Goal: Task Accomplishment & Management: Use online tool/utility

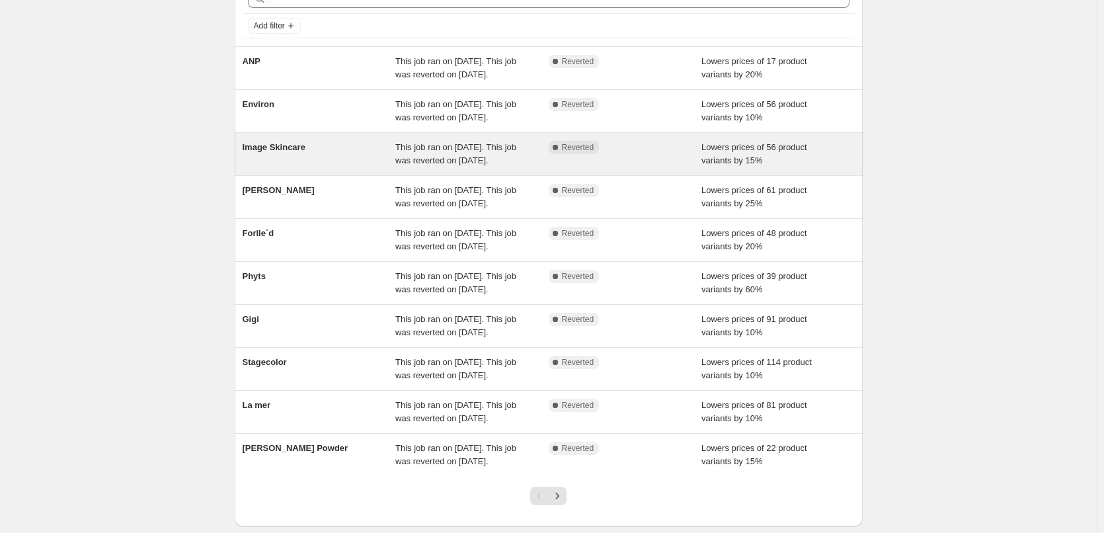
scroll to position [132, 0]
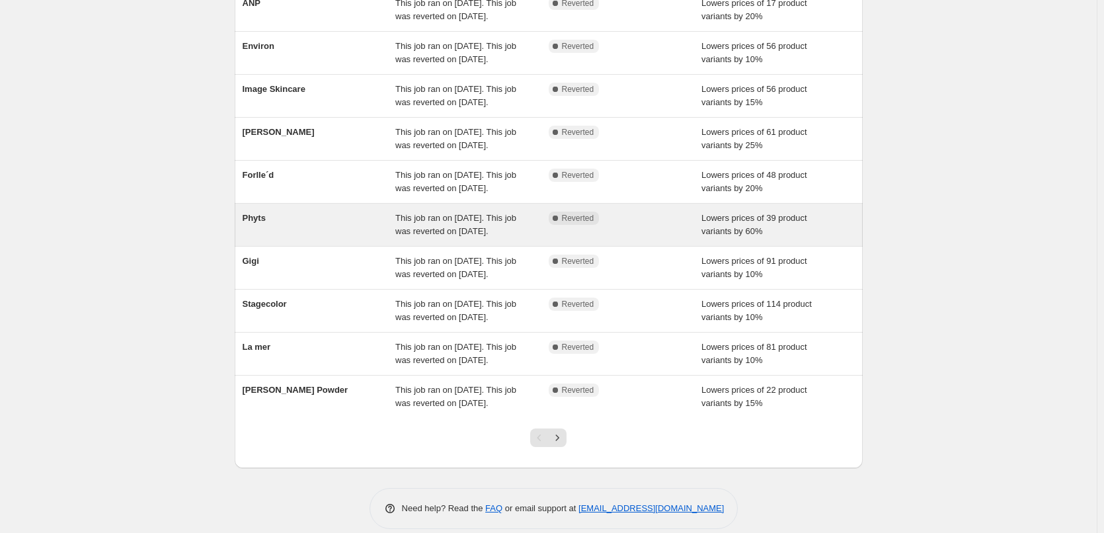
click at [265, 223] on span "Phyts" at bounding box center [254, 218] width 23 height 10
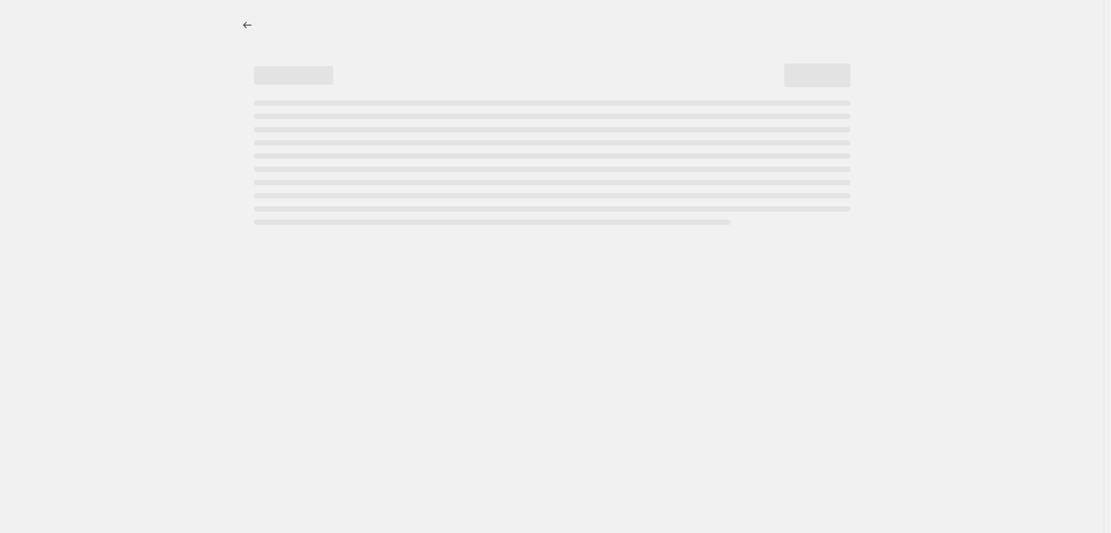
select select "percentage"
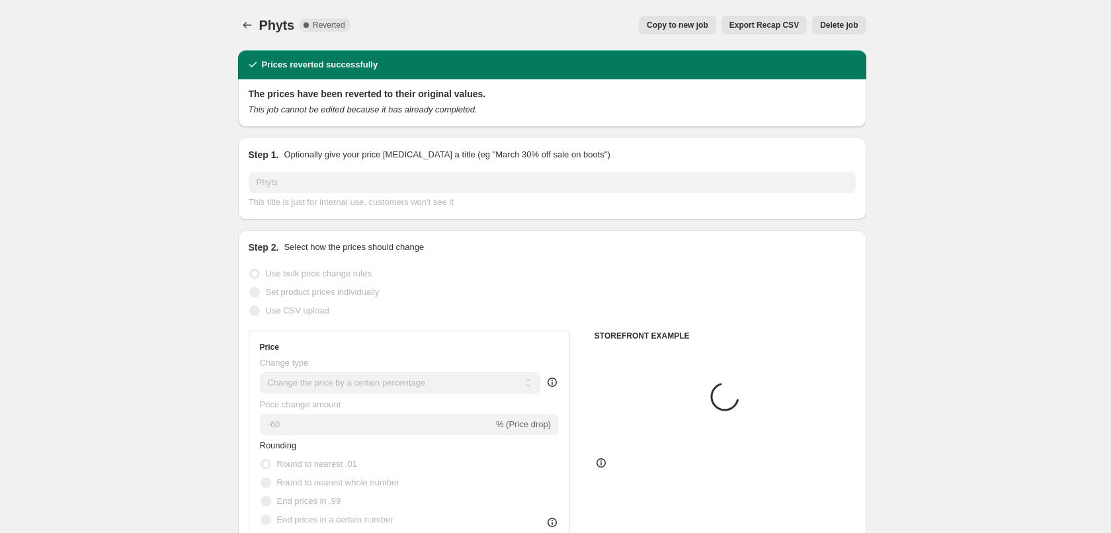
select select "vendor"
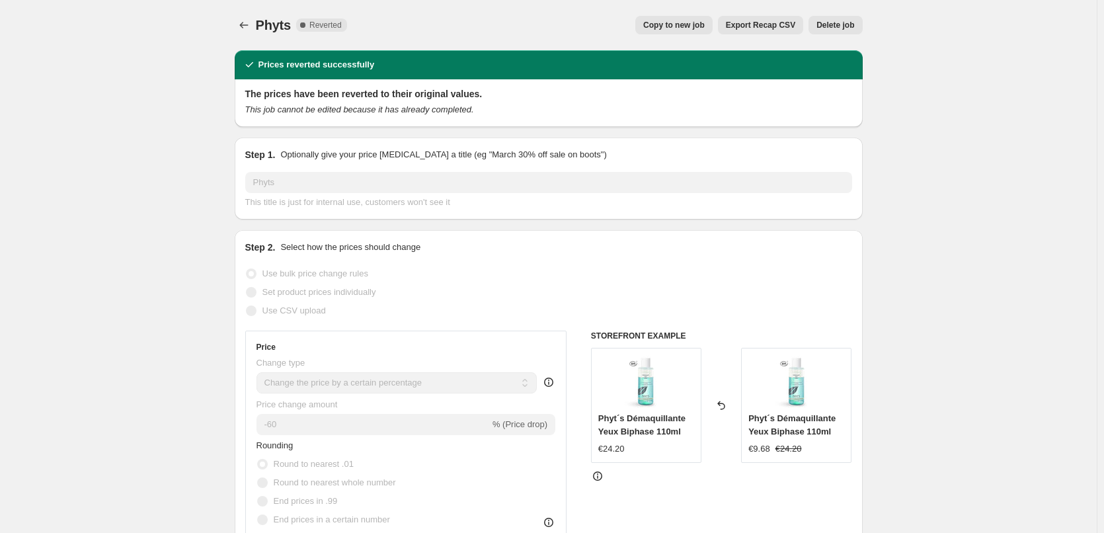
click at [676, 30] on button "Copy to new job" at bounding box center [673, 25] width 77 height 19
select select "percentage"
select select "vendor"
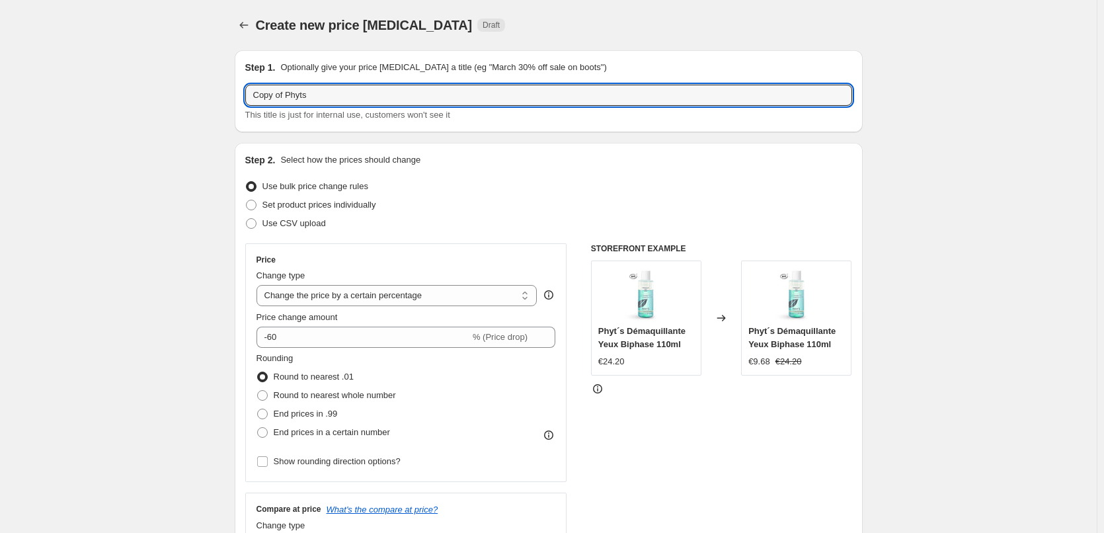
drag, startPoint x: 290, startPoint y: 97, endPoint x: 124, endPoint y: 98, distance: 165.9
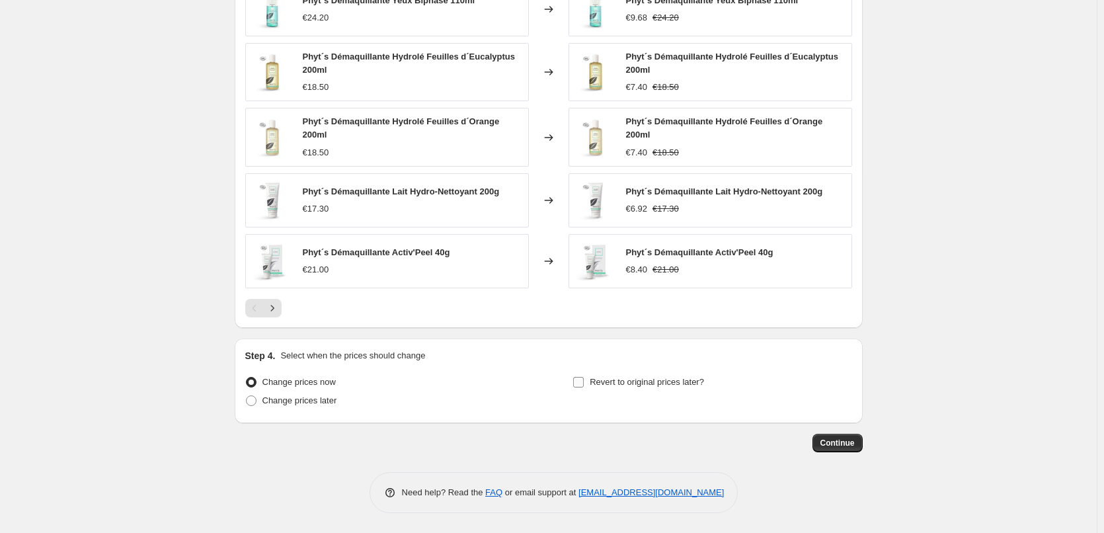
type input "Phyts"
click at [631, 375] on span "Revert to original prices later?" at bounding box center [647, 381] width 114 height 13
click at [584, 377] on input "Revert to original prices later?" at bounding box center [578, 382] width 11 height 11
checkbox input "true"
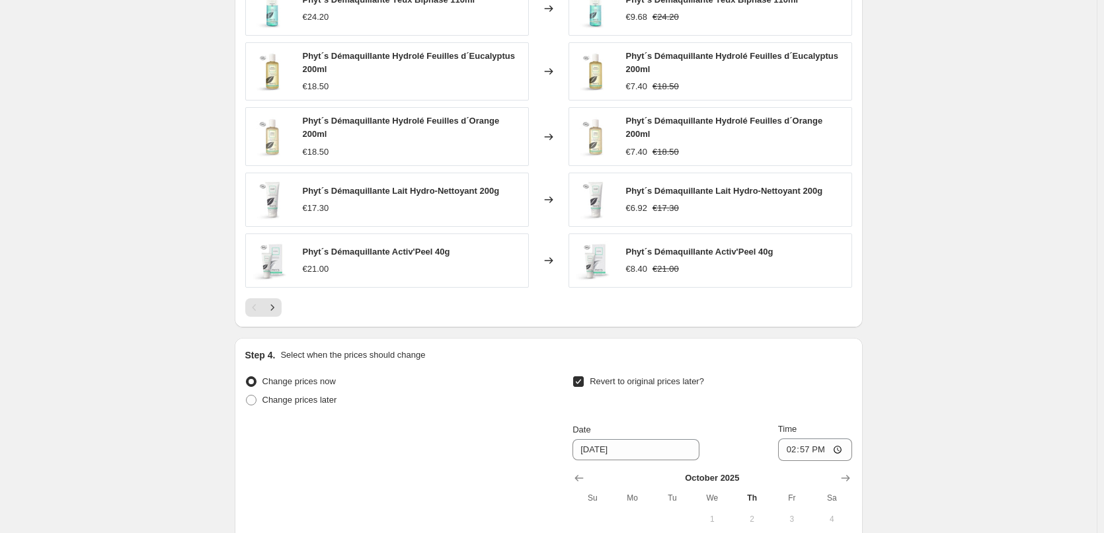
scroll to position [1173, 0]
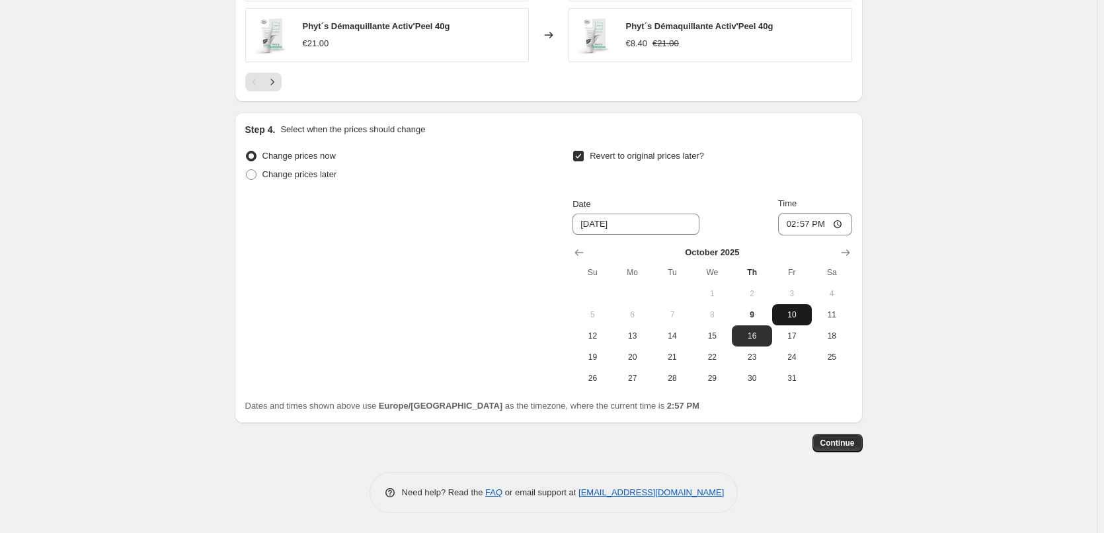
click at [785, 312] on span "10" at bounding box center [791, 314] width 29 height 11
type input "10/10/2025"
click at [801, 226] on input "14:57" at bounding box center [815, 224] width 74 height 22
click at [797, 229] on input "14:57" at bounding box center [815, 224] width 74 height 22
click at [799, 229] on input "15:00" at bounding box center [815, 224] width 74 height 22
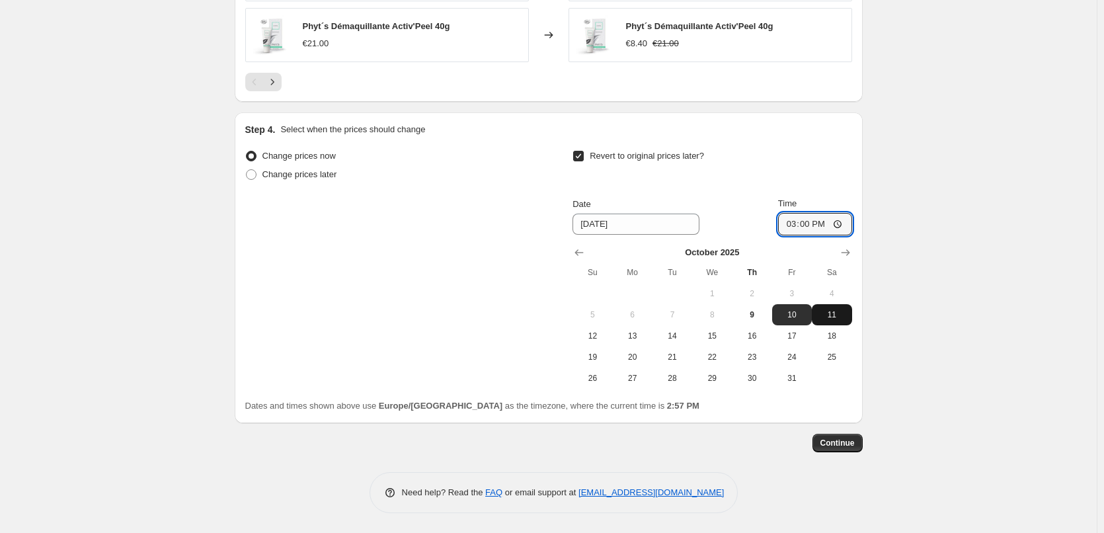
type input "03:00"
click at [840, 444] on span "Continue" at bounding box center [837, 443] width 34 height 11
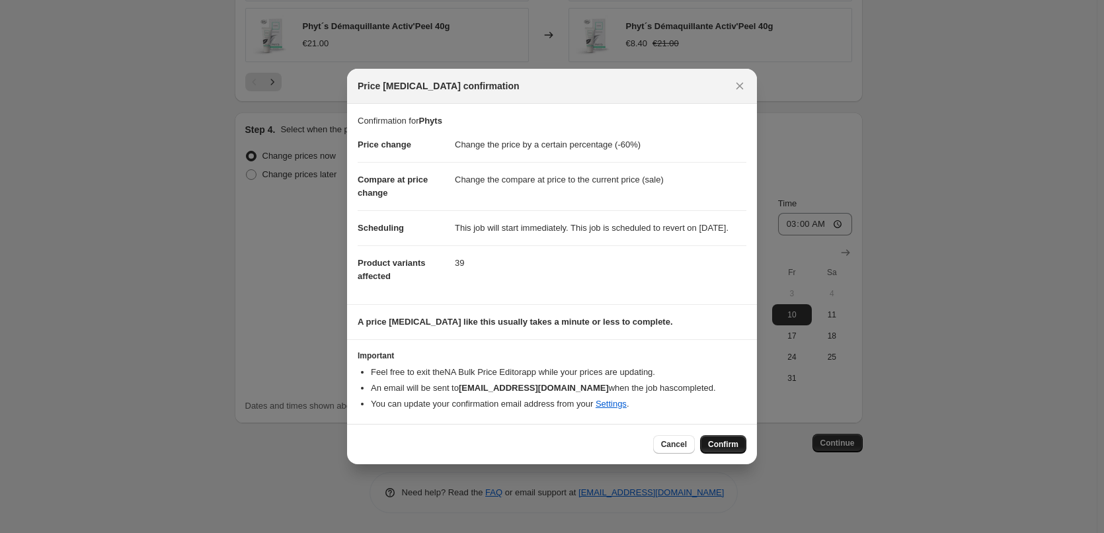
click at [735, 447] on span "Confirm" at bounding box center [723, 444] width 30 height 11
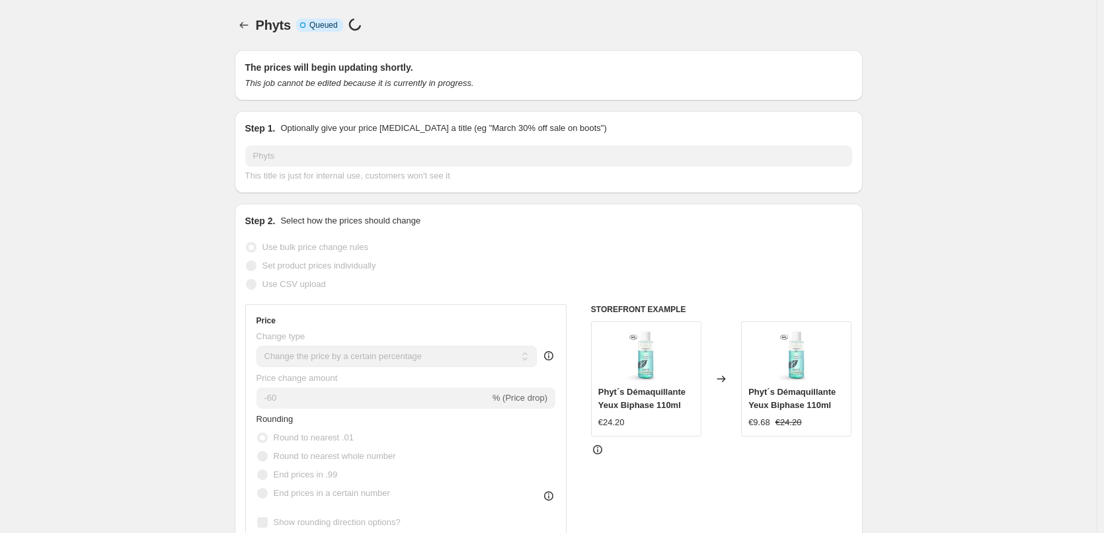
click at [254, 34] on div at bounding box center [245, 25] width 21 height 19
click at [249, 30] on icon "Price change jobs" at bounding box center [243, 25] width 13 height 13
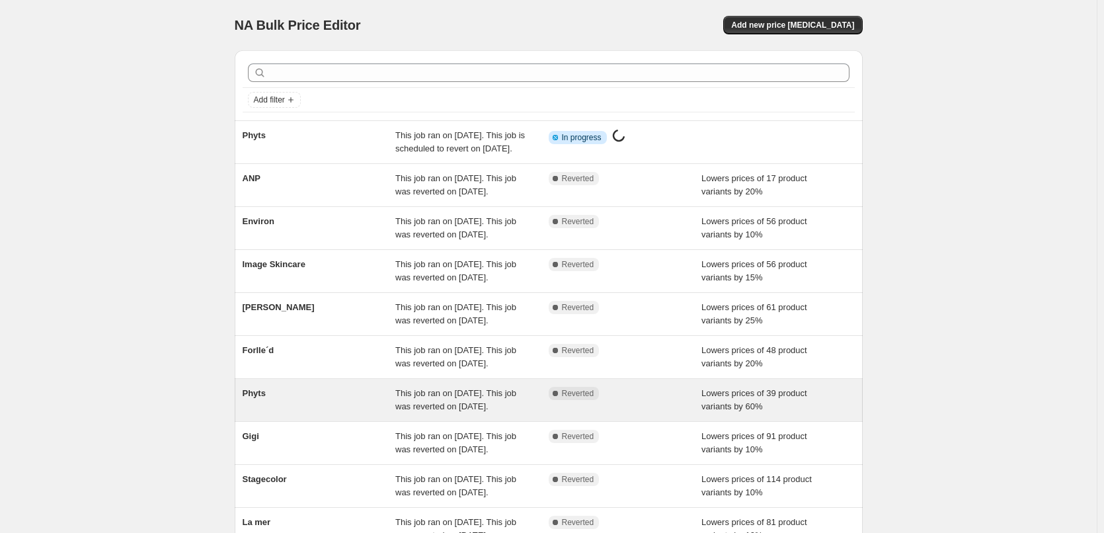
click at [266, 398] on span "Phyts" at bounding box center [254, 393] width 23 height 10
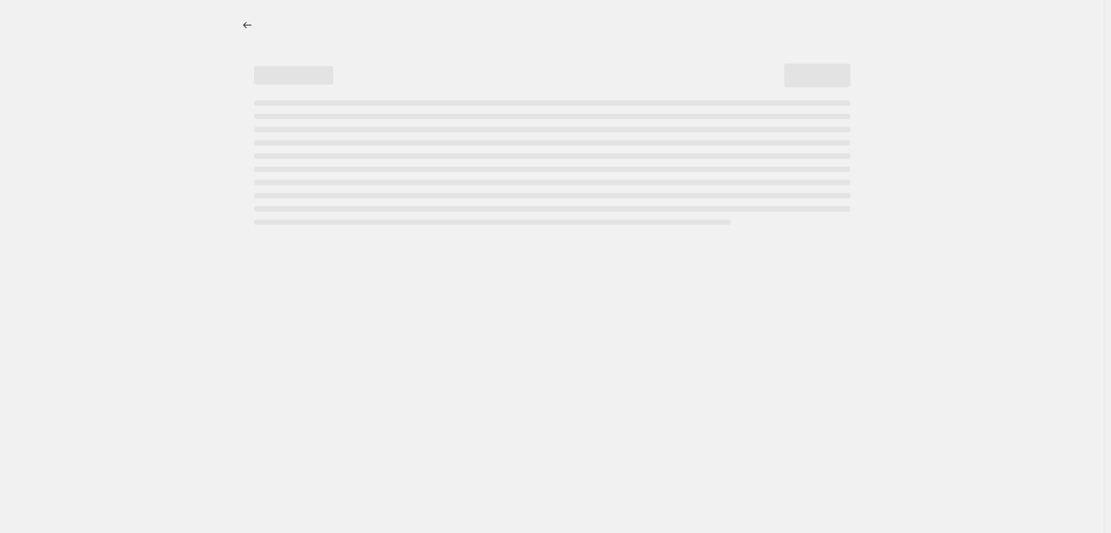
select select "percentage"
select select "vendor"
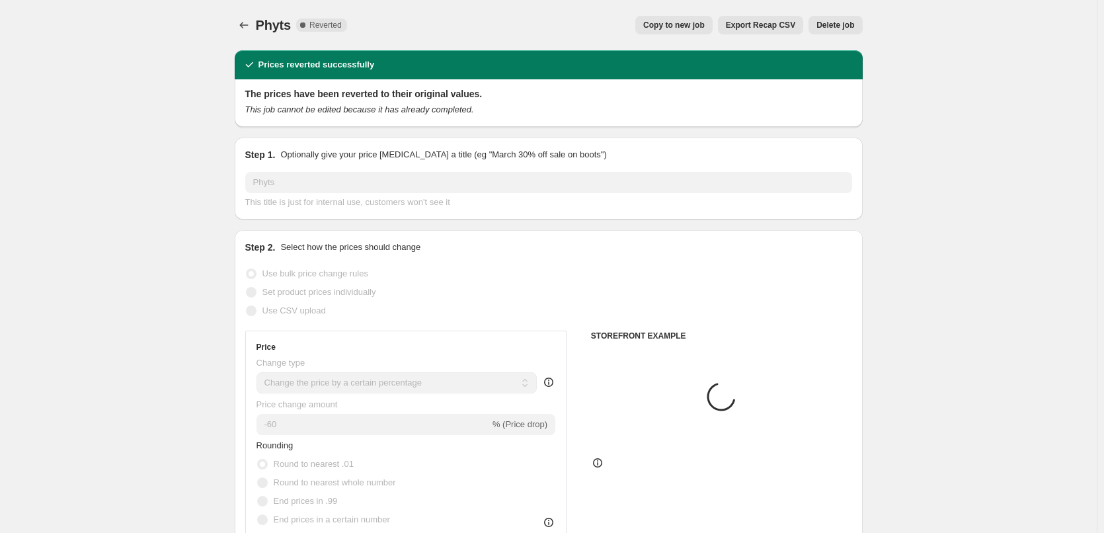
click at [851, 23] on span "Delete job" at bounding box center [835, 25] width 38 height 11
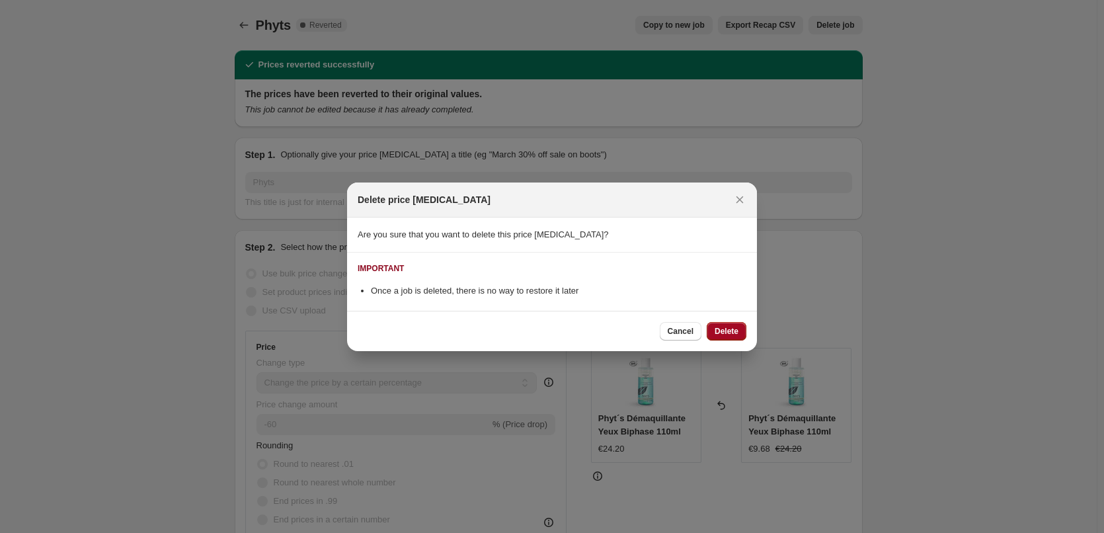
click at [732, 327] on span "Delete" at bounding box center [727, 331] width 24 height 11
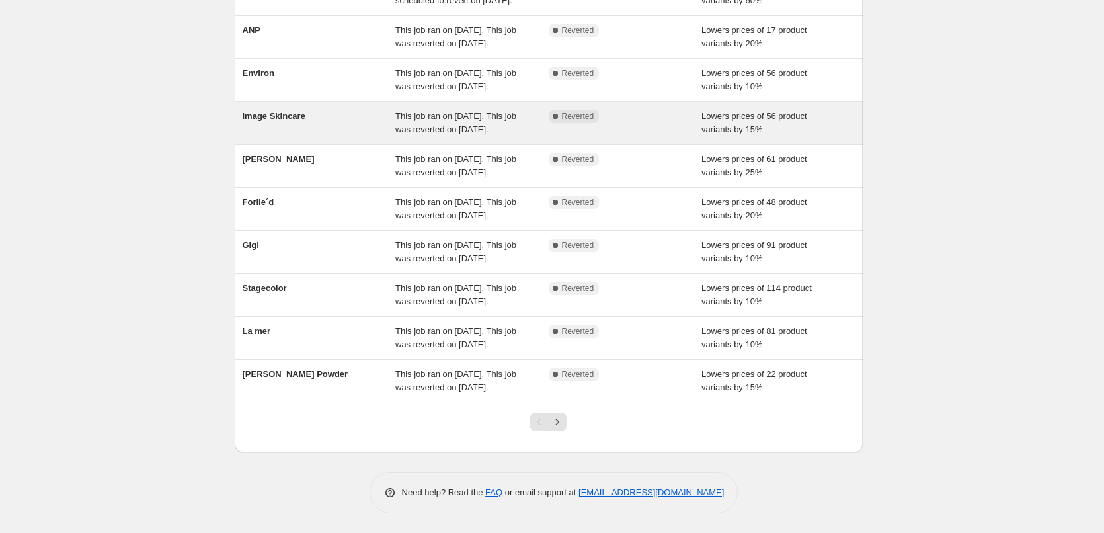
scroll to position [280, 0]
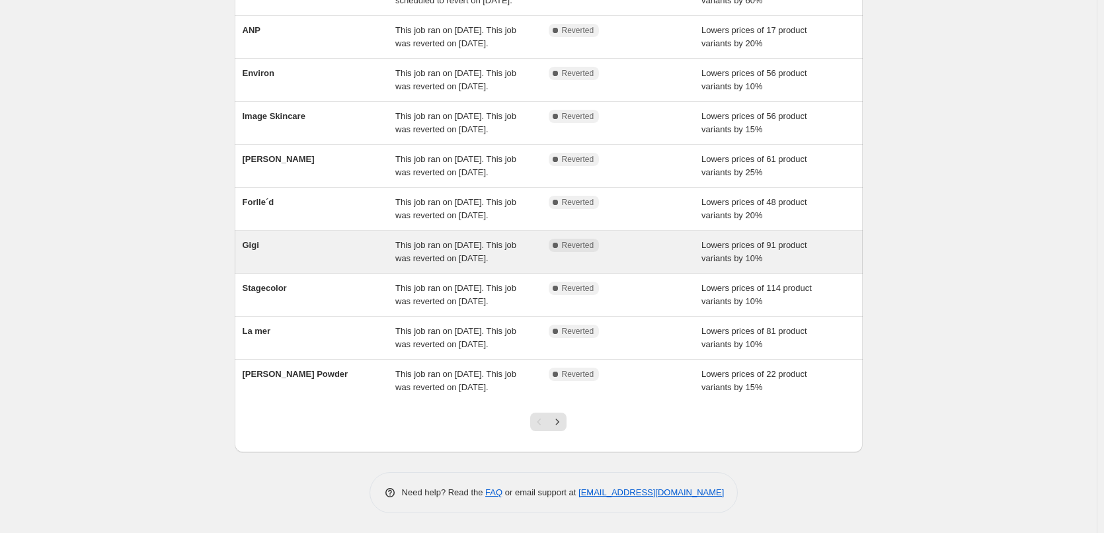
click at [253, 240] on span "Gigi" at bounding box center [251, 245] width 17 height 10
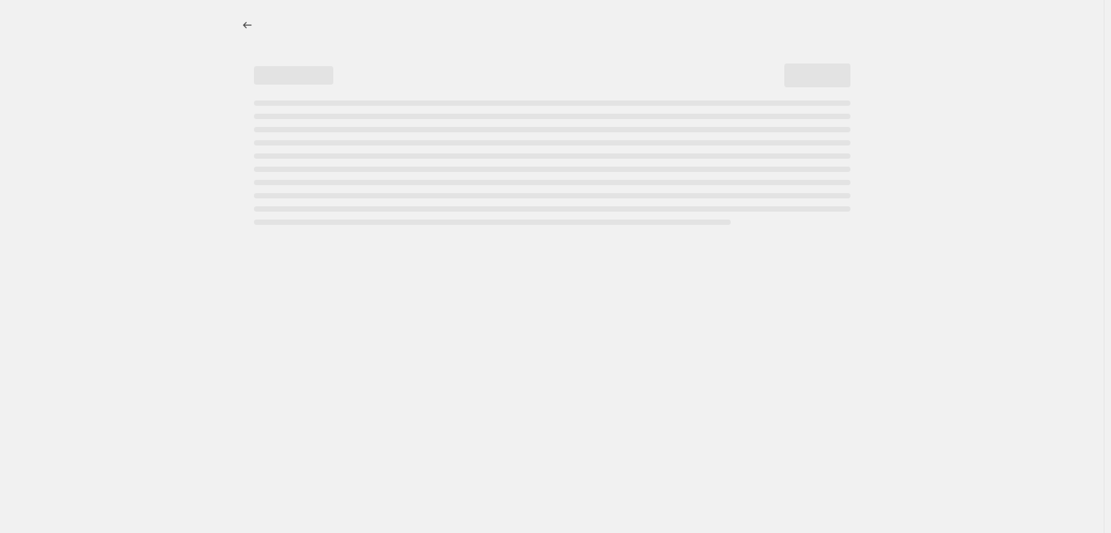
select select "percentage"
select select "vendor"
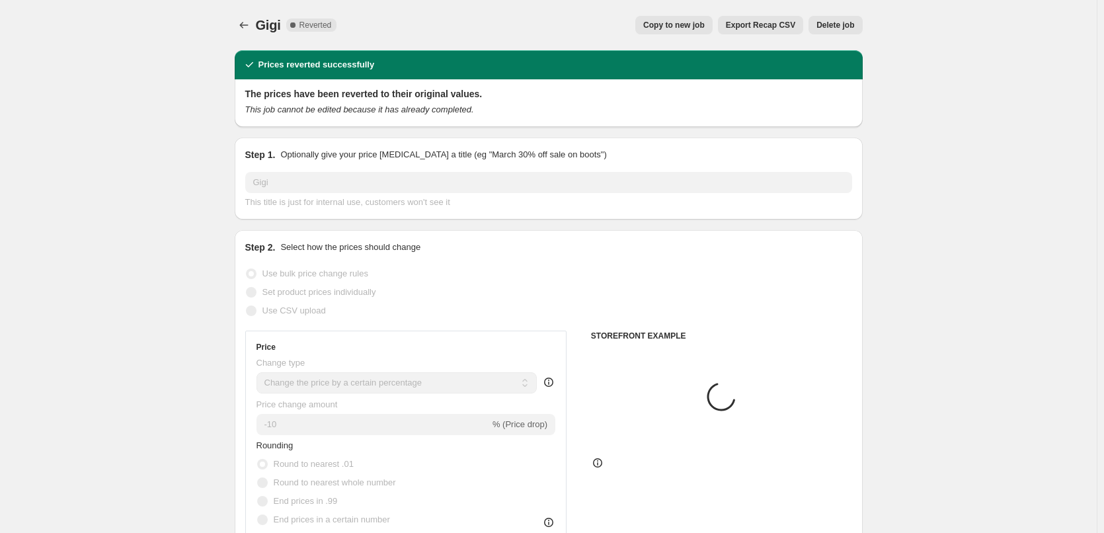
click at [670, 27] on span "Copy to new job" at bounding box center [673, 25] width 61 height 11
select select "percentage"
select select "vendor"
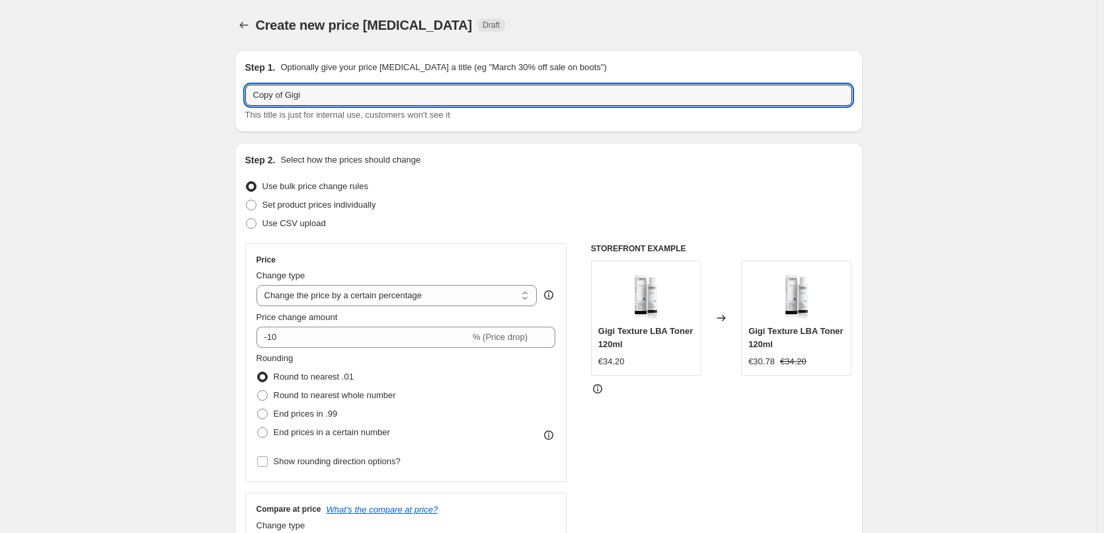
drag, startPoint x: 290, startPoint y: 94, endPoint x: 126, endPoint y: 94, distance: 163.9
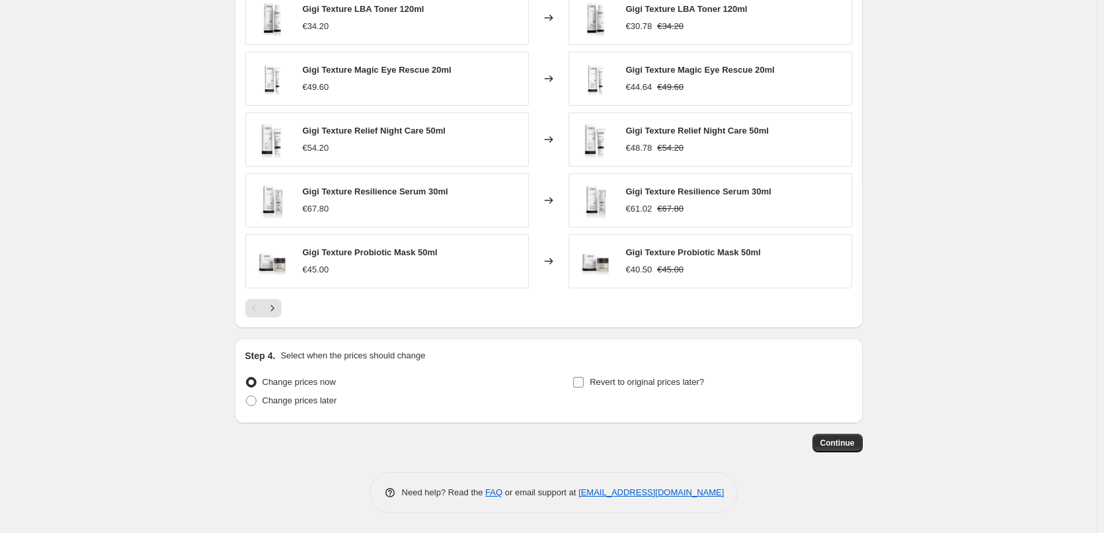
type input "Gigi"
click at [637, 381] on span "Revert to original prices later?" at bounding box center [647, 382] width 114 height 10
click at [584, 381] on input "Revert to original prices later?" at bounding box center [578, 382] width 11 height 11
checkbox input "true"
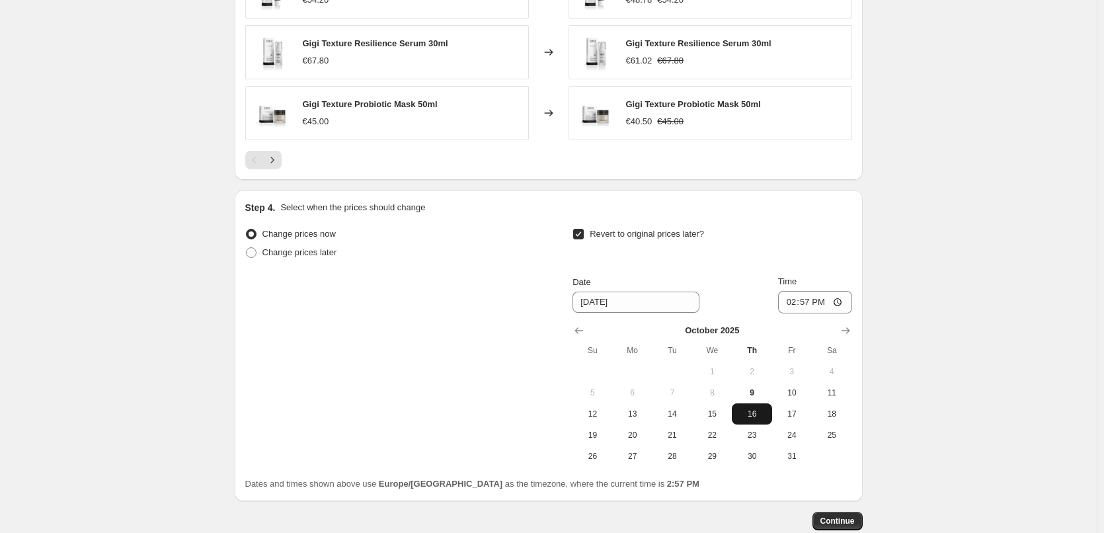
scroll to position [1164, 0]
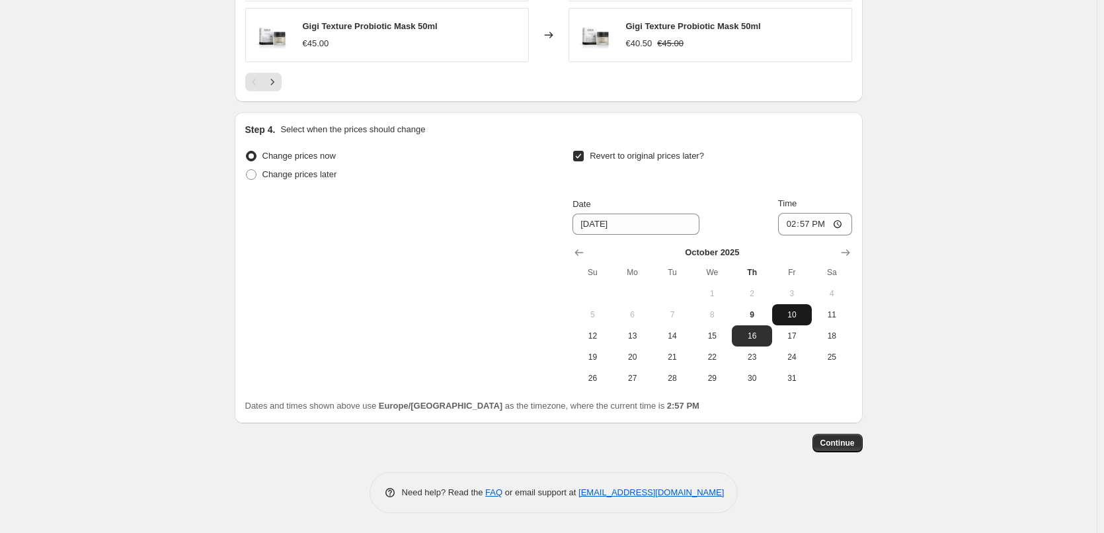
click at [784, 315] on span "10" at bounding box center [791, 314] width 29 height 11
type input "[DATE]"
click at [789, 227] on input "14:57" at bounding box center [815, 224] width 74 height 22
click at [798, 226] on input "14:57" at bounding box center [815, 224] width 74 height 22
click at [810, 225] on input "14:57" at bounding box center [815, 224] width 74 height 22
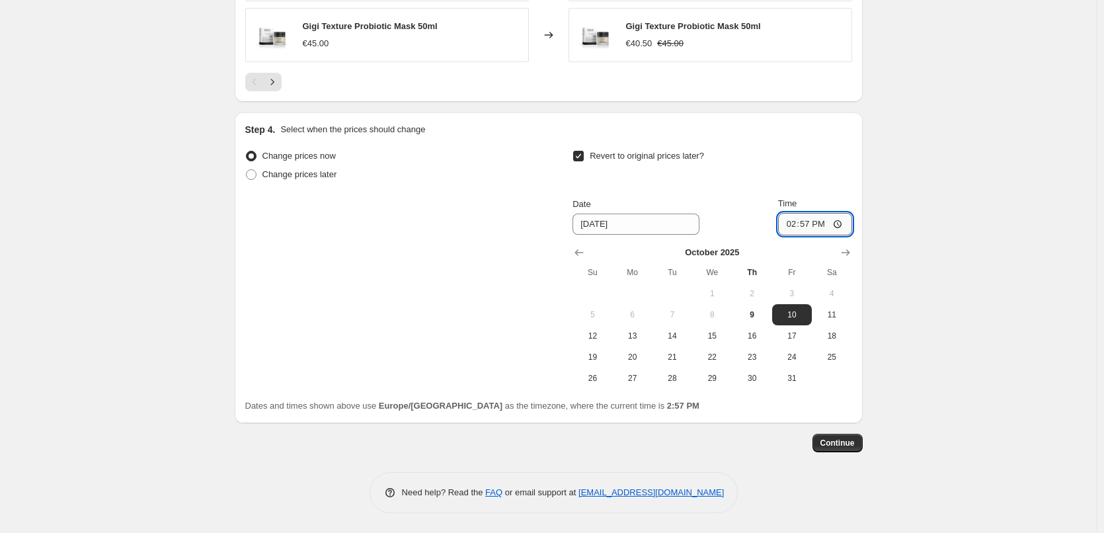
click at [799, 226] on input "14:57" at bounding box center [815, 224] width 74 height 22
click at [799, 226] on input "14:30" at bounding box center [815, 224] width 74 height 22
click at [795, 226] on input "14:30" at bounding box center [815, 224] width 74 height 22
type input "03:00"
click at [853, 448] on button "Continue" at bounding box center [837, 443] width 50 height 19
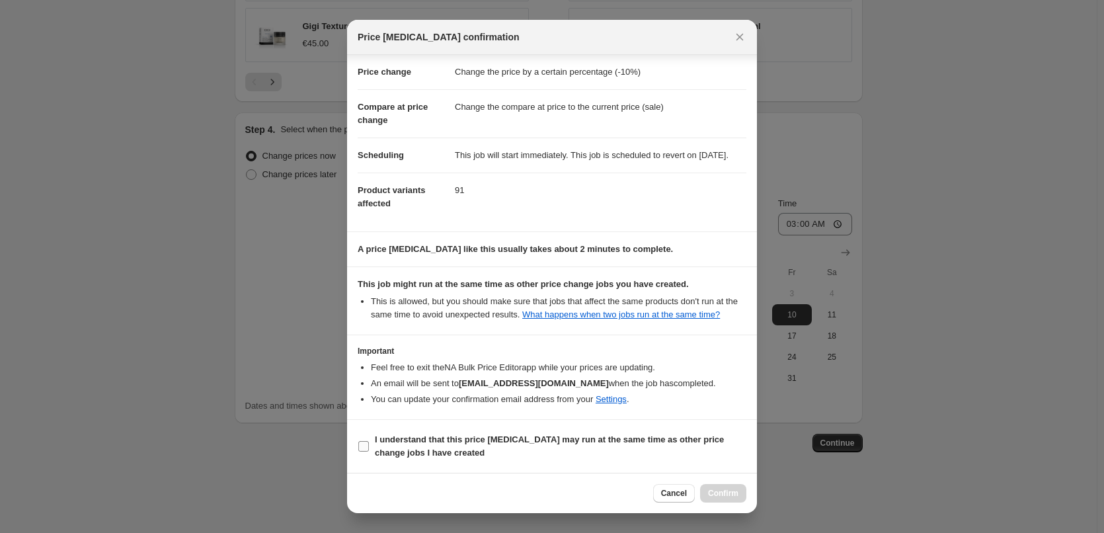
scroll to position [37, 0]
click at [413, 458] on span "I understand that this price [MEDICAL_DATA] may run at the same time as other p…" at bounding box center [561, 446] width 372 height 26
click at [369, 452] on input "I understand that this price [MEDICAL_DATA] may run at the same time as other p…" at bounding box center [363, 446] width 11 height 11
checkbox input "true"
click at [713, 491] on span "Confirm" at bounding box center [723, 493] width 30 height 11
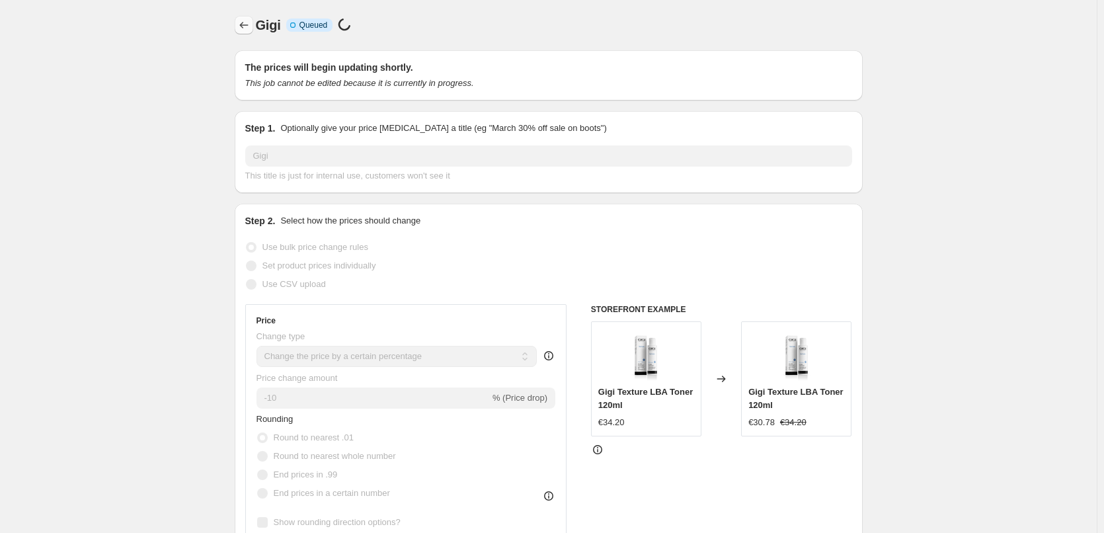
click at [245, 30] on icon "Price change jobs" at bounding box center [243, 25] width 13 height 13
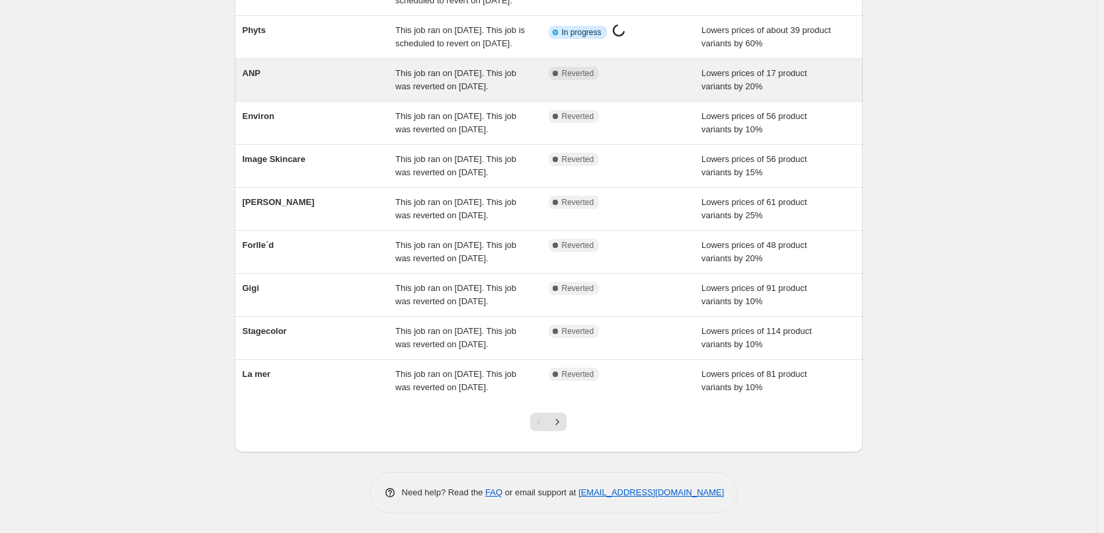
scroll to position [280, 0]
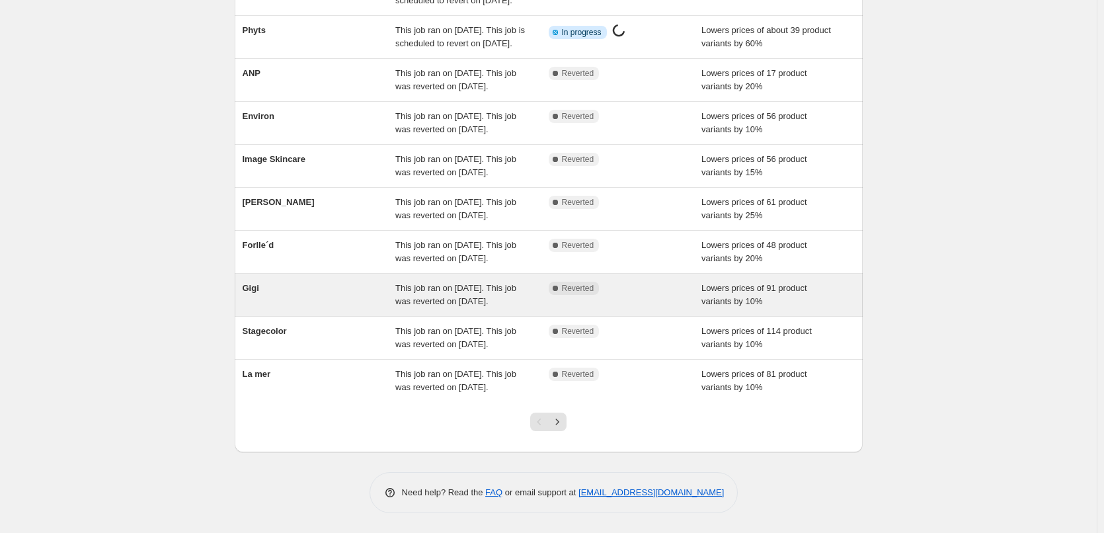
click at [245, 274] on div "Gigi This job ran on October 8, 2025. This job was reverted on October 9, 2025.…" at bounding box center [549, 295] width 628 height 42
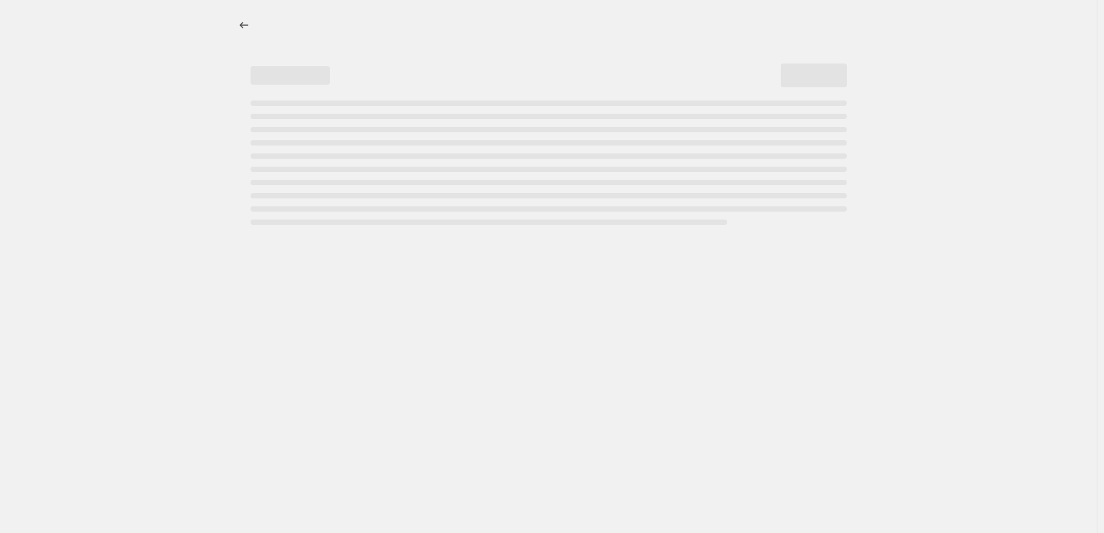
select select "percentage"
select select "vendor"
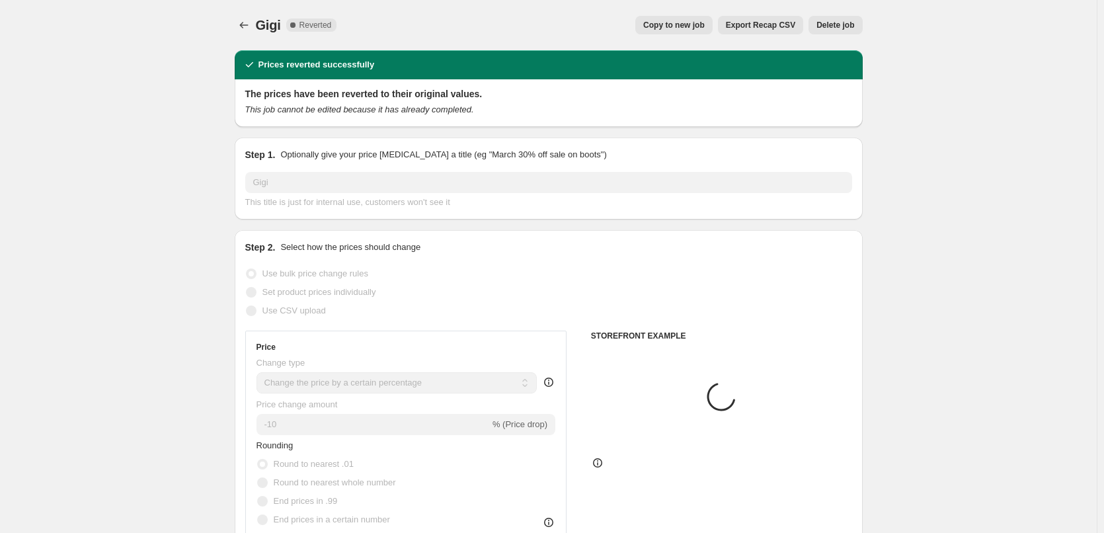
click at [824, 29] on span "Delete job" at bounding box center [835, 25] width 38 height 11
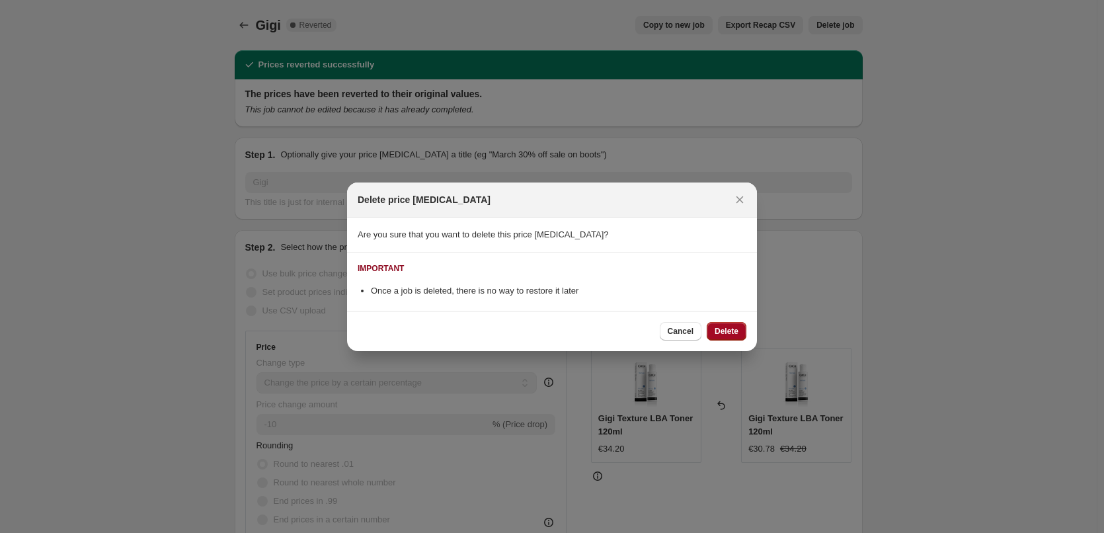
click at [731, 331] on span "Delete" at bounding box center [727, 331] width 24 height 11
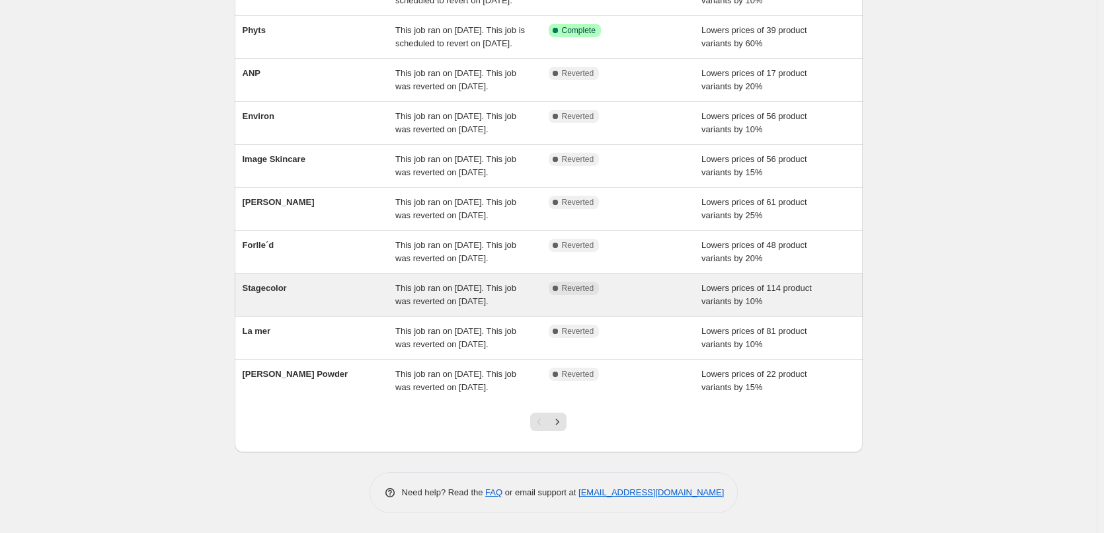
scroll to position [280, 0]
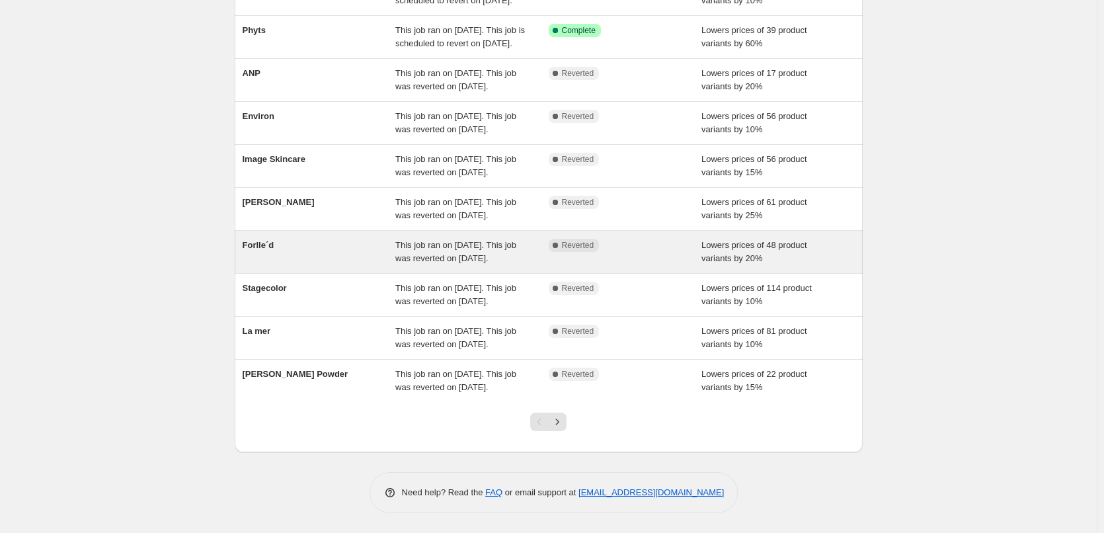
click at [272, 239] on div "Forlle´d" at bounding box center [319, 252] width 153 height 26
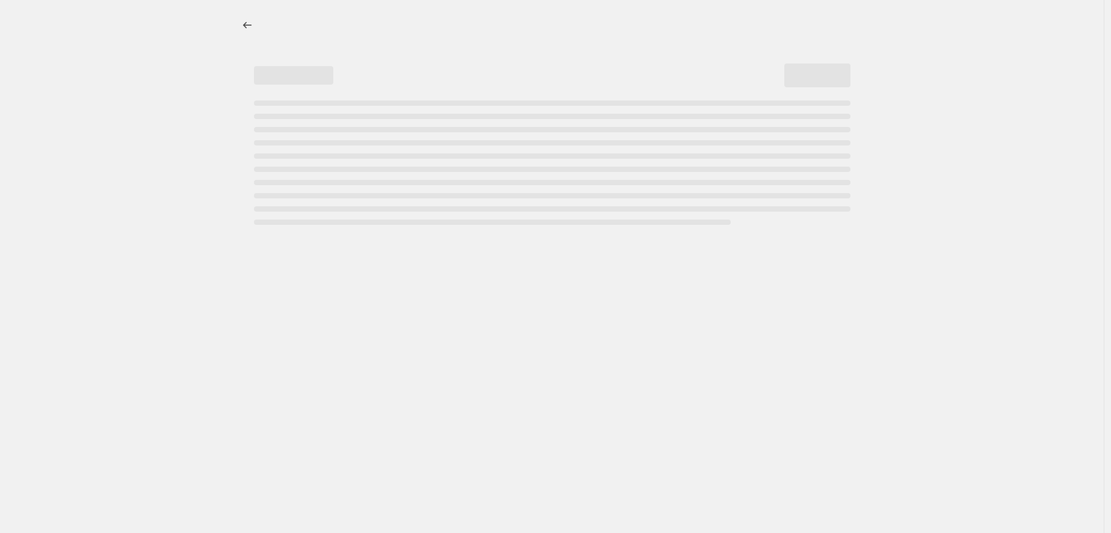
select select "percentage"
select select "remove"
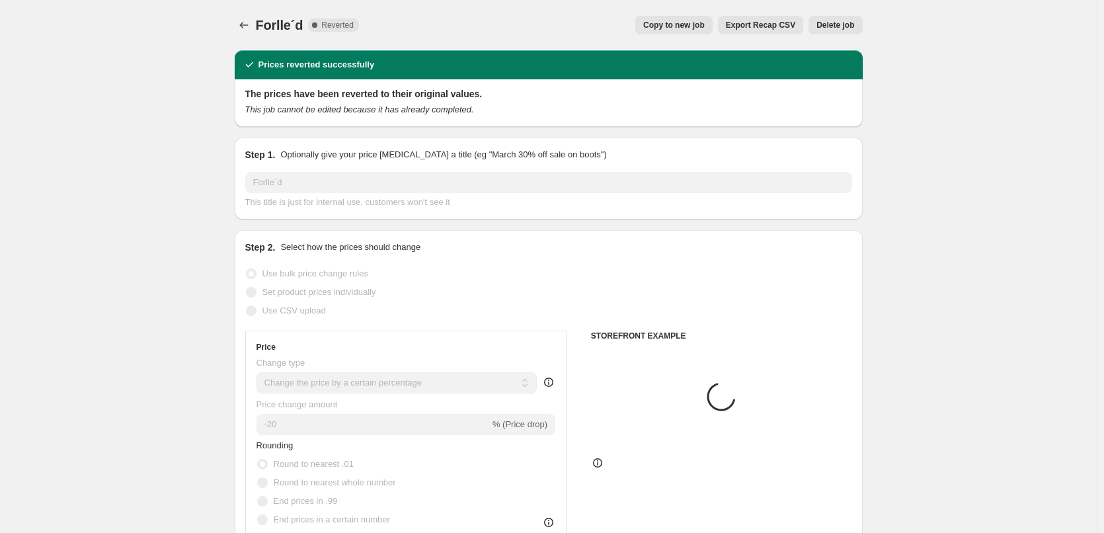
select select "vendor"
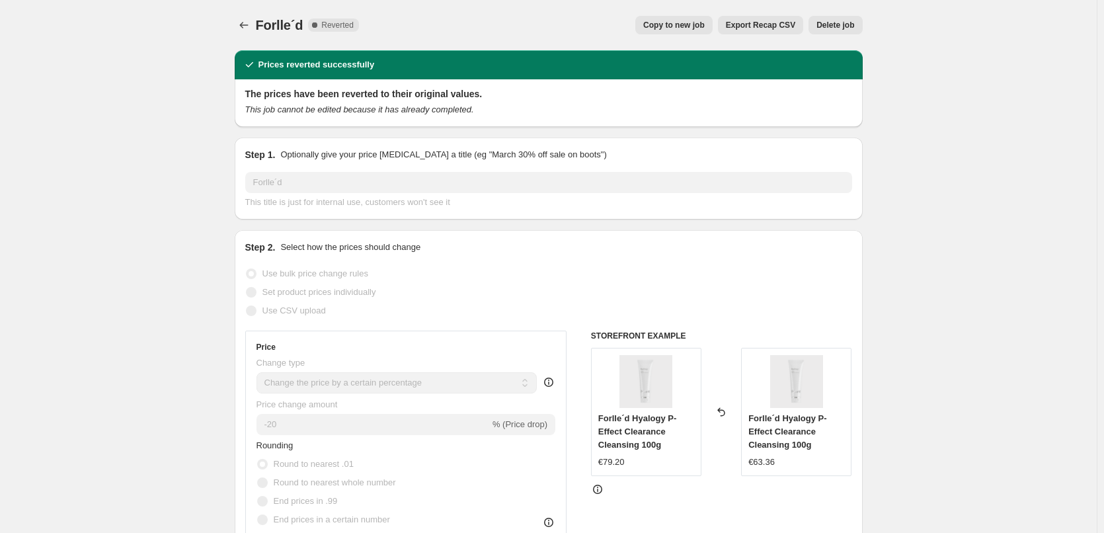
click at [663, 31] on button "Copy to new job" at bounding box center [673, 25] width 77 height 19
select select "percentage"
select select "remove"
select select "vendor"
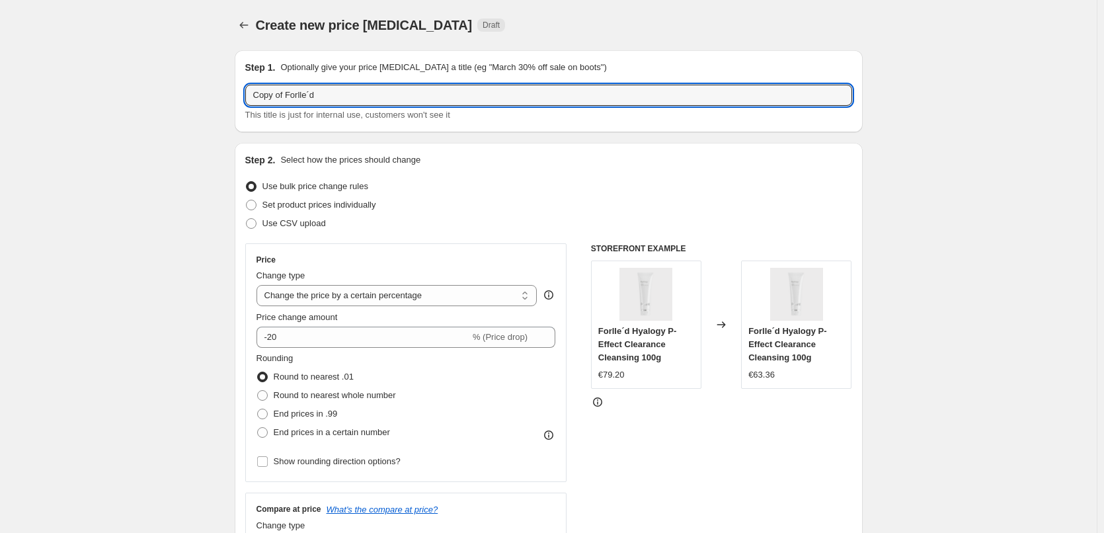
drag, startPoint x: 289, startPoint y: 94, endPoint x: 122, endPoint y: 107, distance: 167.8
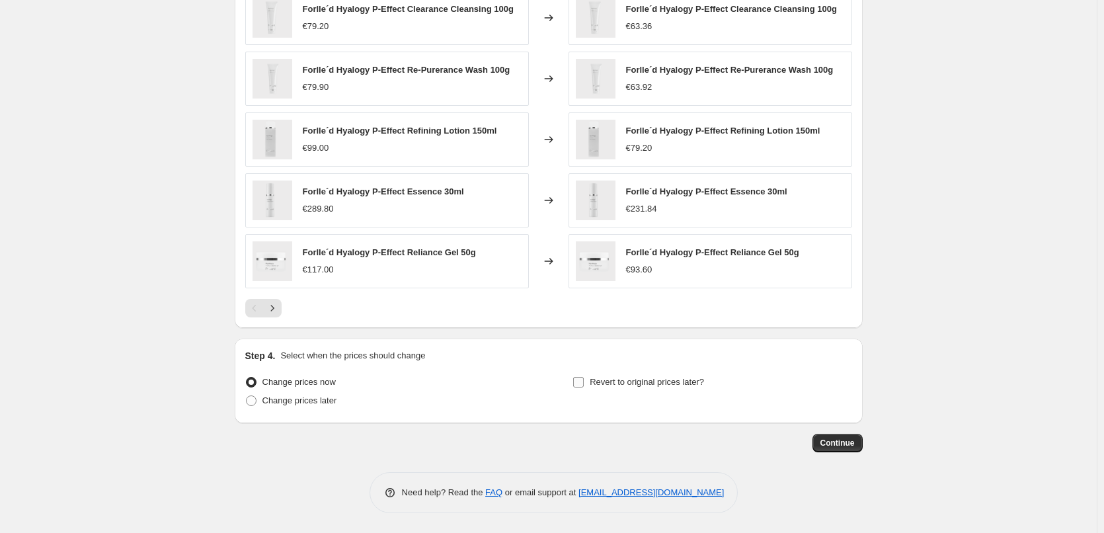
type input "Forlle´d"
click at [653, 377] on span "Revert to original prices later?" at bounding box center [647, 382] width 114 height 10
click at [584, 377] on input "Revert to original prices later?" at bounding box center [578, 382] width 11 height 11
checkbox input "true"
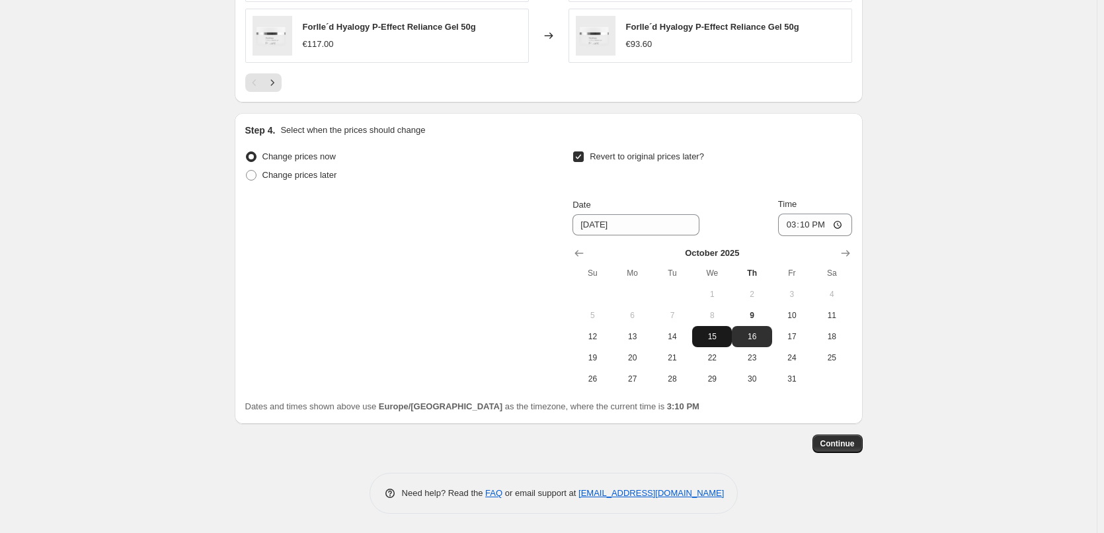
scroll to position [1164, 0]
click at [781, 315] on button "10" at bounding box center [792, 314] width 40 height 21
type input "10/10/2025"
click at [790, 224] on input "15:10" at bounding box center [815, 224] width 74 height 22
type input "03:00"
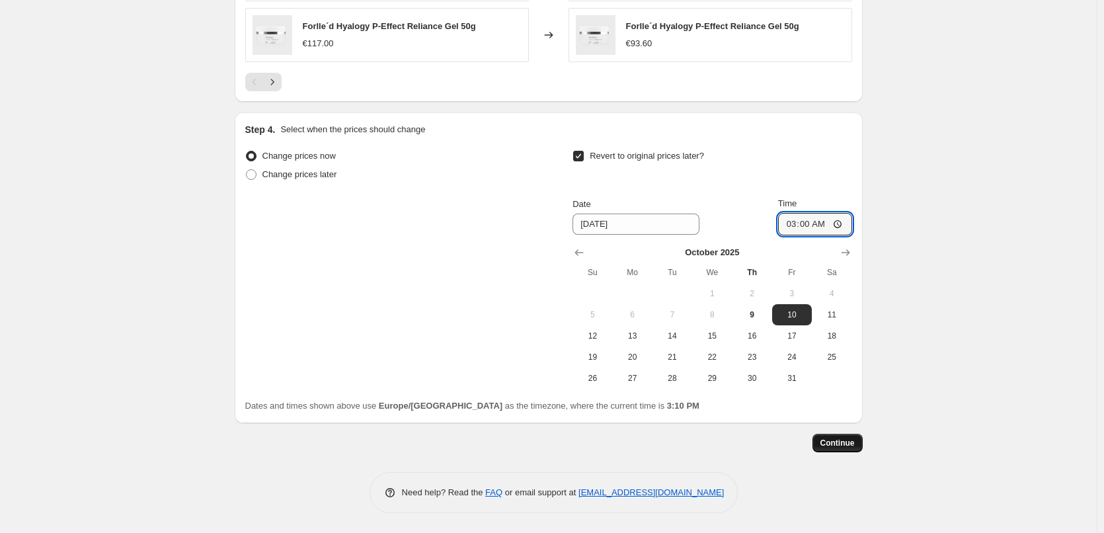
click at [843, 435] on button "Continue" at bounding box center [837, 443] width 50 height 19
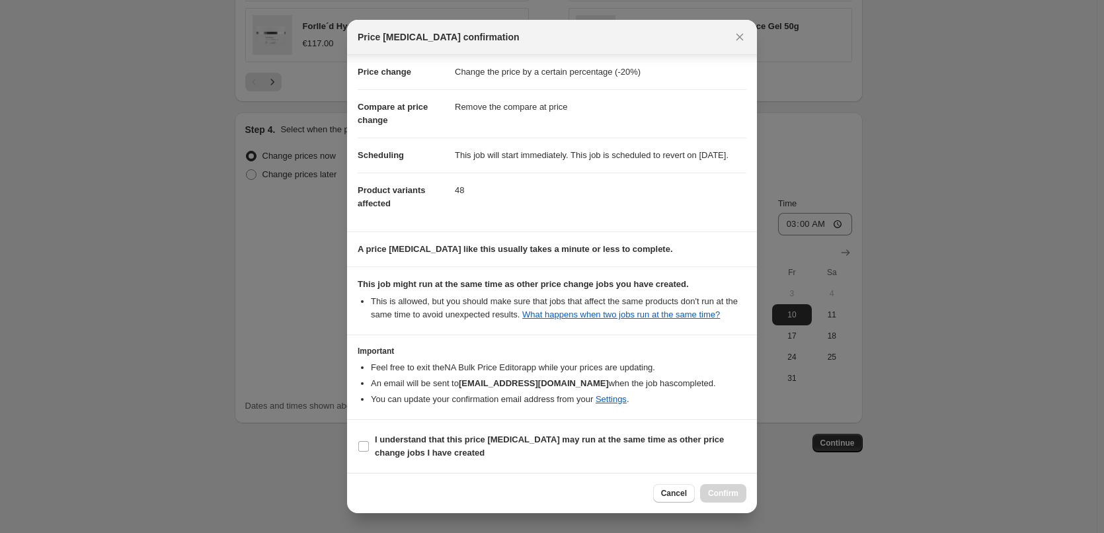
scroll to position [37, 0]
click at [430, 444] on b "I understand that this price [MEDICAL_DATA] may run at the same time as other p…" at bounding box center [549, 445] width 349 height 23
click at [369, 444] on input "I understand that this price [MEDICAL_DATA] may run at the same time as other p…" at bounding box center [363, 446] width 11 height 11
checkbox input "true"
click at [724, 492] on span "Confirm" at bounding box center [723, 493] width 30 height 11
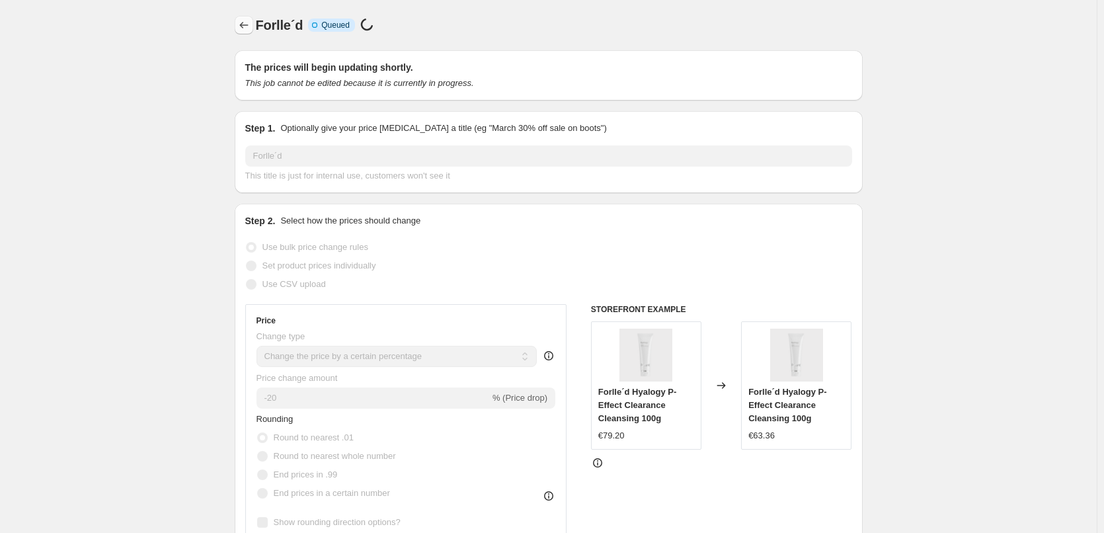
click at [249, 18] on button "Price change jobs" at bounding box center [244, 25] width 19 height 19
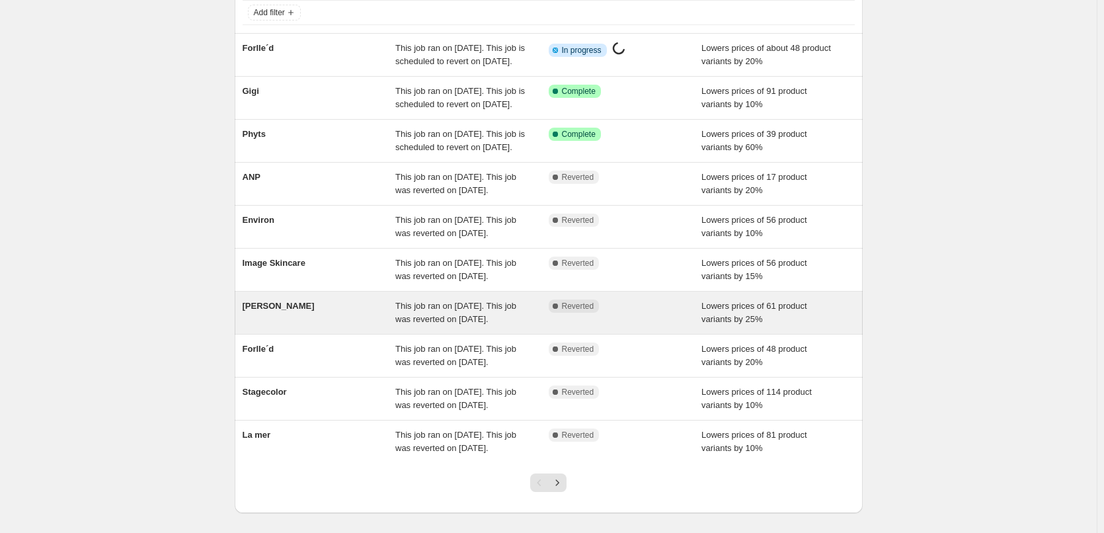
scroll to position [132, 0]
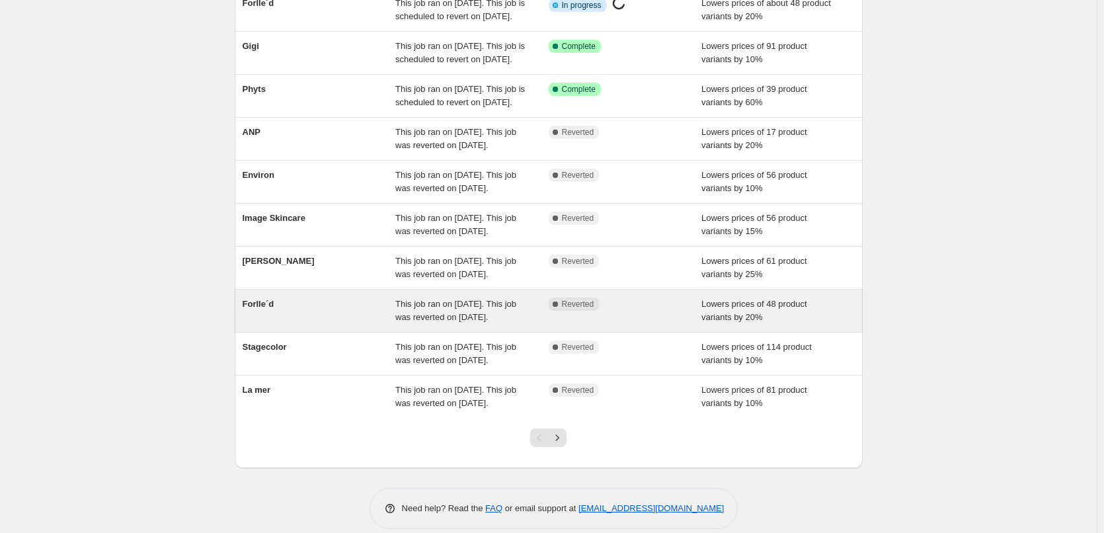
click at [287, 324] on div "Forlle´d" at bounding box center [319, 310] width 153 height 26
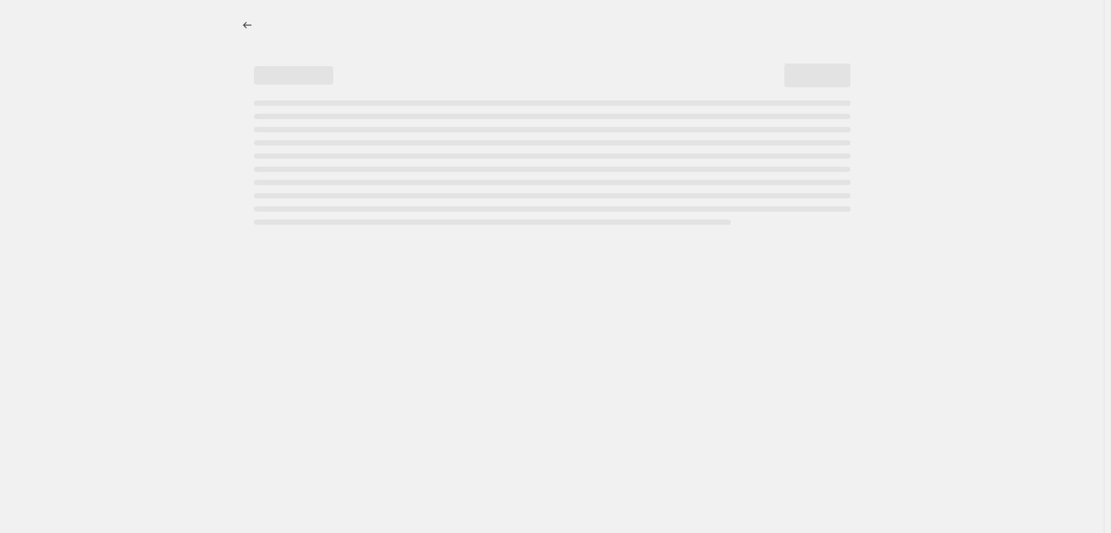
select select "percentage"
select select "remove"
select select "vendor"
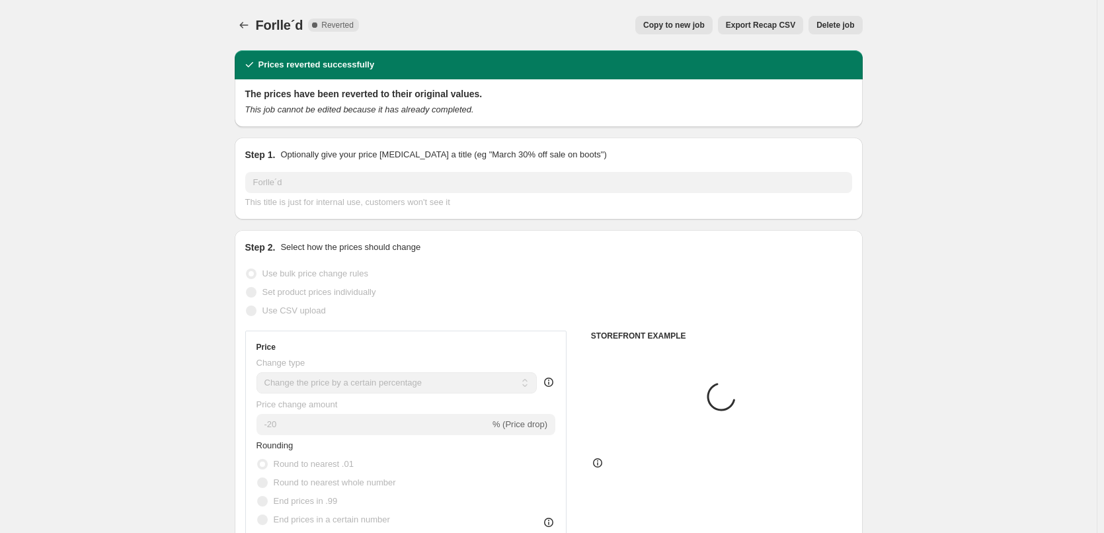
click at [837, 28] on span "Delete job" at bounding box center [835, 25] width 38 height 11
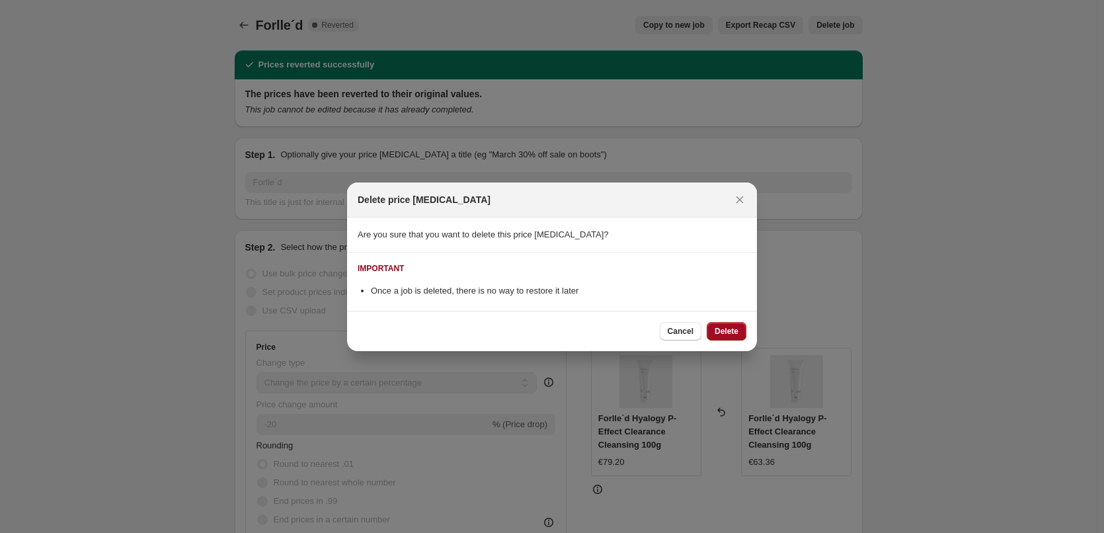
click at [727, 326] on span "Delete" at bounding box center [727, 331] width 24 height 11
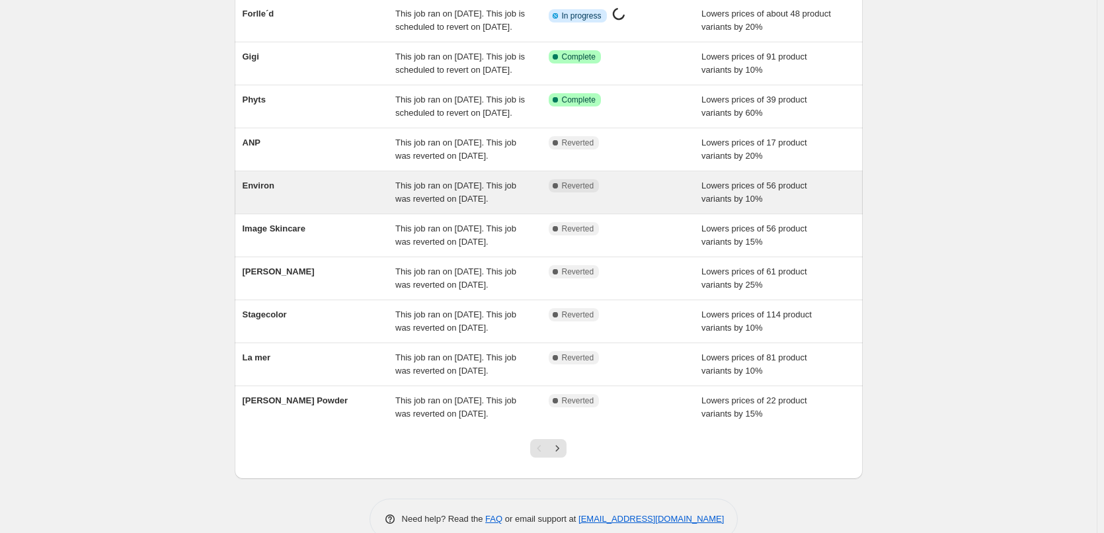
scroll to position [280, 0]
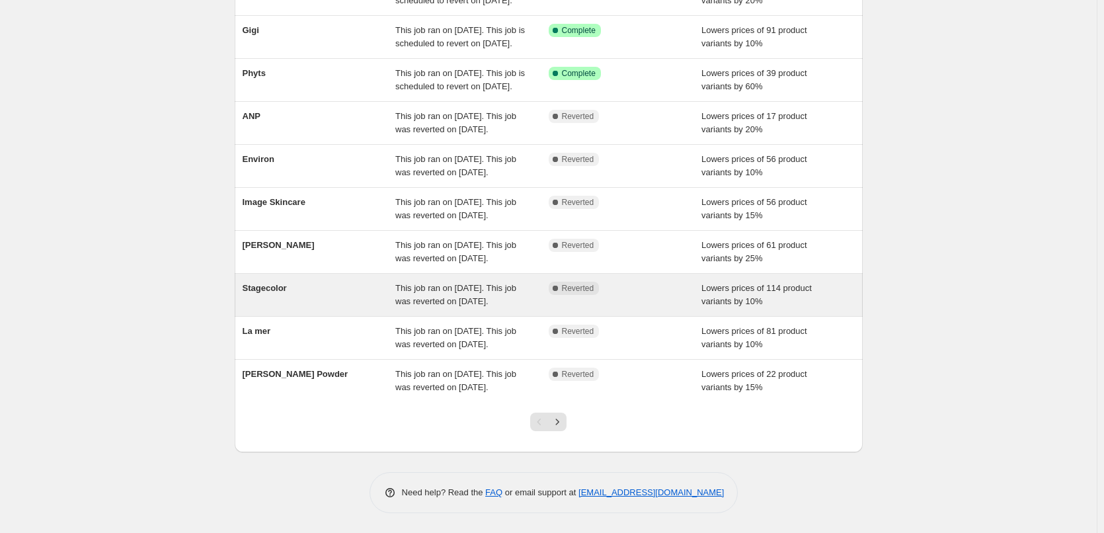
click at [271, 282] on div "Stagecolor" at bounding box center [319, 295] width 153 height 26
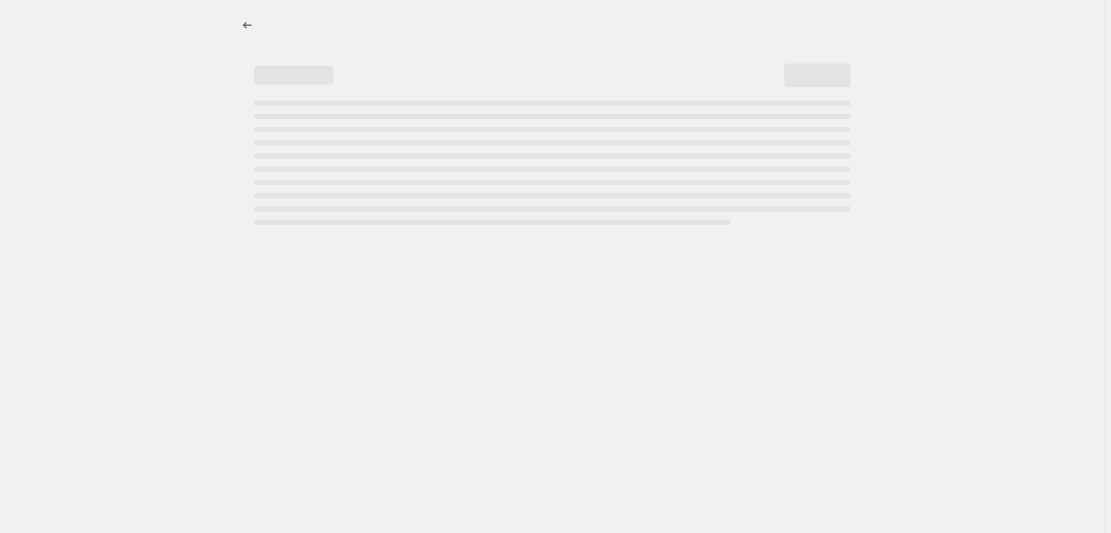
select select "percentage"
select select "vendor"
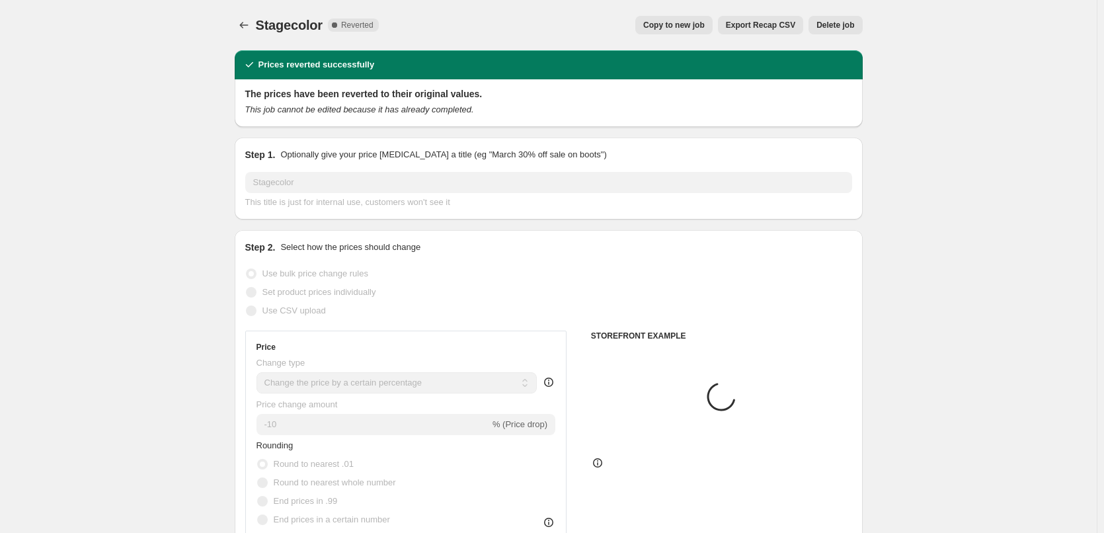
click at [671, 34] on button "Copy to new job" at bounding box center [673, 25] width 77 height 19
select select "percentage"
select select "vendor"
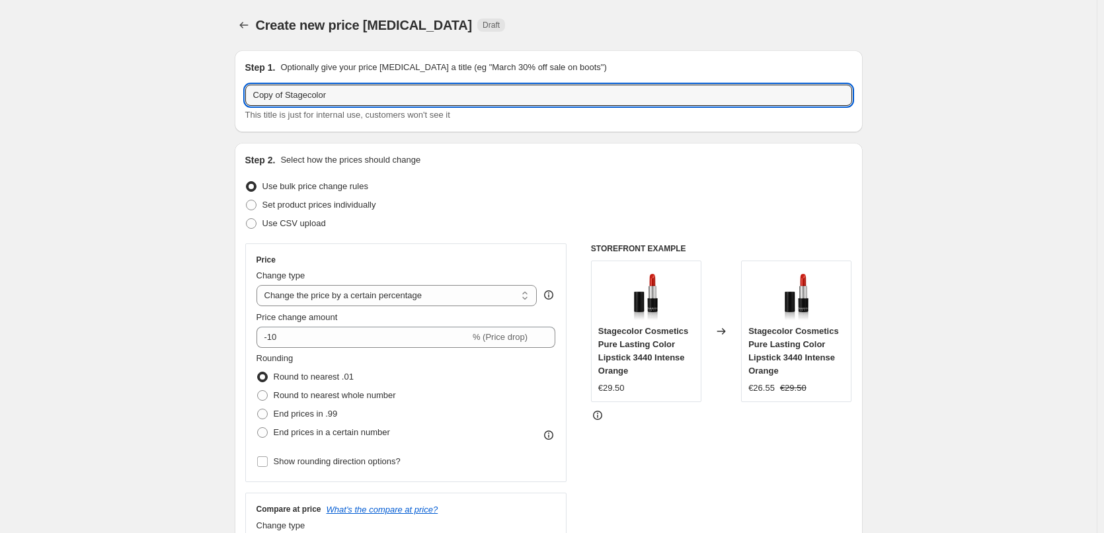
drag, startPoint x: 290, startPoint y: 97, endPoint x: 208, endPoint y: 95, distance: 81.3
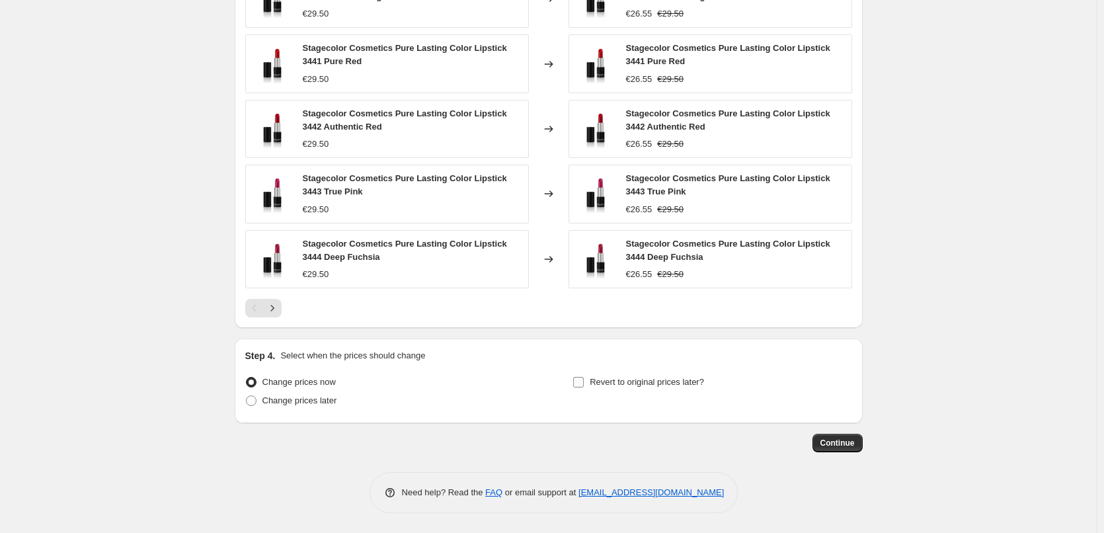
type input "Stagecolor"
click at [649, 385] on span "Revert to original prices later?" at bounding box center [647, 382] width 114 height 10
click at [584, 385] on input "Revert to original prices later?" at bounding box center [578, 382] width 11 height 11
checkbox input "true"
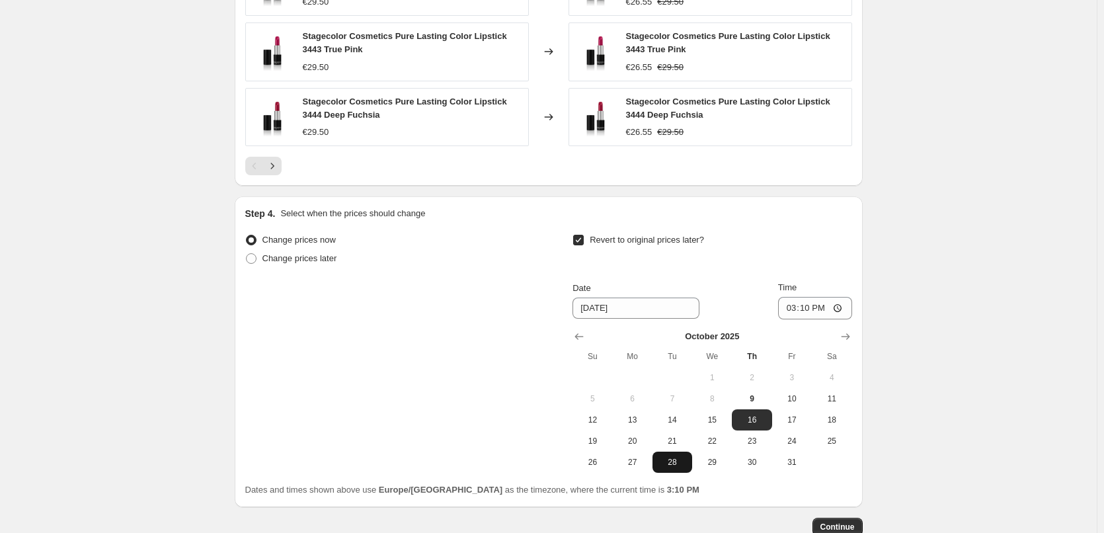
scroll to position [1185, 0]
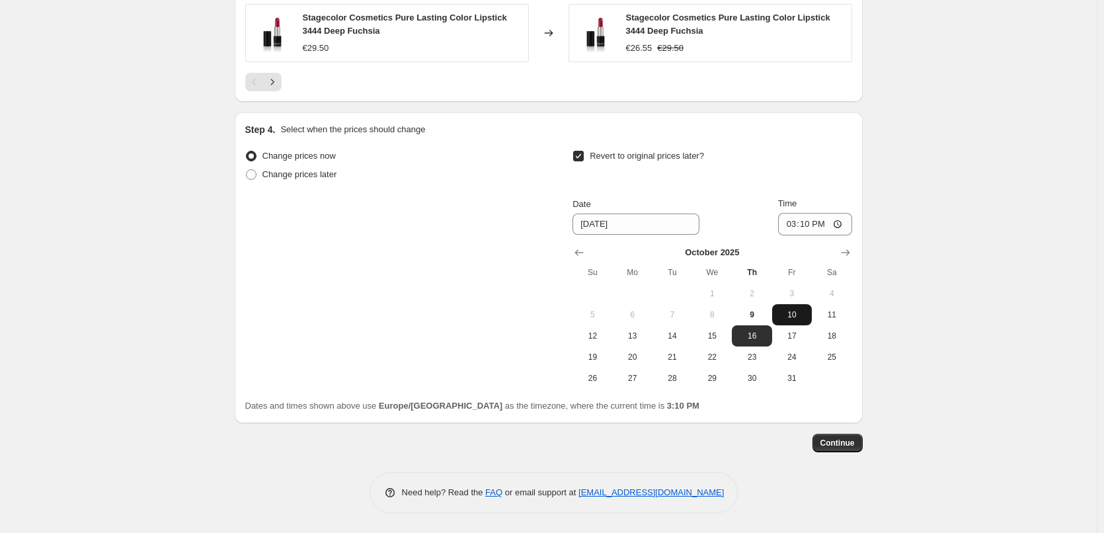
click at [785, 315] on span "10" at bounding box center [791, 314] width 29 height 11
type input "[DATE]"
click at [789, 223] on input "15:10" at bounding box center [815, 224] width 74 height 22
type input "03:00"
click at [840, 435] on button "Continue" at bounding box center [837, 443] width 50 height 19
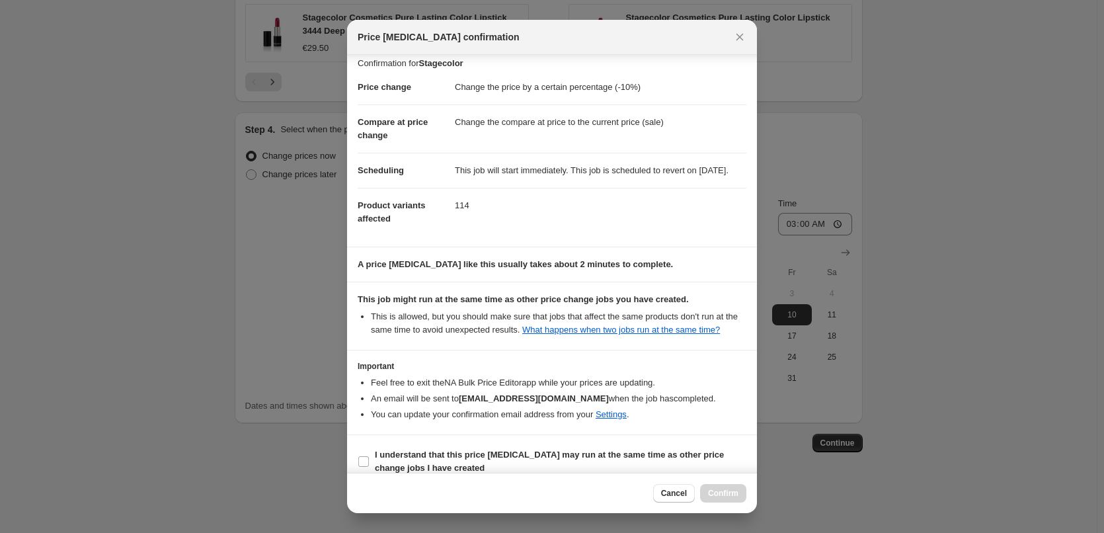
scroll to position [37, 0]
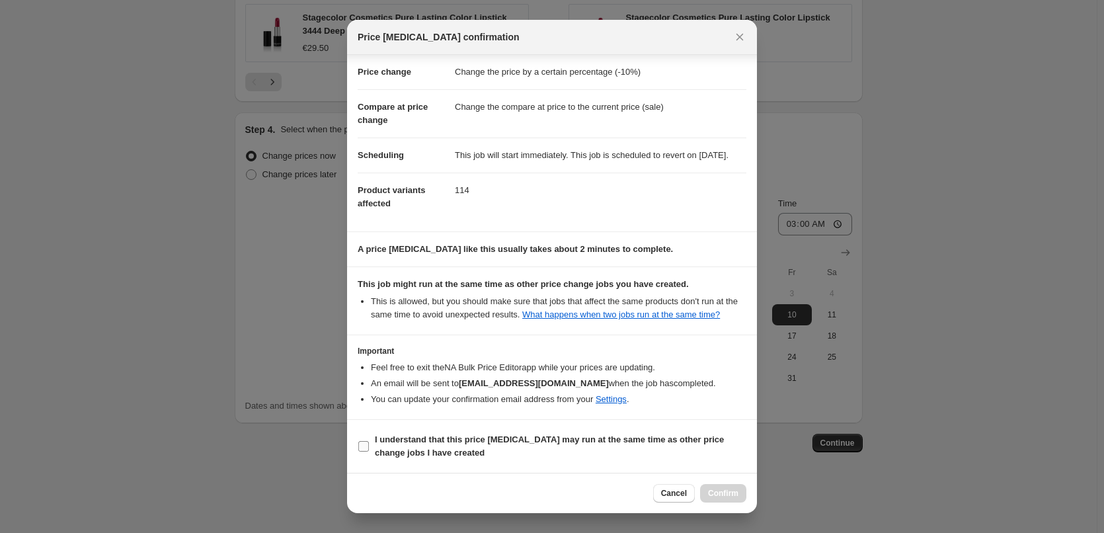
click at [416, 441] on b "I understand that this price [MEDICAL_DATA] may run at the same time as other p…" at bounding box center [549, 445] width 349 height 23
click at [369, 441] on input "I understand that this price [MEDICAL_DATA] may run at the same time as other p…" at bounding box center [363, 446] width 11 height 11
checkbox input "true"
click at [715, 499] on button "Confirm" at bounding box center [723, 493] width 46 height 19
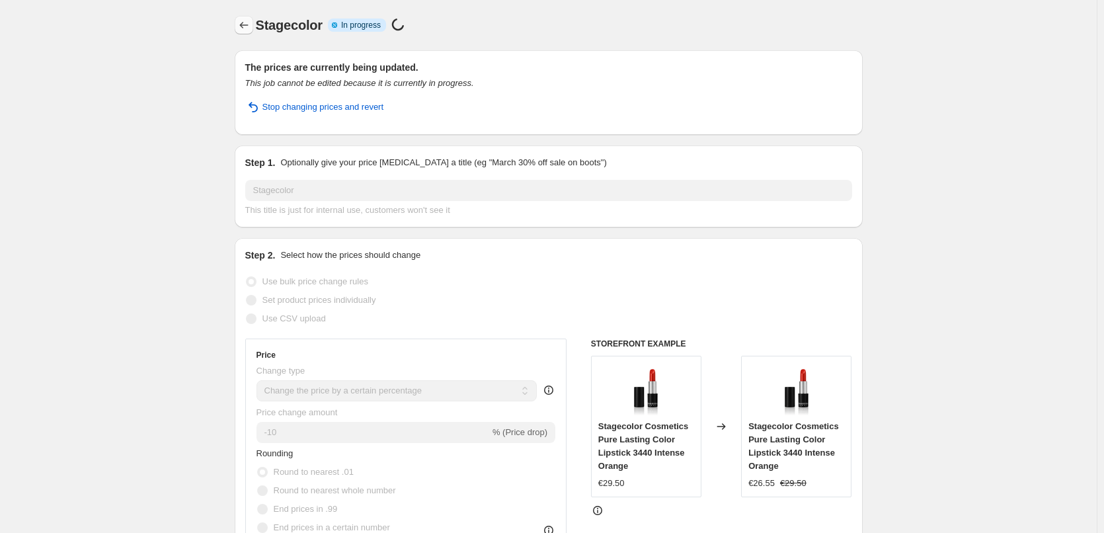
click at [253, 24] on button "Price change jobs" at bounding box center [244, 25] width 19 height 19
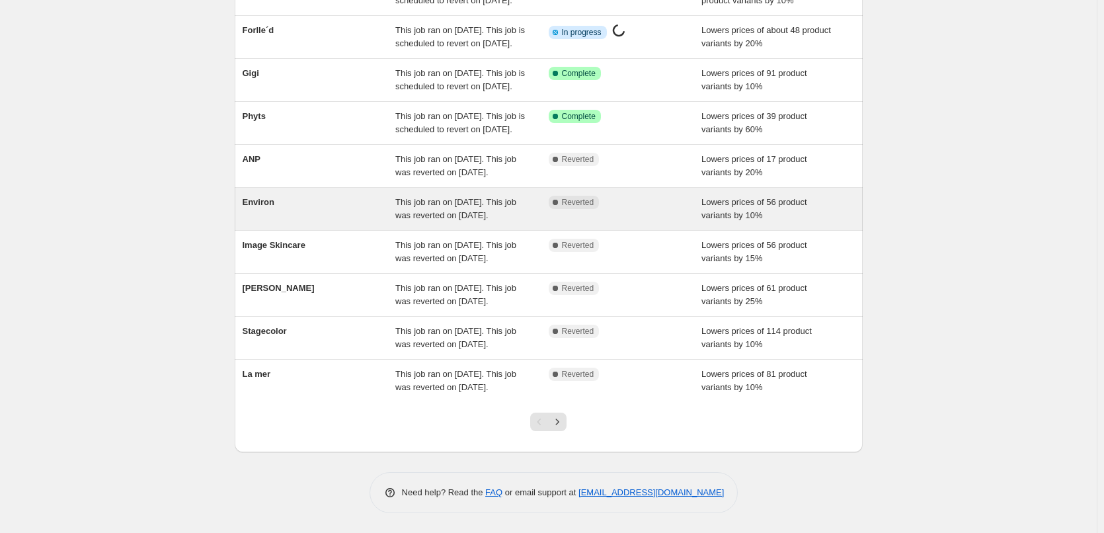
scroll to position [198, 0]
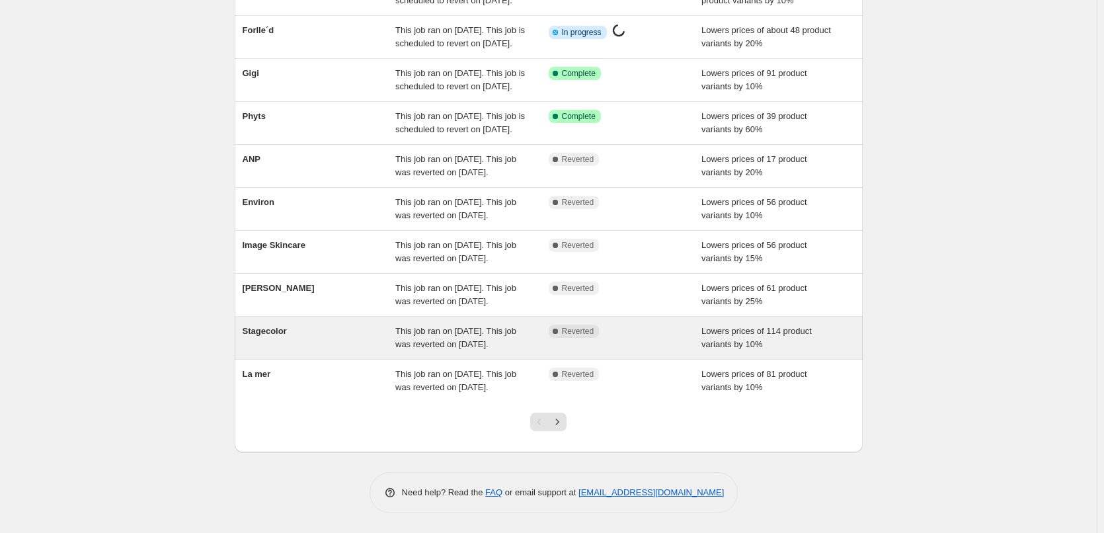
click at [299, 351] on div "Stagecolor" at bounding box center [319, 338] width 153 height 26
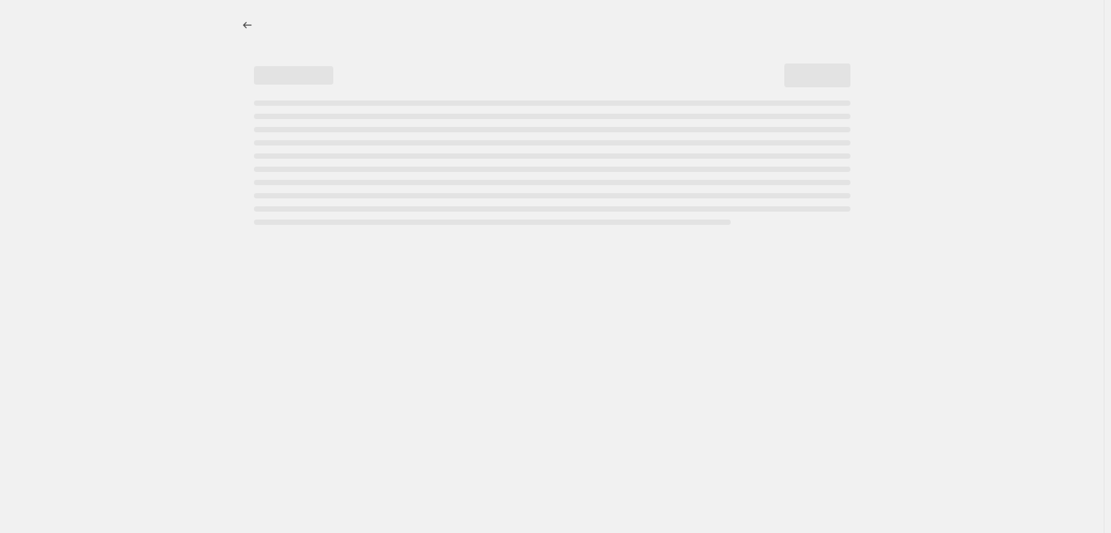
select select "percentage"
select select "vendor"
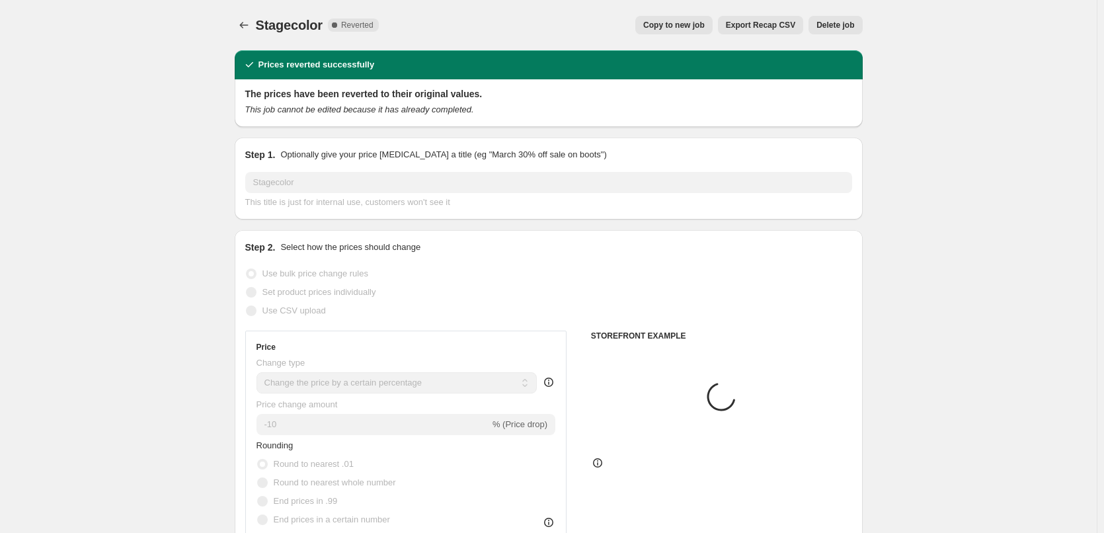
click at [841, 35] on div "Stagecolor. This page is ready Stagecolor Complete Reverted Copy to new job Exp…" at bounding box center [549, 25] width 628 height 50
click at [842, 30] on span "Delete job" at bounding box center [835, 25] width 38 height 11
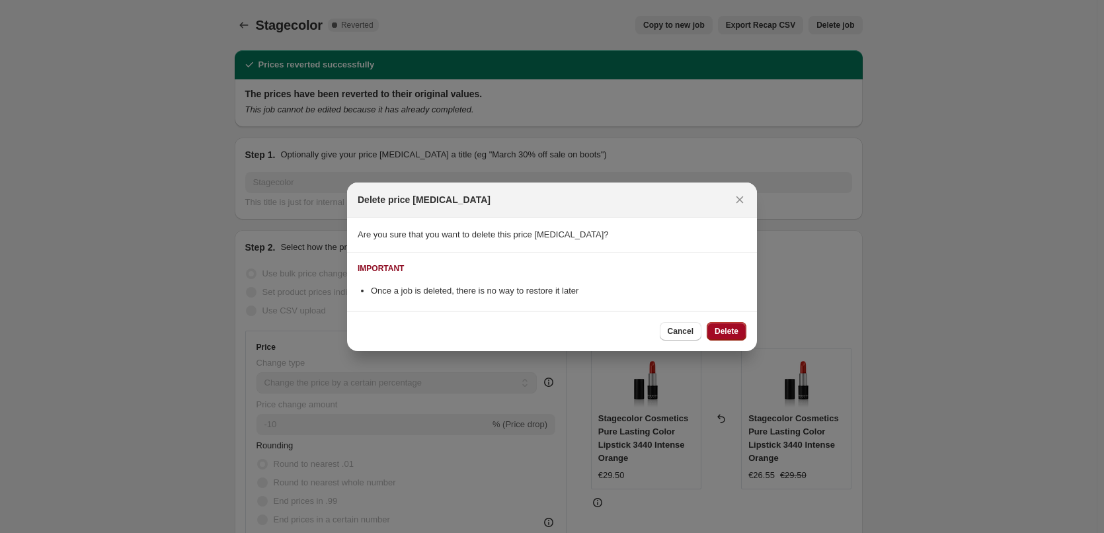
click at [719, 332] on span "Delete" at bounding box center [727, 331] width 24 height 11
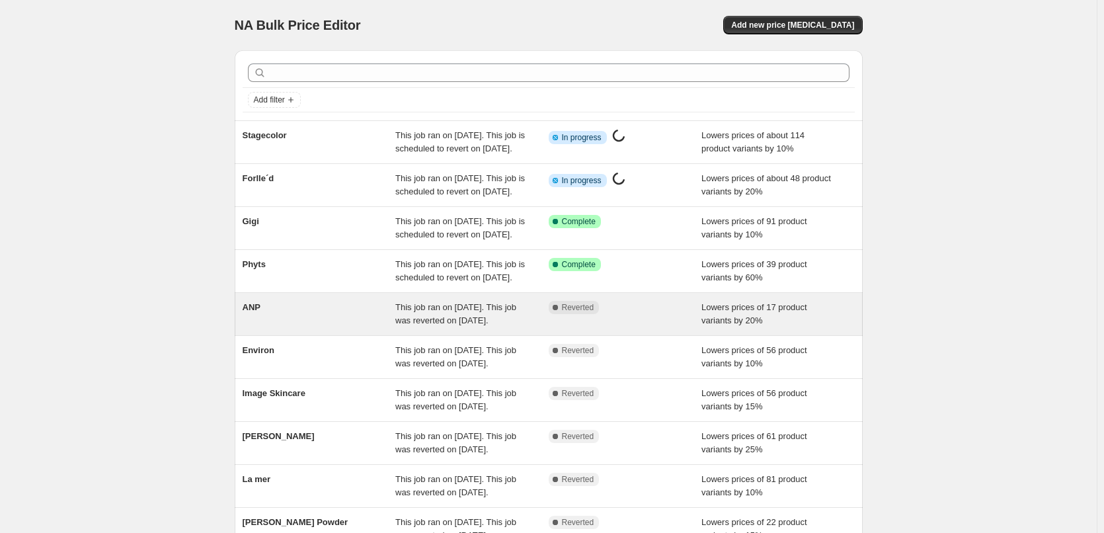
scroll to position [280, 0]
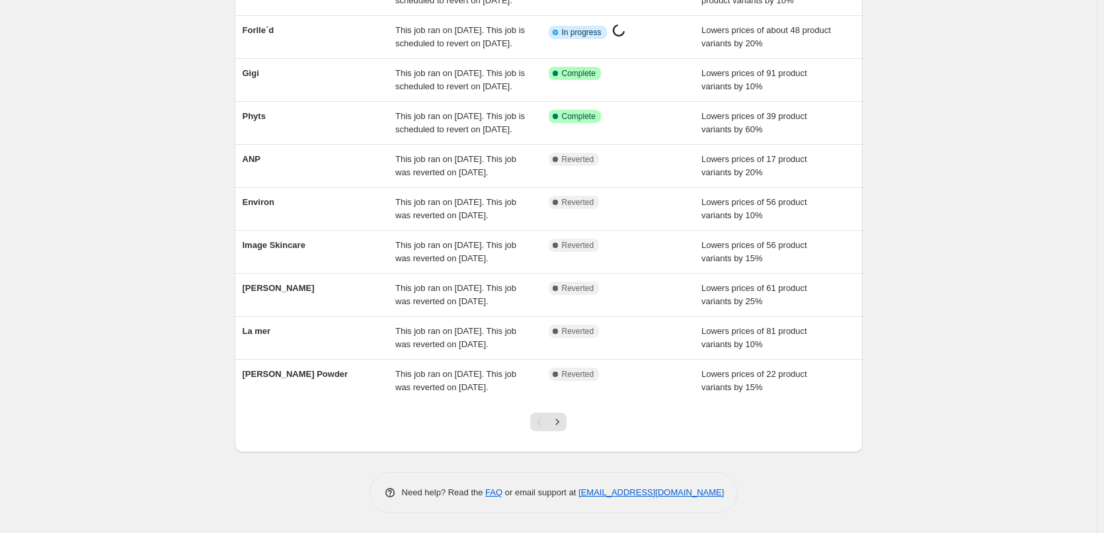
click at [555, 410] on div at bounding box center [549, 427] width 54 height 50
click at [559, 418] on icon "Next" at bounding box center [557, 421] width 13 height 13
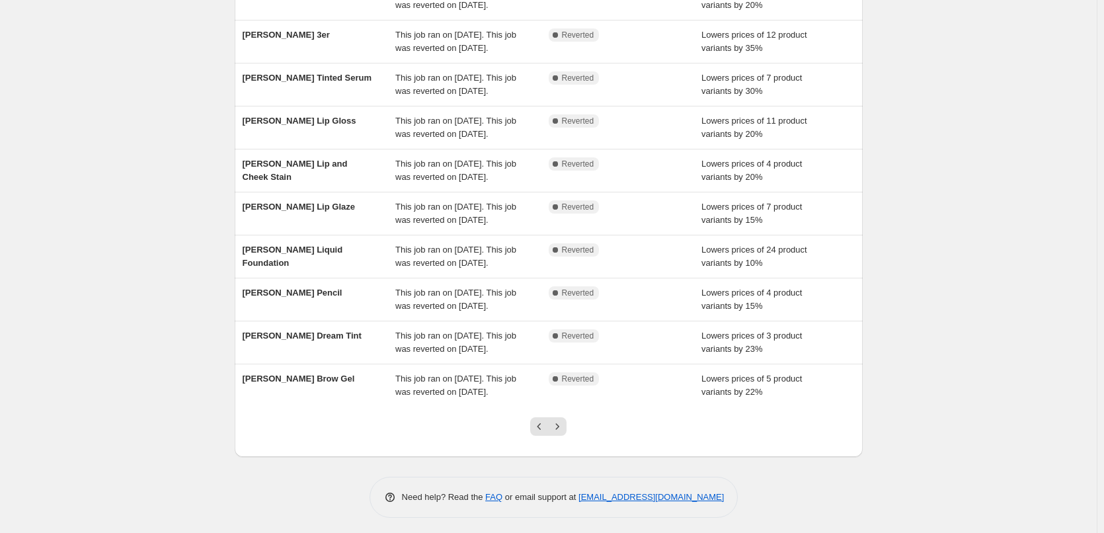
scroll to position [0, 0]
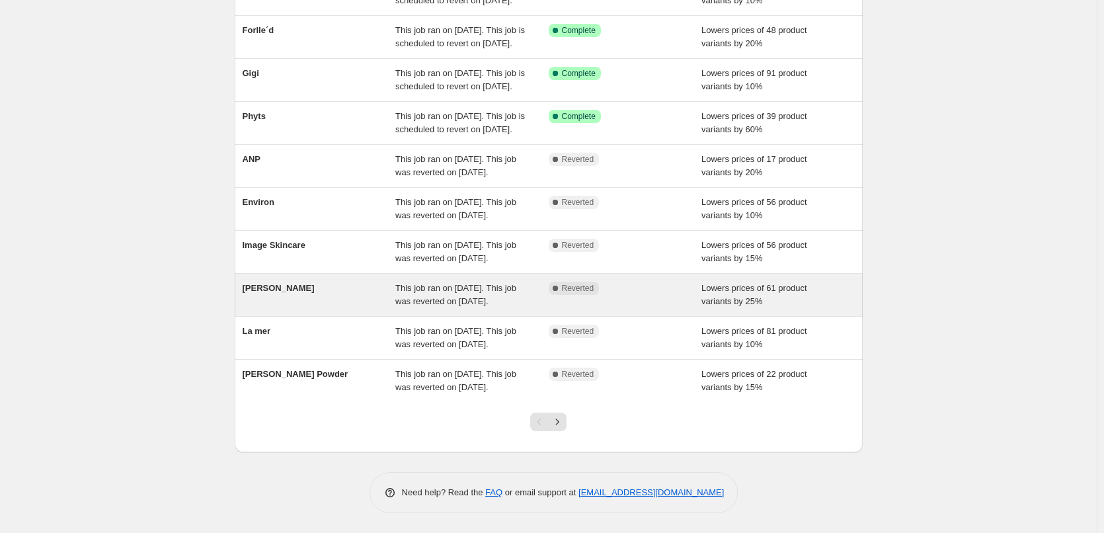
scroll to position [280, 0]
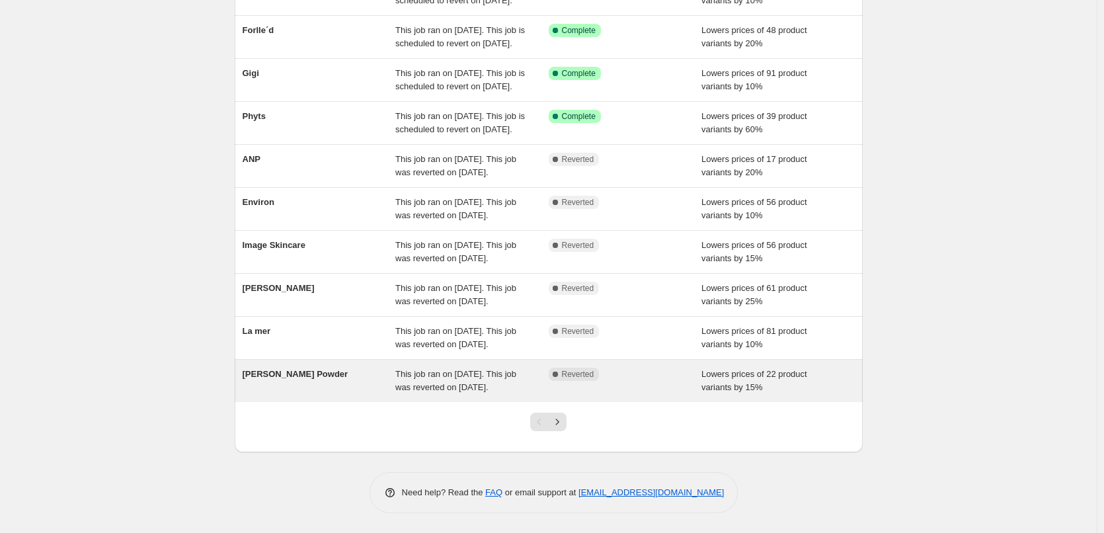
click at [286, 377] on div "[PERSON_NAME] Powder" at bounding box center [319, 381] width 153 height 26
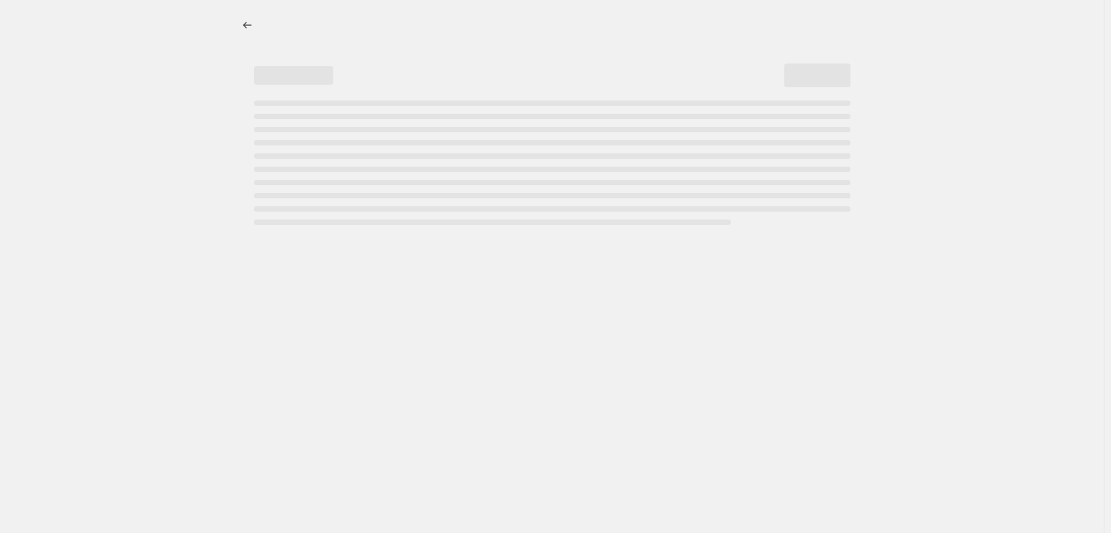
select select "percentage"
select select "tag"
select select "vendor"
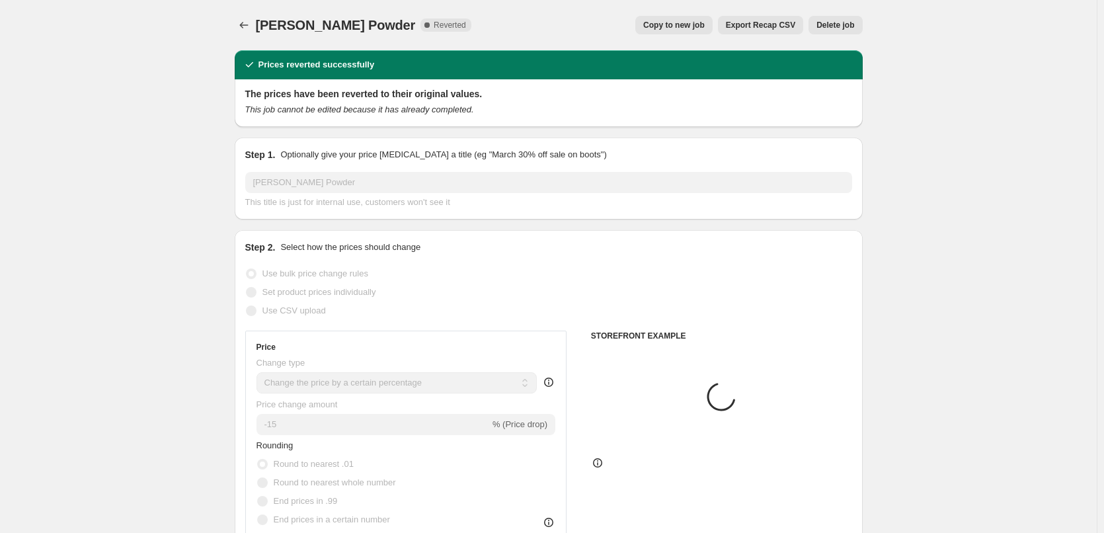
click at [730, 27] on button "Export Recap CSV" at bounding box center [760, 25] width 85 height 19
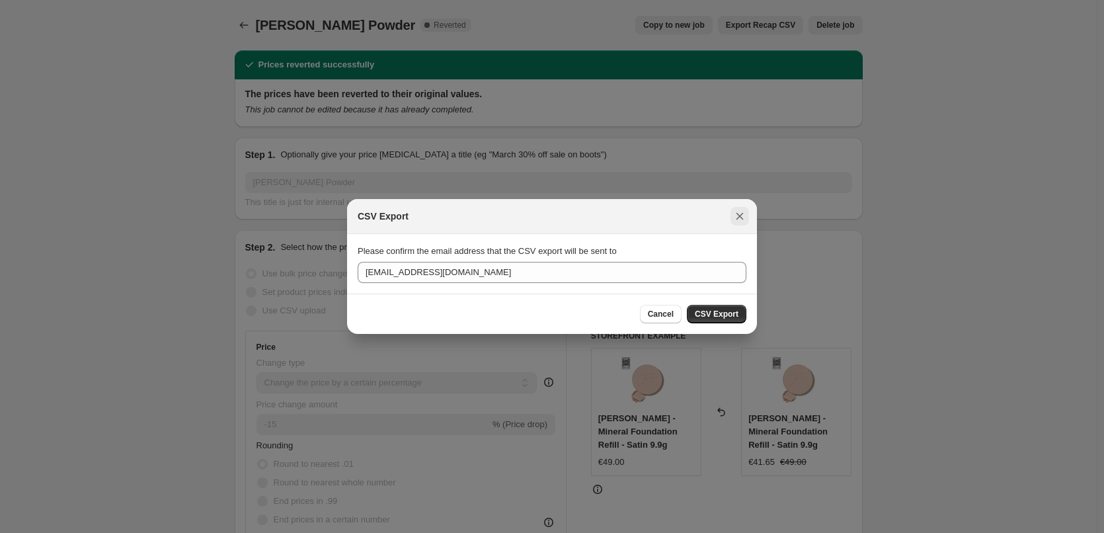
click at [737, 215] on icon "Close" at bounding box center [739, 216] width 13 height 13
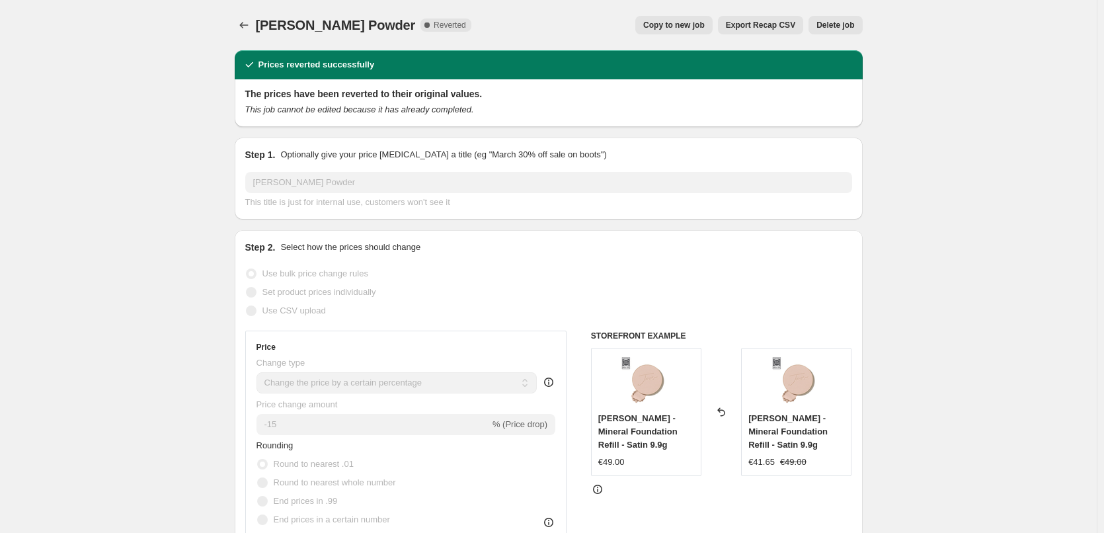
click at [690, 30] on button "Copy to new job" at bounding box center [673, 25] width 77 height 19
select select "percentage"
select select "tag"
select select "vendor"
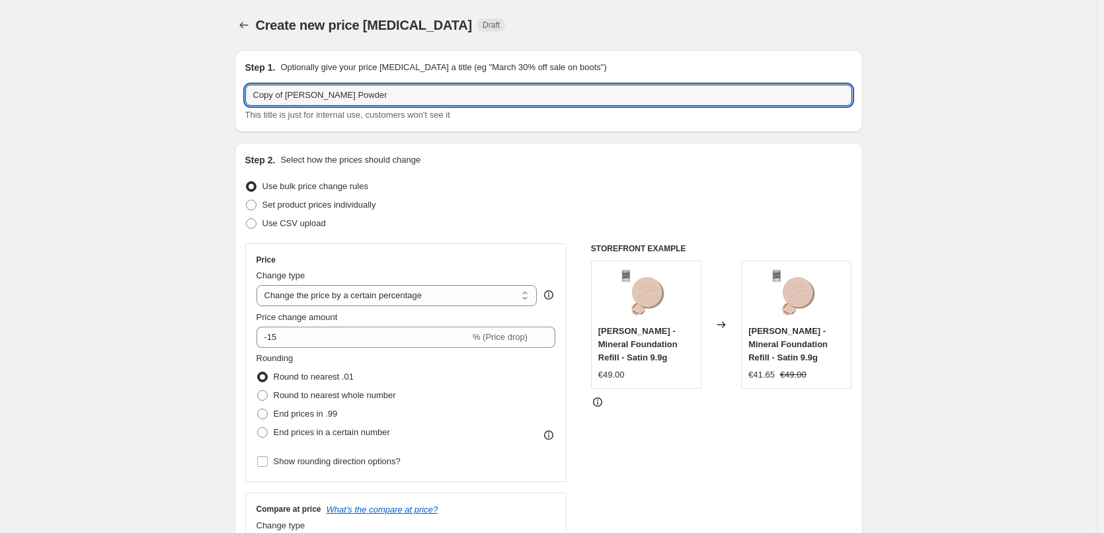
drag, startPoint x: 288, startPoint y: 97, endPoint x: 227, endPoint y: 94, distance: 60.9
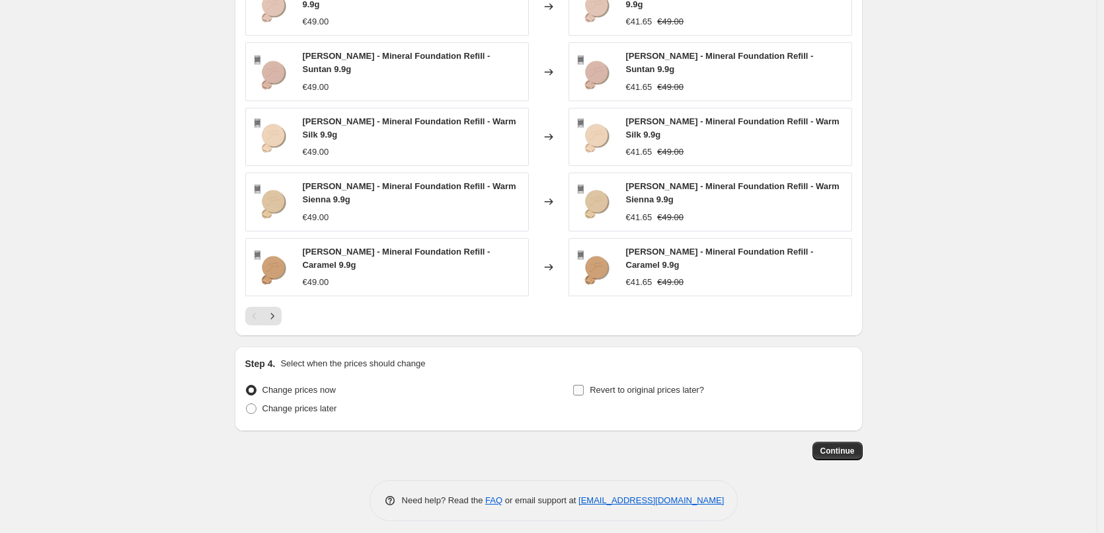
type input "[PERSON_NAME] Powder"
click at [643, 385] on span "Revert to original prices later?" at bounding box center [647, 390] width 114 height 10
click at [584, 385] on input "Revert to original prices later?" at bounding box center [578, 390] width 11 height 11
checkbox input "true"
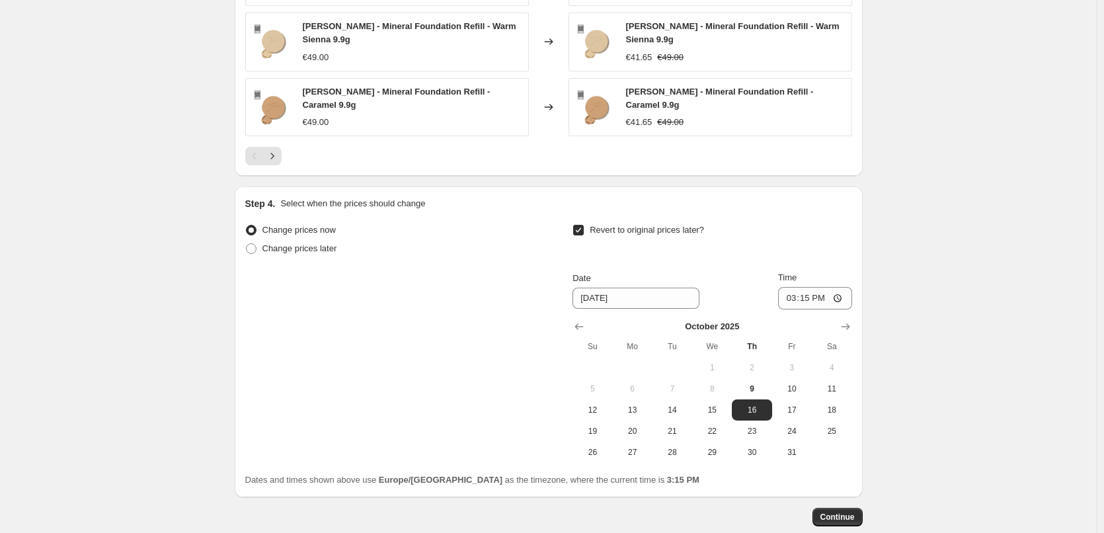
scroll to position [1206, 0]
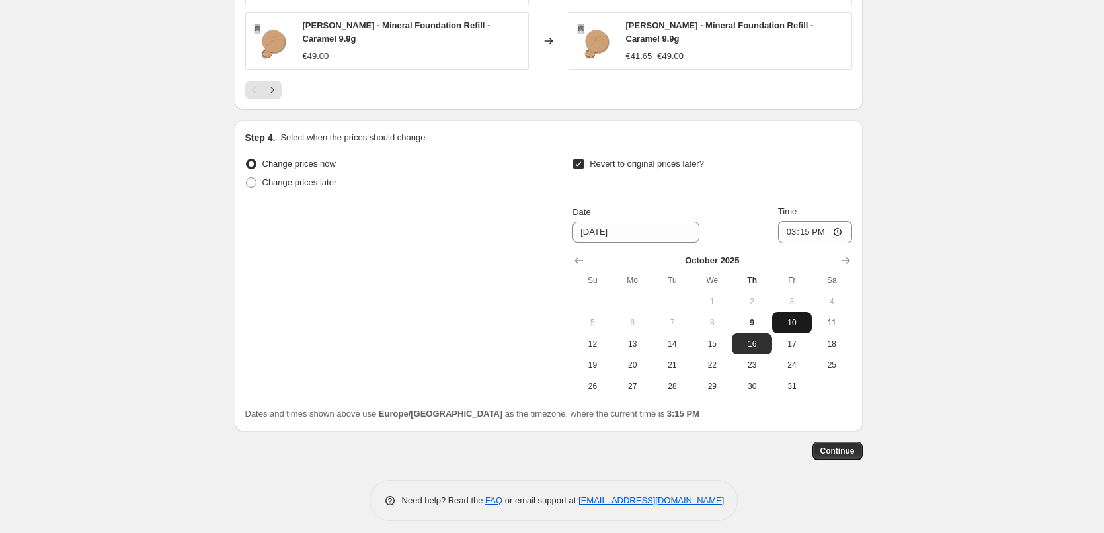
click at [788, 312] on button "10" at bounding box center [792, 322] width 40 height 21
type input "[DATE]"
click at [791, 229] on input "15:15" at bounding box center [815, 232] width 74 height 22
type input "03:00"
click at [821, 442] on button "Continue" at bounding box center [837, 451] width 50 height 19
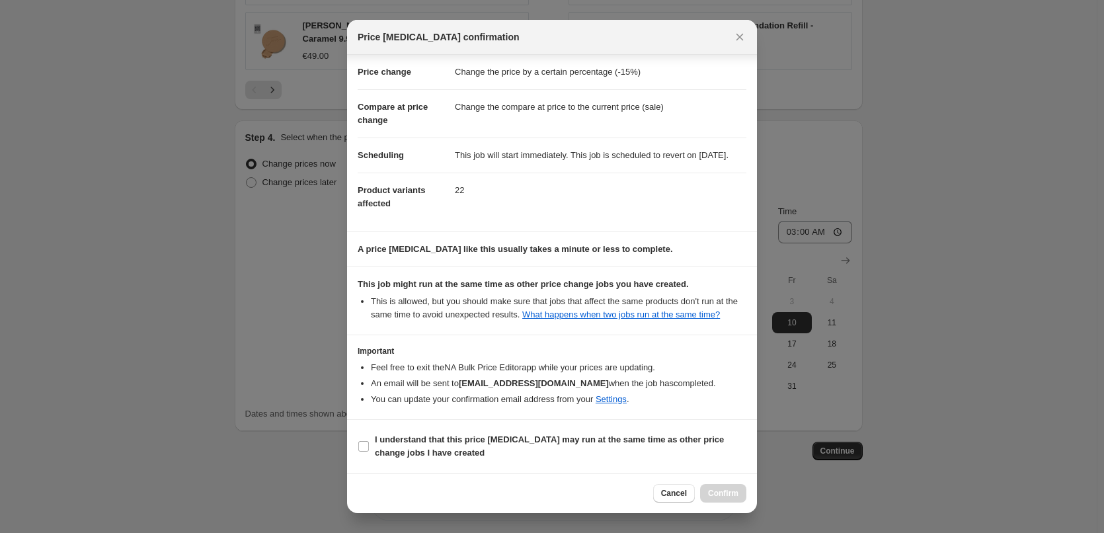
scroll to position [37, 0]
click at [438, 436] on b "I understand that this price [MEDICAL_DATA] may run at the same time as other p…" at bounding box center [549, 445] width 349 height 23
click at [369, 441] on input "I understand that this price [MEDICAL_DATA] may run at the same time as other p…" at bounding box center [363, 446] width 11 height 11
checkbox input "true"
click at [729, 488] on button "Confirm" at bounding box center [723, 493] width 46 height 19
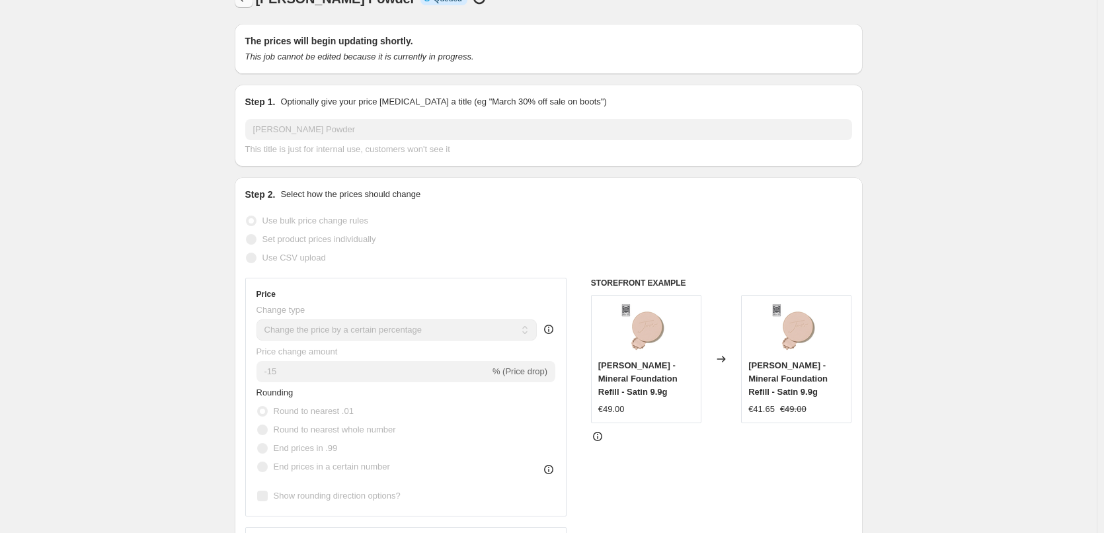
scroll to position [2, 0]
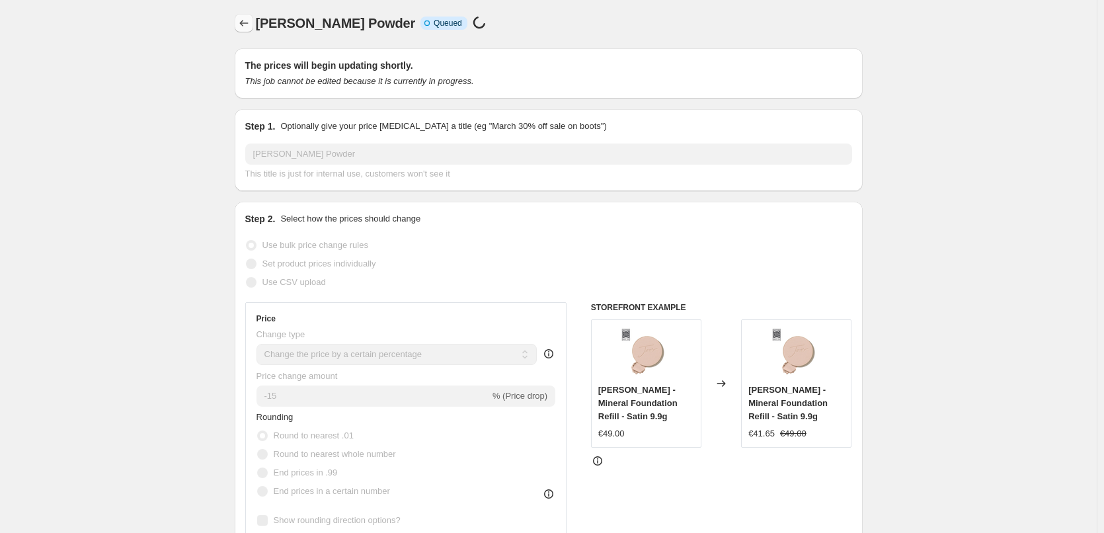
click at [248, 24] on icon "Price change jobs" at bounding box center [243, 23] width 13 height 13
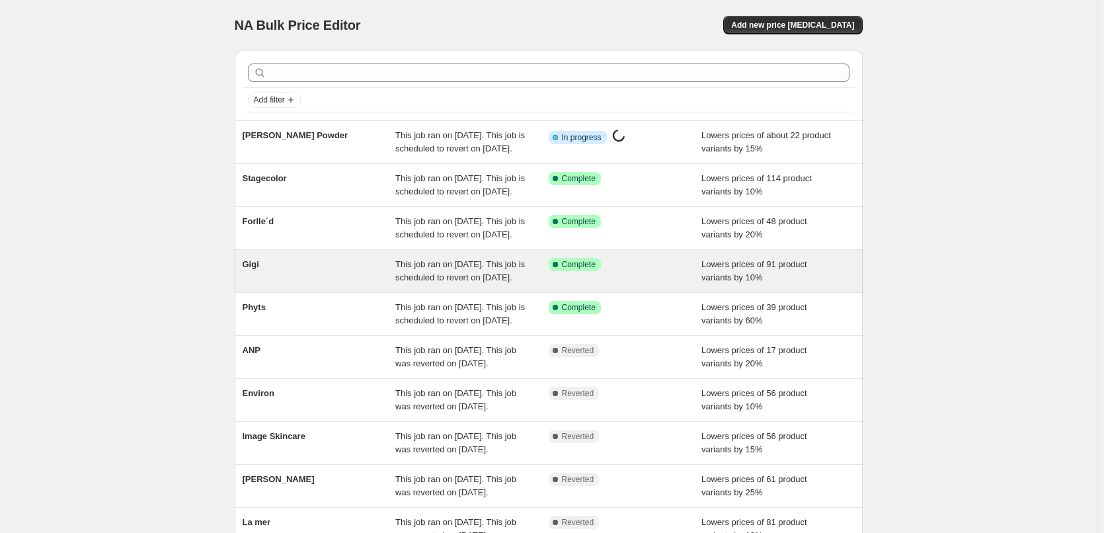
scroll to position [280, 0]
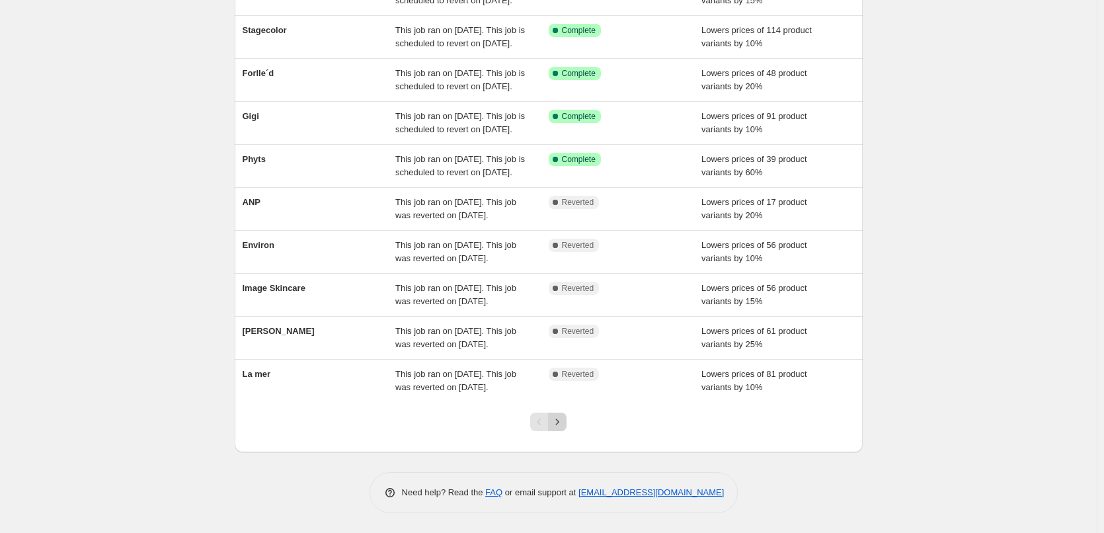
click at [563, 425] on icon "Next" at bounding box center [557, 421] width 13 height 13
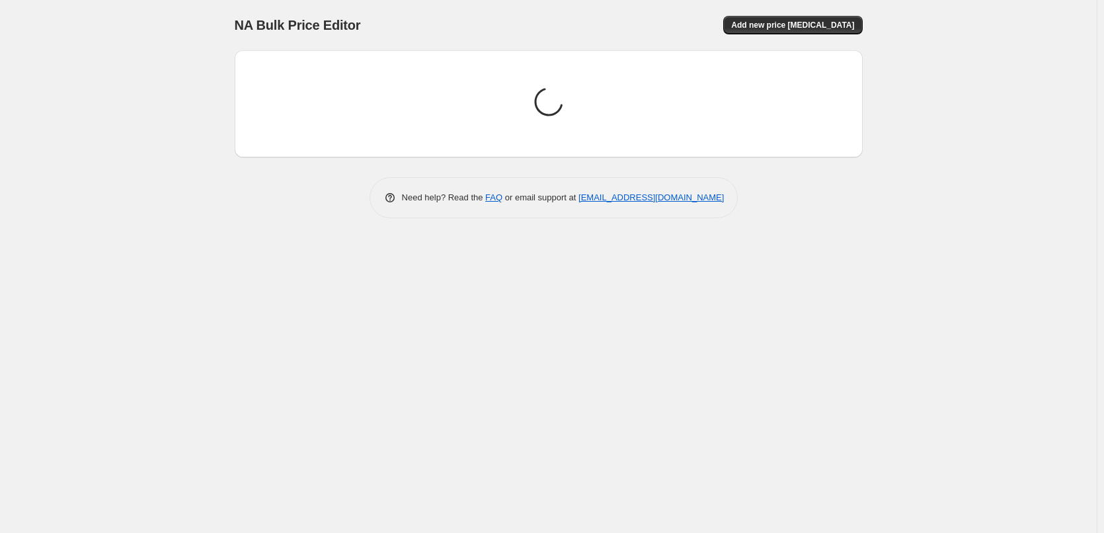
scroll to position [0, 0]
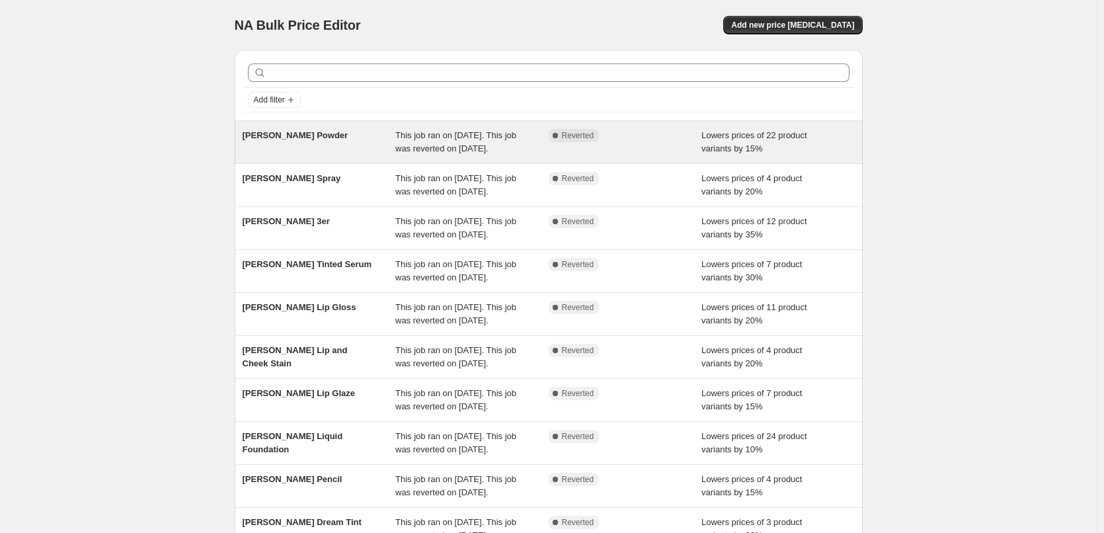
click at [290, 142] on div "[PERSON_NAME] Powder" at bounding box center [319, 142] width 153 height 26
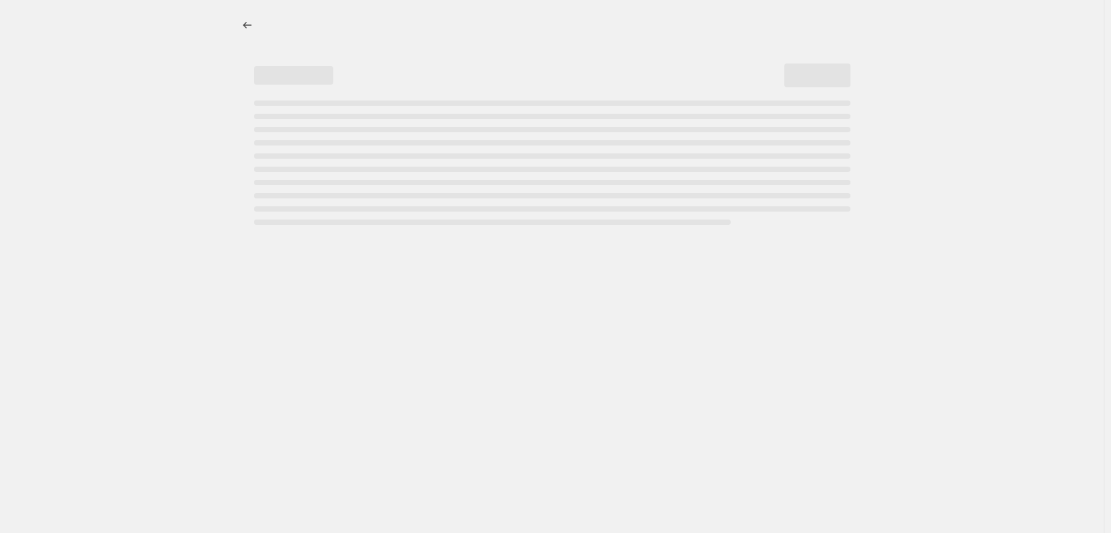
select select "percentage"
select select "tag"
select select "vendor"
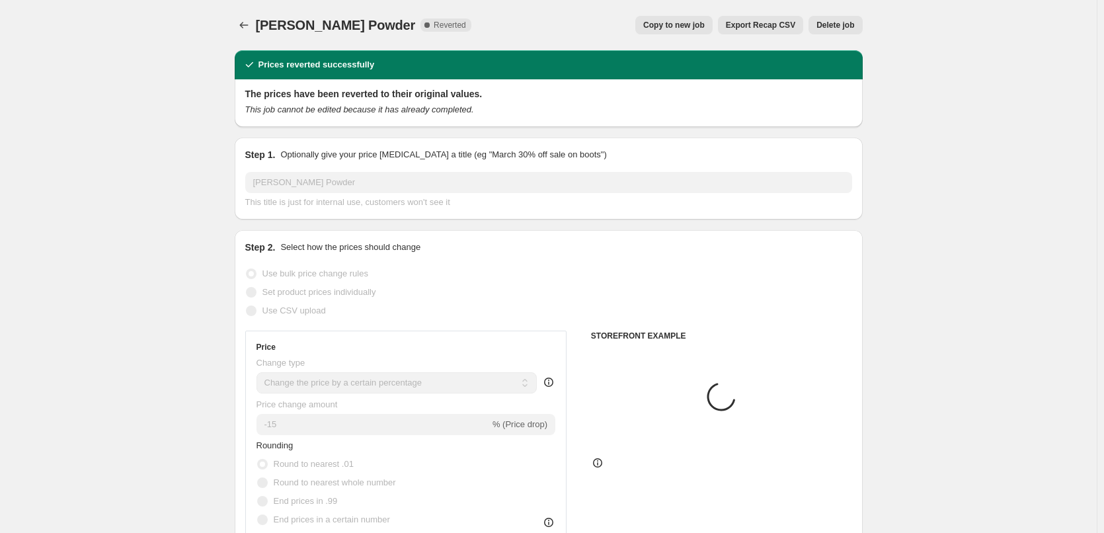
click at [830, 19] on button "Delete job" at bounding box center [836, 25] width 54 height 19
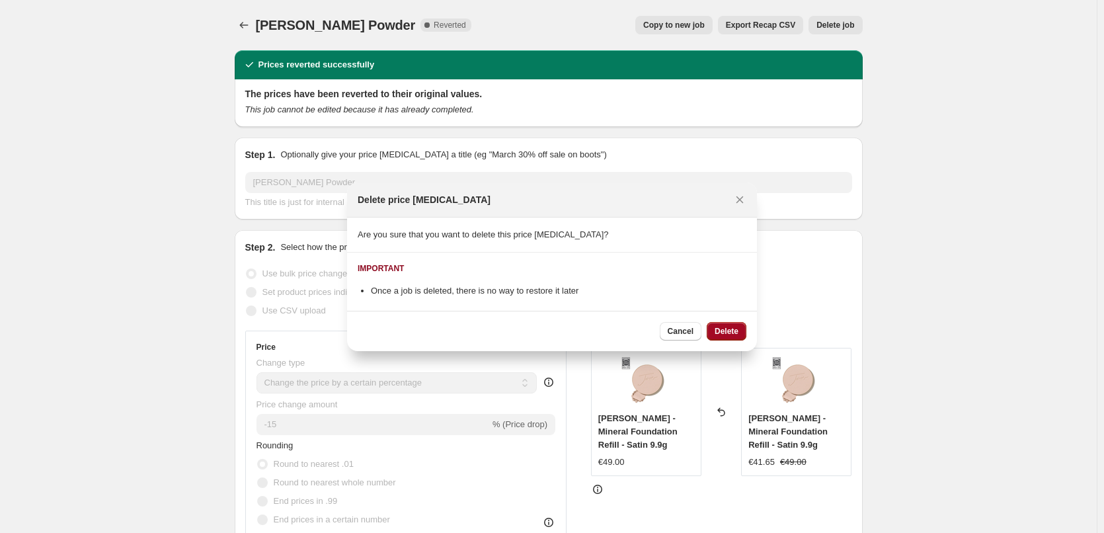
click at [729, 329] on span "Delete" at bounding box center [727, 331] width 24 height 11
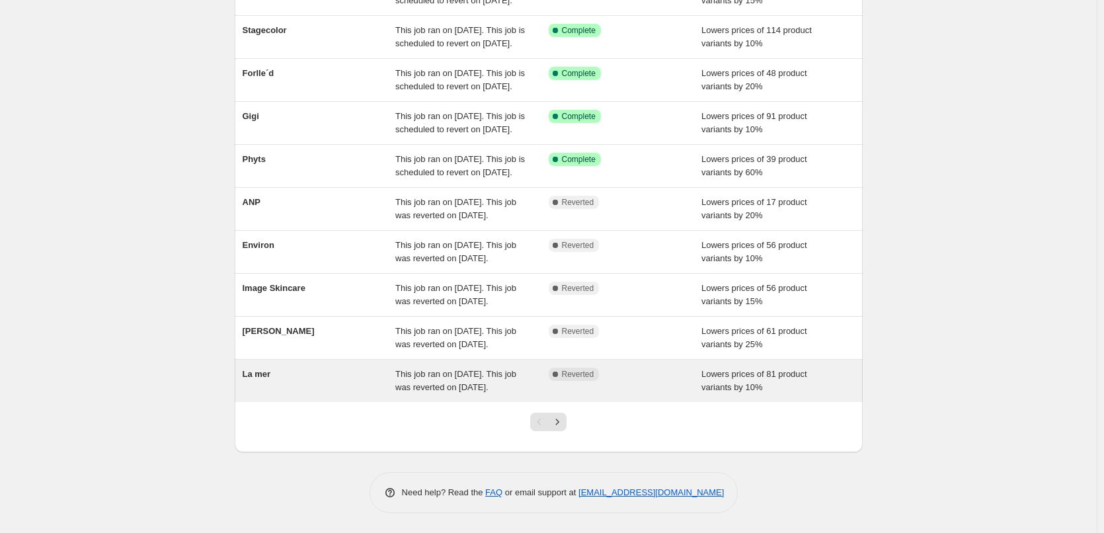
scroll to position [280, 0]
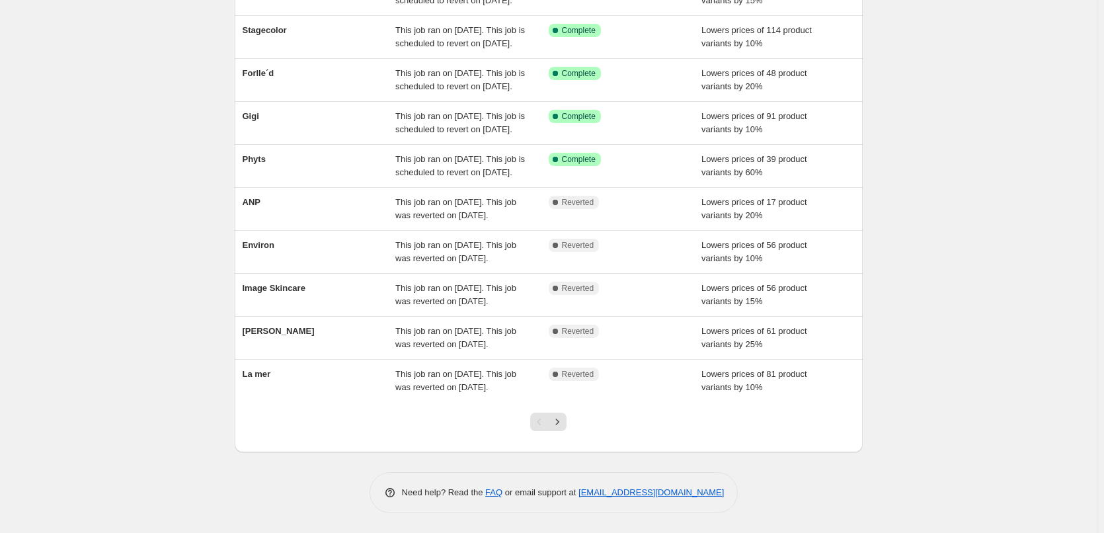
click at [572, 432] on div at bounding box center [549, 427] width 54 height 50
click at [564, 428] on icon "Next" at bounding box center [557, 421] width 13 height 13
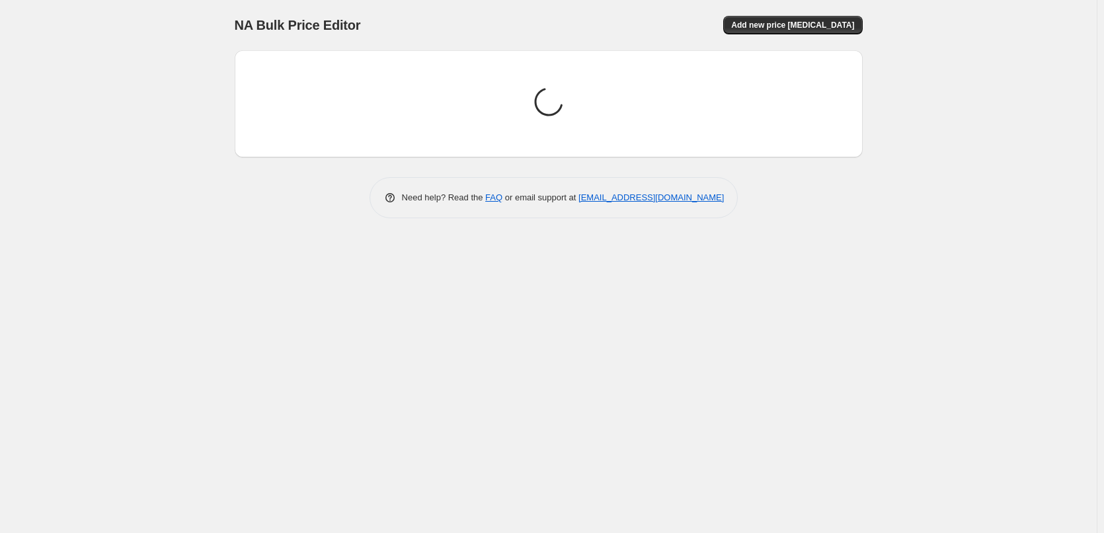
scroll to position [0, 0]
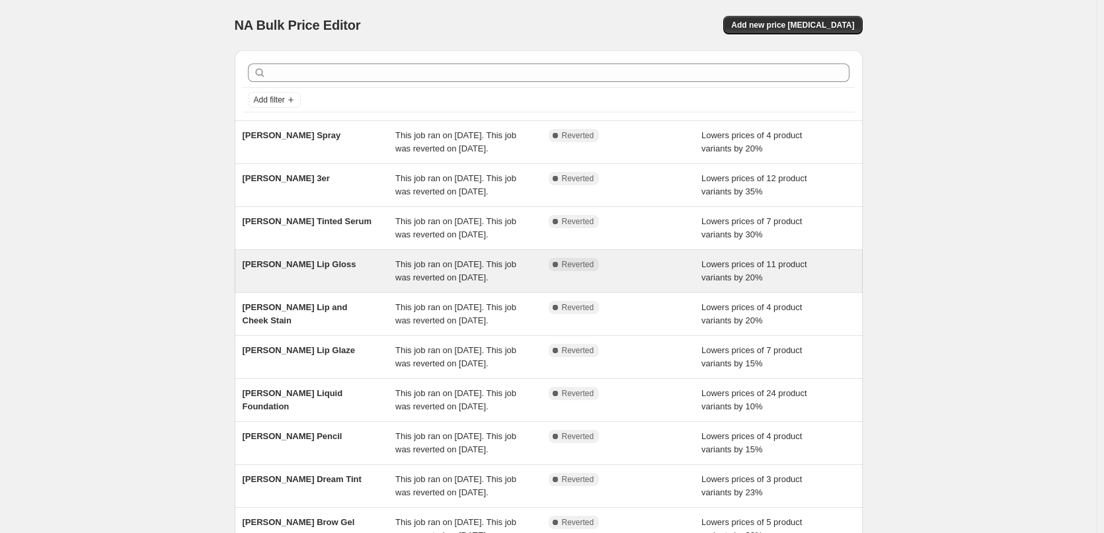
click at [296, 284] on div "[PERSON_NAME] Lip Gloss" at bounding box center [319, 271] width 153 height 26
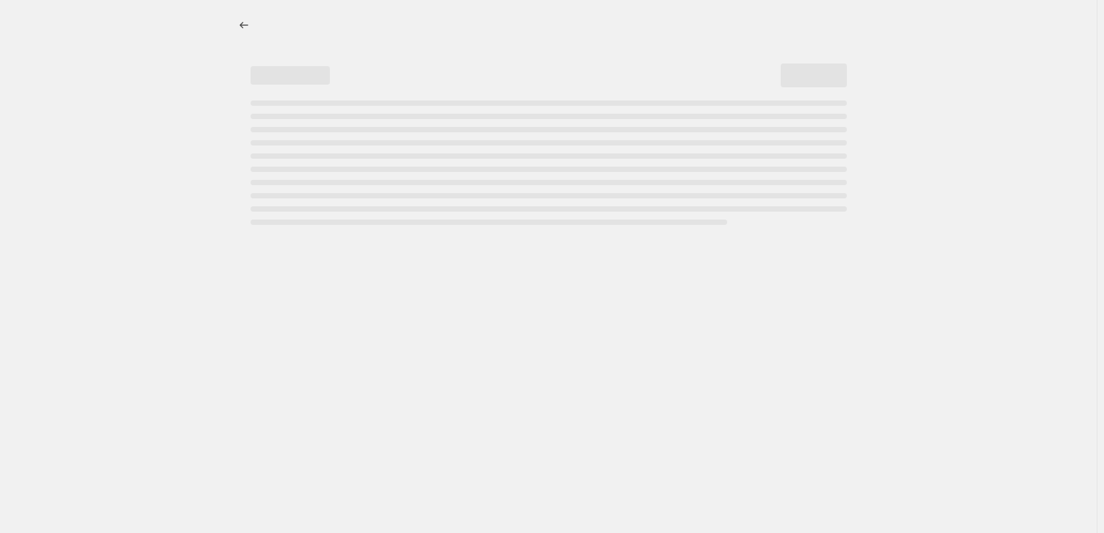
select select "percentage"
select select "tag"
select select "vendor"
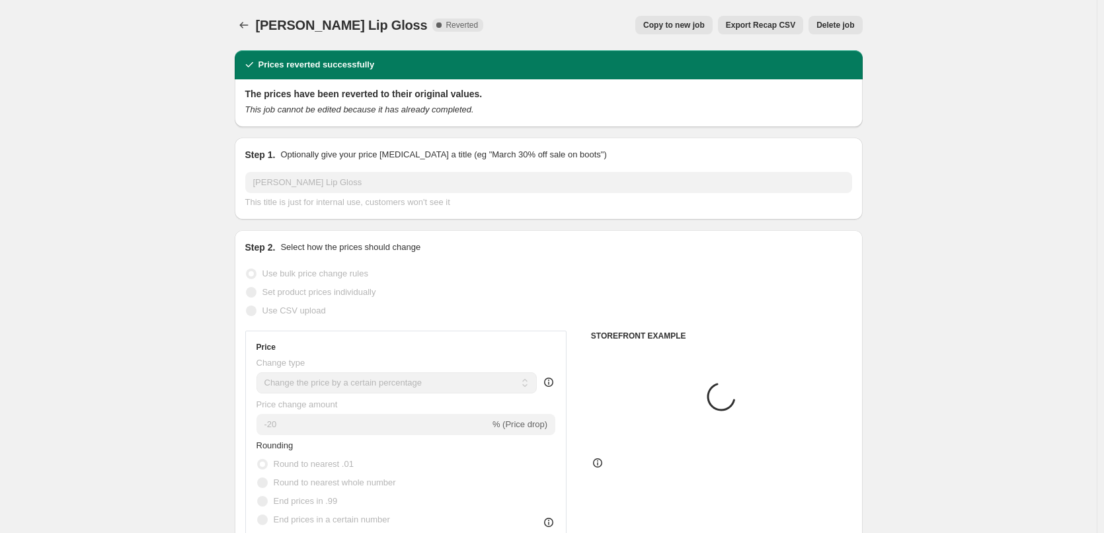
click at [686, 28] on span "Copy to new job" at bounding box center [673, 25] width 61 height 11
select select "percentage"
select select "tag"
select select "vendor"
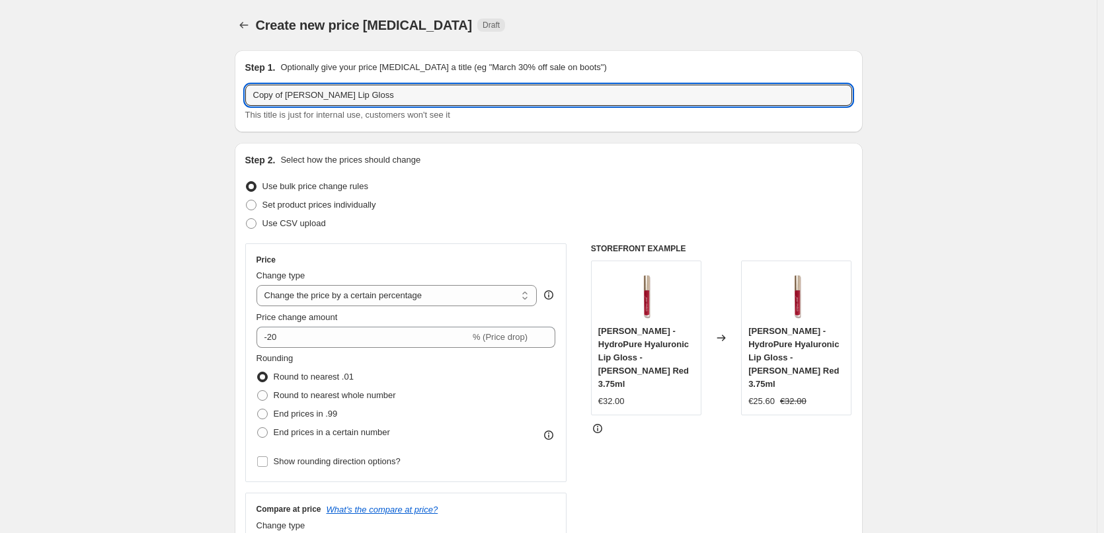
drag, startPoint x: 288, startPoint y: 95, endPoint x: 233, endPoint y: 95, distance: 54.9
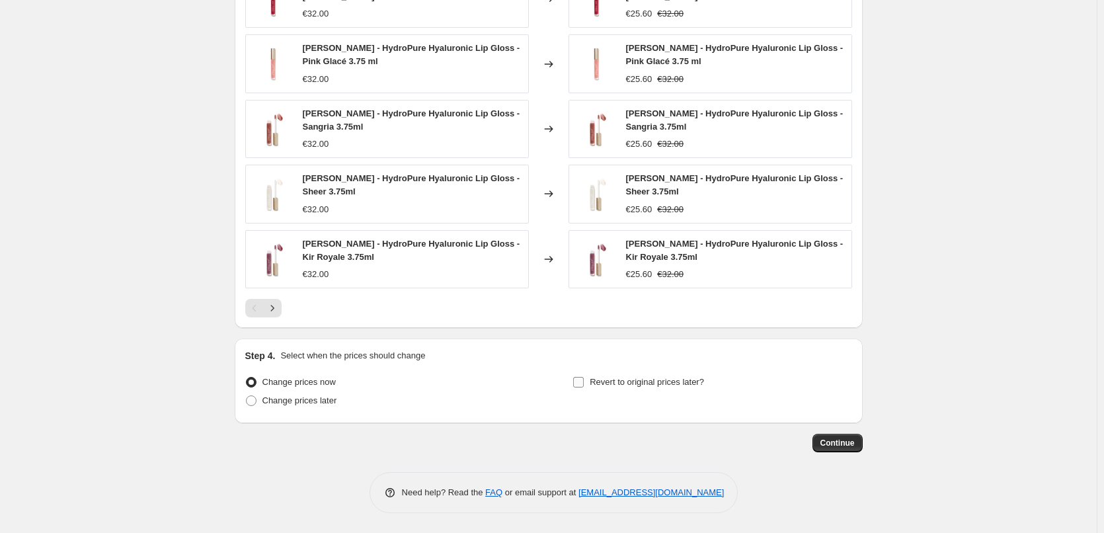
type input "[PERSON_NAME] Lip Gloss"
click at [630, 385] on span "Revert to original prices later?" at bounding box center [647, 382] width 114 height 10
click at [584, 385] on input "Revert to original prices later?" at bounding box center [578, 382] width 11 height 11
checkbox input "true"
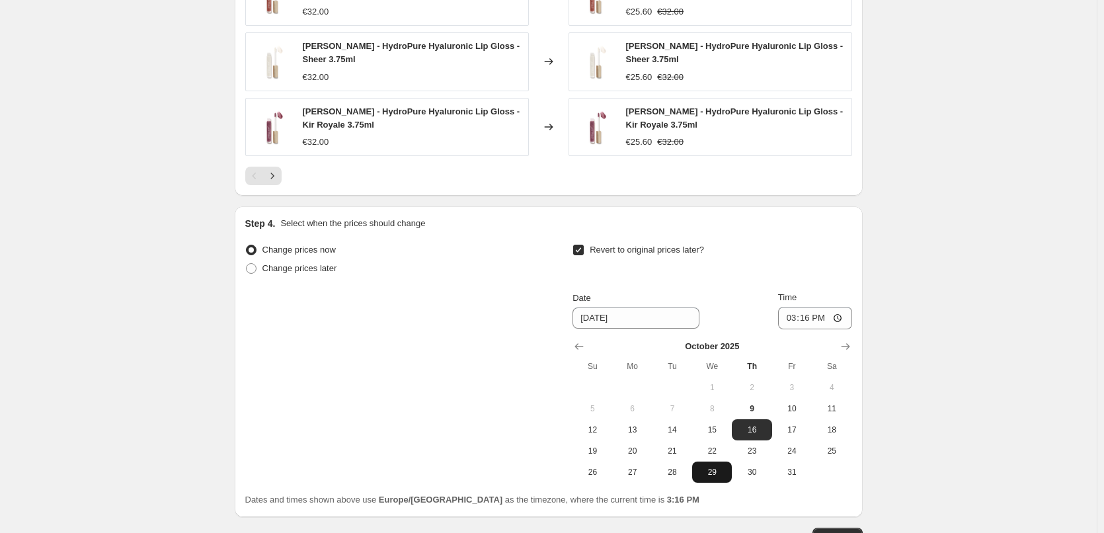
scroll to position [1214, 0]
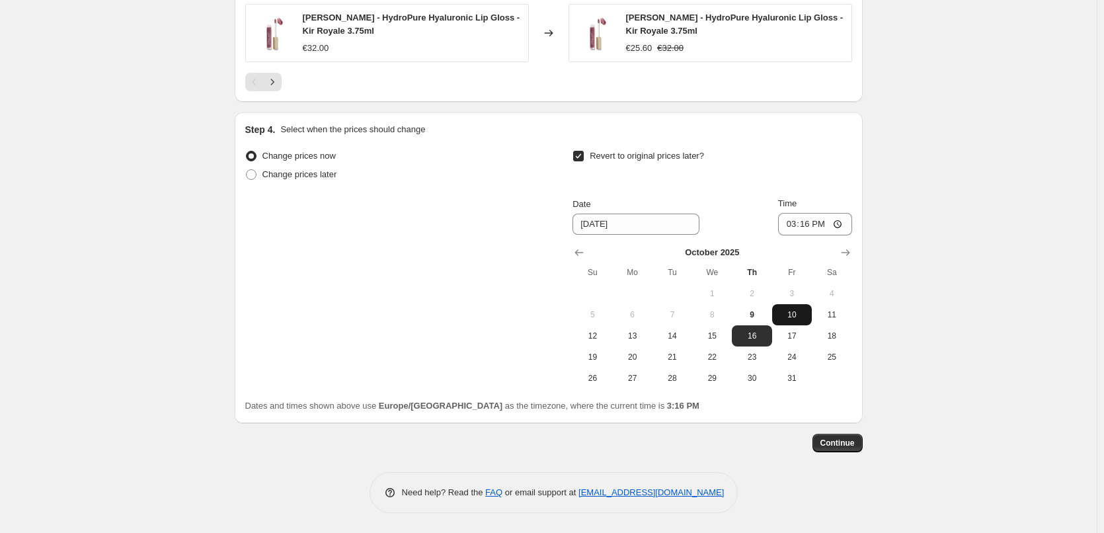
click at [781, 318] on span "10" at bounding box center [791, 314] width 29 height 11
type input "[DATE]"
click at [787, 225] on input "15:16" at bounding box center [815, 224] width 74 height 22
type input "03:00"
click at [851, 443] on span "Continue" at bounding box center [837, 443] width 34 height 11
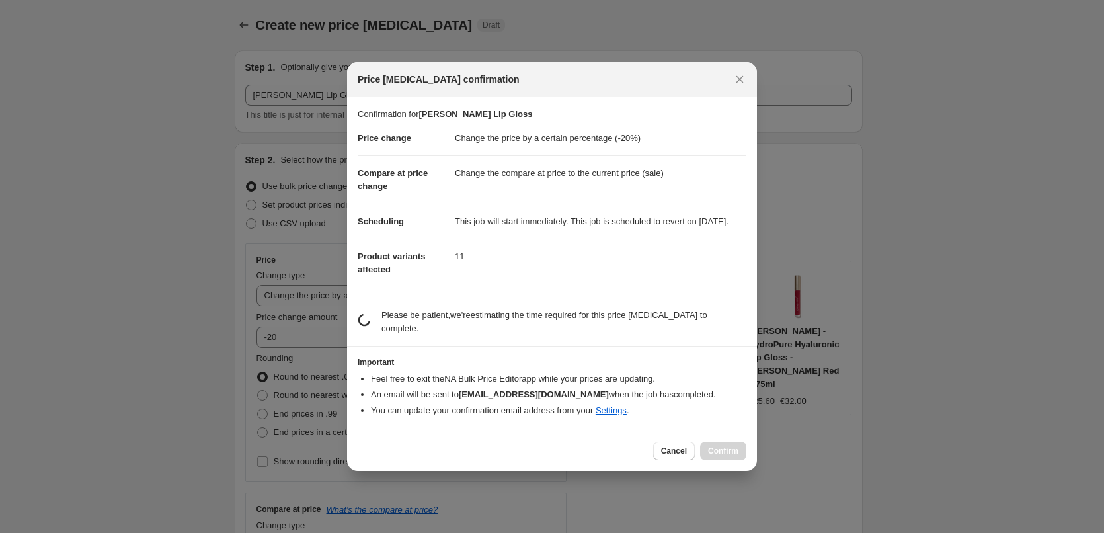
scroll to position [0, 0]
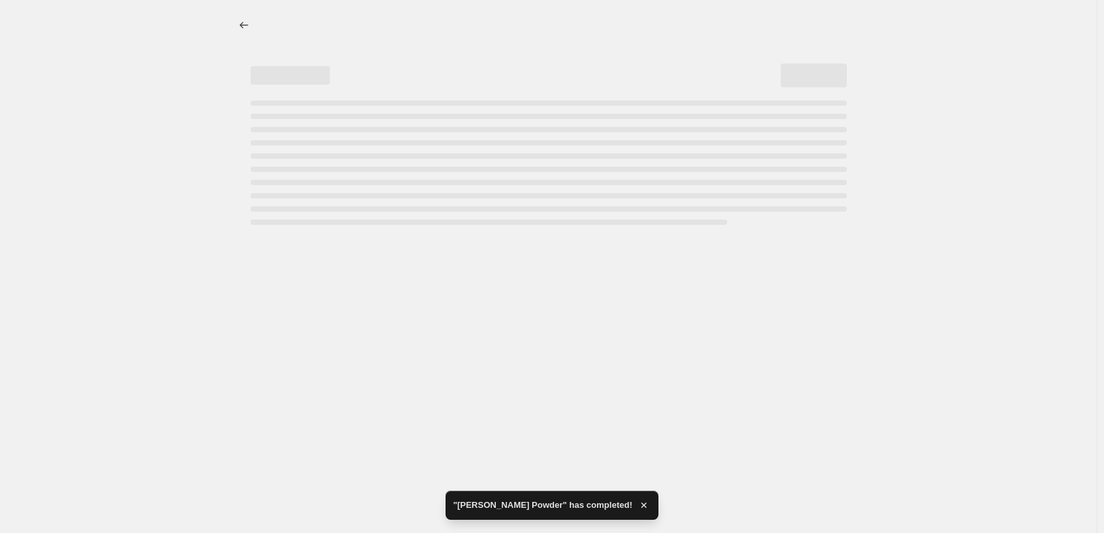
select select "percentage"
select select "tag"
select select "vendor"
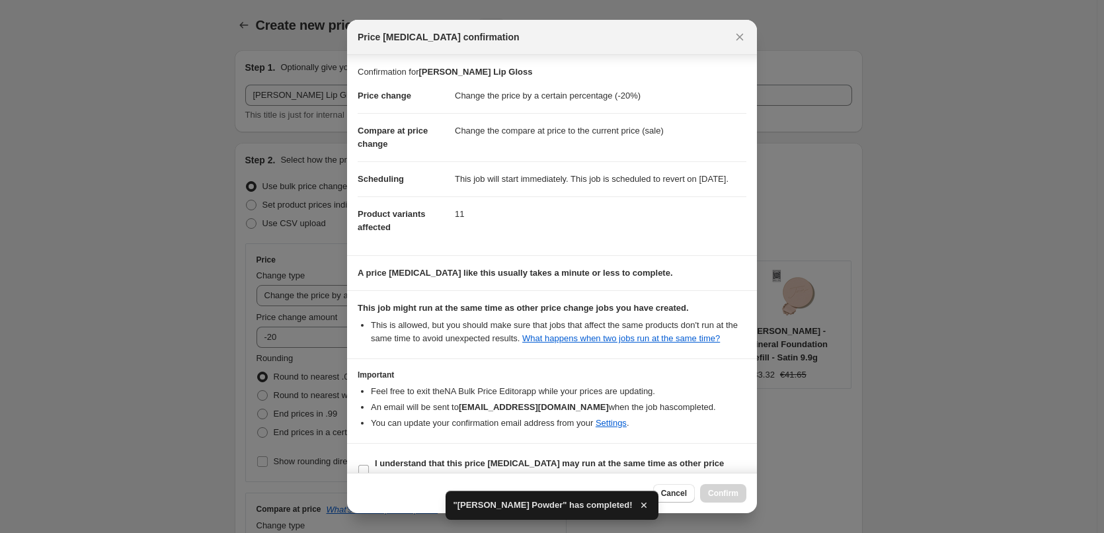
scroll to position [37, 0]
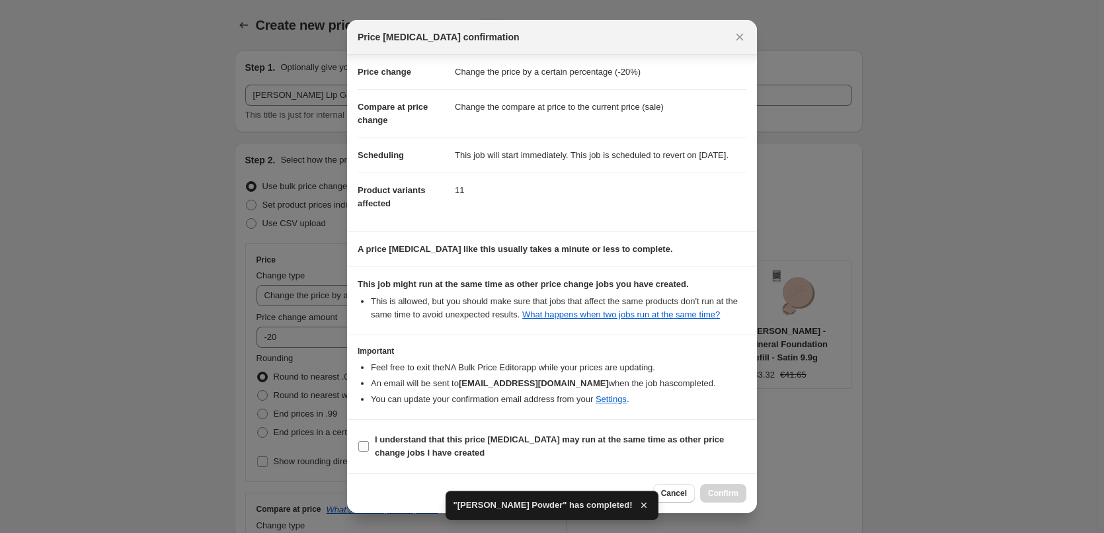
click at [440, 430] on label "I understand that this price [MEDICAL_DATA] may run at the same time as other p…" at bounding box center [552, 446] width 389 height 32
click at [369, 441] on input "I understand that this price [MEDICAL_DATA] may run at the same time as other p…" at bounding box center [363, 446] width 11 height 11
checkbox input "true"
click at [708, 491] on button "Confirm" at bounding box center [723, 493] width 46 height 19
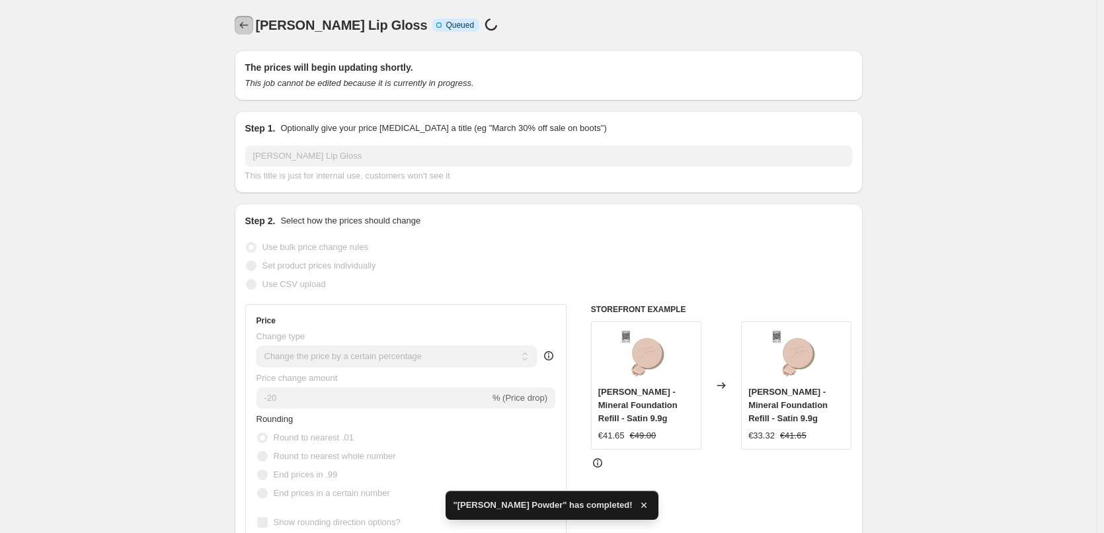
click at [249, 28] on icon "Price change jobs" at bounding box center [243, 25] width 13 height 13
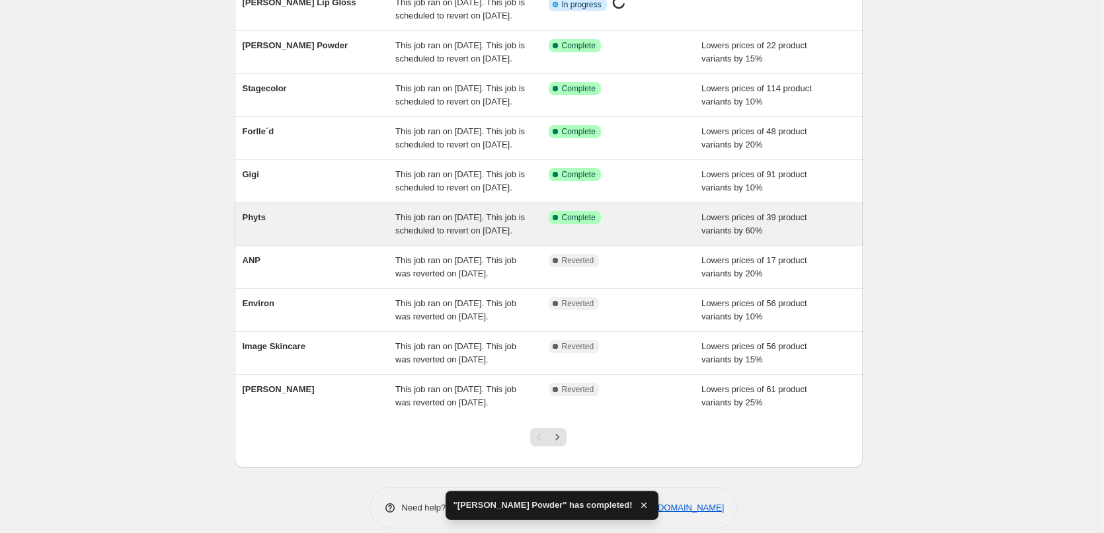
scroll to position [280, 0]
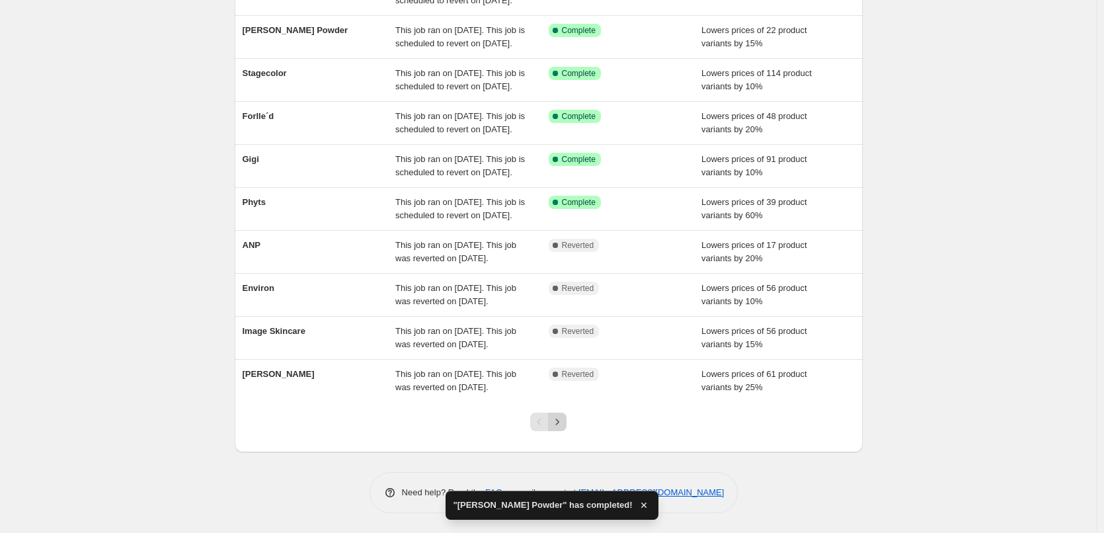
click at [563, 415] on button "Next" at bounding box center [557, 422] width 19 height 19
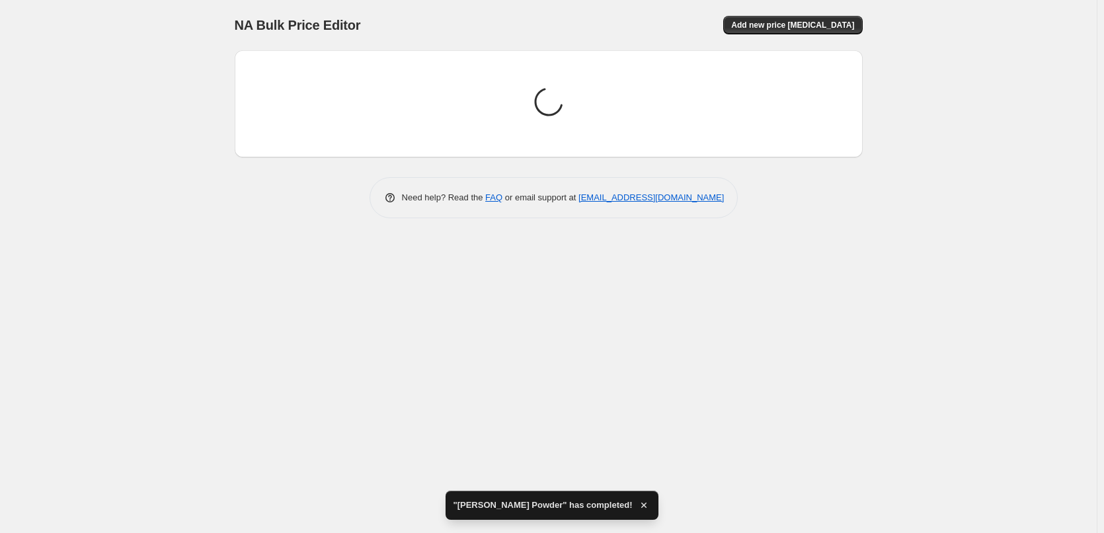
scroll to position [0, 0]
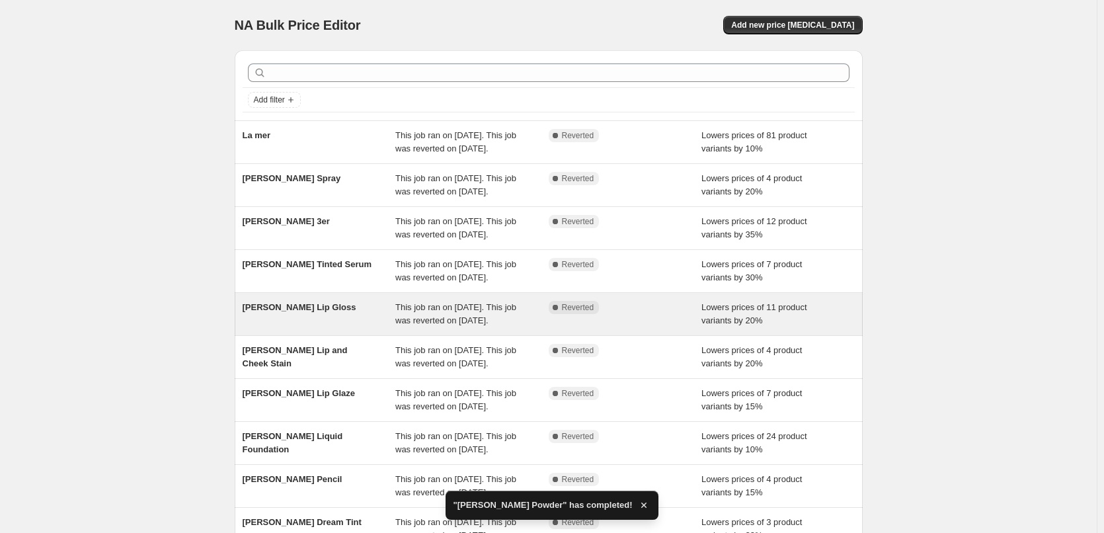
click at [315, 335] on div "[PERSON_NAME] Lip Gloss This job ran on [DATE]. This job was reverted on [DATE]…" at bounding box center [549, 314] width 628 height 42
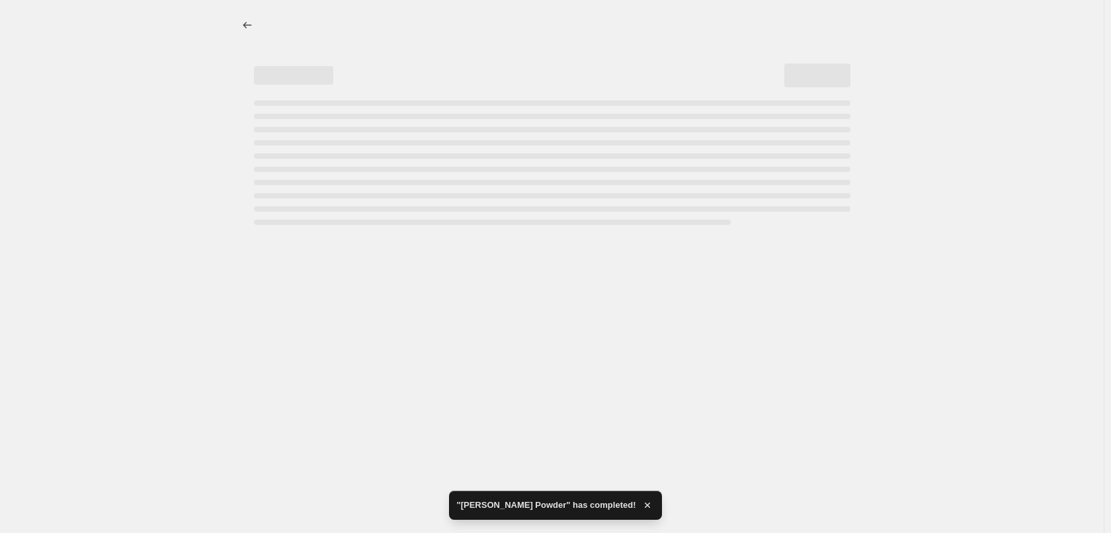
select select "percentage"
select select "tag"
select select "vendor"
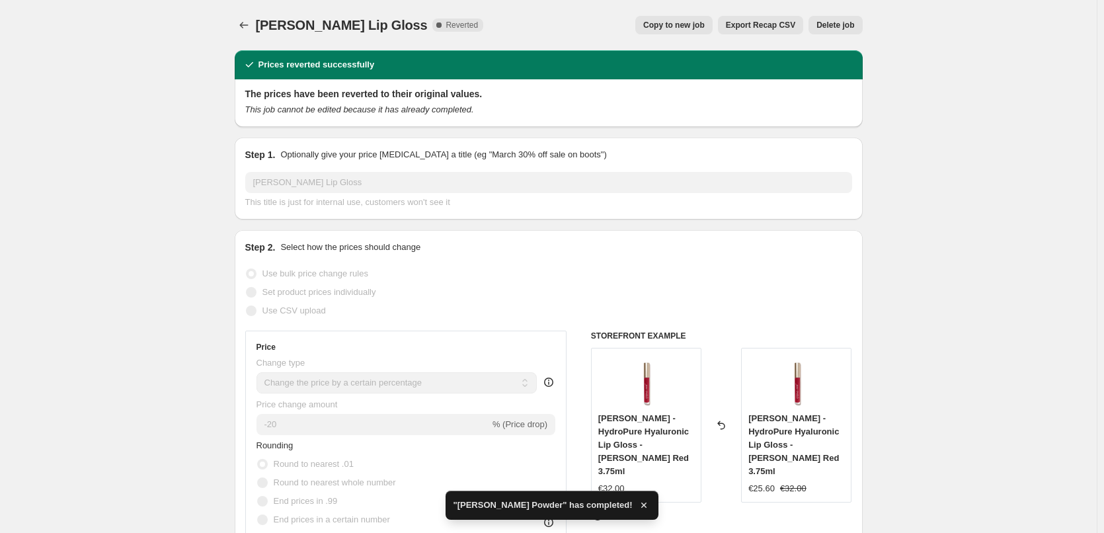
click at [831, 29] on span "Delete job" at bounding box center [835, 25] width 38 height 11
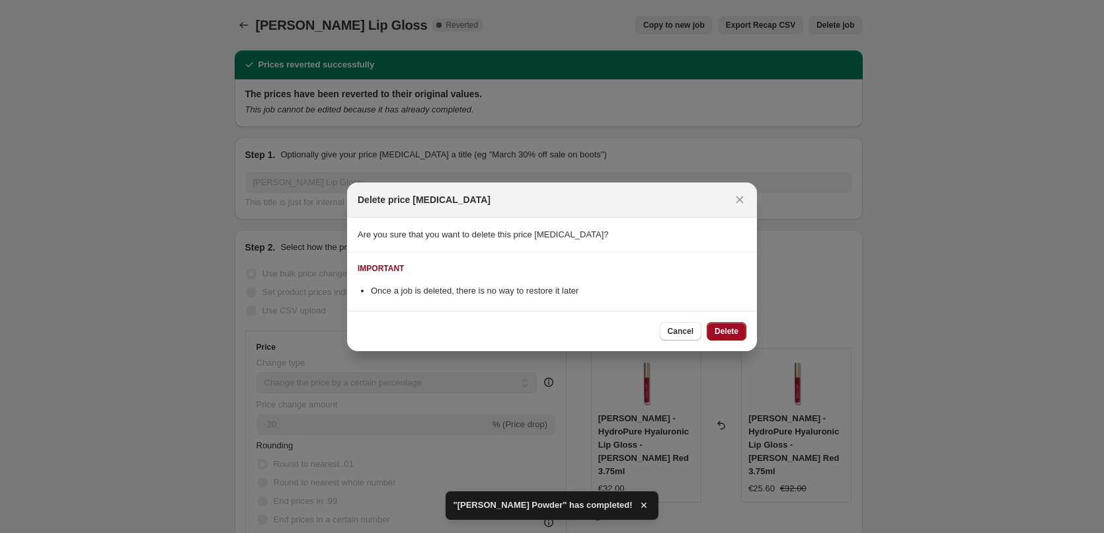
click at [742, 335] on button "Delete" at bounding box center [727, 331] width 40 height 19
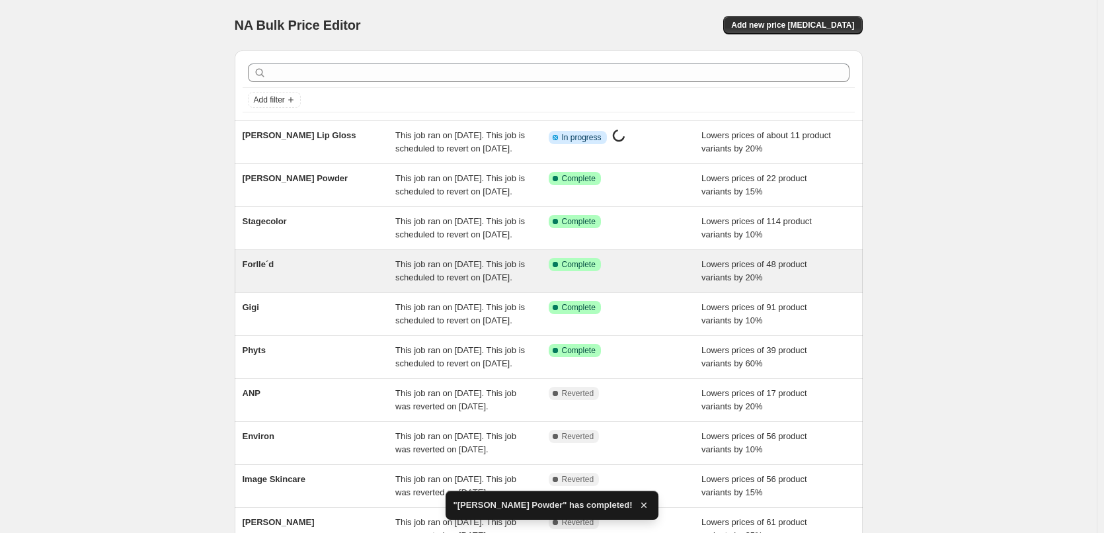
scroll to position [280, 0]
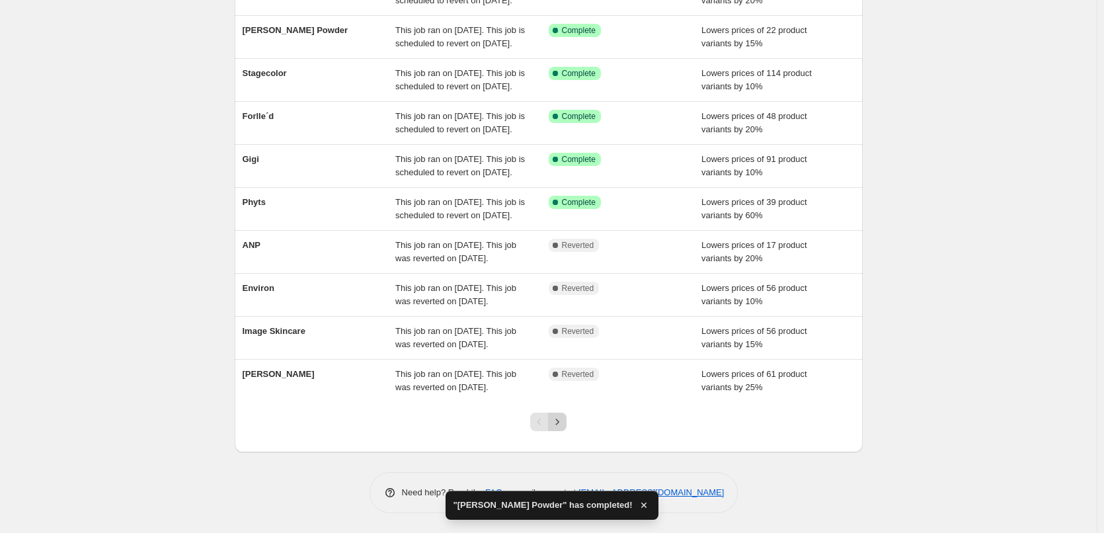
click at [559, 421] on icon "Next" at bounding box center [557, 421] width 13 height 13
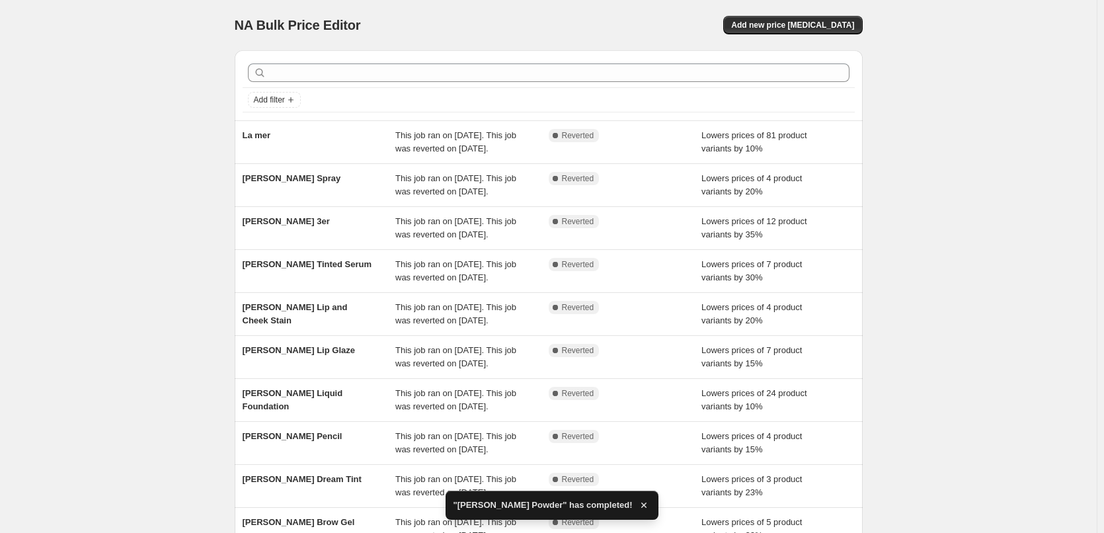
scroll to position [264, 0]
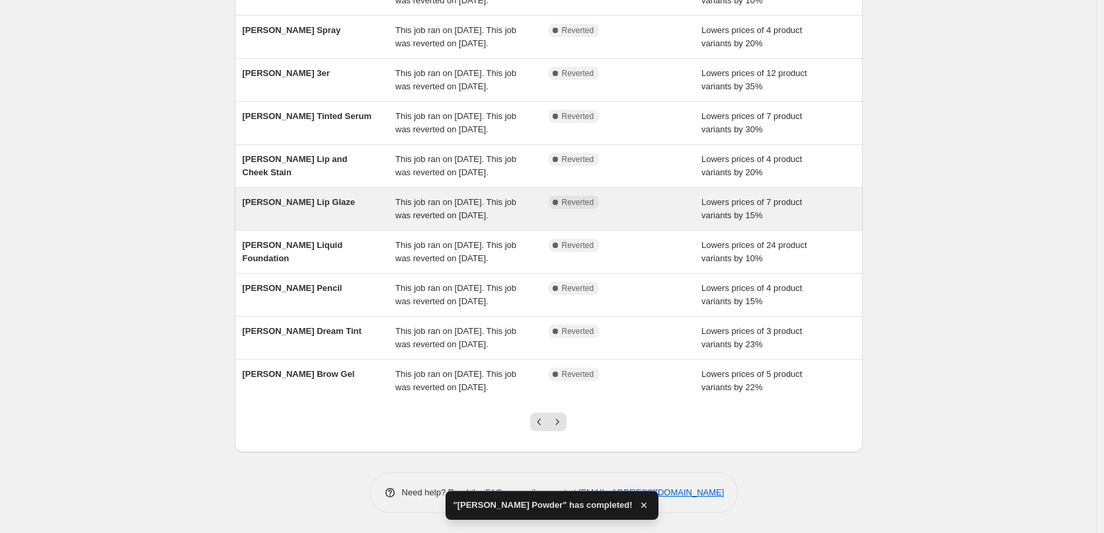
click at [313, 197] on span "[PERSON_NAME] Lip Glaze" at bounding box center [299, 202] width 112 height 10
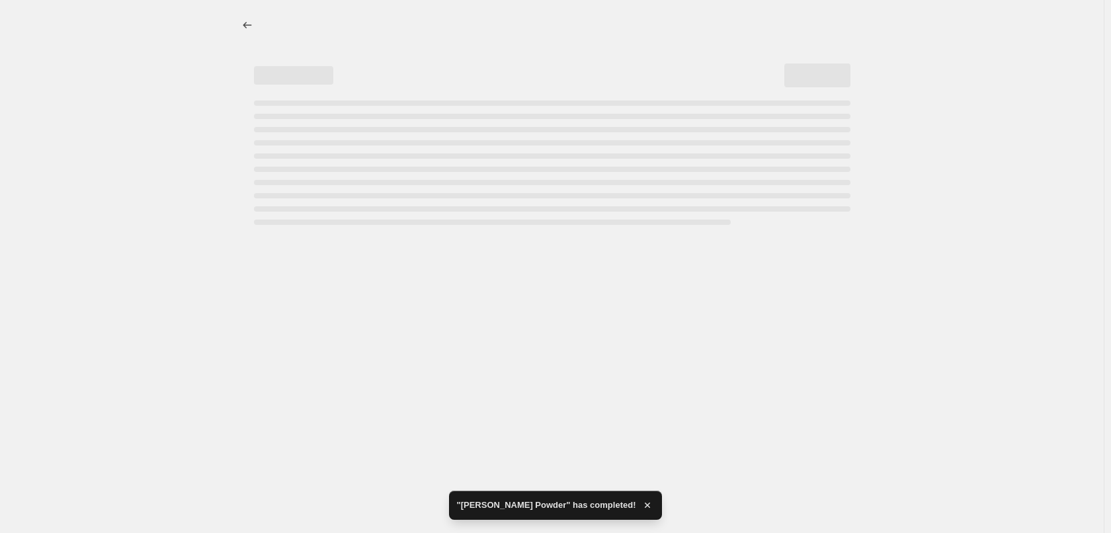
select select "percentage"
select select "tag"
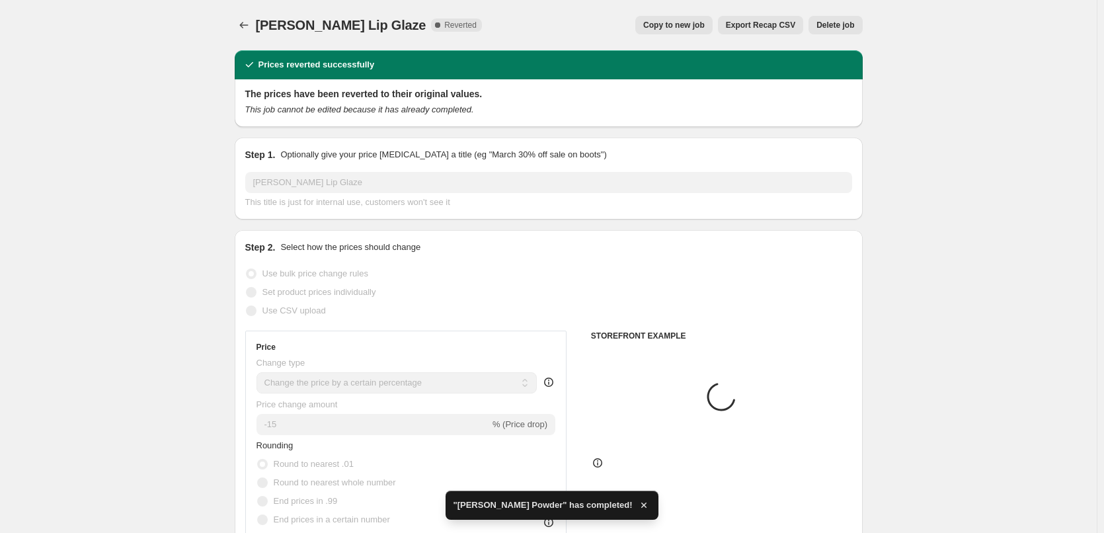
click at [698, 15] on div "[PERSON_NAME] Lip Glaze. This page is ready [PERSON_NAME] Lip Glaze Complete Re…" at bounding box center [549, 25] width 628 height 50
click at [698, 18] on button "Copy to new job" at bounding box center [673, 25] width 77 height 19
select select "percentage"
select select "tag"
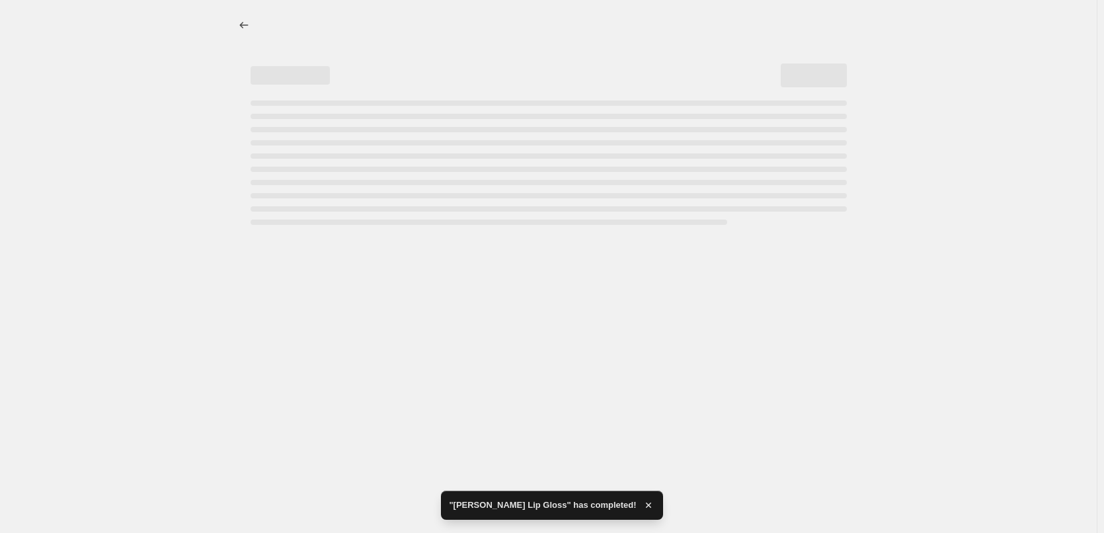
select select "percentage"
select select "tag"
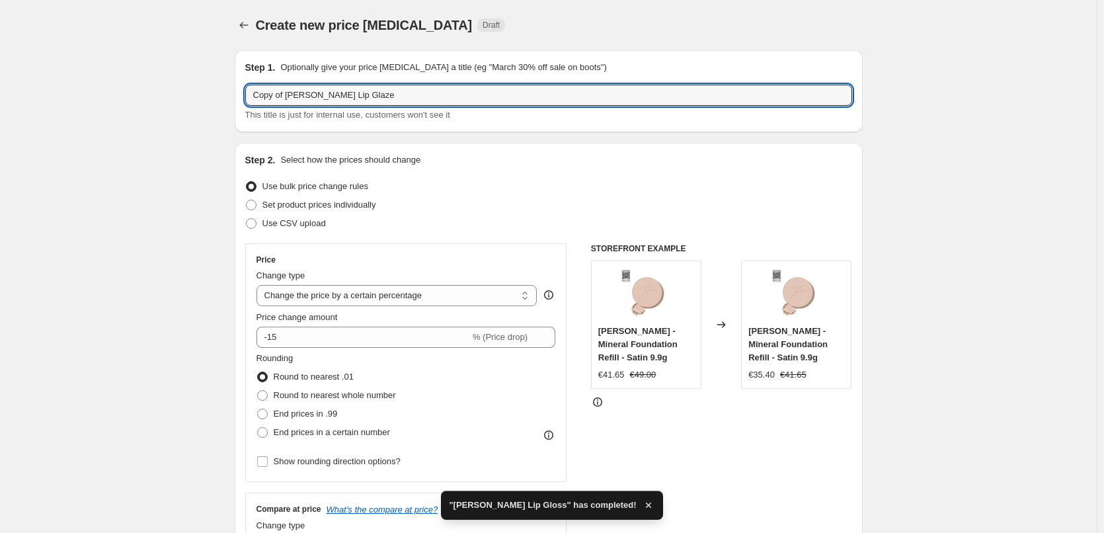
drag, startPoint x: 286, startPoint y: 94, endPoint x: 239, endPoint y: 92, distance: 47.6
click at [239, 92] on div "Step 1. Optionally give your price [MEDICAL_DATA] a title (eg "March 30% off sa…" at bounding box center [549, 91] width 628 height 82
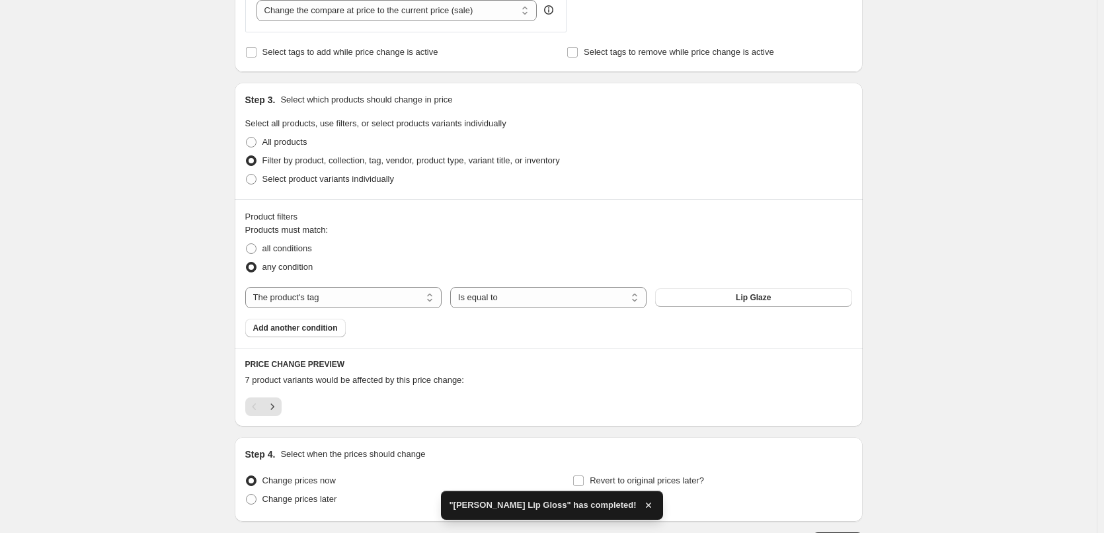
scroll to position [634, 0]
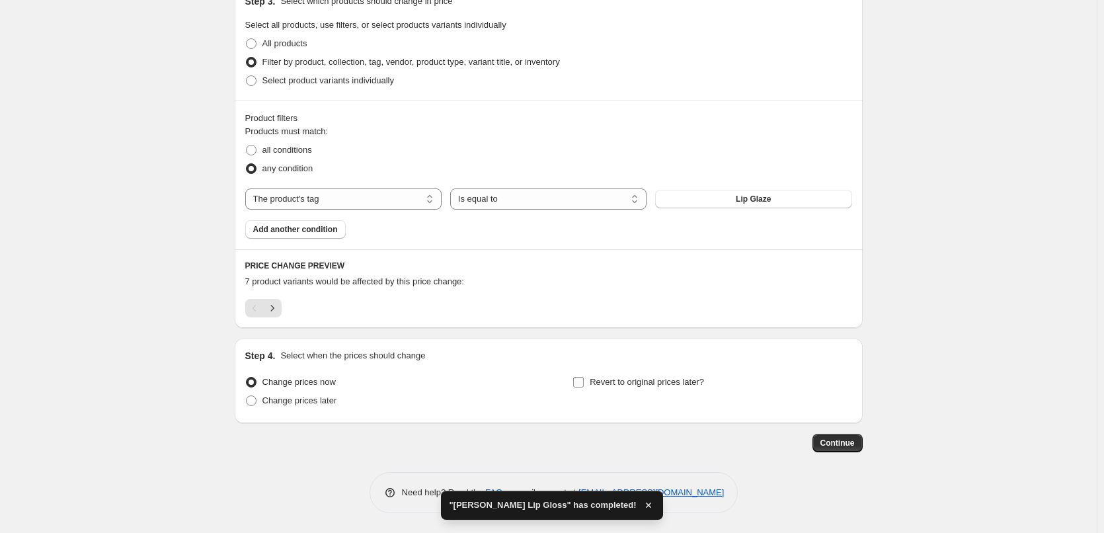
type input "[PERSON_NAME] Lip Glaze"
click at [662, 379] on span "Revert to original prices later?" at bounding box center [647, 382] width 114 height 10
click at [584, 379] on input "Revert to original prices later?" at bounding box center [578, 382] width 11 height 11
checkbox input "true"
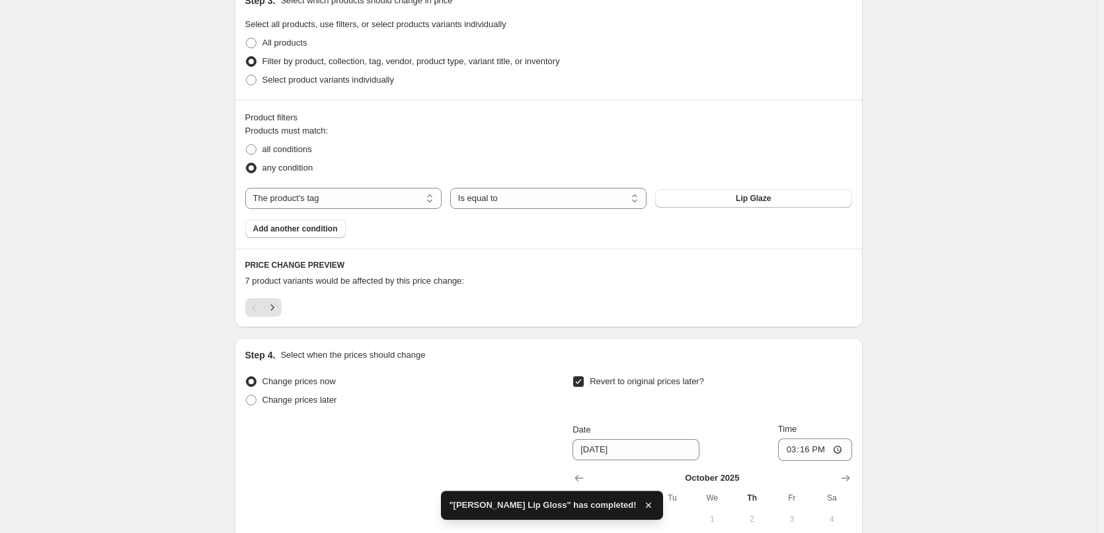
scroll to position [860, 0]
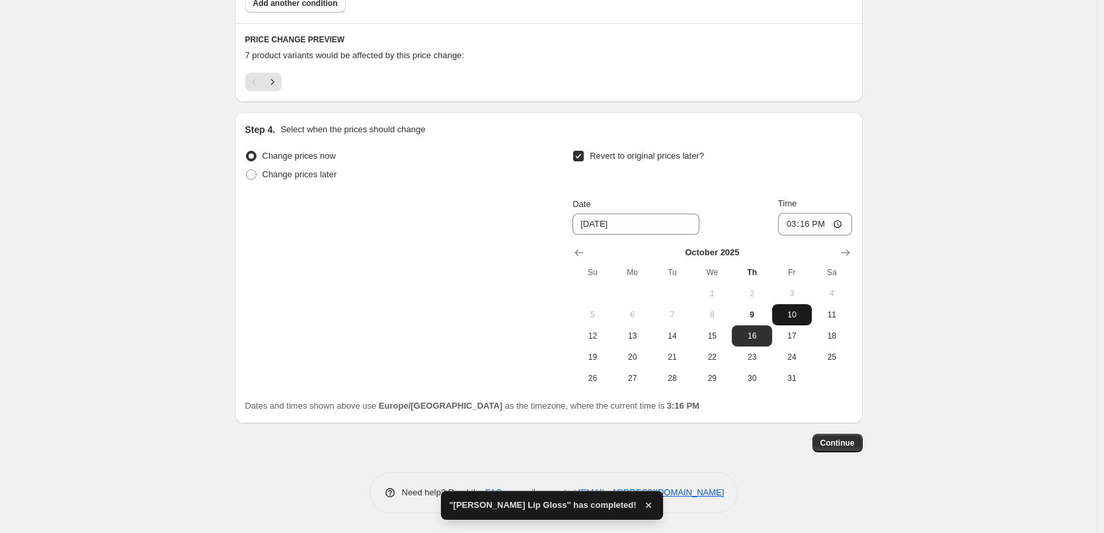
click at [796, 321] on button "10" at bounding box center [792, 314] width 40 height 21
type input "[DATE]"
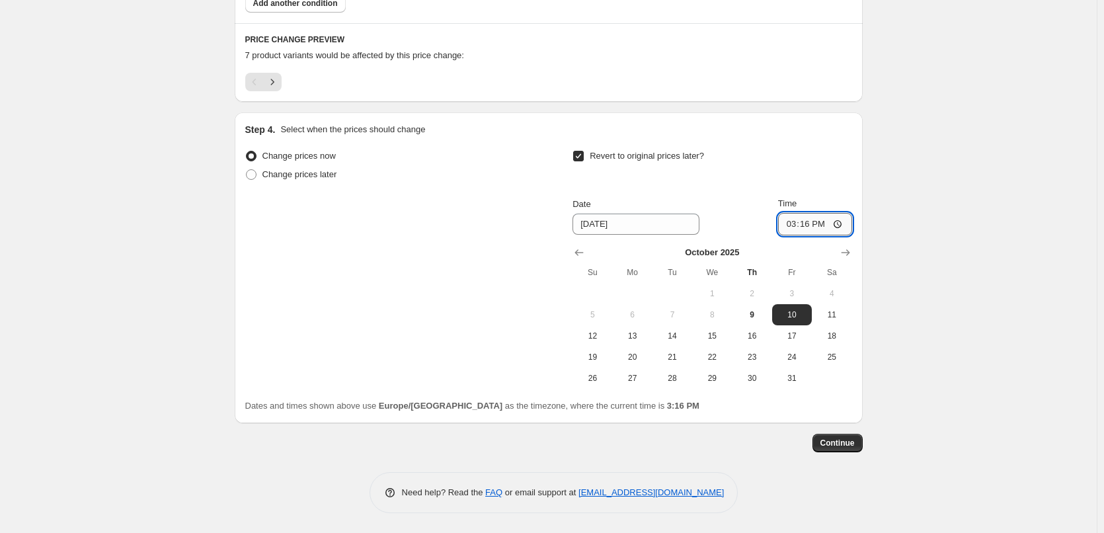
click at [785, 217] on input "15:16" at bounding box center [815, 224] width 74 height 22
type input "03:00"
click at [842, 441] on span "Continue" at bounding box center [837, 443] width 34 height 11
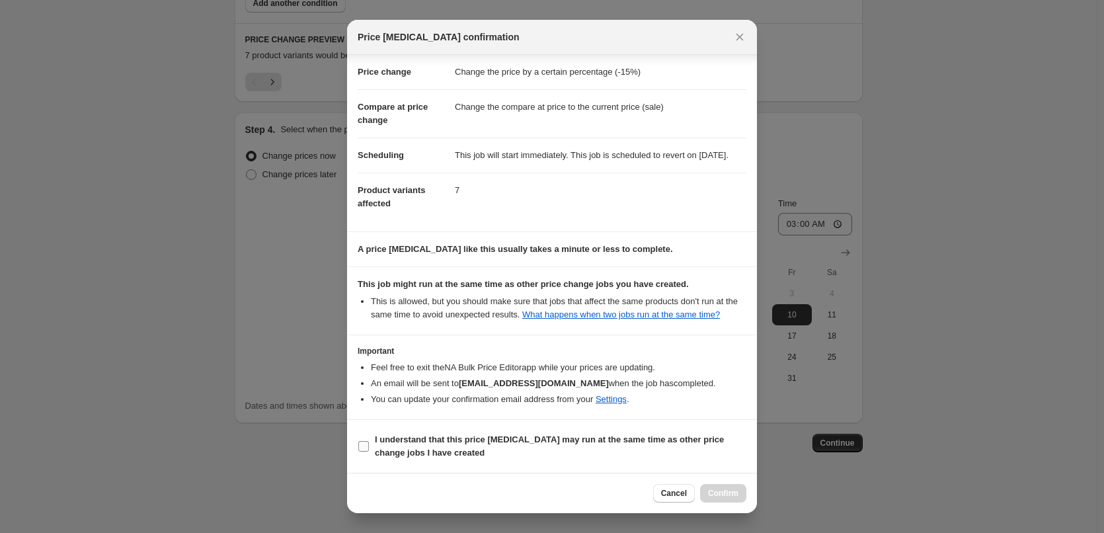
click at [432, 438] on b "I understand that this price [MEDICAL_DATA] may run at the same time as other p…" at bounding box center [549, 445] width 349 height 23
click at [369, 441] on input "I understand that this price [MEDICAL_DATA] may run at the same time as other p…" at bounding box center [363, 446] width 11 height 11
checkbox input "true"
click at [718, 486] on button "Confirm" at bounding box center [723, 493] width 46 height 19
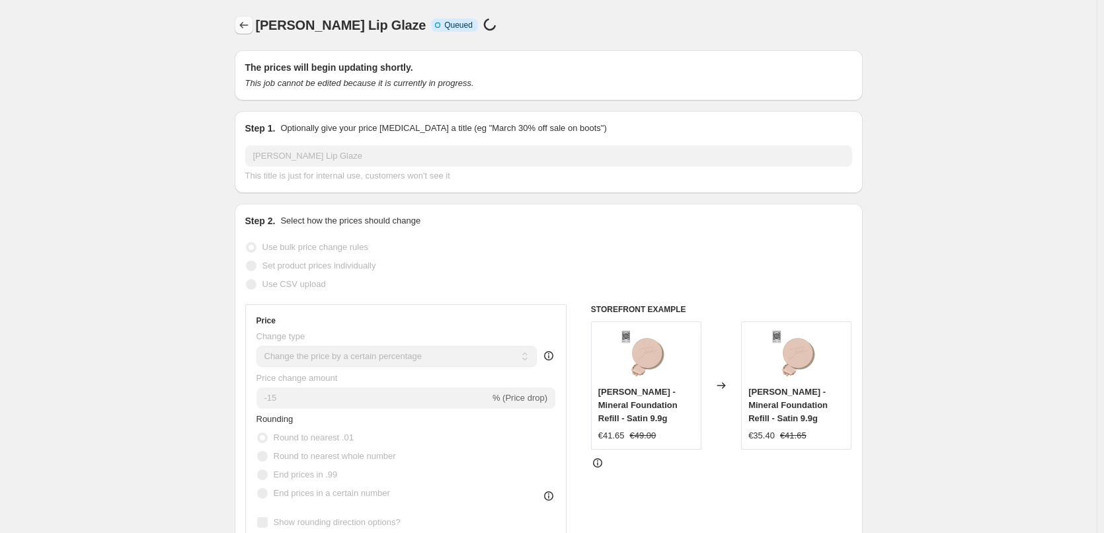
click at [249, 29] on icon "Price change jobs" at bounding box center [243, 25] width 13 height 13
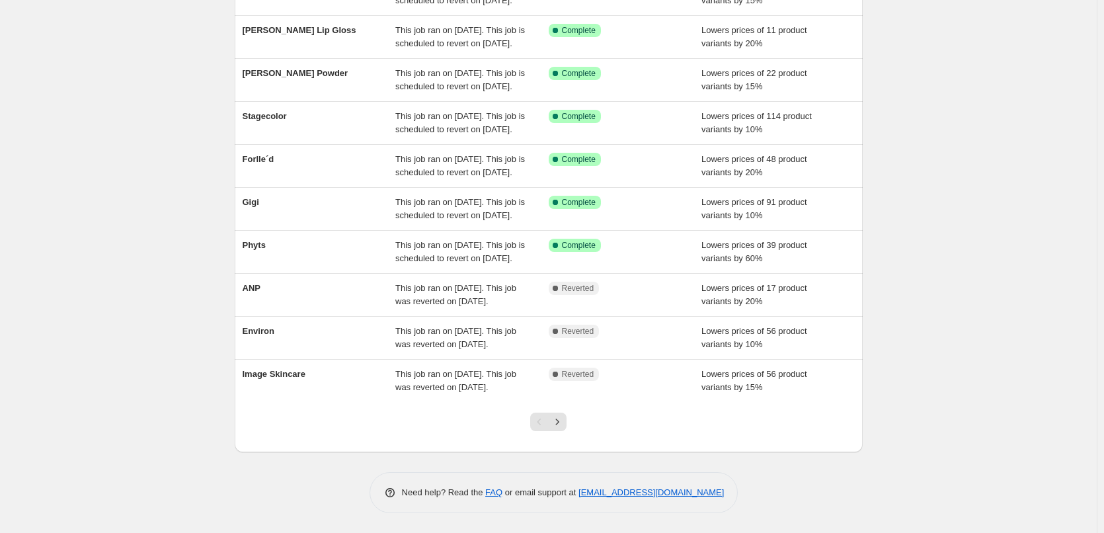
click at [559, 412] on div at bounding box center [549, 427] width 54 height 50
click at [564, 423] on icon "Next" at bounding box center [557, 421] width 13 height 13
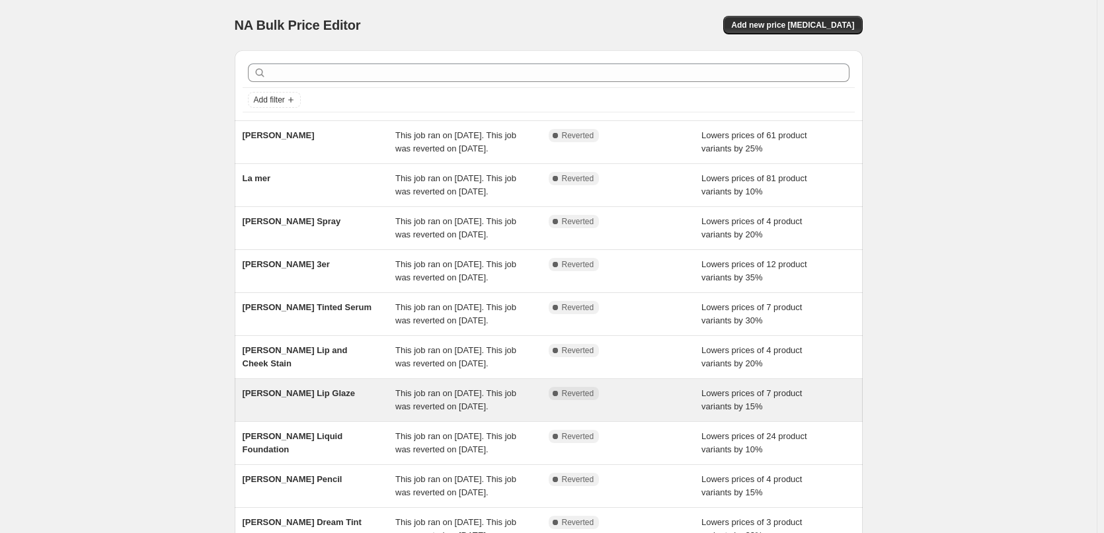
click at [309, 398] on span "[PERSON_NAME] Lip Glaze" at bounding box center [299, 393] width 112 height 10
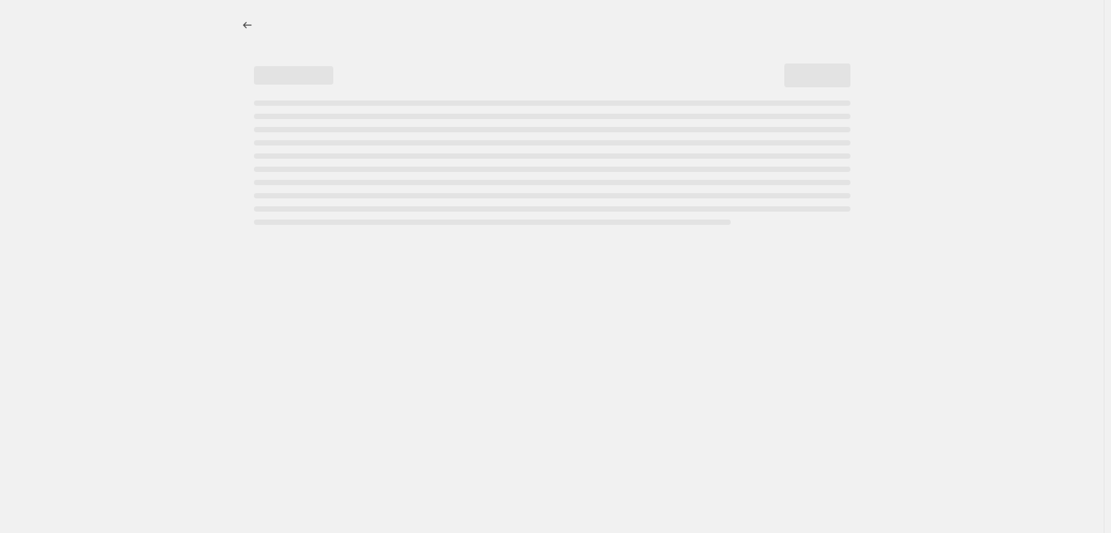
select select "percentage"
select select "tag"
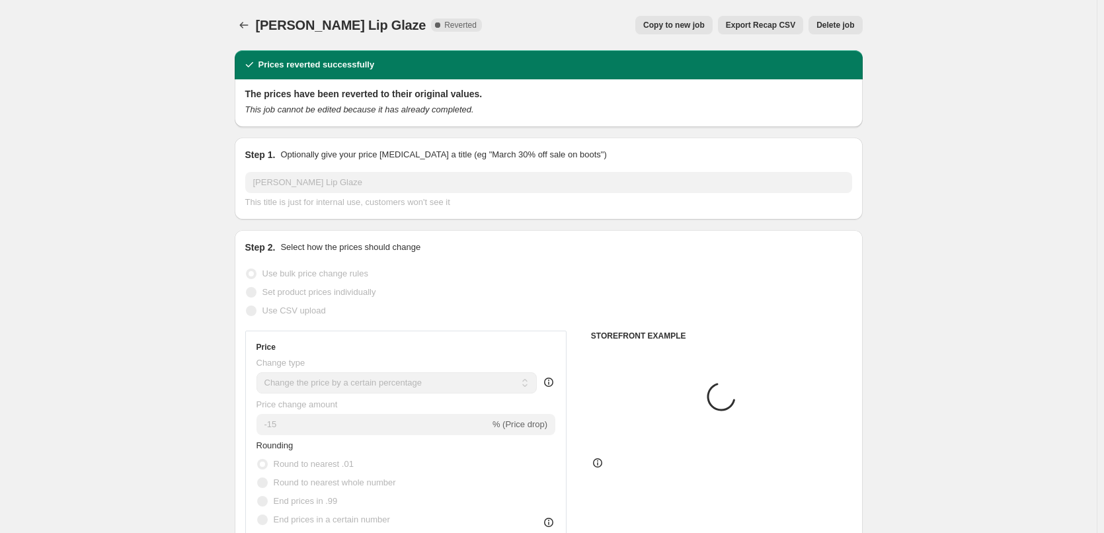
click at [833, 28] on span "Delete job" at bounding box center [835, 25] width 38 height 11
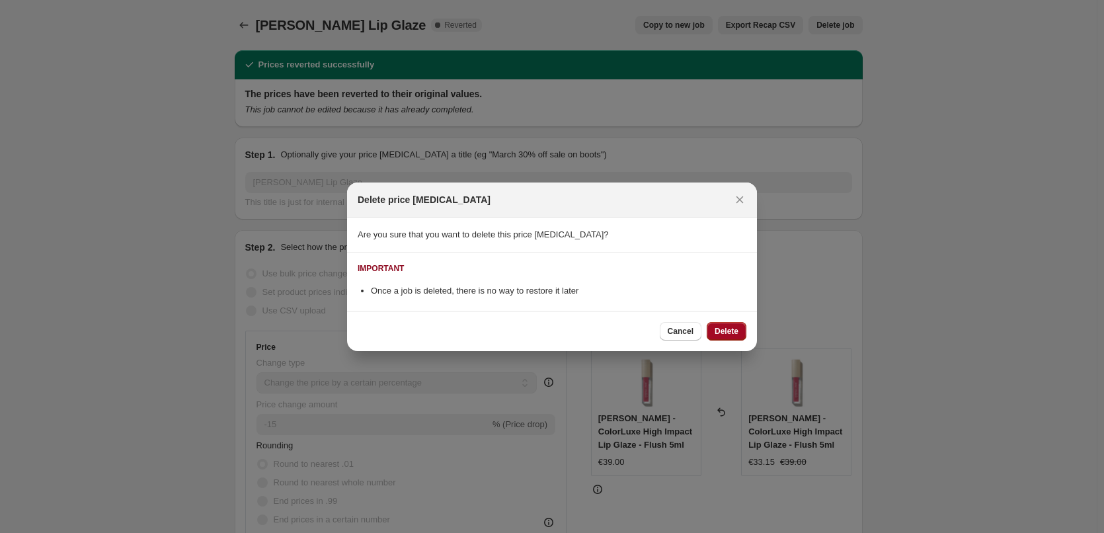
click at [723, 336] on button "Delete" at bounding box center [727, 331] width 40 height 19
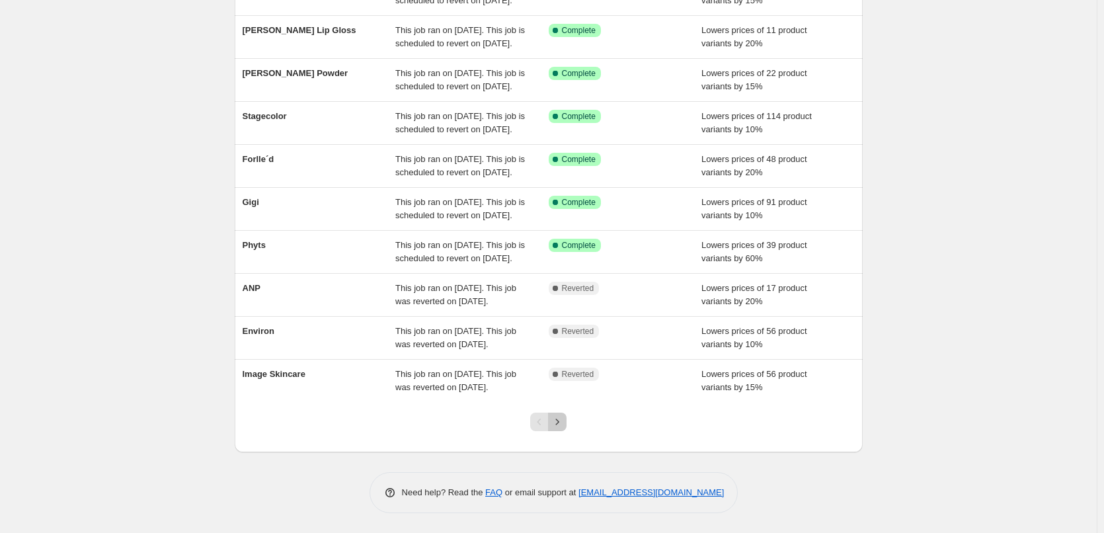
click at [557, 421] on icon "Next" at bounding box center [557, 421] width 13 height 13
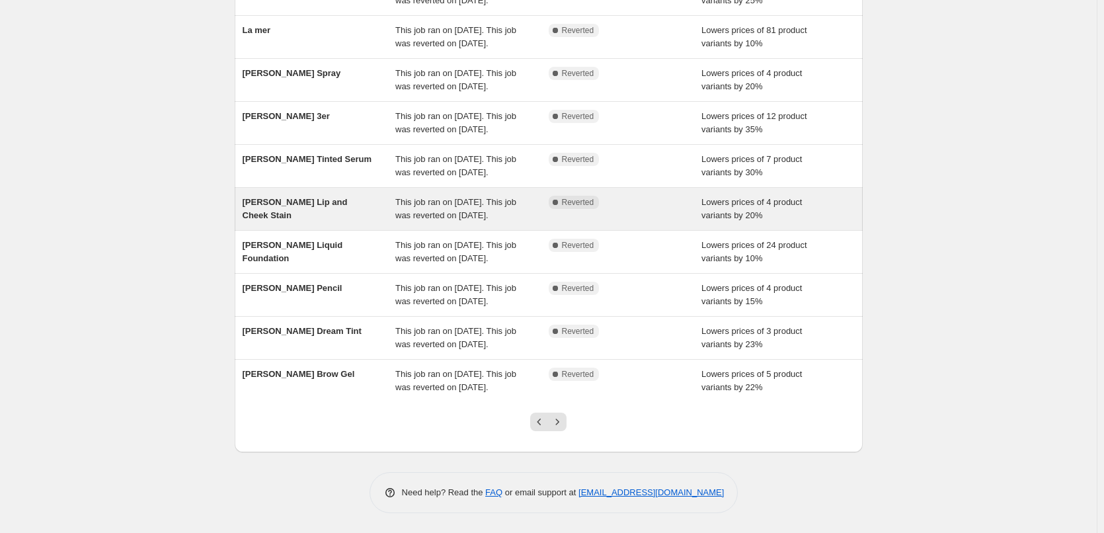
click at [323, 197] on span "[PERSON_NAME] Lip and Cheek Stain" at bounding box center [295, 208] width 105 height 23
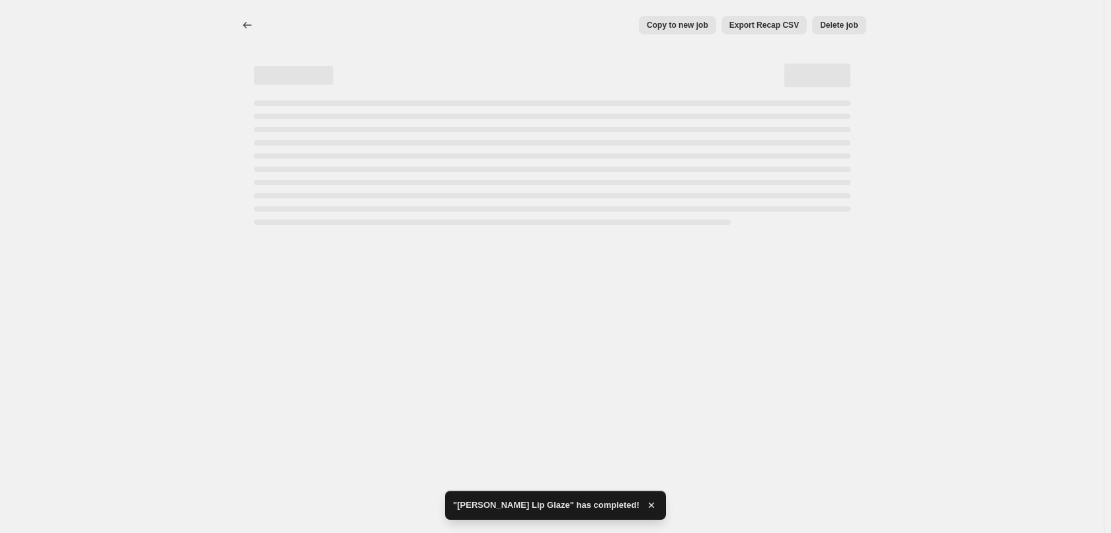
select select "percentage"
select select "tag"
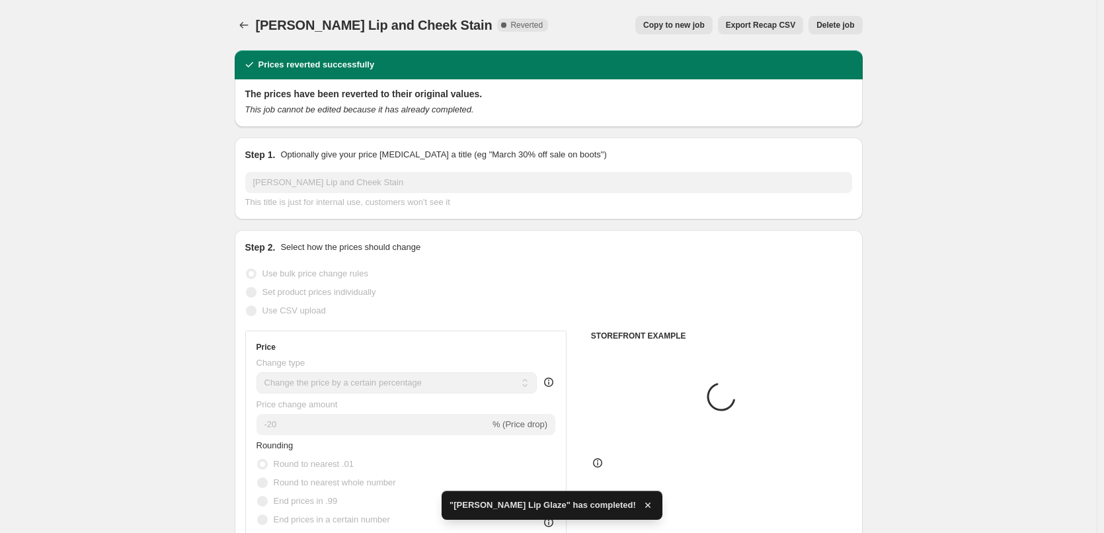
click at [693, 24] on span "Copy to new job" at bounding box center [673, 25] width 61 height 11
select select "percentage"
select select "tag"
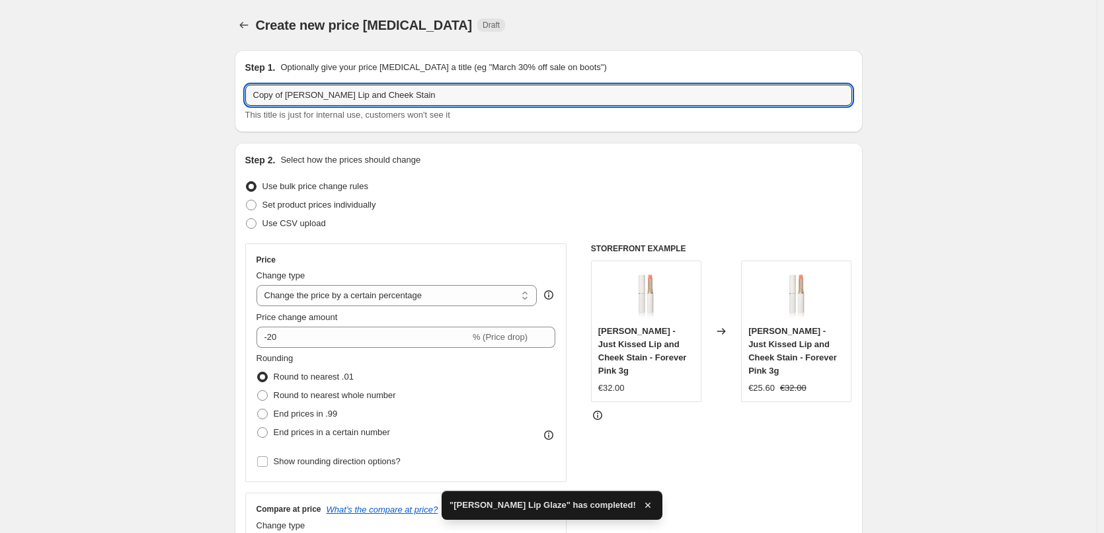
drag, startPoint x: 290, startPoint y: 95, endPoint x: 241, endPoint y: 95, distance: 48.3
click at [241, 95] on div "Step 1. Optionally give your price [MEDICAL_DATA] a title (eg "March 30% off sa…" at bounding box center [549, 91] width 628 height 82
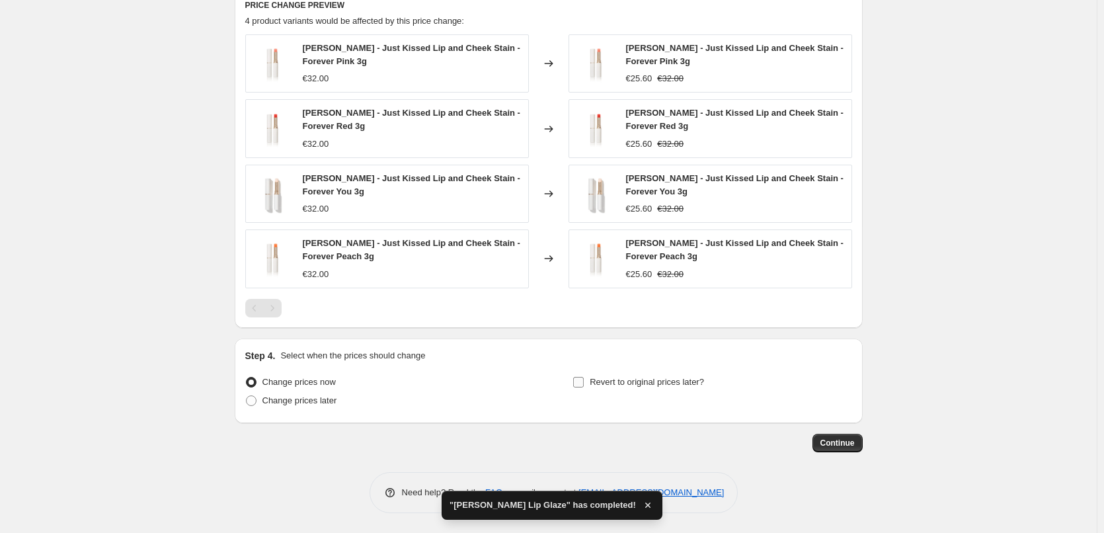
type input "[PERSON_NAME] Lip and Cheek Stain"
click at [678, 377] on span "Revert to original prices later?" at bounding box center [647, 382] width 114 height 10
click at [584, 377] on input "Revert to original prices later?" at bounding box center [578, 382] width 11 height 11
checkbox input "true"
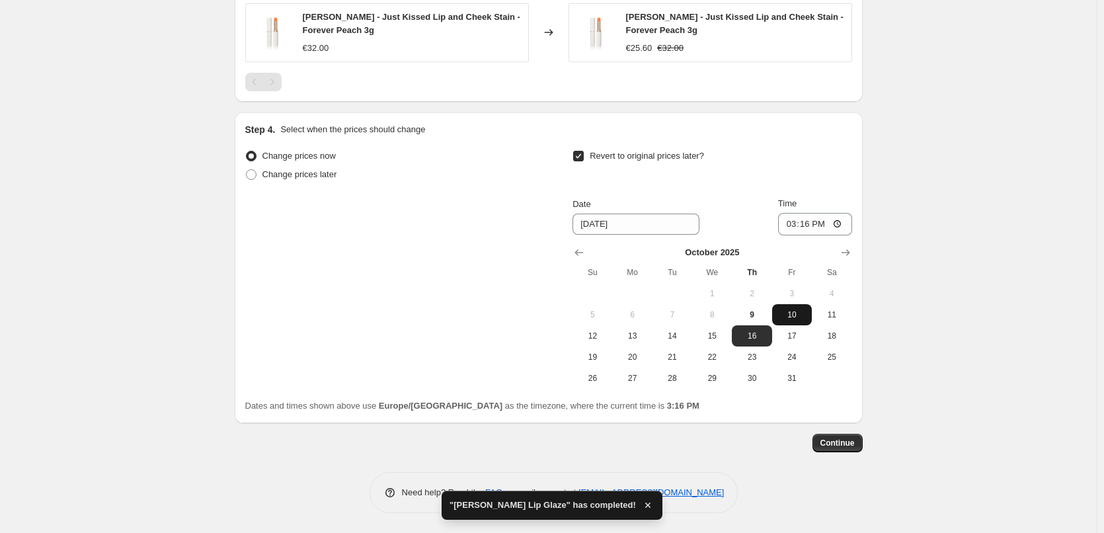
click at [791, 309] on span "10" at bounding box center [791, 314] width 29 height 11
type input "[DATE]"
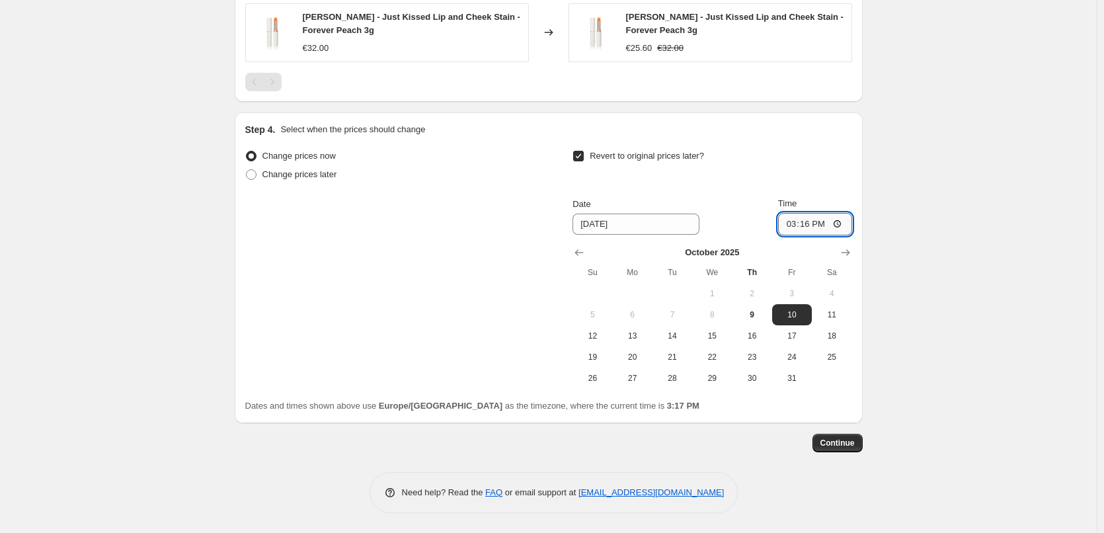
click at [795, 225] on input "15:16" at bounding box center [815, 224] width 74 height 22
type input "03:00"
click at [838, 442] on span "Continue" at bounding box center [837, 443] width 34 height 11
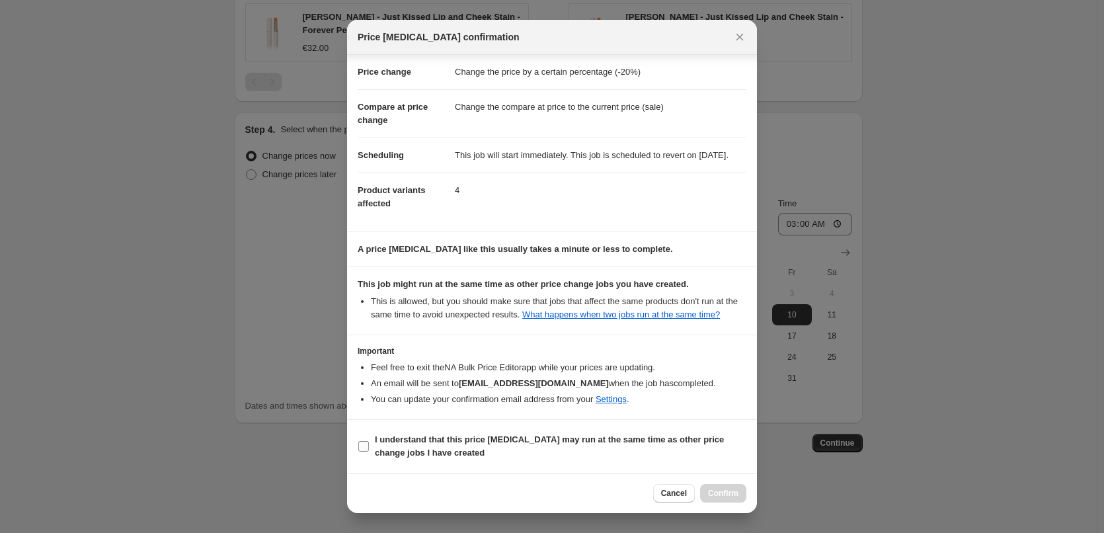
click at [436, 439] on b "I understand that this price [MEDICAL_DATA] may run at the same time as other p…" at bounding box center [549, 445] width 349 height 23
click at [369, 441] on input "I understand that this price [MEDICAL_DATA] may run at the same time as other p…" at bounding box center [363, 446] width 11 height 11
checkbox input "true"
click at [725, 486] on button "Confirm" at bounding box center [723, 493] width 46 height 19
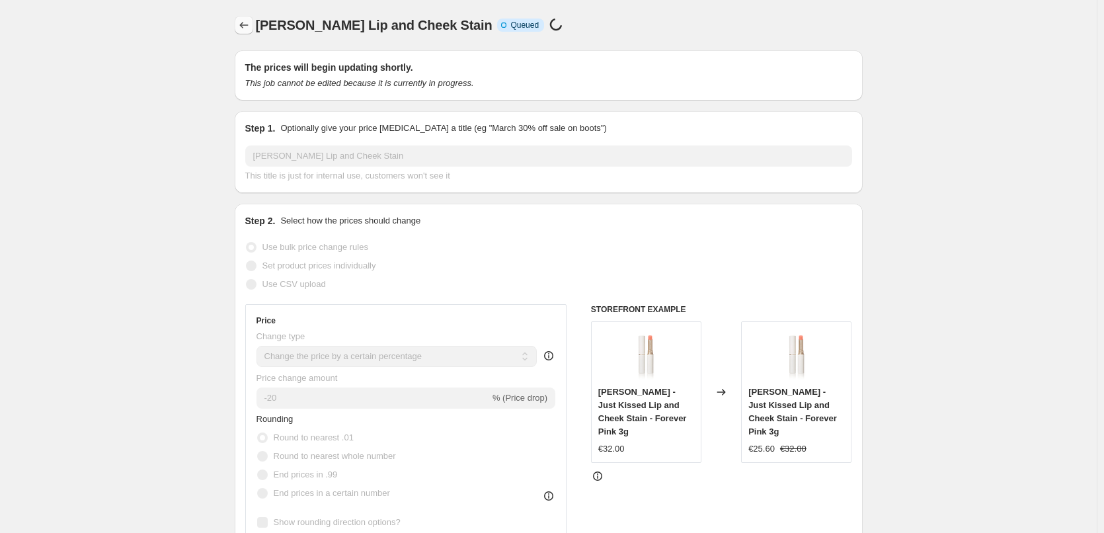
click at [251, 29] on icon "Price change jobs" at bounding box center [243, 25] width 13 height 13
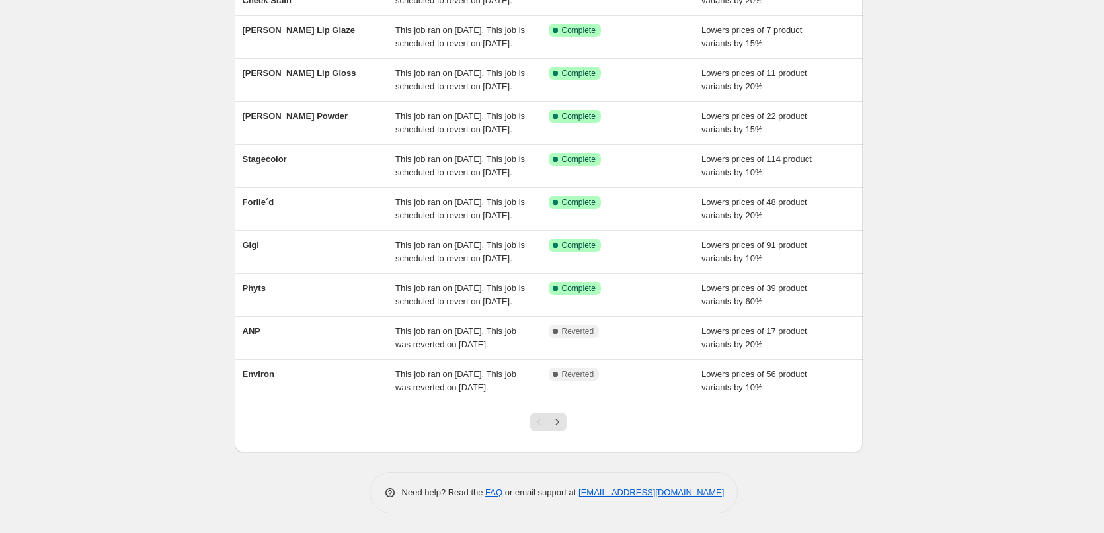
click at [571, 413] on div at bounding box center [549, 427] width 54 height 50
click at [564, 418] on icon "Next" at bounding box center [557, 421] width 13 height 13
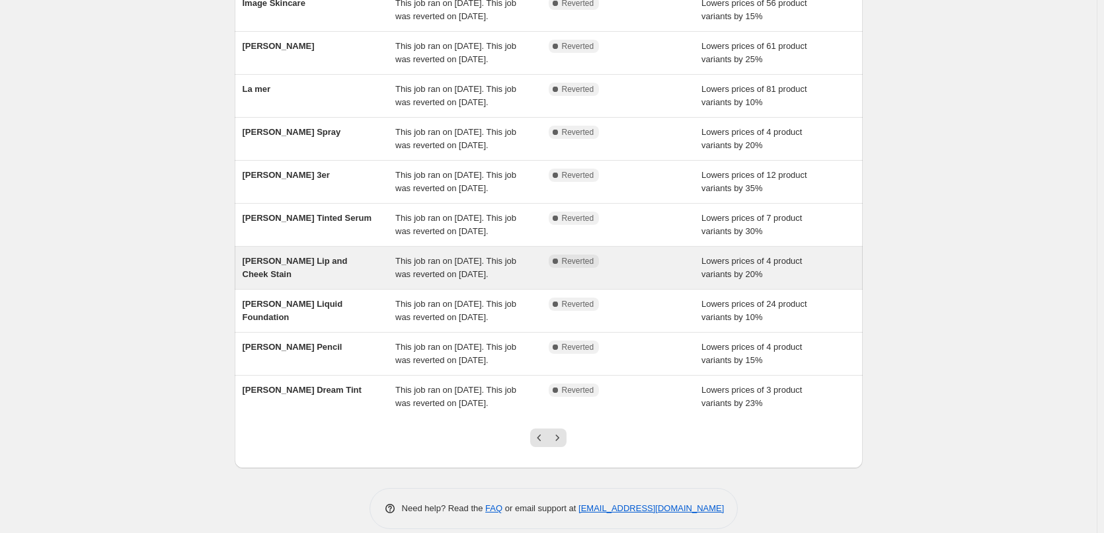
click at [337, 281] on div "[PERSON_NAME] Lip and Cheek Stain" at bounding box center [319, 268] width 153 height 26
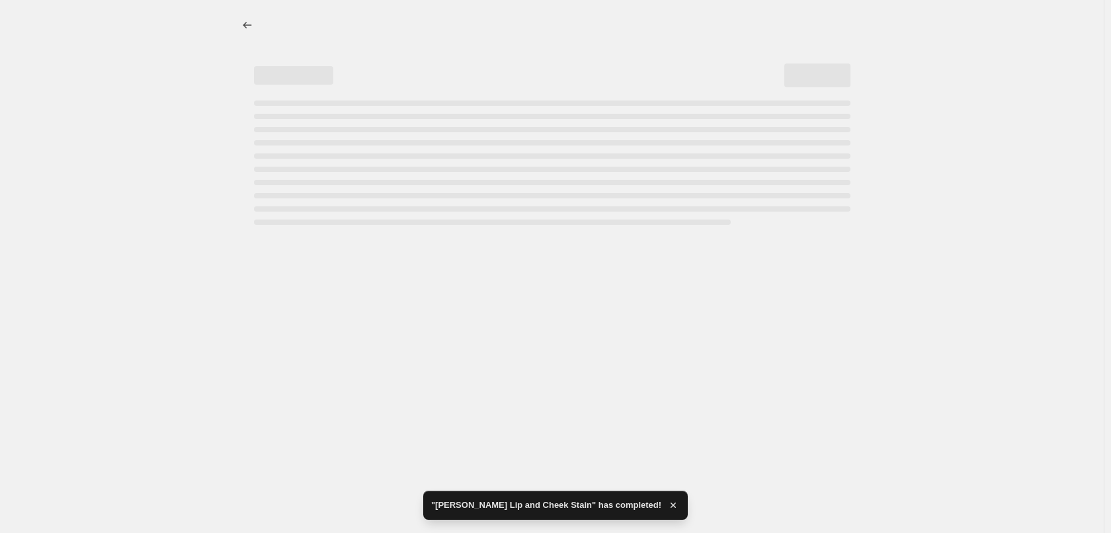
select select "percentage"
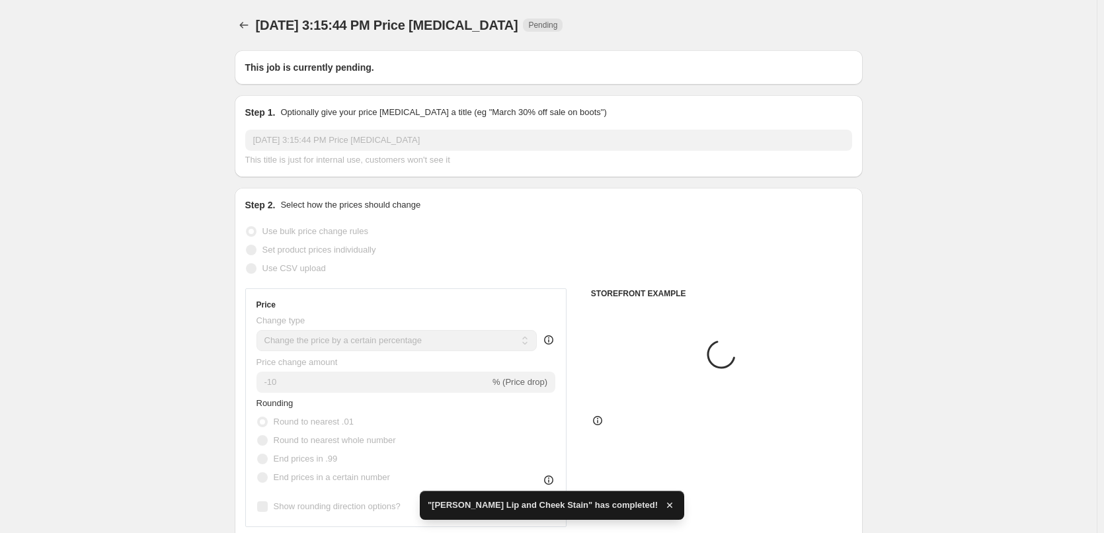
type input "[PERSON_NAME] Lip and Cheek Stain"
radio input "false"
radio input "true"
checkbox input "true"
select select "tag"
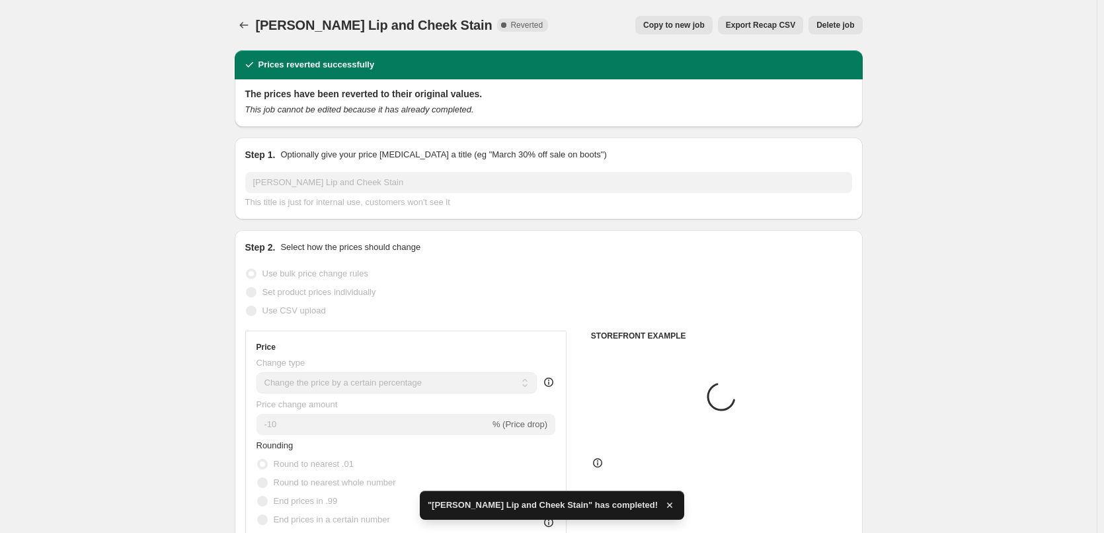
click at [836, 25] on span "Delete job" at bounding box center [835, 25] width 38 height 11
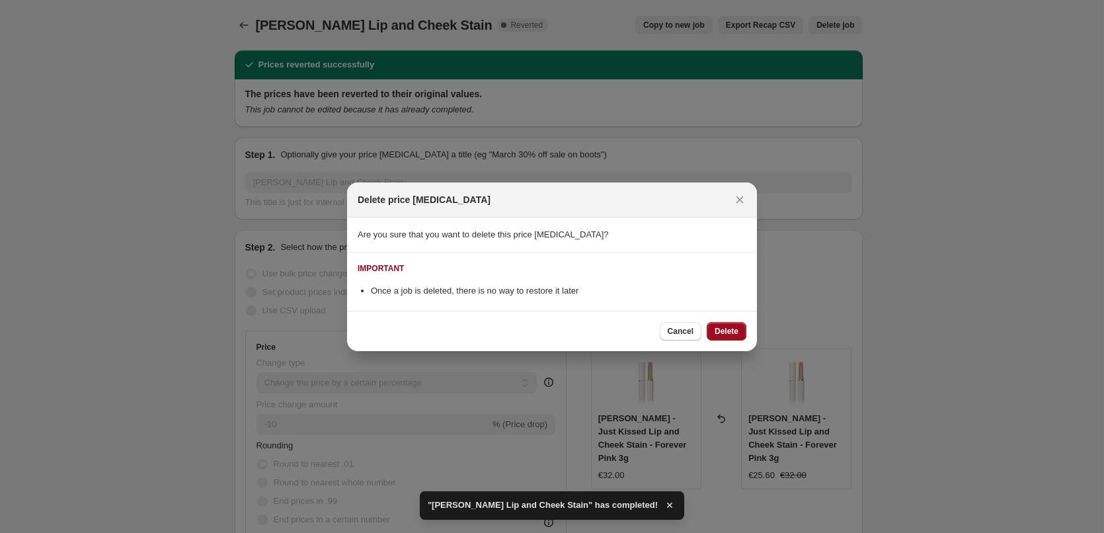
click at [736, 336] on button "Delete" at bounding box center [727, 331] width 40 height 19
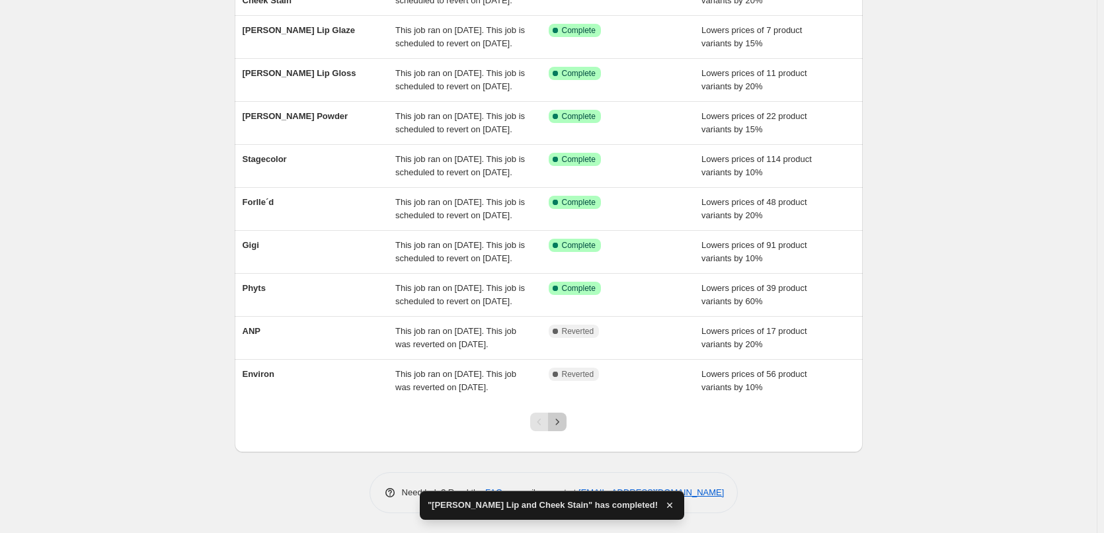
click at [567, 418] on button "Next" at bounding box center [557, 422] width 19 height 19
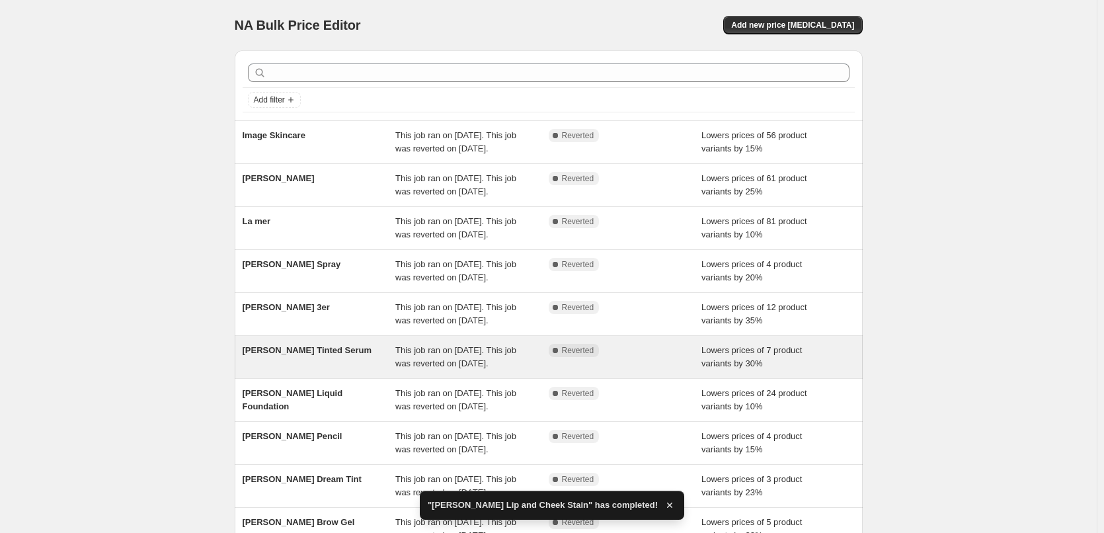
click at [327, 370] on div "[PERSON_NAME] Tinted Serum" at bounding box center [319, 357] width 153 height 26
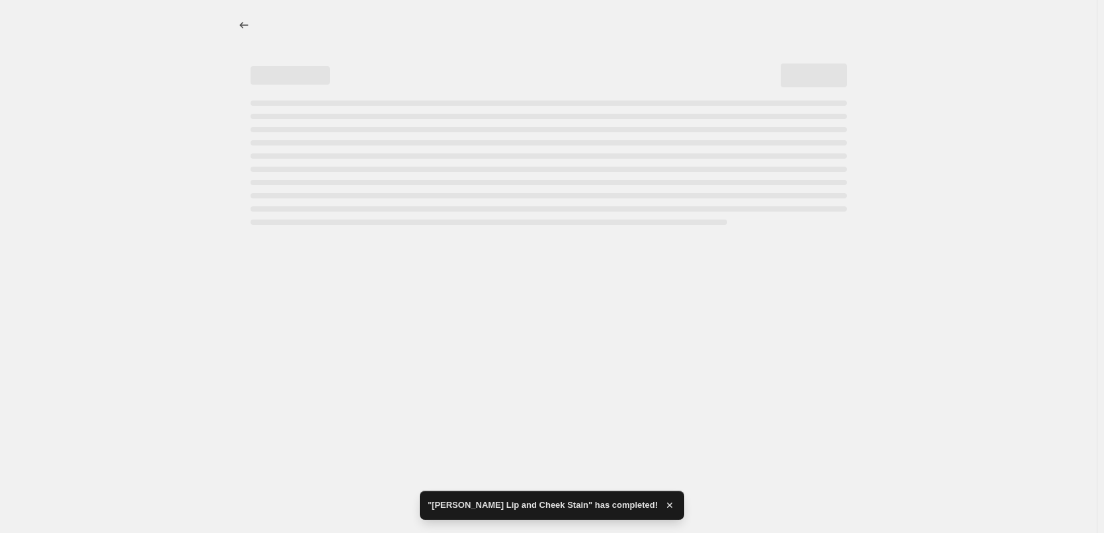
select select "percentage"
select select "tag"
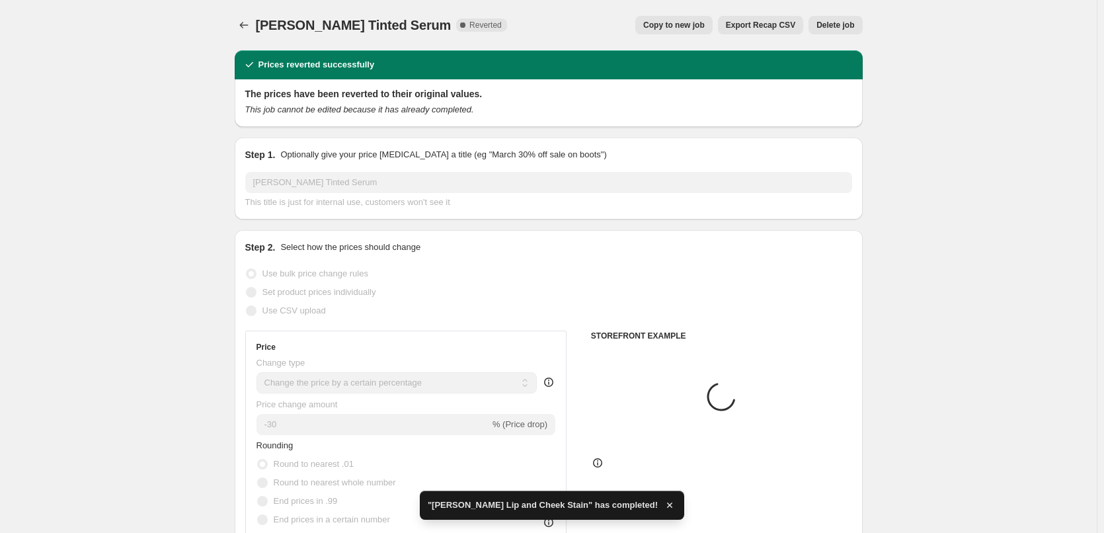
click at [707, 42] on div "[PERSON_NAME] Tinted Serum. This page is ready [PERSON_NAME] Tinted Serum Compl…" at bounding box center [549, 25] width 628 height 50
click at [702, 31] on button "Copy to new job" at bounding box center [673, 25] width 77 height 19
select select "percentage"
select select "tag"
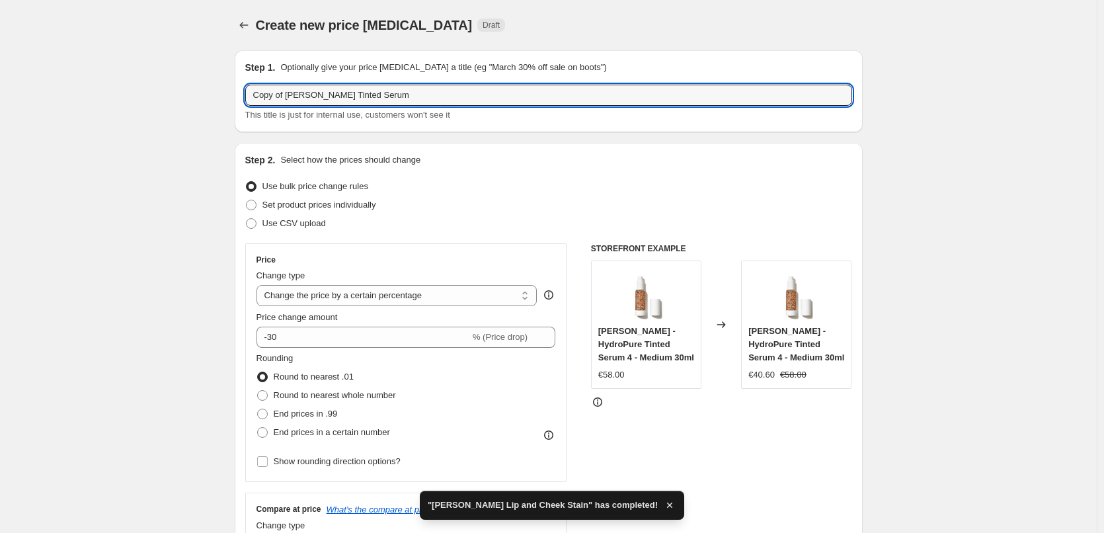
drag, startPoint x: 290, startPoint y: 95, endPoint x: 238, endPoint y: 94, distance: 51.6
click at [238, 94] on div "Step 1. Optionally give your price [MEDICAL_DATA] a title (eg "March 30% off sa…" at bounding box center [549, 91] width 628 height 82
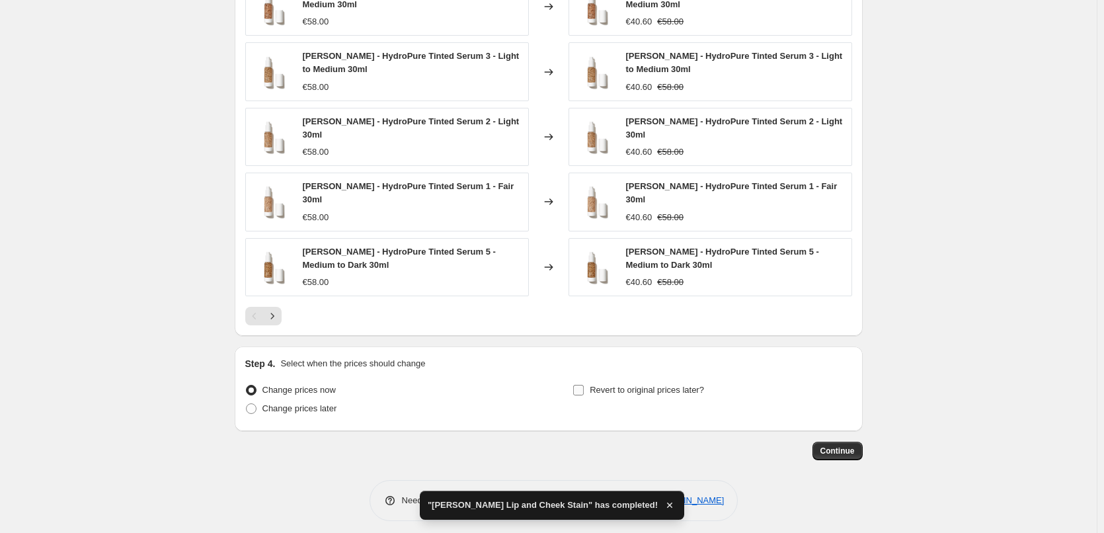
type input "[PERSON_NAME] Tinted Serum"
click at [668, 383] on span "Revert to original prices later?" at bounding box center [647, 389] width 114 height 13
click at [584, 385] on input "Revert to original prices later?" at bounding box center [578, 390] width 11 height 11
checkbox input "true"
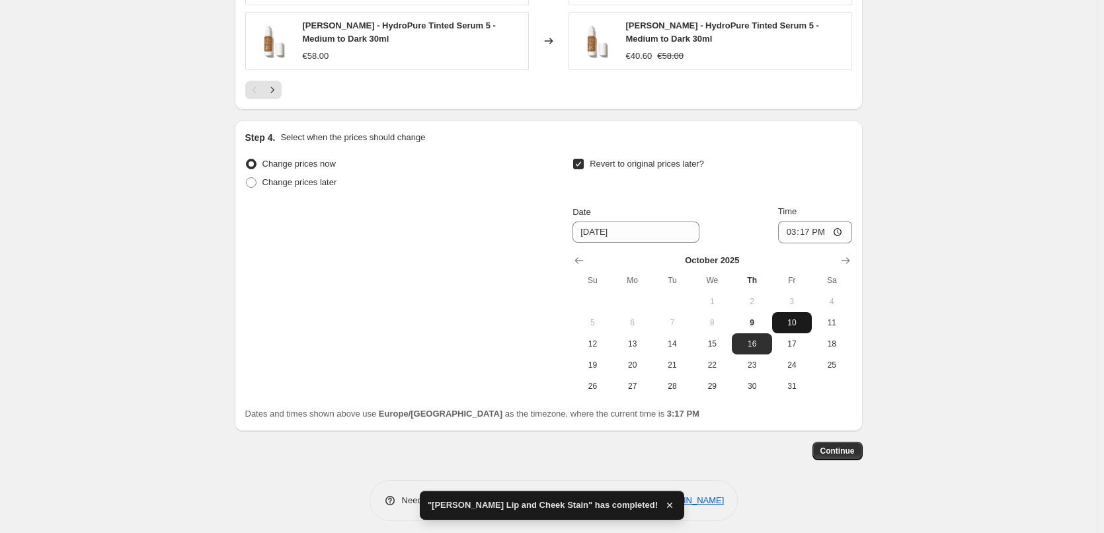
click at [805, 322] on button "10" at bounding box center [792, 322] width 40 height 21
type input "[DATE]"
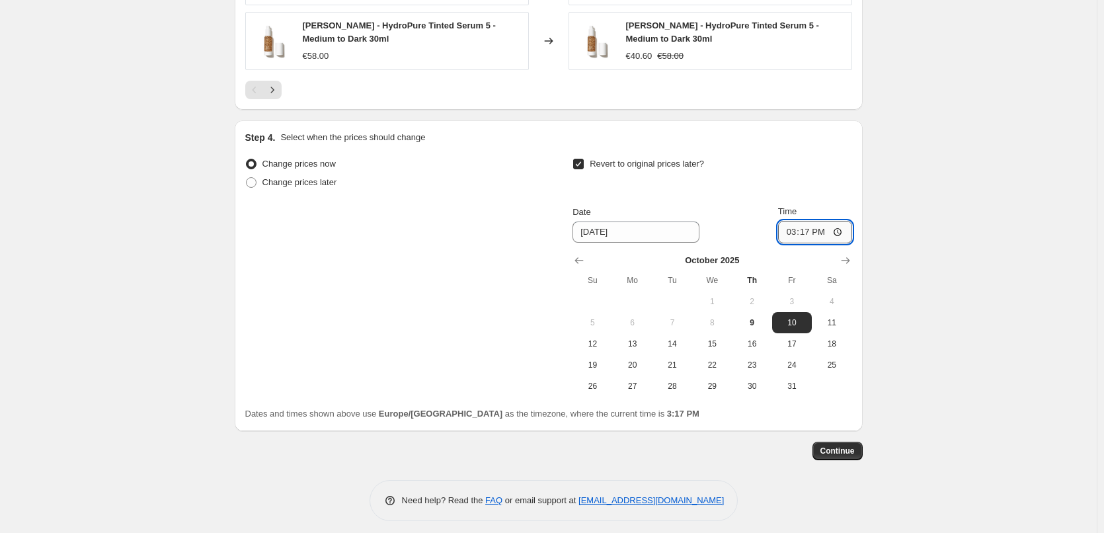
click at [789, 221] on input "15:17" at bounding box center [815, 232] width 74 height 22
type input "03:00"
click at [843, 442] on button "Continue" at bounding box center [837, 451] width 50 height 19
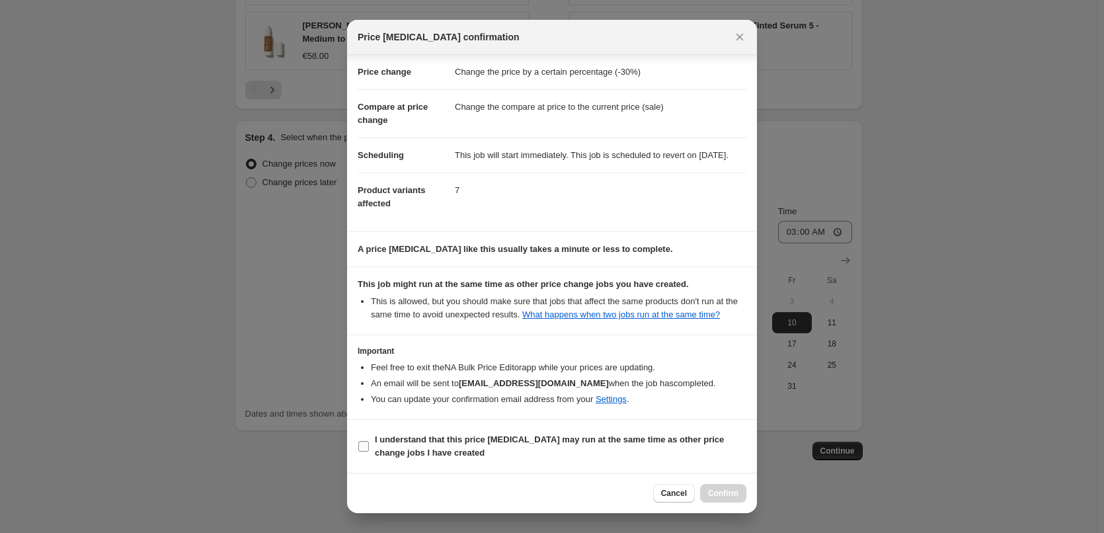
click at [418, 438] on b "I understand that this price [MEDICAL_DATA] may run at the same time as other p…" at bounding box center [549, 445] width 349 height 23
click at [369, 441] on input "I understand that this price [MEDICAL_DATA] may run at the same time as other p…" at bounding box center [363, 446] width 11 height 11
checkbox input "true"
click at [738, 493] on span "Confirm" at bounding box center [723, 493] width 30 height 11
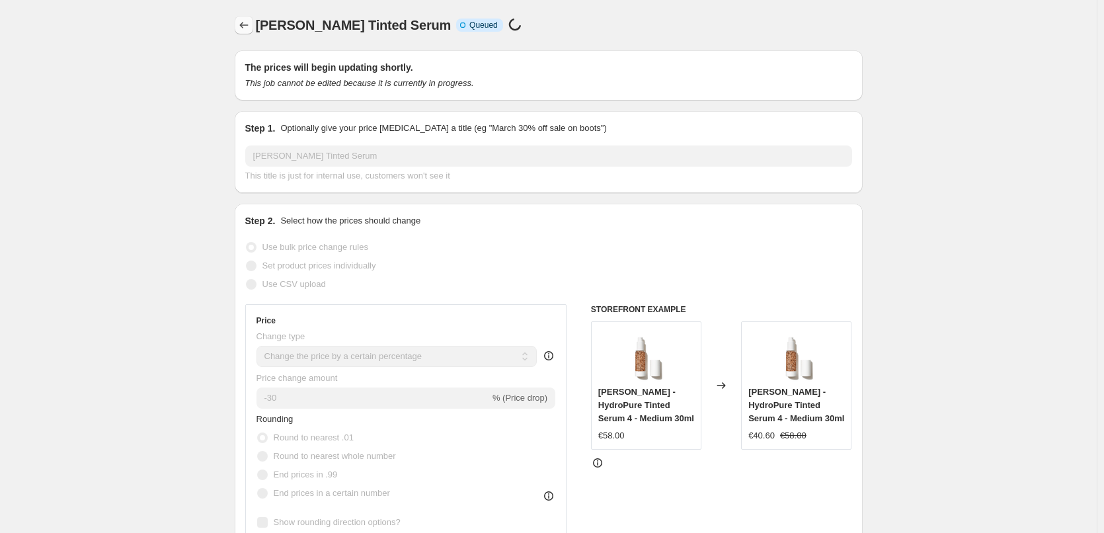
click at [245, 26] on icon "Price change jobs" at bounding box center [243, 25] width 13 height 13
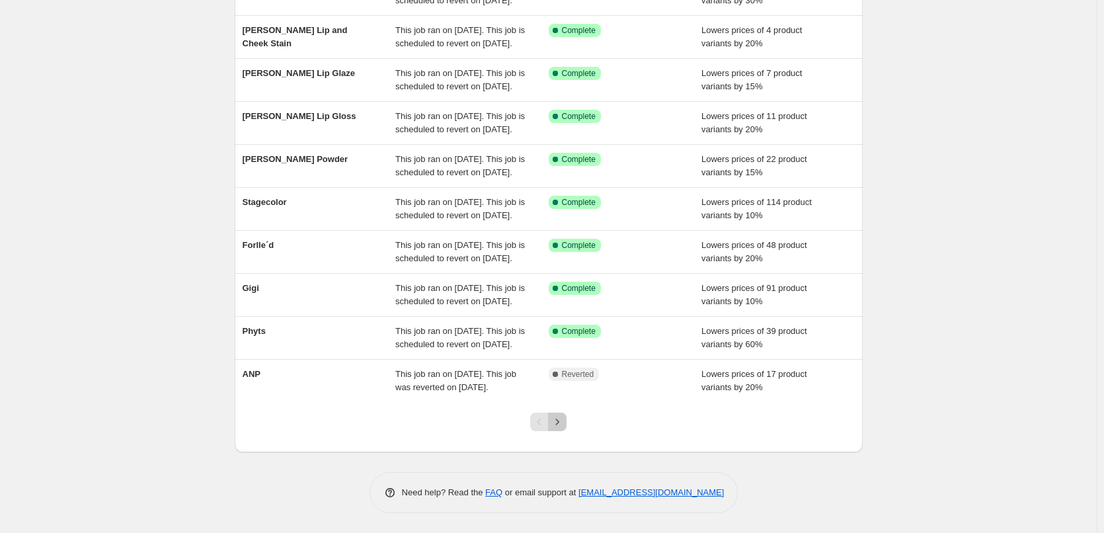
click at [560, 426] on icon "Next" at bounding box center [557, 421] width 13 height 13
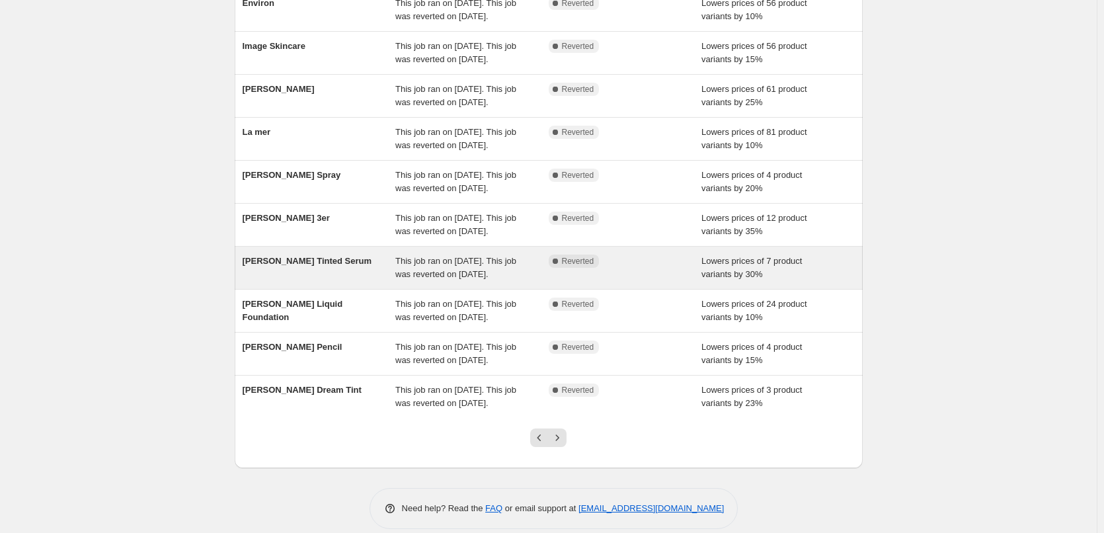
click at [319, 281] on div "[PERSON_NAME] Tinted Serum" at bounding box center [319, 268] width 153 height 26
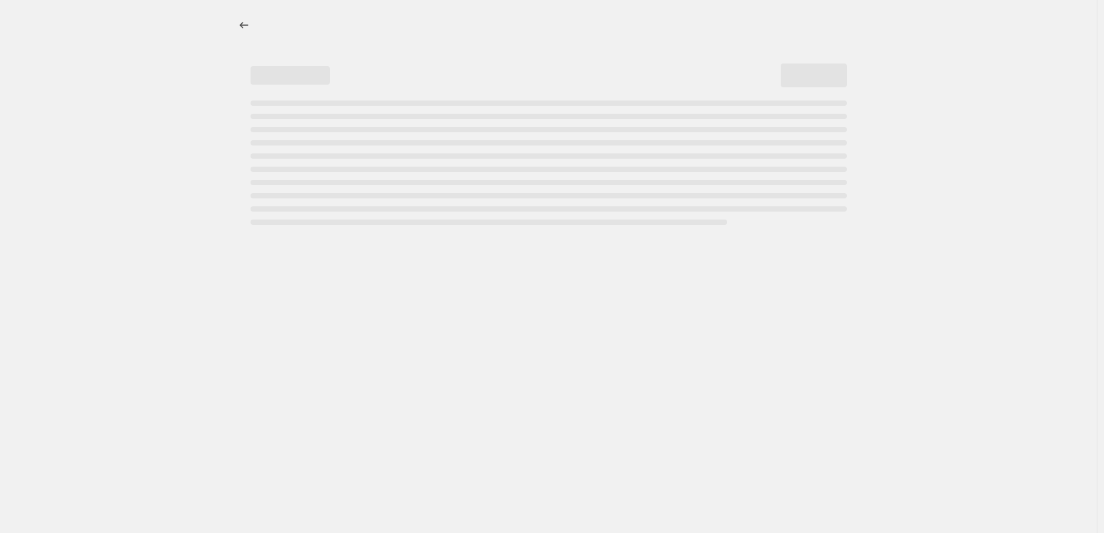
select select "percentage"
select select "tag"
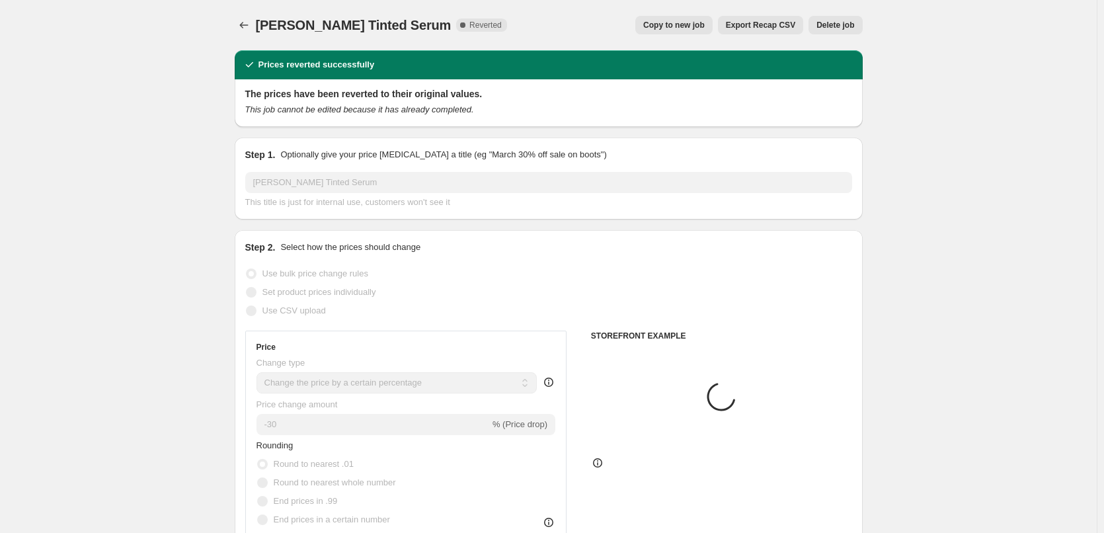
click at [845, 27] on span "Delete job" at bounding box center [835, 25] width 38 height 11
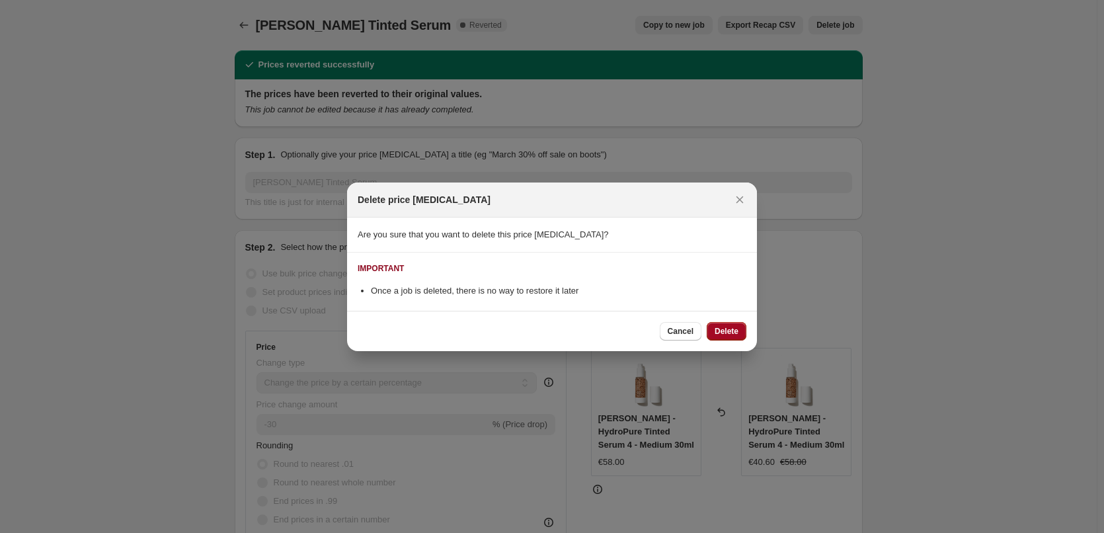
click at [721, 332] on span "Delete" at bounding box center [727, 331] width 24 height 11
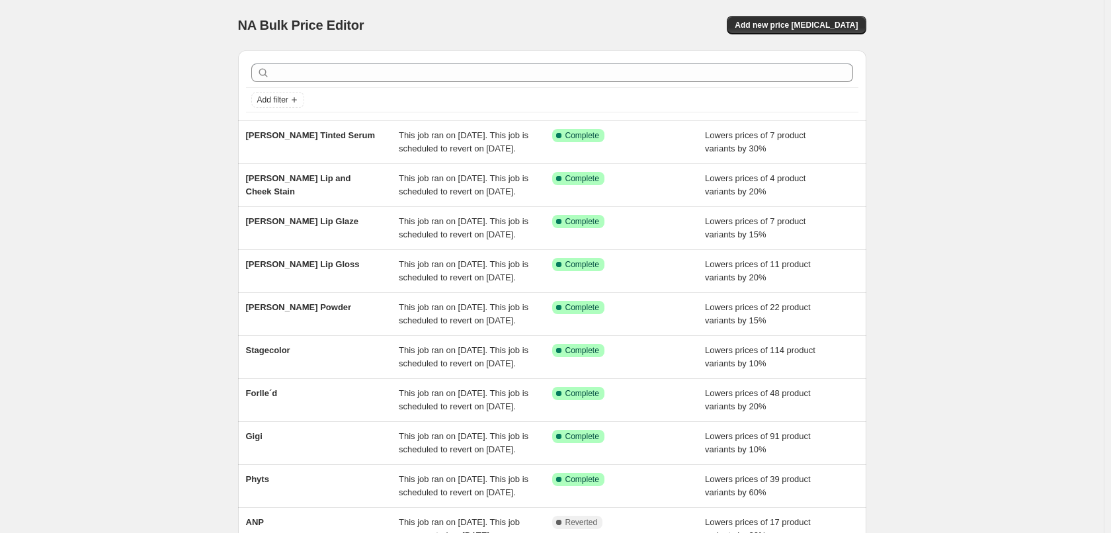
click at [562, 424] on div "NA Bulk Price Editor. This page is ready NA Bulk Price Editor Add new price [ME…" at bounding box center [551, 340] width 1103 height 681
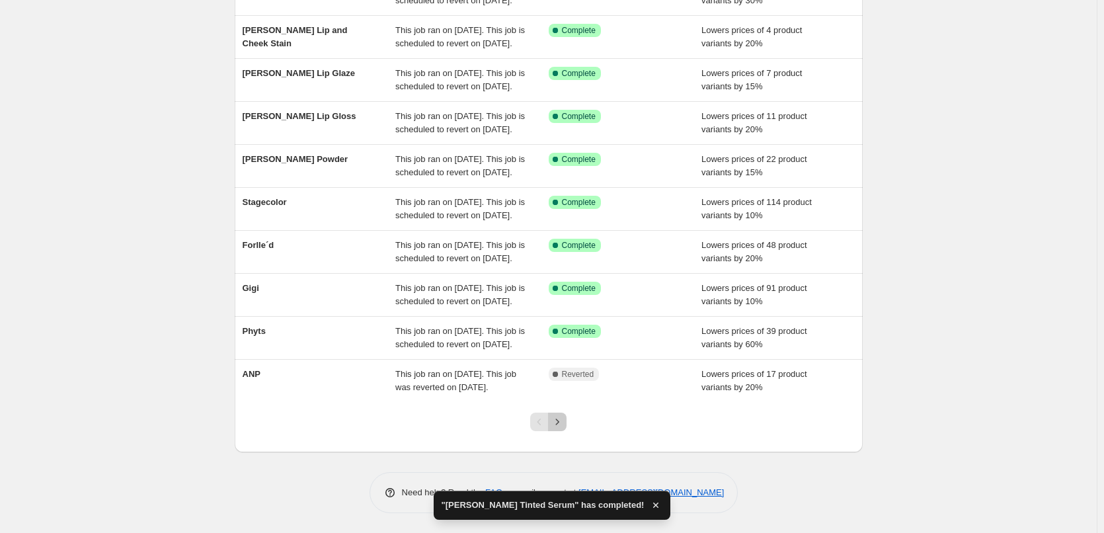
click at [562, 424] on icon "Next" at bounding box center [557, 421] width 13 height 13
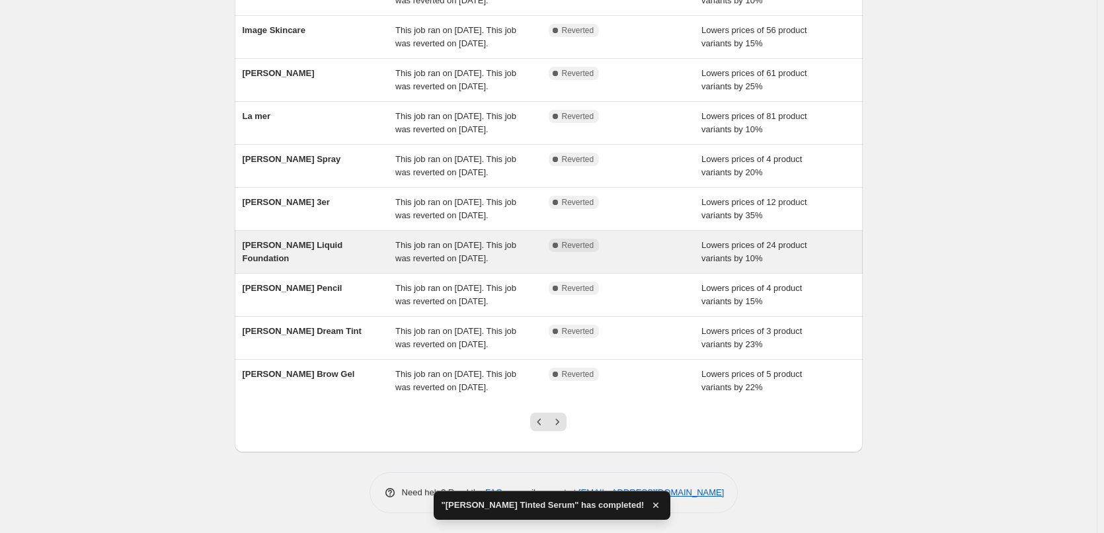
click at [335, 239] on div "[PERSON_NAME] Liquid Foundation" at bounding box center [319, 252] width 153 height 26
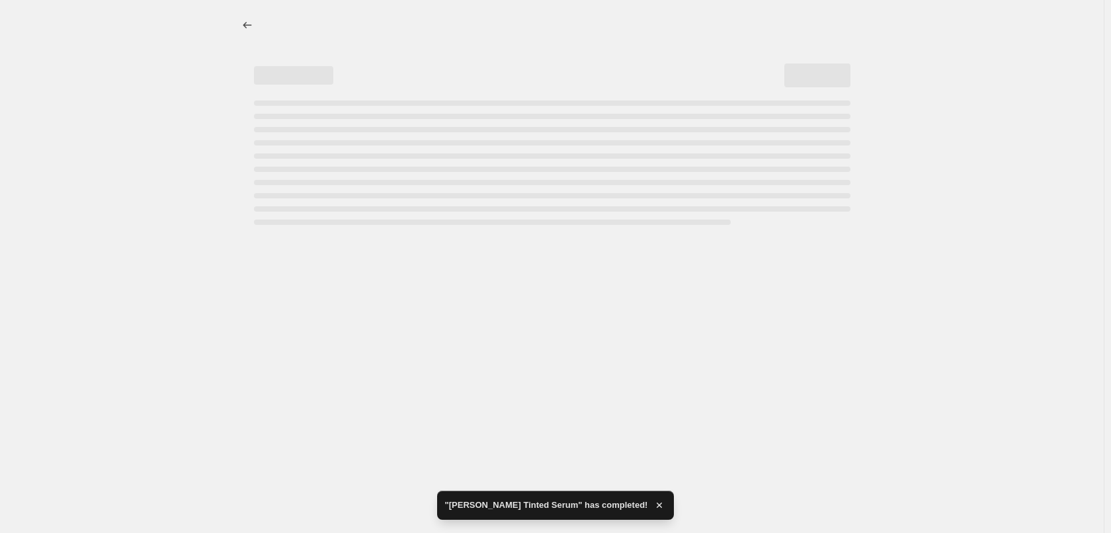
select select "percentage"
select select "tag"
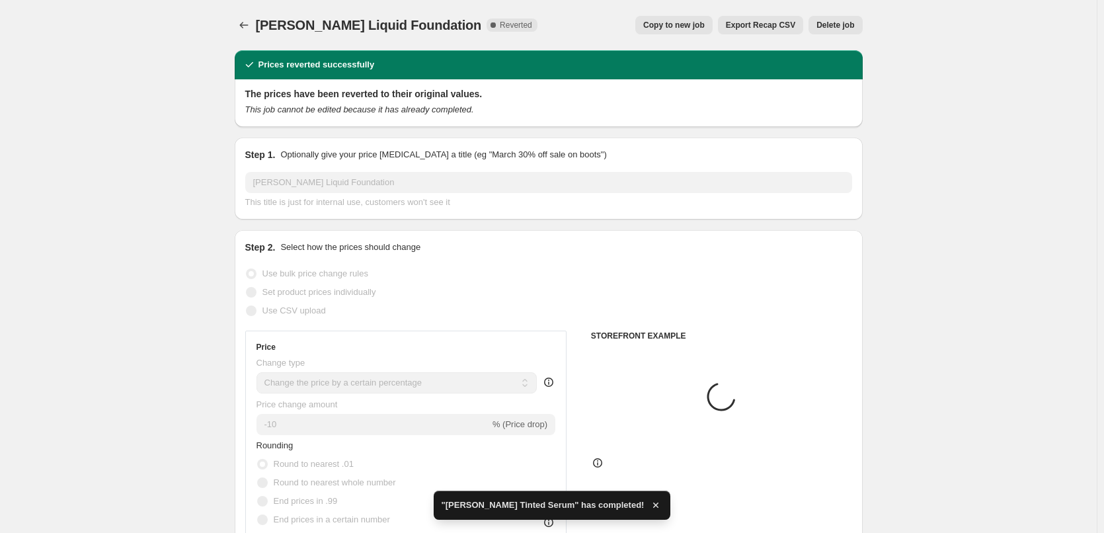
click at [711, 38] on div "[PERSON_NAME] Liquid Foundation. This page is ready [PERSON_NAME] Liquid Founda…" at bounding box center [549, 25] width 628 height 50
click at [705, 30] on span "Copy to new job" at bounding box center [673, 25] width 61 height 11
select select "percentage"
select select "tag"
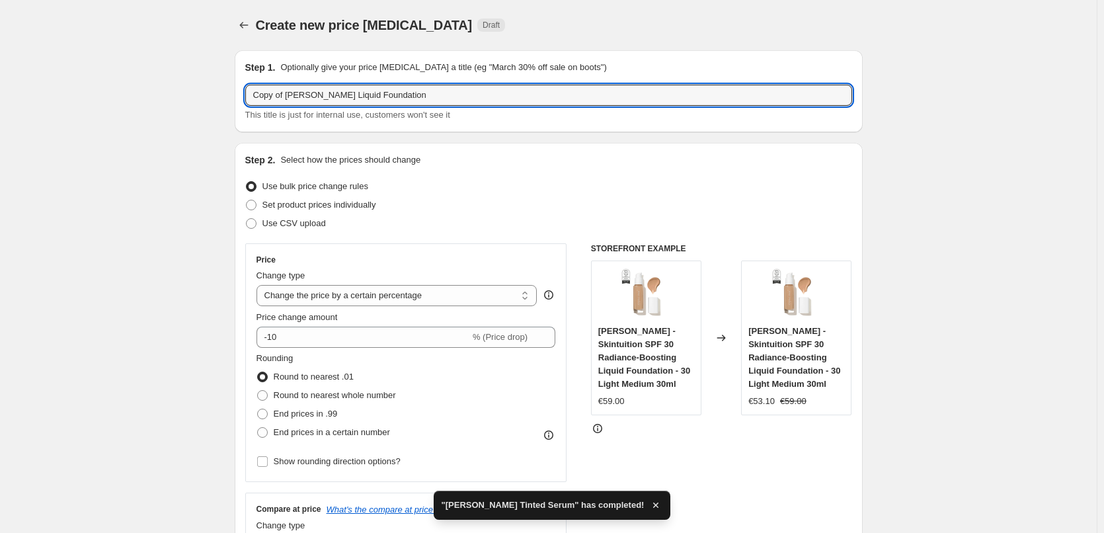
drag, startPoint x: 288, startPoint y: 95, endPoint x: 237, endPoint y: 95, distance: 50.9
click at [237, 95] on div "Step 1. Optionally give your price [MEDICAL_DATA] a title (eg "March 30% off sa…" at bounding box center [549, 91] width 628 height 82
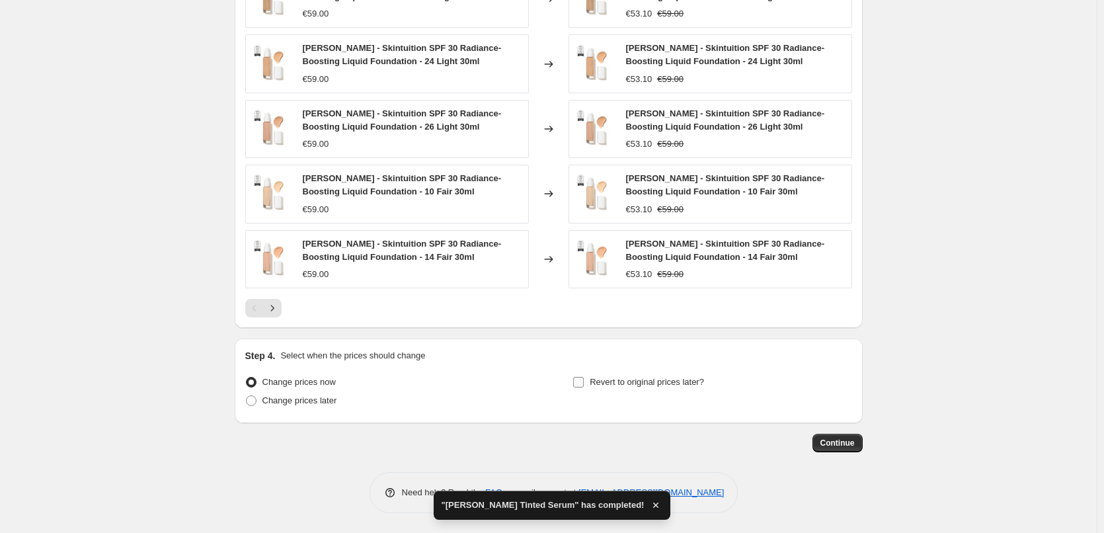
type input "[PERSON_NAME] Liquid Foundation"
click at [659, 383] on span "Revert to original prices later?" at bounding box center [647, 382] width 114 height 10
click at [584, 383] on input "Revert to original prices later?" at bounding box center [578, 382] width 11 height 11
checkbox input "true"
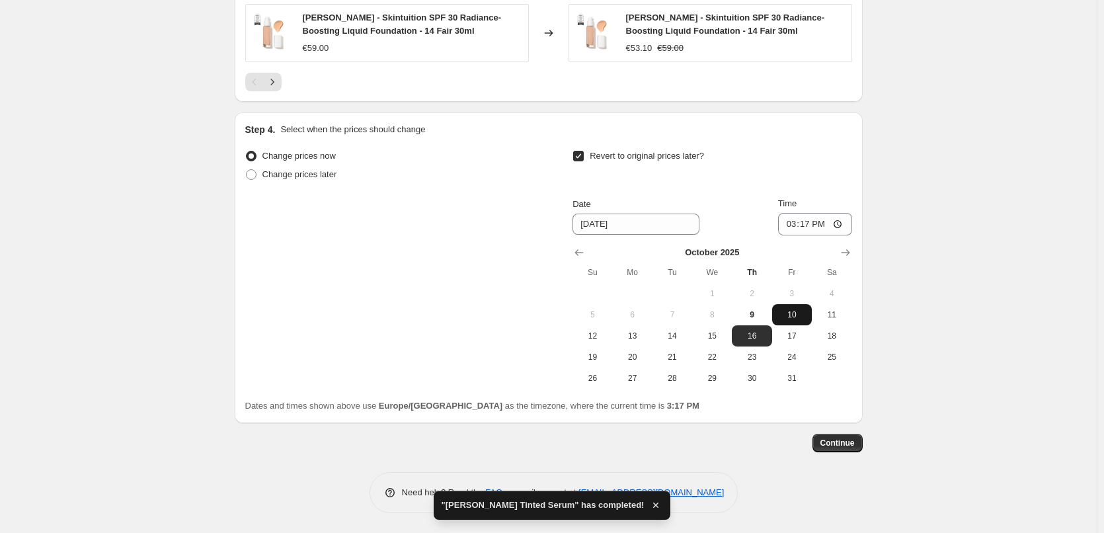
click at [782, 305] on button "10" at bounding box center [792, 314] width 40 height 21
type input "[DATE]"
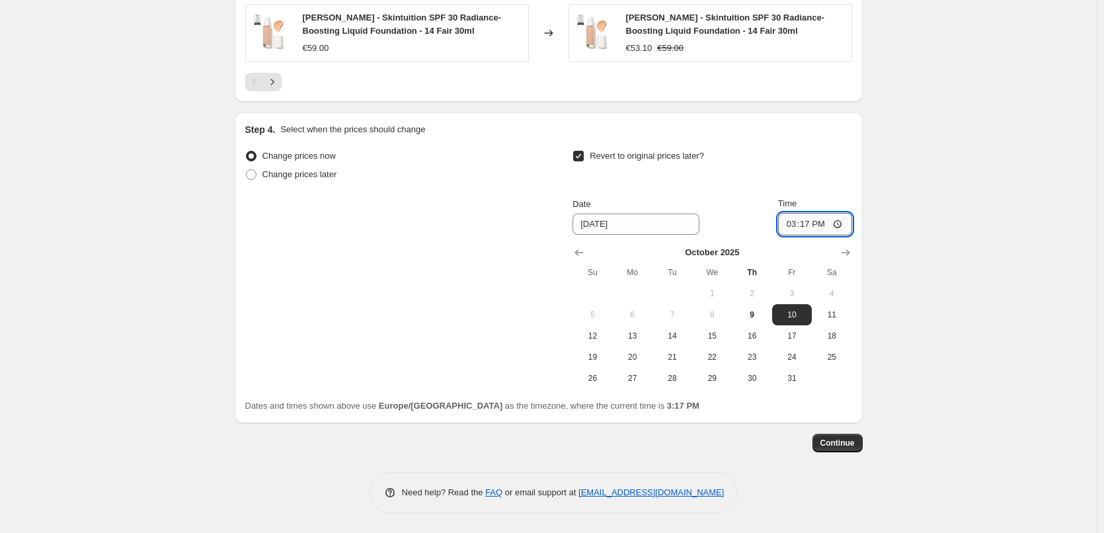
click at [793, 230] on input "15:17" at bounding box center [815, 224] width 74 height 22
type input "03:00"
click at [860, 444] on button "Continue" at bounding box center [837, 443] width 50 height 19
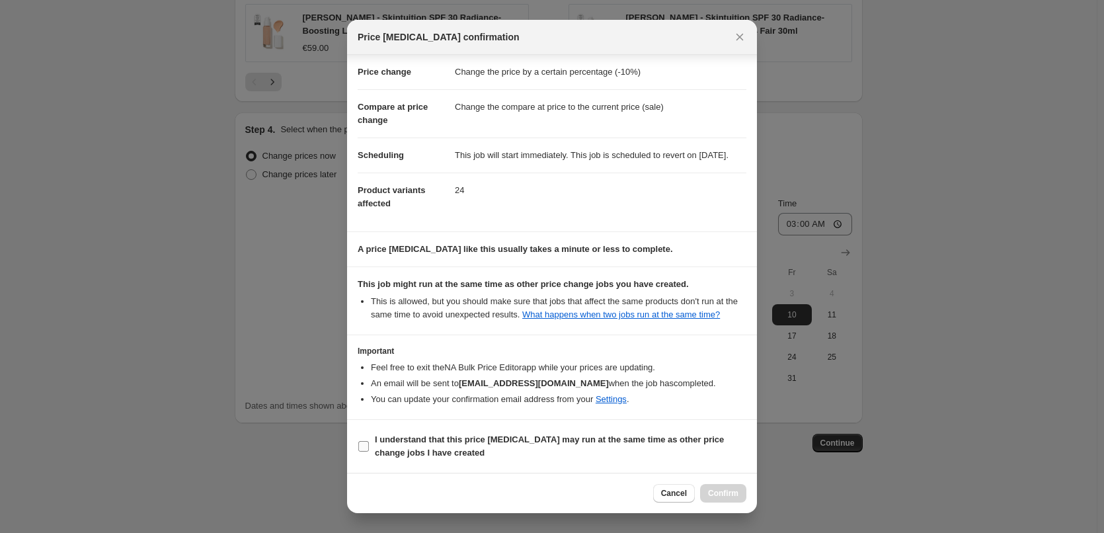
click at [408, 444] on b "I understand that this price [MEDICAL_DATA] may run at the same time as other p…" at bounding box center [549, 445] width 349 height 23
click at [369, 444] on input "I understand that this price [MEDICAL_DATA] may run at the same time as other p…" at bounding box center [363, 446] width 11 height 11
checkbox input "true"
click at [731, 491] on span "Confirm" at bounding box center [723, 493] width 30 height 11
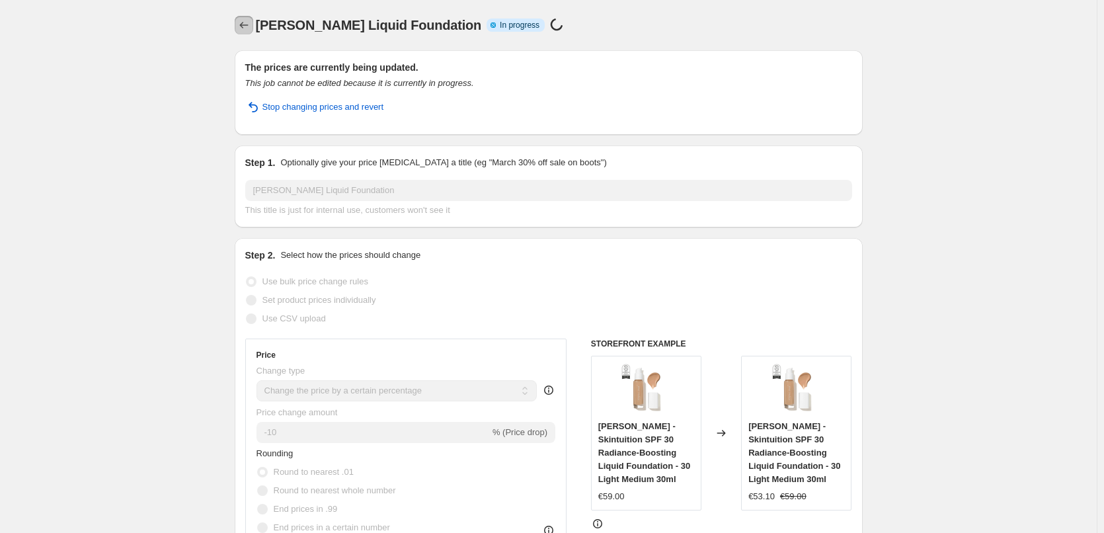
click at [241, 23] on icon "Price change jobs" at bounding box center [243, 25] width 13 height 13
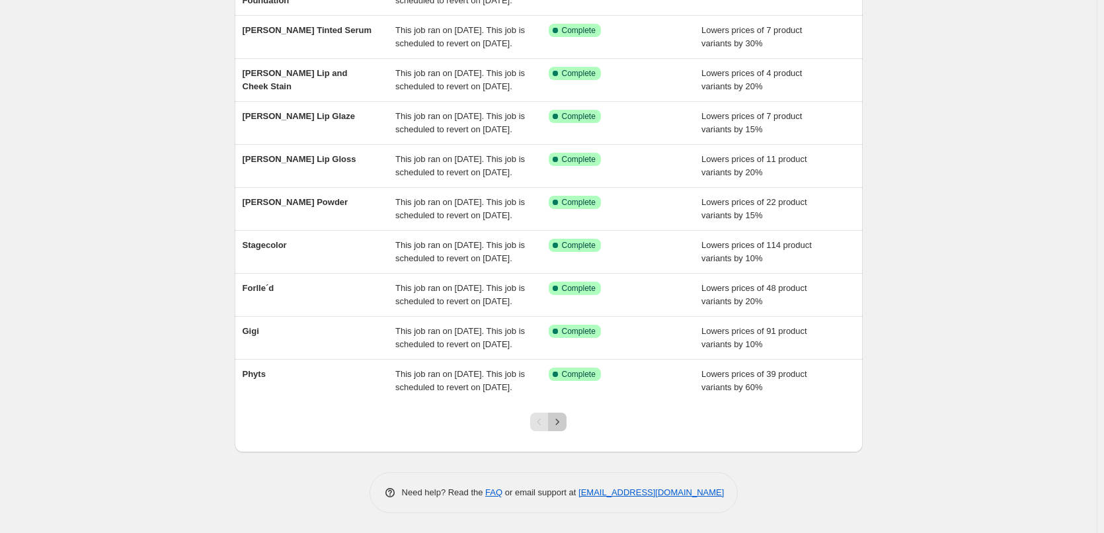
click at [559, 415] on button "Next" at bounding box center [557, 422] width 19 height 19
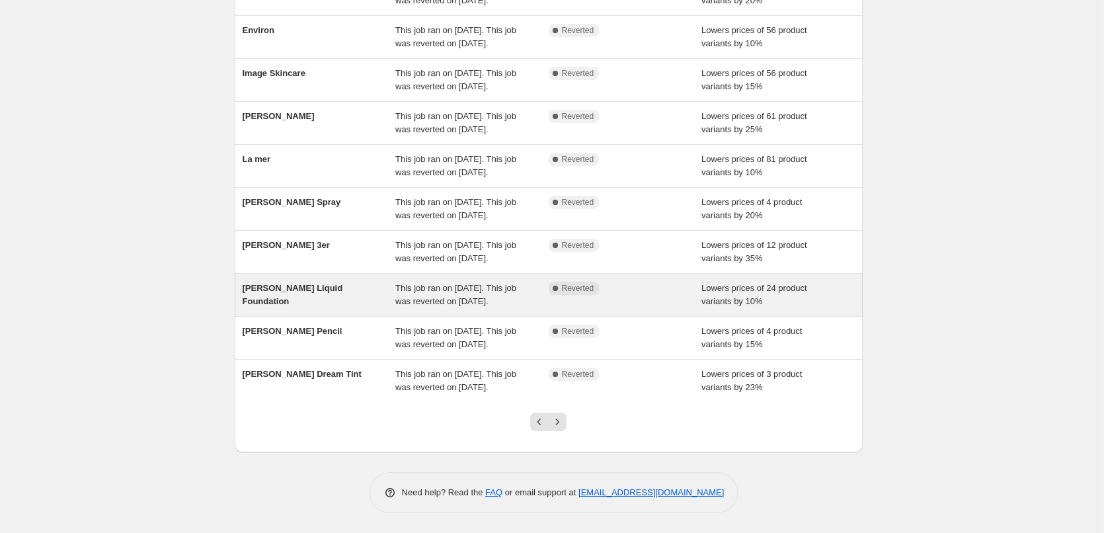
click at [336, 283] on span "[PERSON_NAME] Liquid Foundation" at bounding box center [293, 294] width 100 height 23
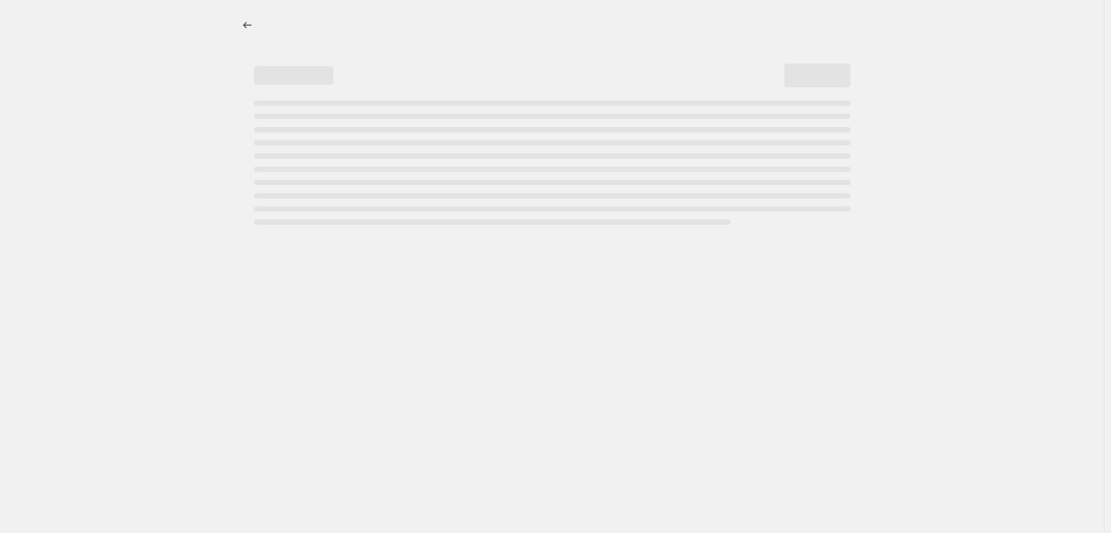
select select "percentage"
select select "tag"
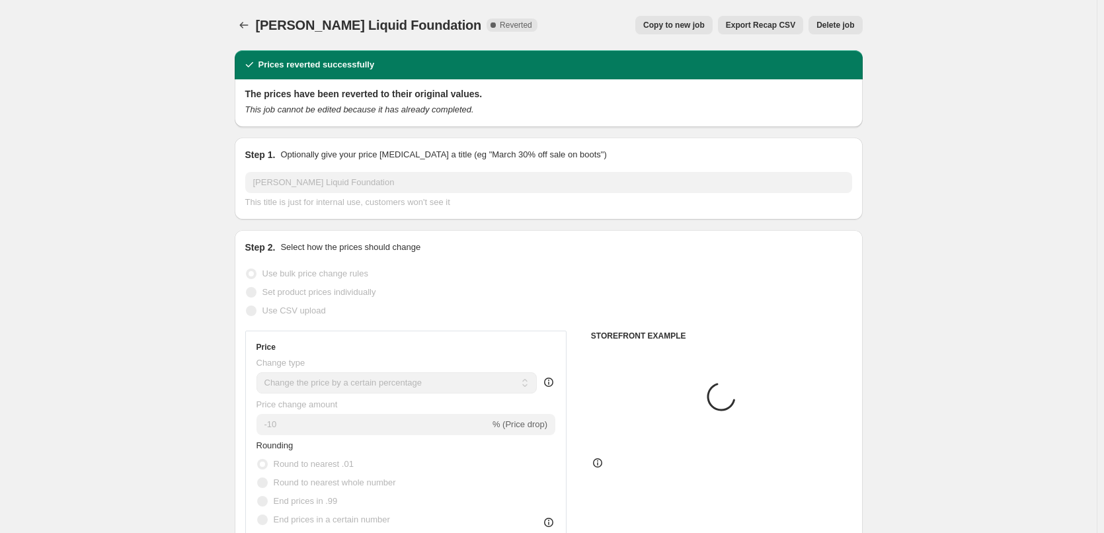
click at [836, 20] on button "Delete job" at bounding box center [836, 25] width 54 height 19
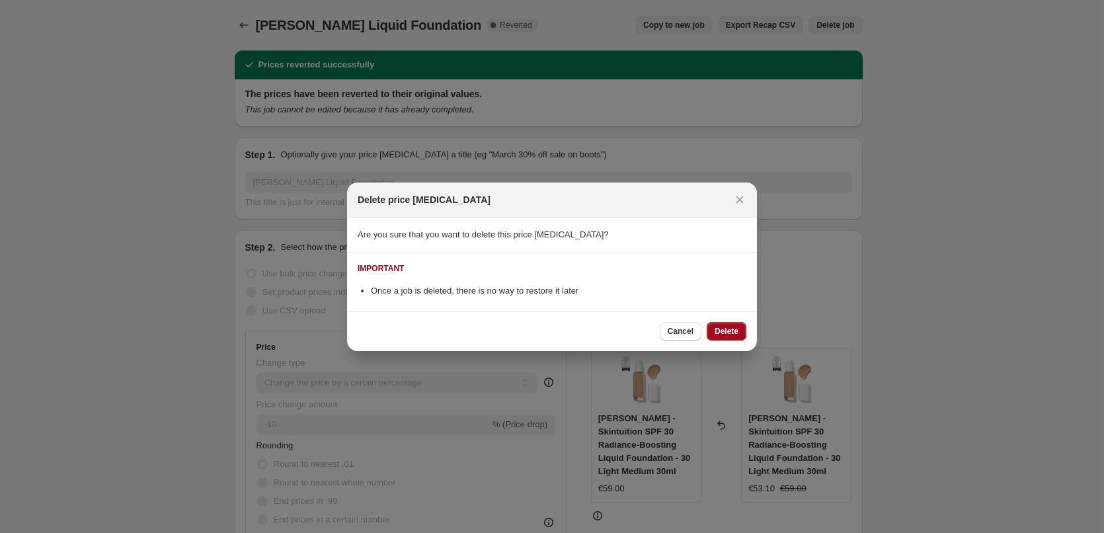
click at [736, 329] on span "Delete" at bounding box center [727, 331] width 24 height 11
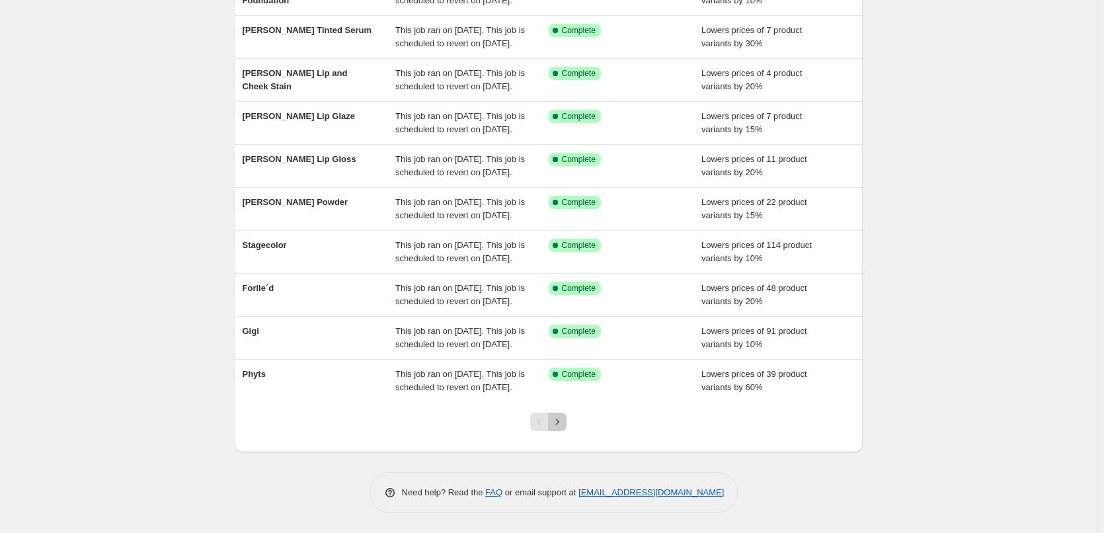
click at [564, 425] on icon "Next" at bounding box center [557, 421] width 13 height 13
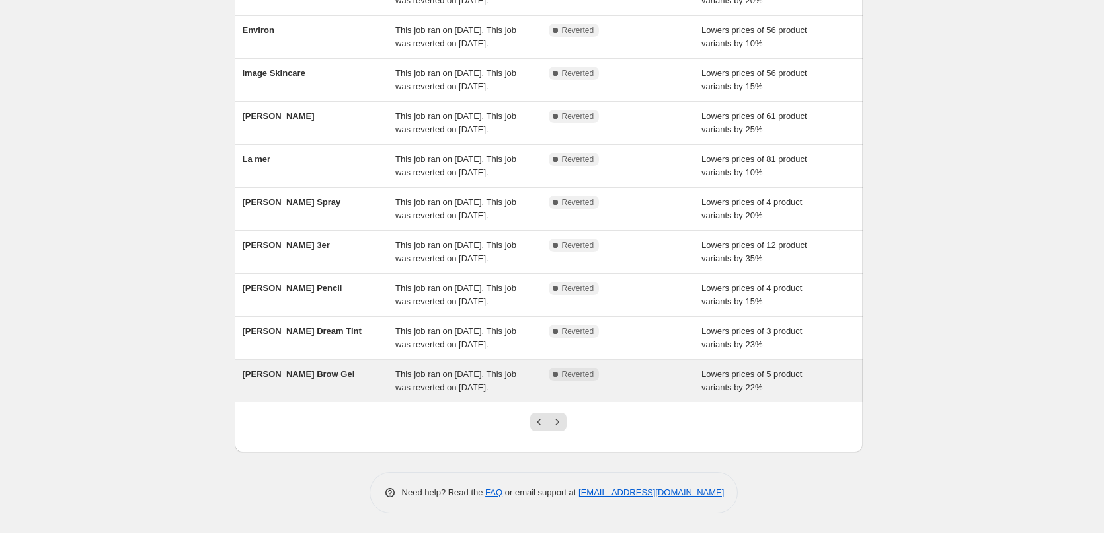
click at [321, 369] on span "[PERSON_NAME] Brow Gel" at bounding box center [299, 374] width 112 height 10
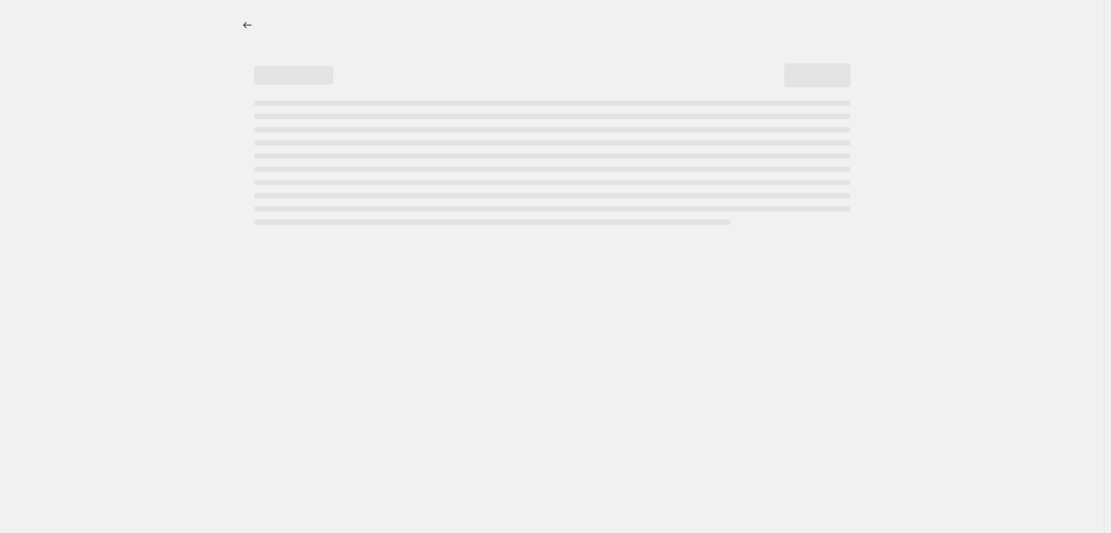
select select "percentage"
select select "tag"
select select "vendor"
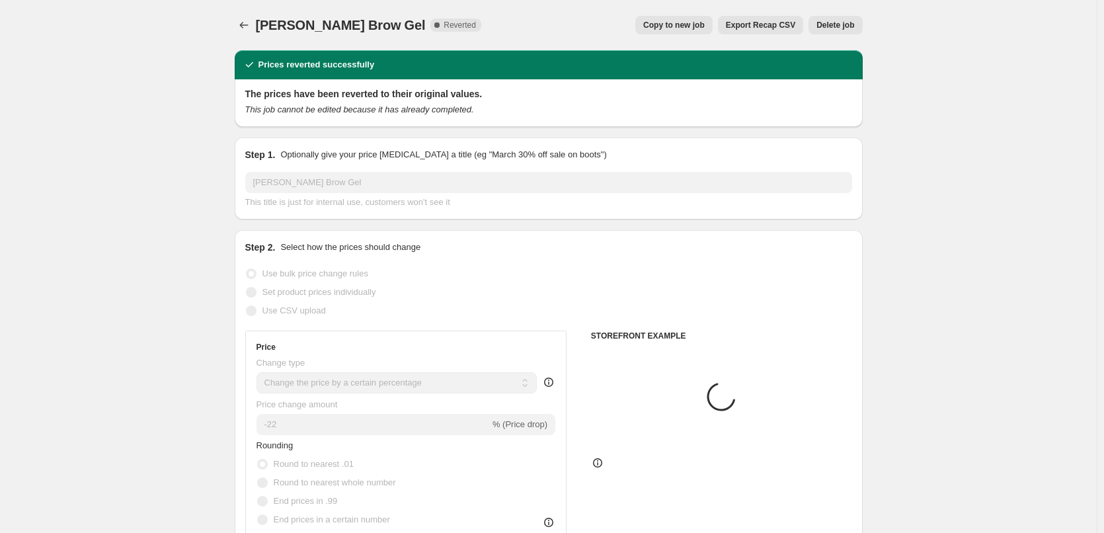
click at [699, 29] on span "Copy to new job" at bounding box center [673, 25] width 61 height 11
select select "percentage"
select select "tag"
select select "vendor"
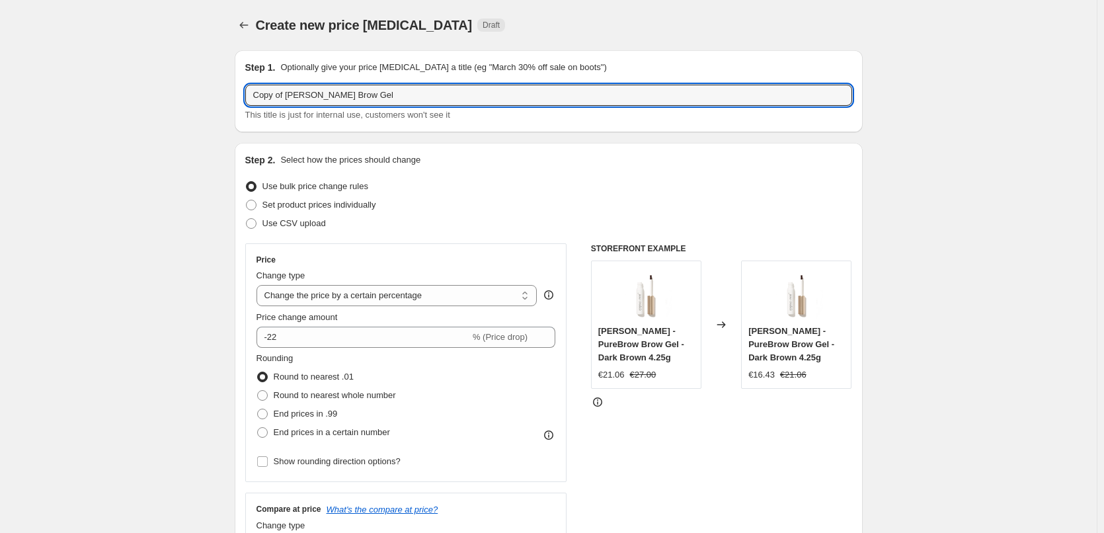
drag, startPoint x: 288, startPoint y: 94, endPoint x: 229, endPoint y: 94, distance: 59.5
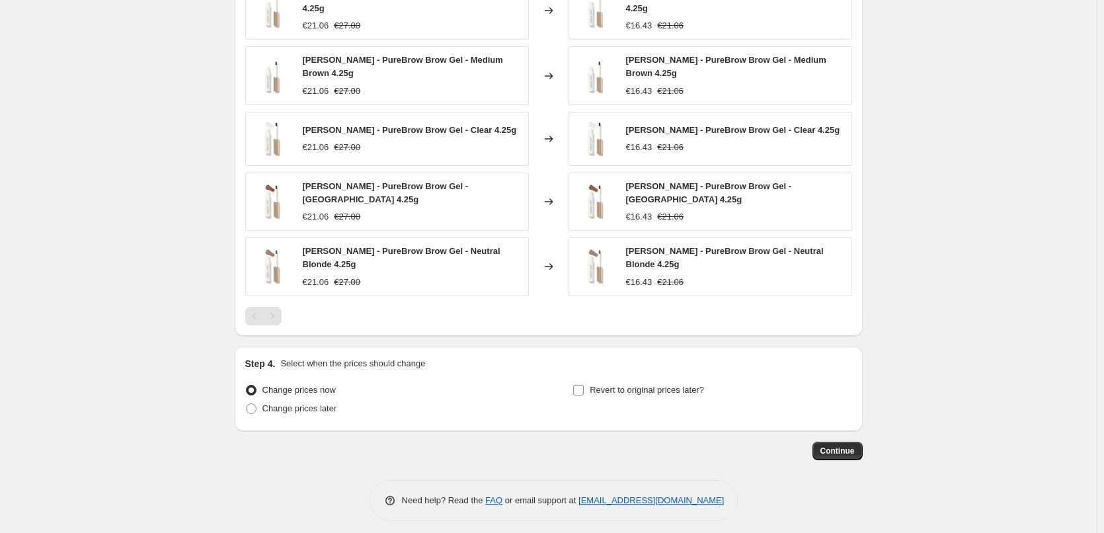
type input "[PERSON_NAME] Brow Gel"
click at [641, 385] on span "Revert to original prices later?" at bounding box center [647, 390] width 114 height 10
click at [584, 385] on input "Revert to original prices later?" at bounding box center [578, 390] width 11 height 11
checkbox input "true"
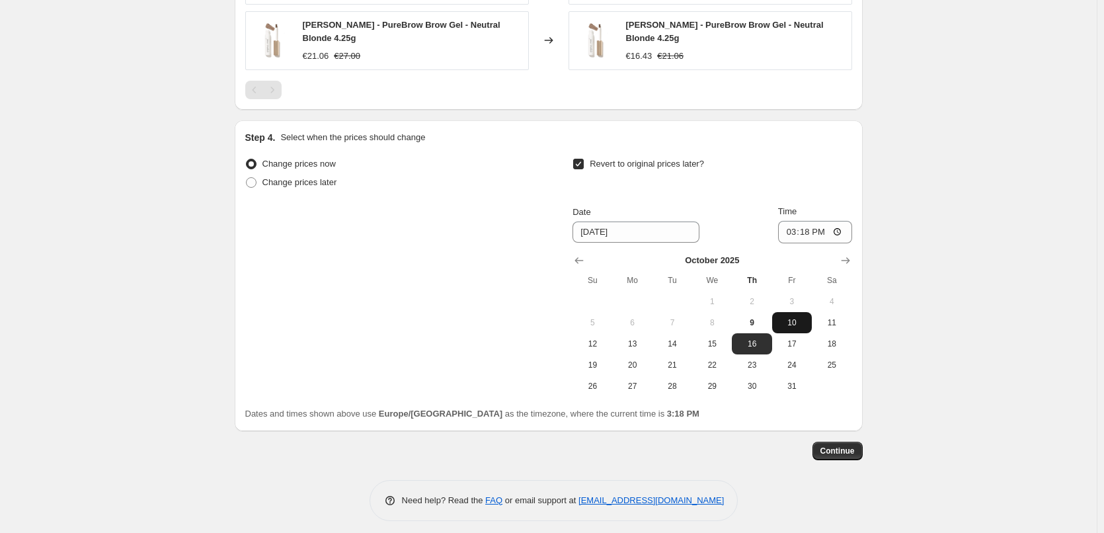
click at [805, 317] on span "10" at bounding box center [791, 322] width 29 height 11
type input "[DATE]"
click at [789, 229] on input "15:18" at bounding box center [815, 232] width 74 height 22
type input "03:00"
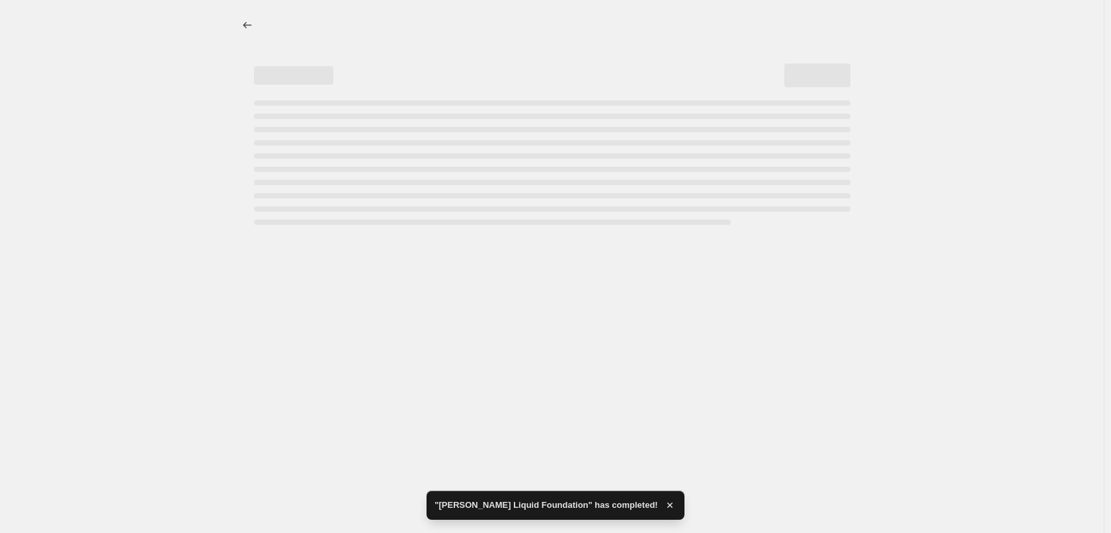
select select "percentage"
select select "tag"
select select "vendor"
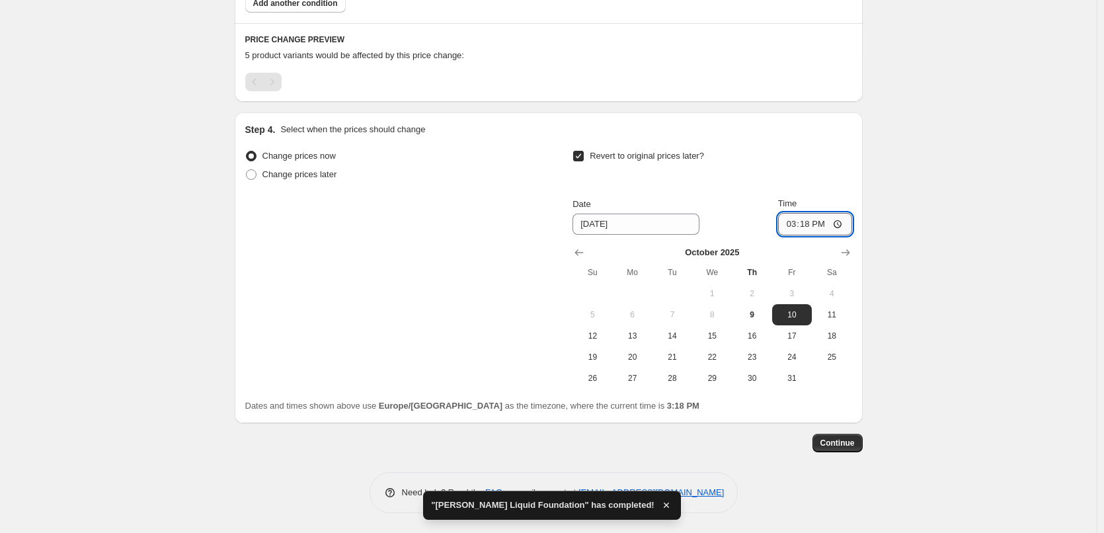
click at [809, 225] on input "15:18" at bounding box center [815, 224] width 74 height 22
type input "03:00"
click at [848, 436] on button "Continue" at bounding box center [837, 443] width 50 height 19
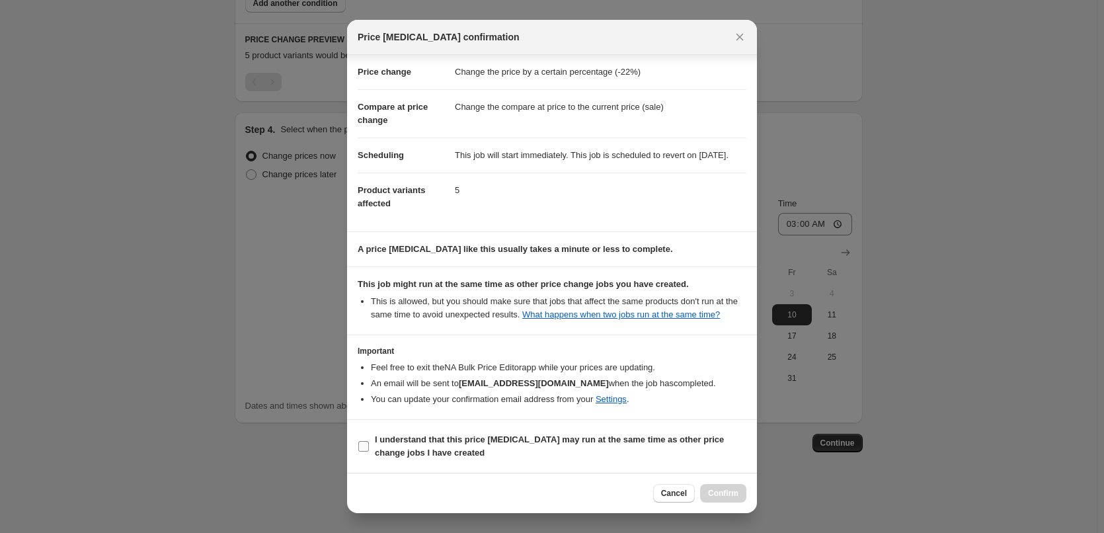
click at [440, 438] on b "I understand that this price [MEDICAL_DATA] may run at the same time as other p…" at bounding box center [549, 445] width 349 height 23
click at [369, 441] on input "I understand that this price [MEDICAL_DATA] may run at the same time as other p…" at bounding box center [363, 446] width 11 height 11
checkbox input "true"
click at [719, 484] on button "Confirm" at bounding box center [723, 493] width 46 height 19
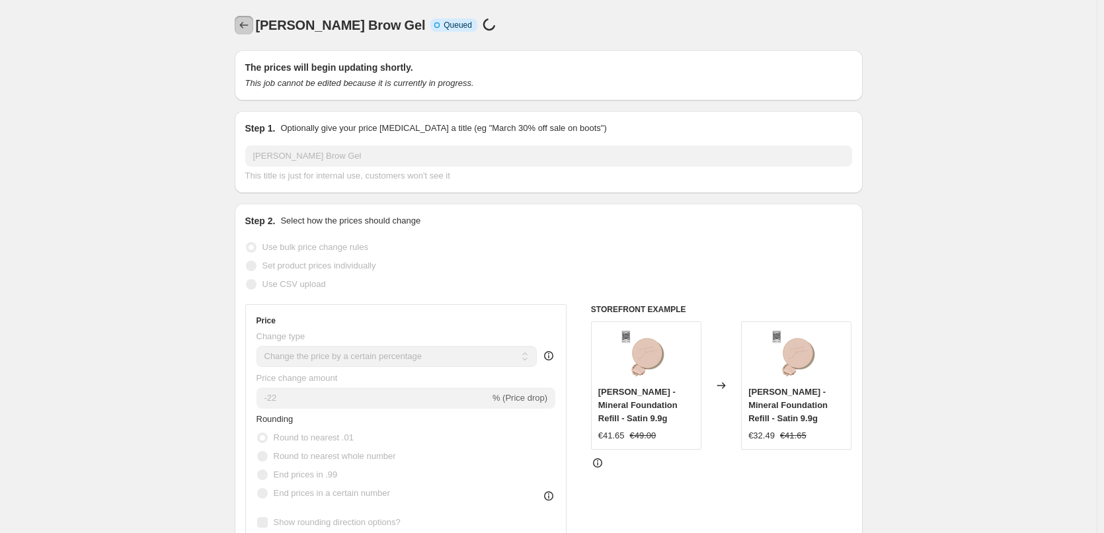
click at [250, 27] on icon "Price change jobs" at bounding box center [243, 25] width 13 height 13
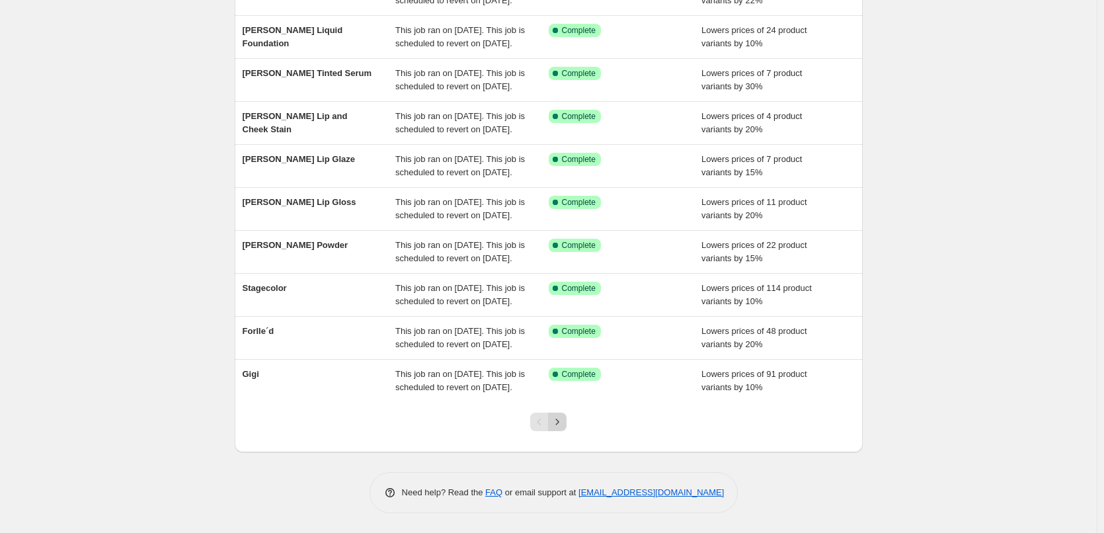
click at [559, 419] on icon "Next" at bounding box center [557, 421] width 13 height 13
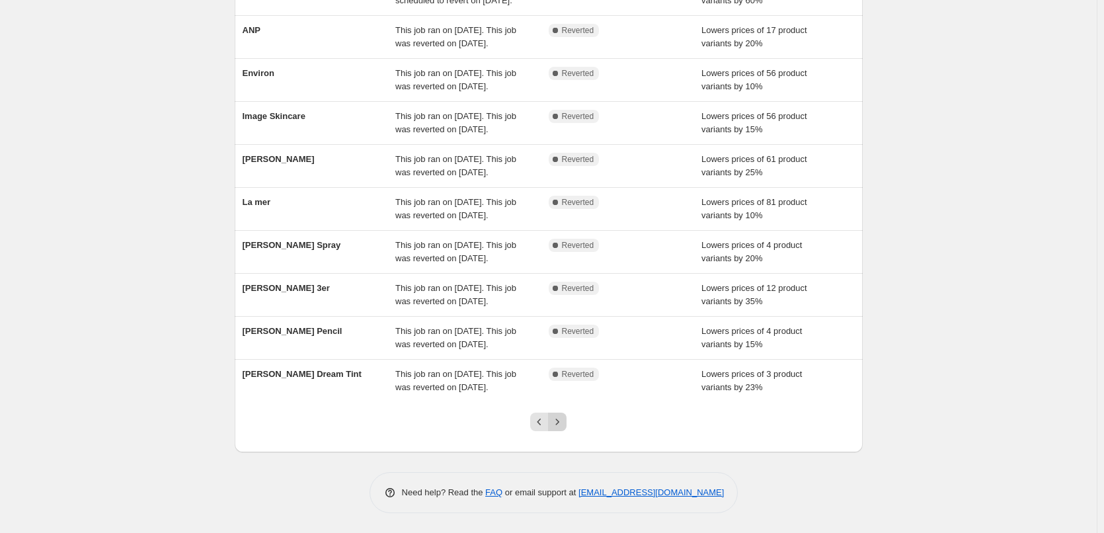
click at [562, 420] on icon "Next" at bounding box center [557, 421] width 13 height 13
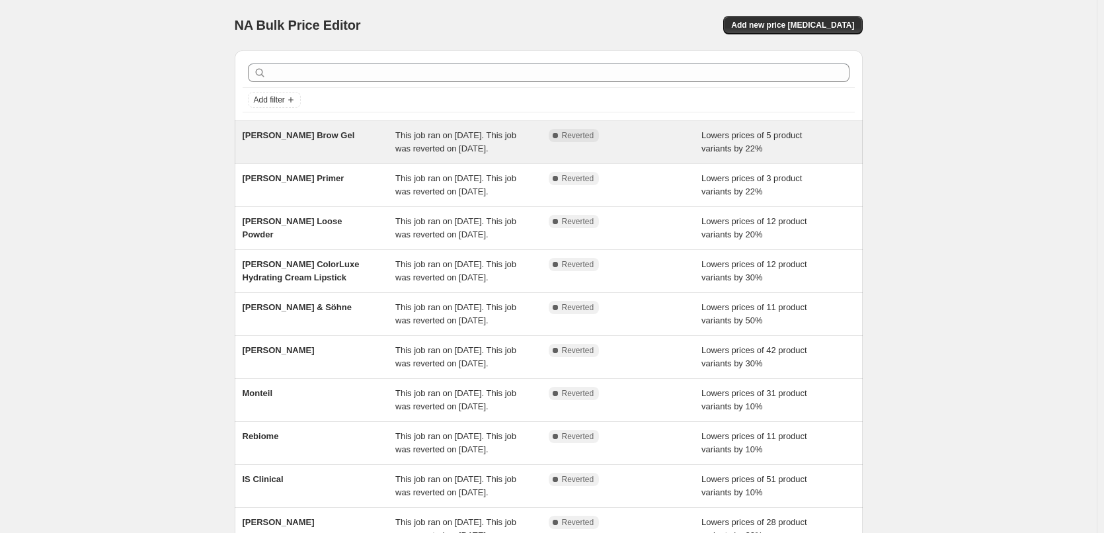
click at [306, 134] on span "[PERSON_NAME] Brow Gel" at bounding box center [299, 135] width 112 height 10
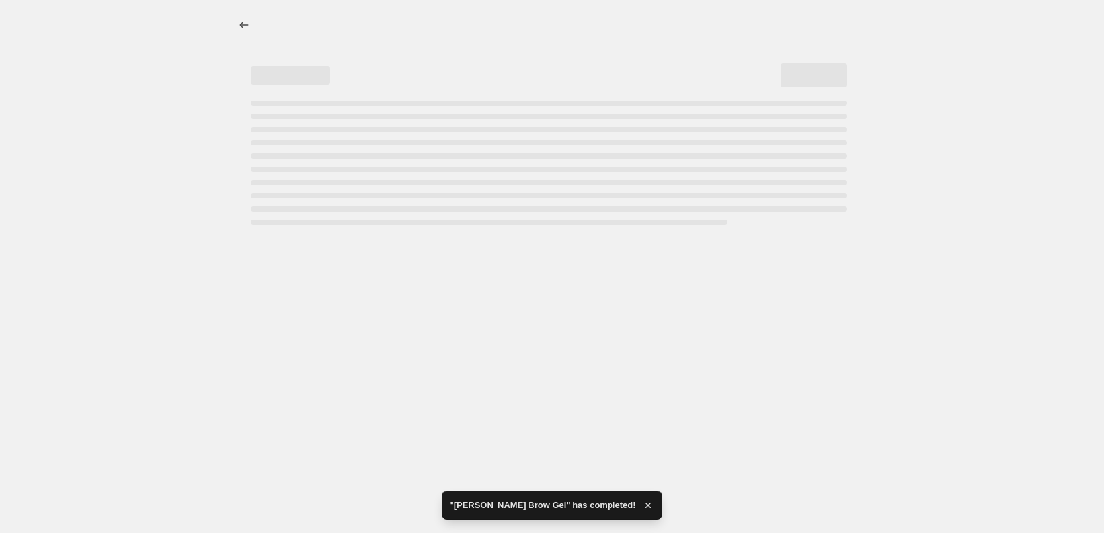
select select "percentage"
select select "tag"
select select "vendor"
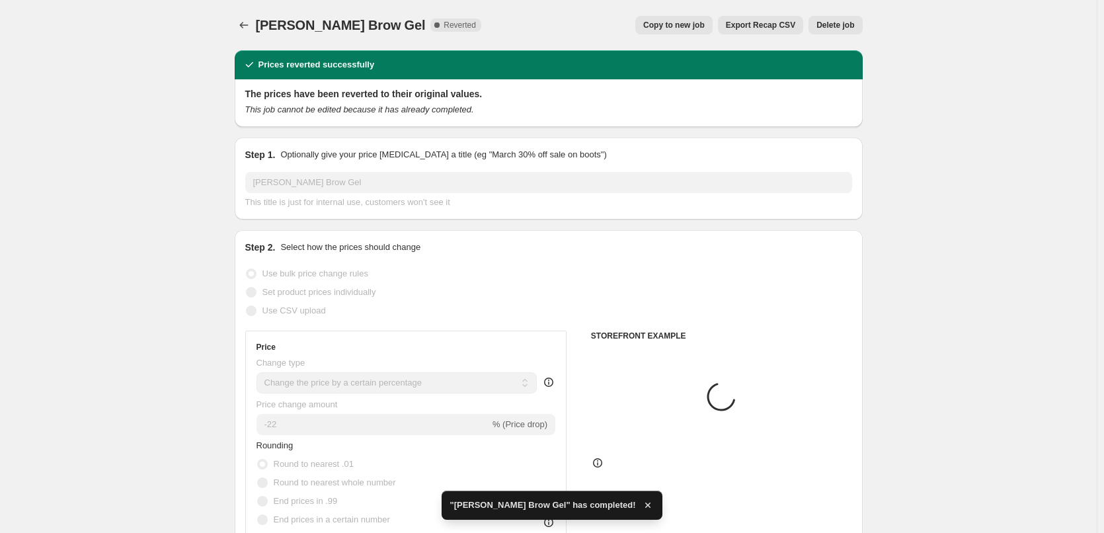
click at [842, 25] on span "Delete job" at bounding box center [835, 25] width 38 height 11
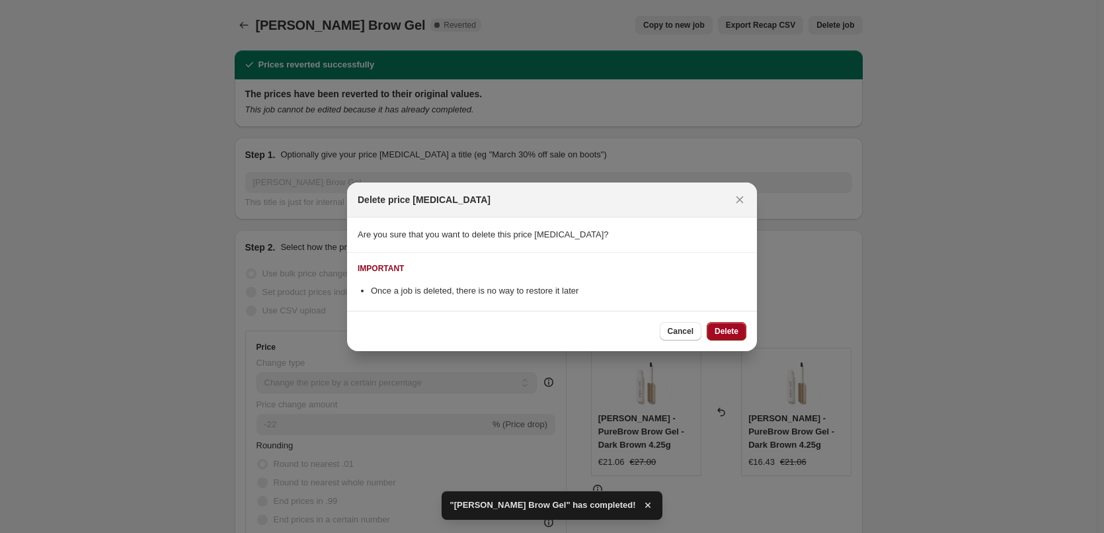
click at [722, 329] on span "Delete" at bounding box center [727, 331] width 24 height 11
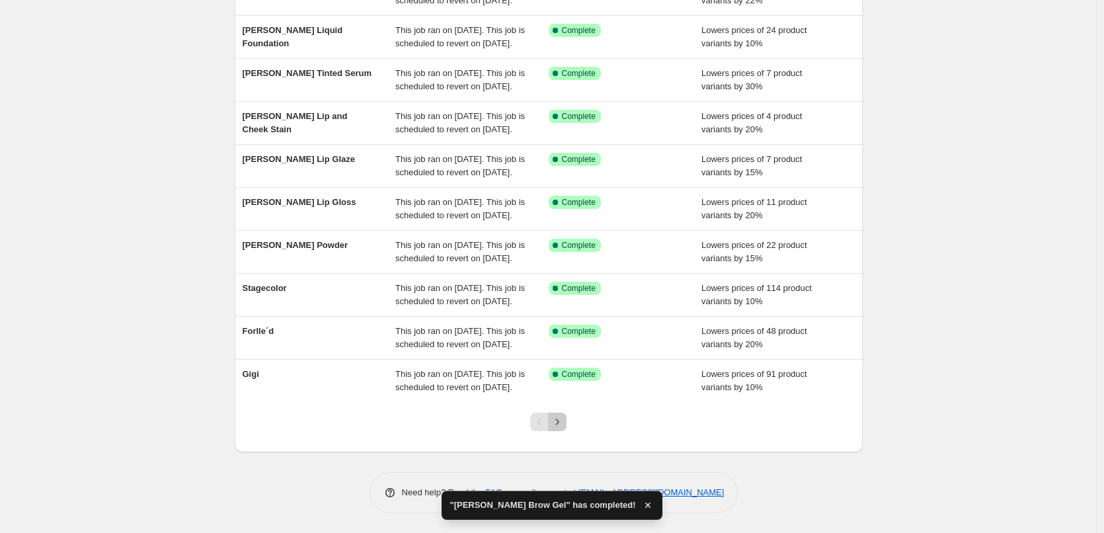
click at [557, 417] on icon "Next" at bounding box center [557, 421] width 13 height 13
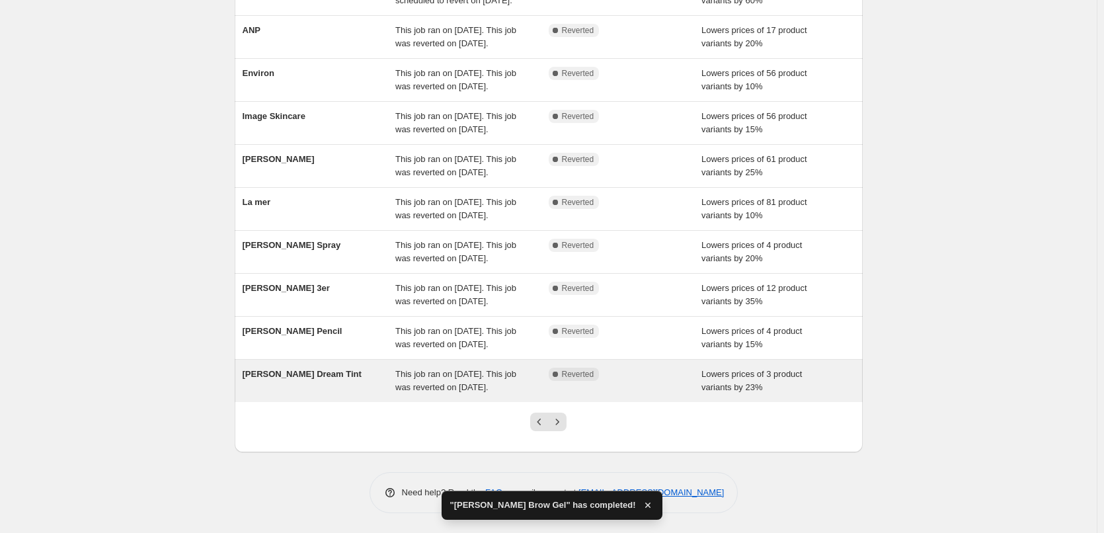
click at [303, 368] on div "[PERSON_NAME] Dream Tint" at bounding box center [319, 381] width 153 height 26
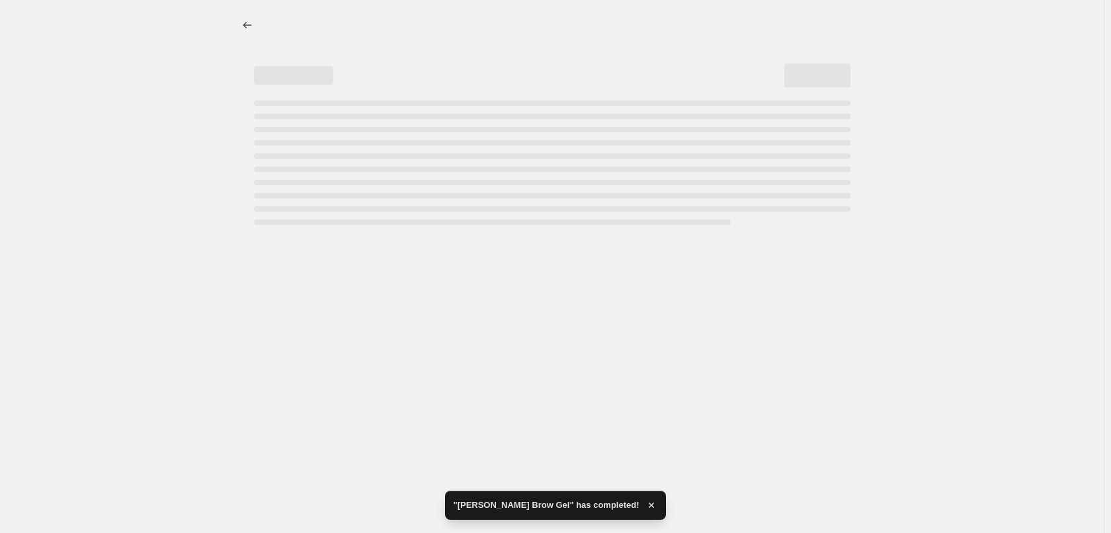
select select "percentage"
select select "vendor"
select select "tag"
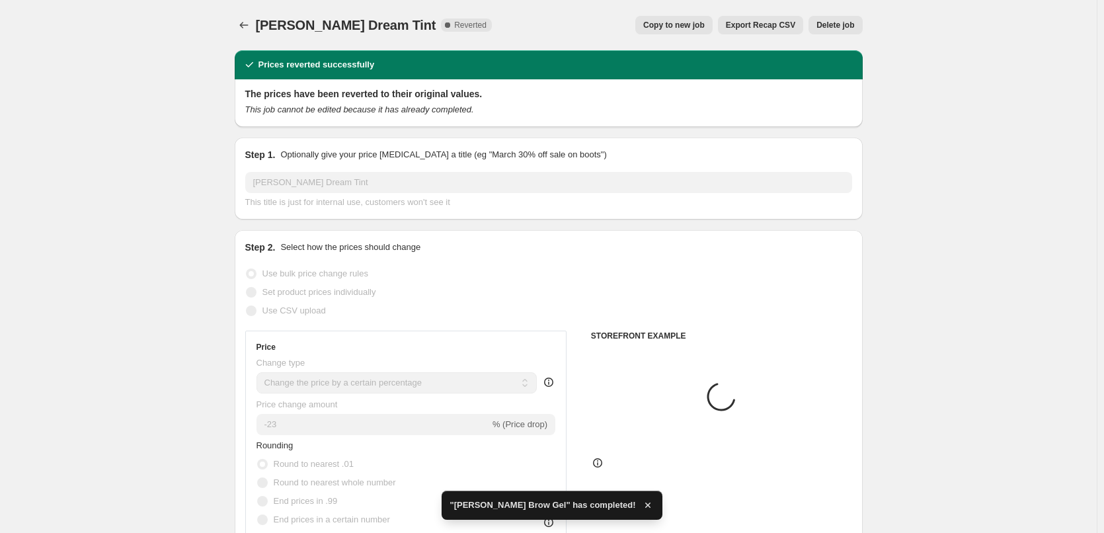
click at [699, 26] on span "Copy to new job" at bounding box center [673, 25] width 61 height 11
select select "percentage"
select select "vendor"
select select "tag"
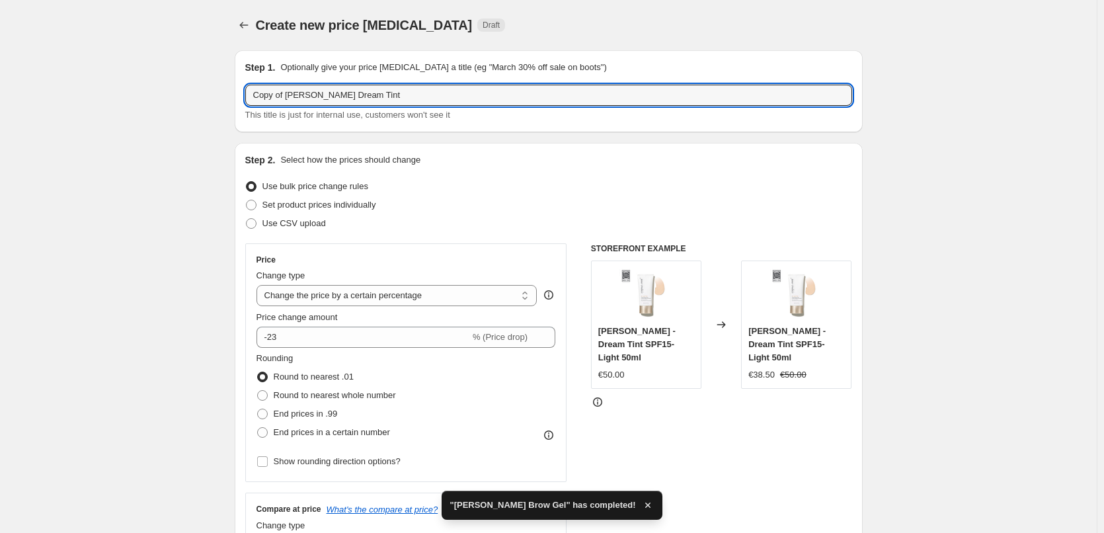
drag, startPoint x: 288, startPoint y: 96, endPoint x: 206, endPoint y: 88, distance: 82.4
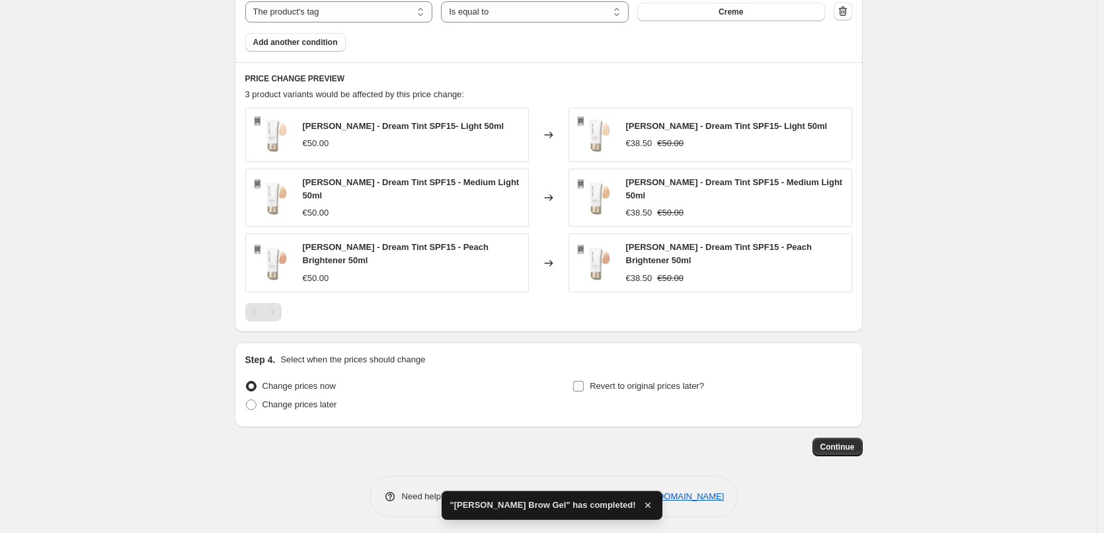
type input "[PERSON_NAME] Dream Tint"
click at [627, 382] on span "Revert to original prices later?" at bounding box center [647, 386] width 114 height 10
click at [584, 382] on input "Revert to original prices later?" at bounding box center [578, 386] width 11 height 11
checkbox input "true"
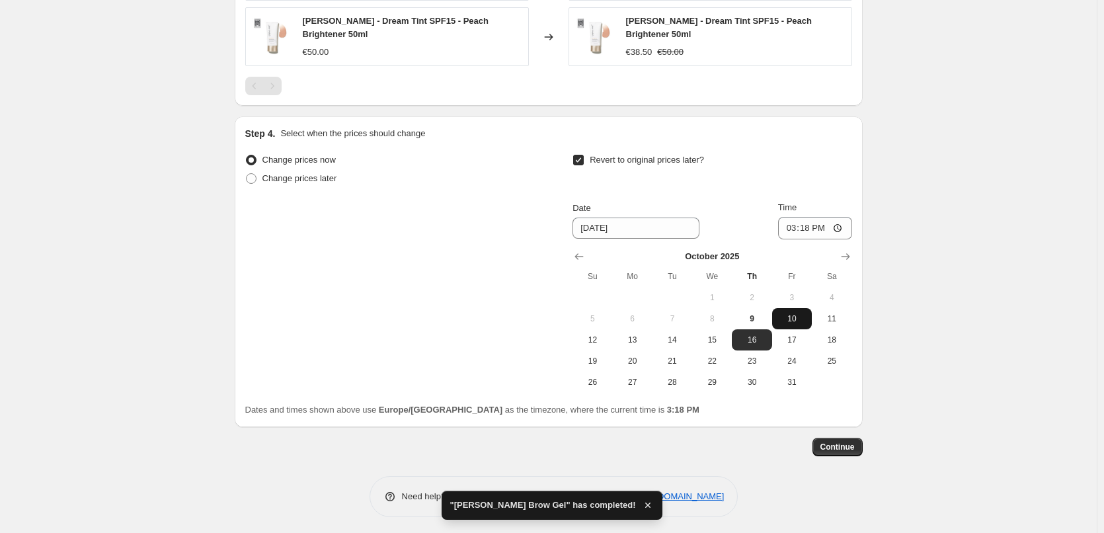
click at [783, 315] on span "10" at bounding box center [791, 318] width 29 height 11
type input "[DATE]"
click at [792, 225] on input "15:18" at bounding box center [815, 228] width 74 height 22
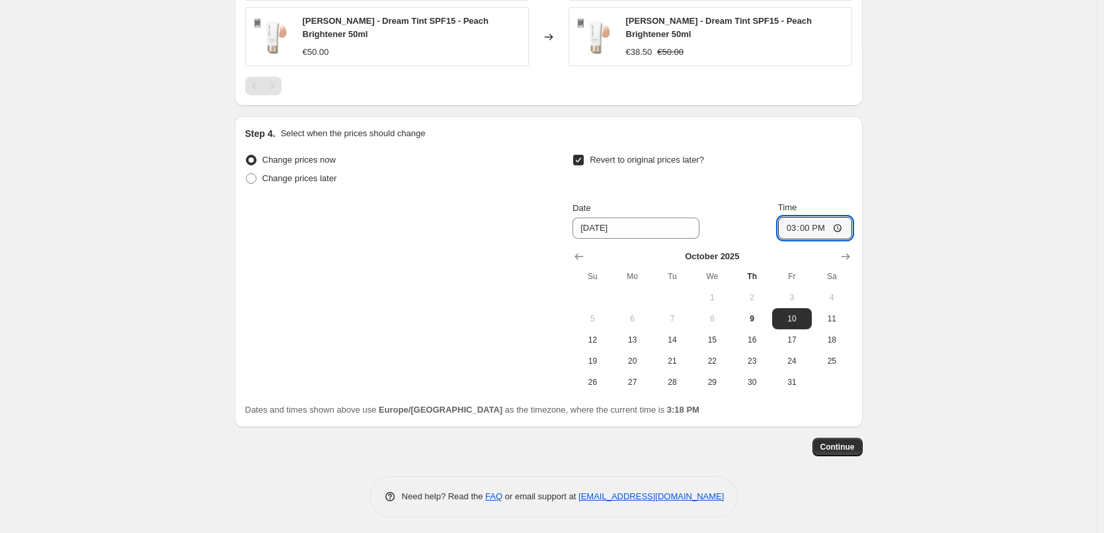
type input "03:00"
click at [840, 449] on button "Continue" at bounding box center [837, 447] width 50 height 19
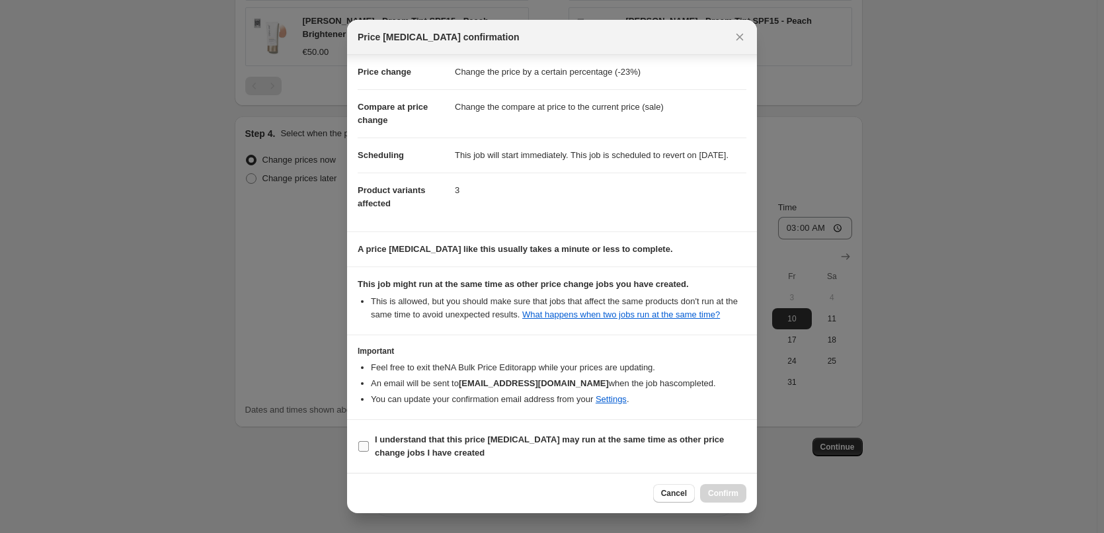
click at [426, 450] on b "I understand that this price [MEDICAL_DATA] may run at the same time as other p…" at bounding box center [549, 445] width 349 height 23
click at [369, 450] on input "I understand that this price [MEDICAL_DATA] may run at the same time as other p…" at bounding box center [363, 446] width 11 height 11
checkbox input "true"
click at [722, 491] on span "Confirm" at bounding box center [723, 493] width 30 height 11
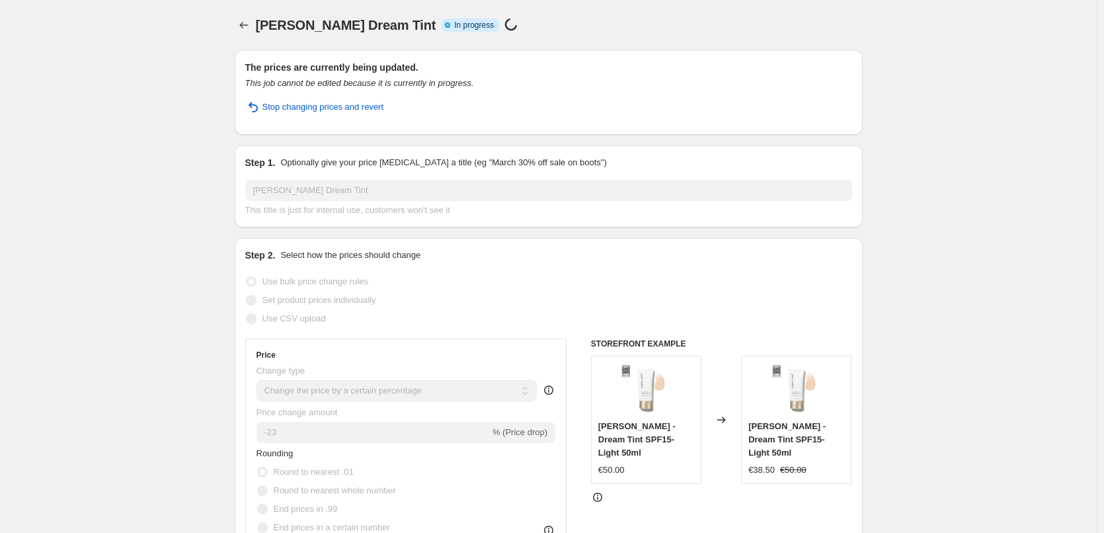
click at [256, 30] on div at bounding box center [245, 25] width 21 height 19
click at [251, 30] on icon "Price change jobs" at bounding box center [243, 25] width 13 height 13
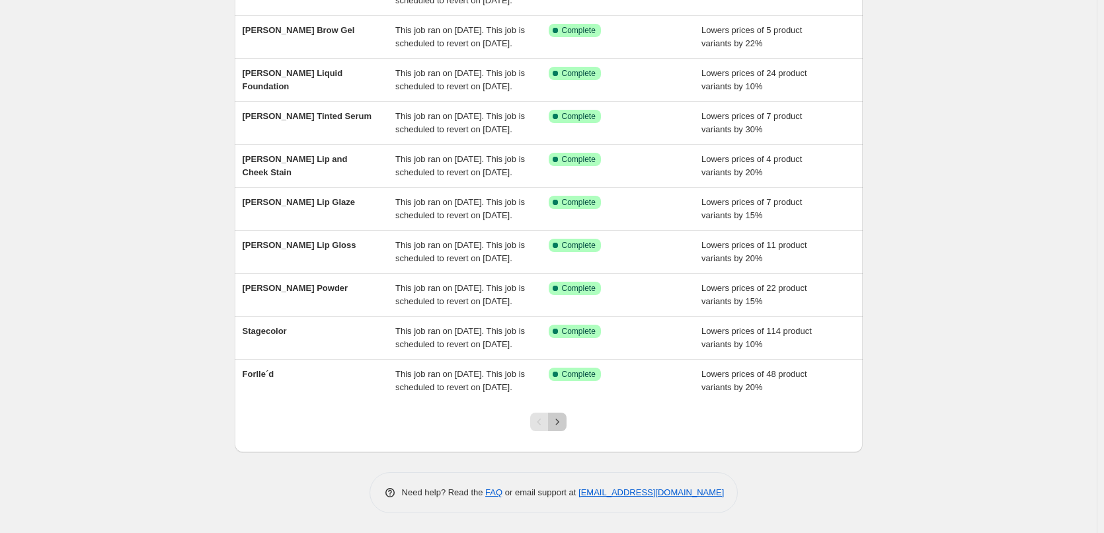
click at [567, 419] on button "Next" at bounding box center [557, 422] width 19 height 19
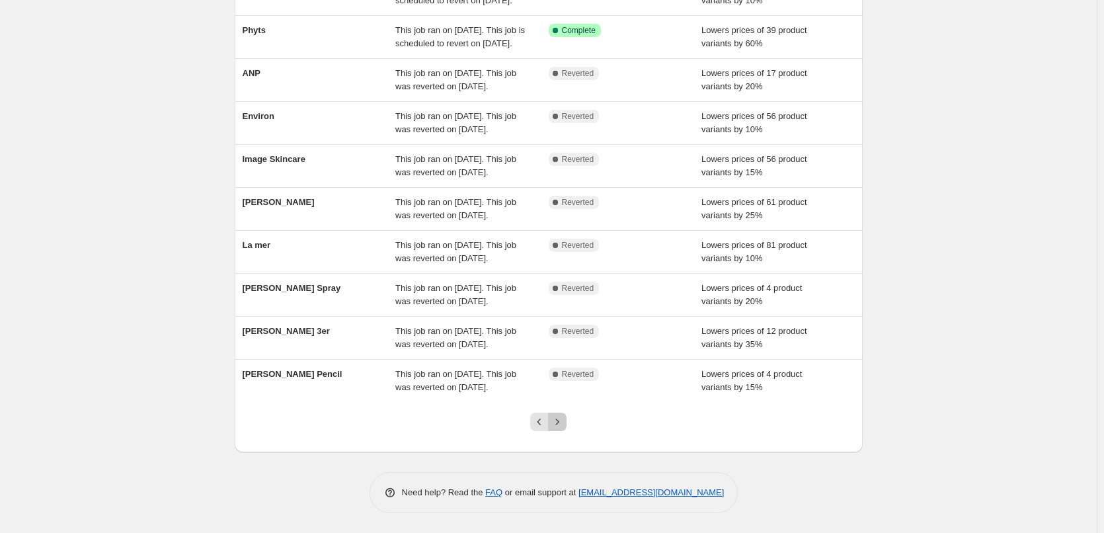
click at [567, 419] on button "Next" at bounding box center [557, 422] width 19 height 19
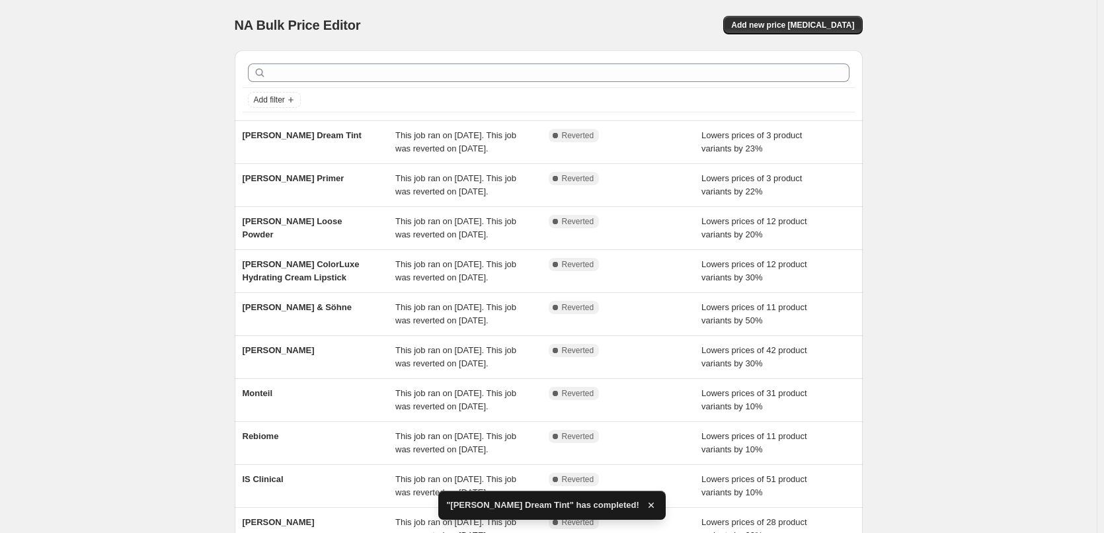
click at [317, 141] on div "[PERSON_NAME] Dream Tint" at bounding box center [319, 142] width 153 height 26
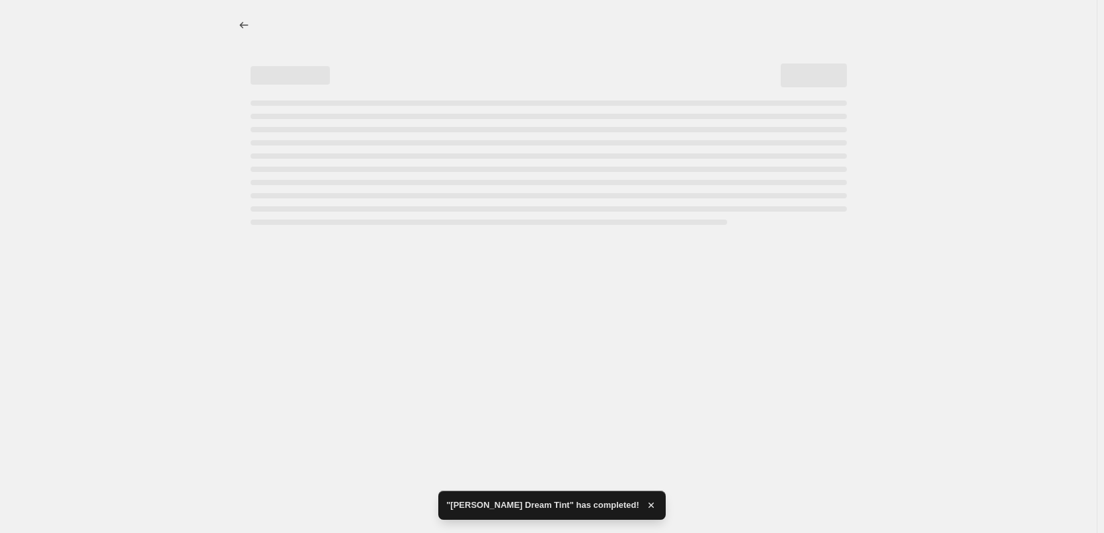
select select "percentage"
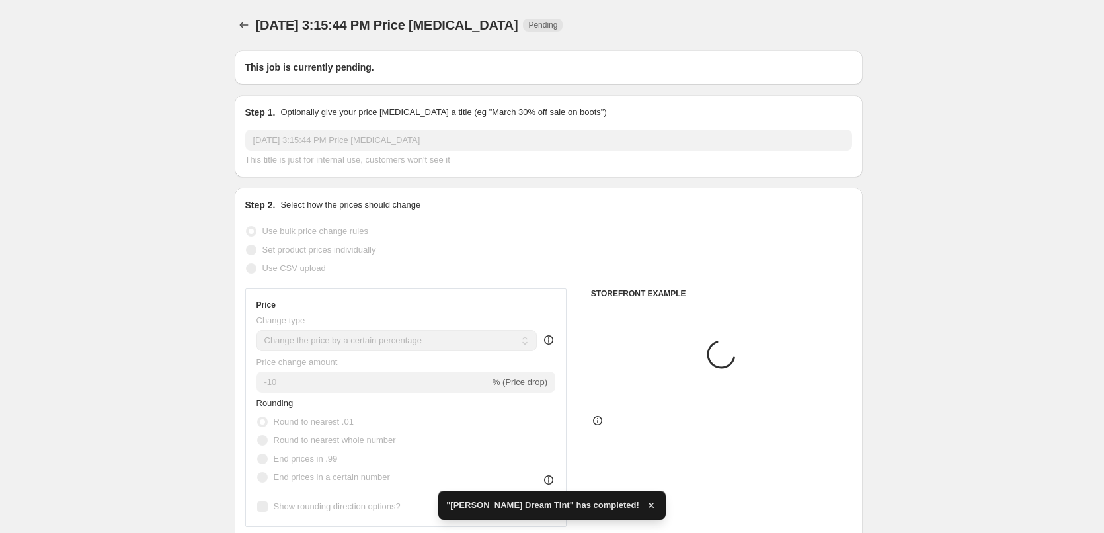
type input "[PERSON_NAME] Dream Tint"
radio input "false"
radio input "true"
checkbox input "true"
select select "vendor"
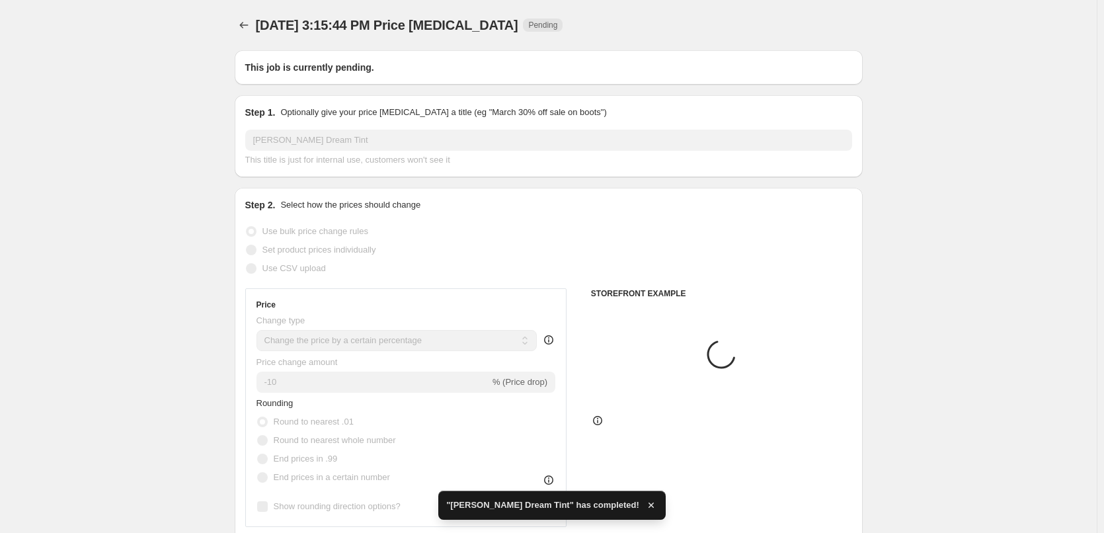
select select "tag"
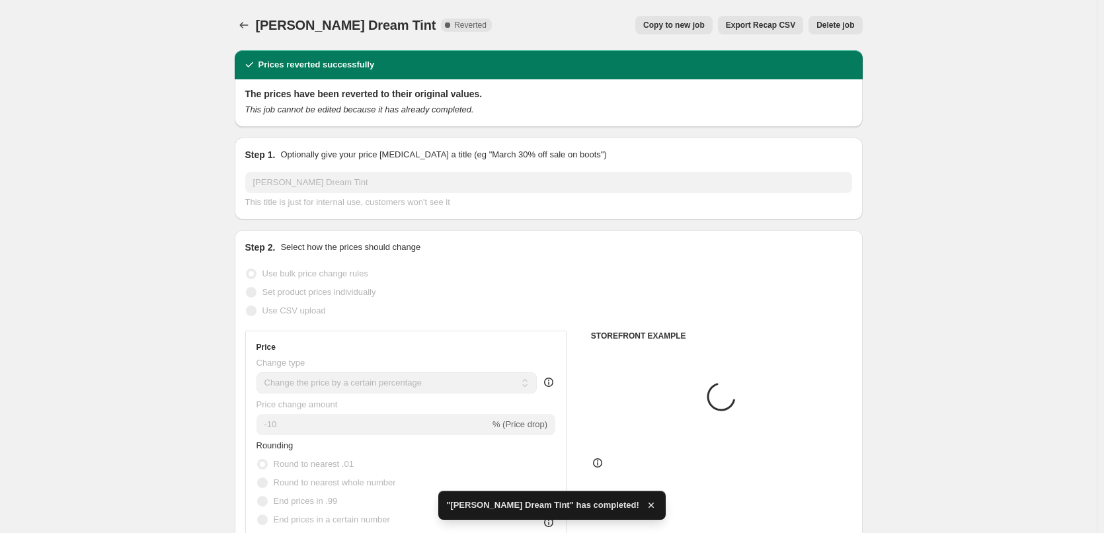
click at [845, 32] on button "Delete job" at bounding box center [836, 25] width 54 height 19
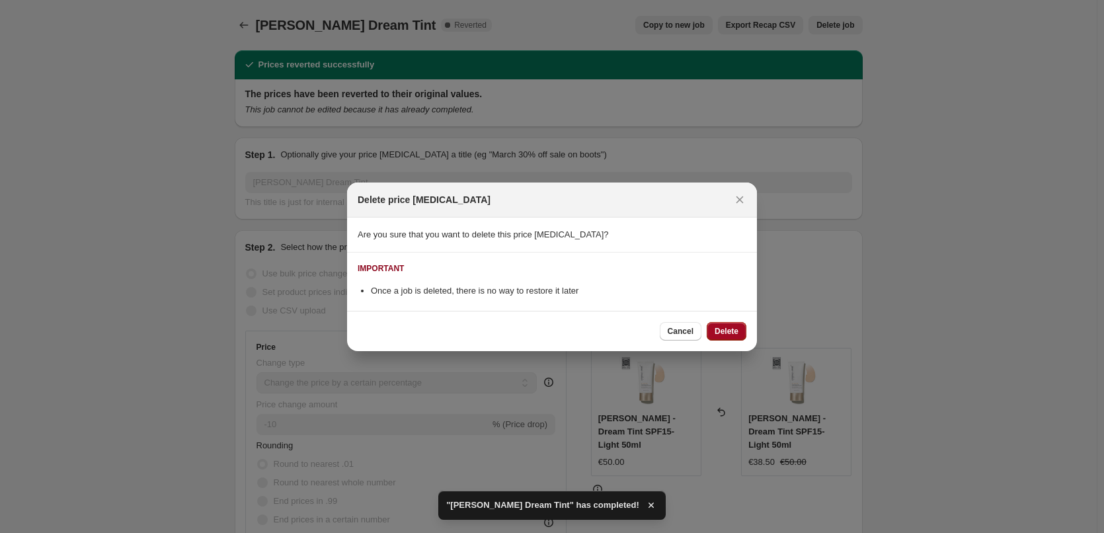
click at [739, 324] on button "Delete" at bounding box center [727, 331] width 40 height 19
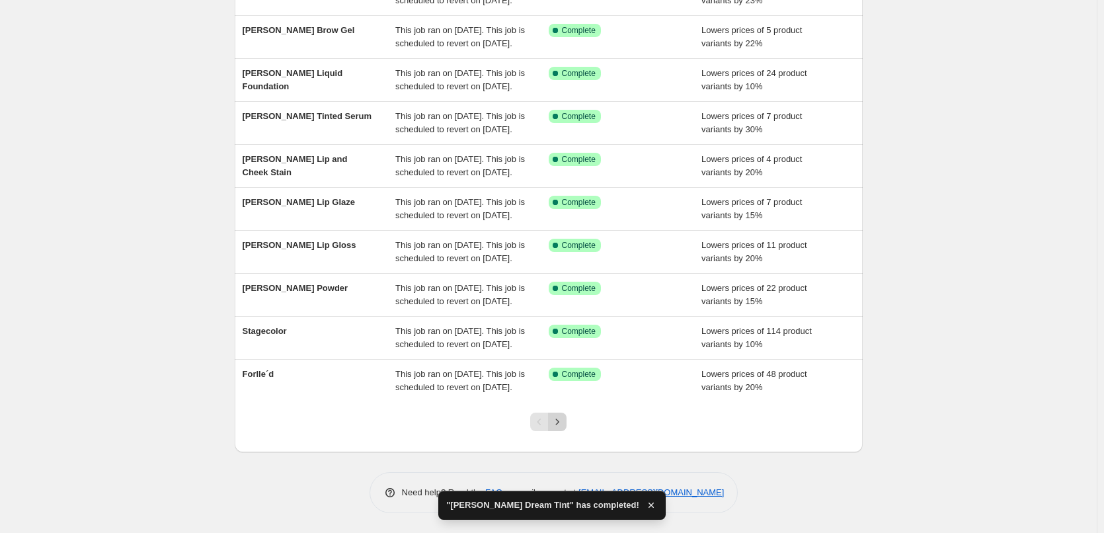
click at [564, 428] on icon "Next" at bounding box center [557, 421] width 13 height 13
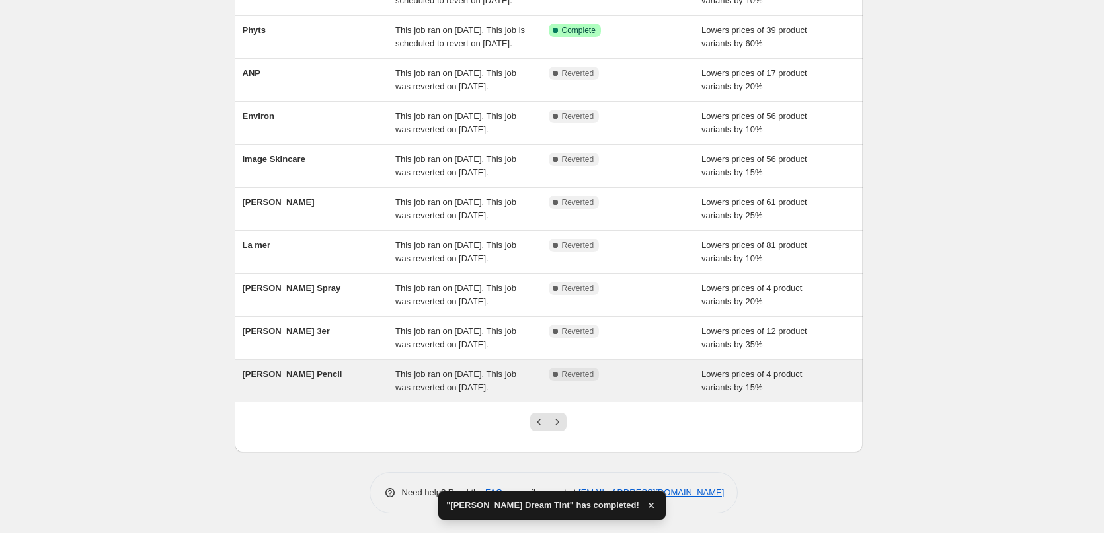
click at [301, 369] on span "[PERSON_NAME] Pencil" at bounding box center [293, 374] width 100 height 10
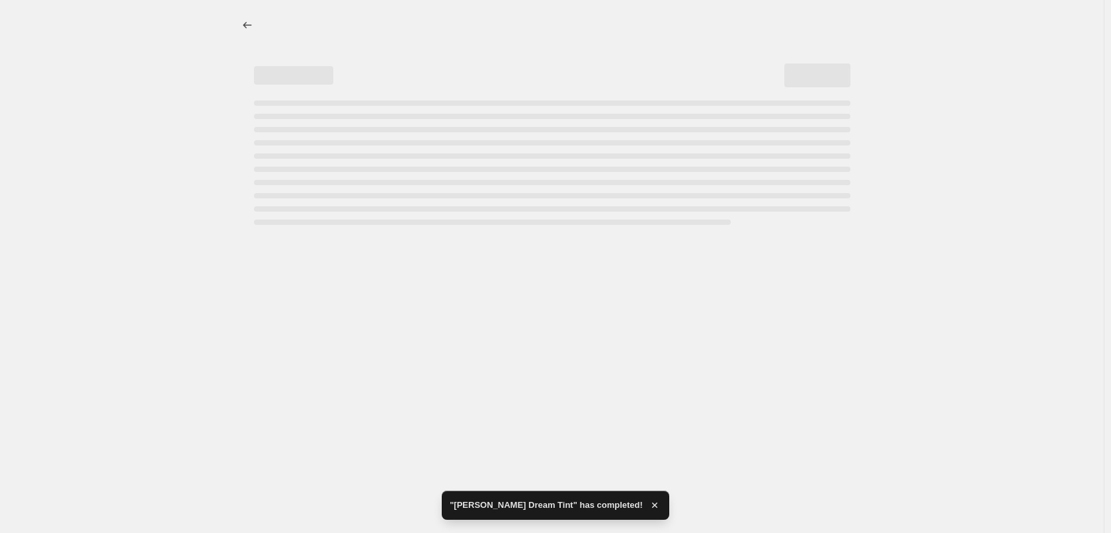
select select "percentage"
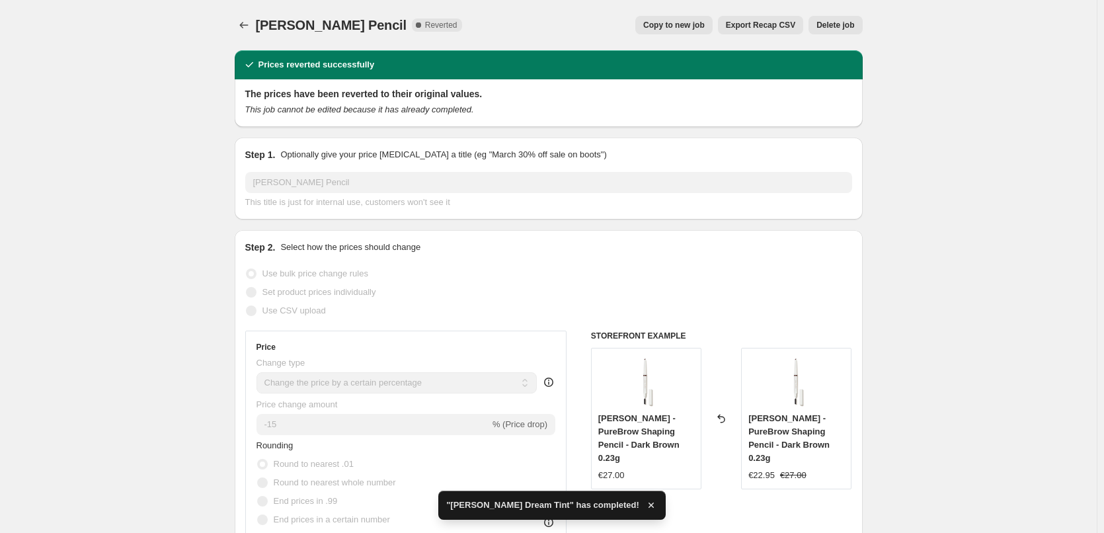
click at [663, 24] on span "Copy to new job" at bounding box center [673, 25] width 61 height 11
select select "percentage"
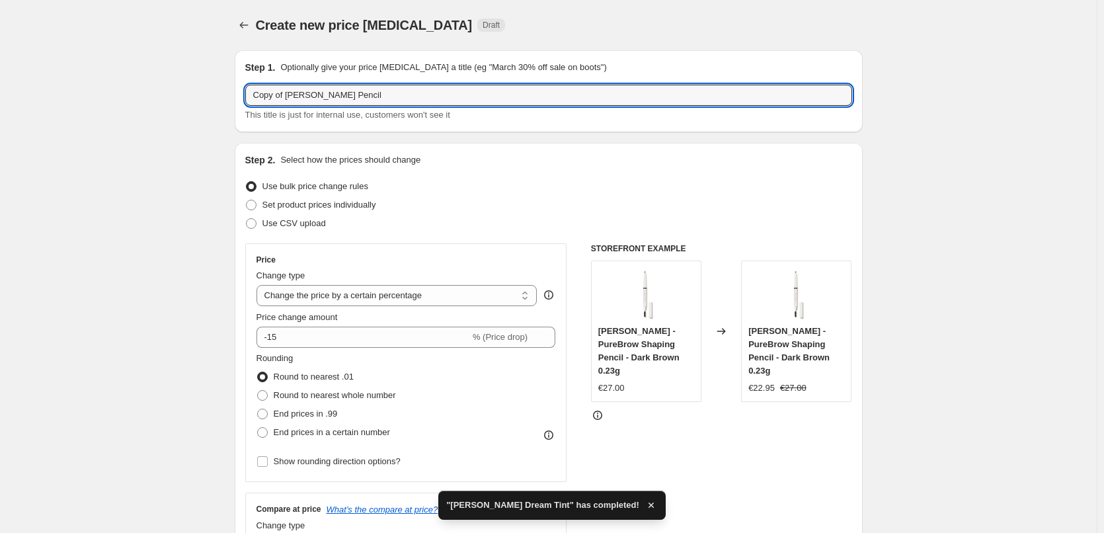
drag, startPoint x: 288, startPoint y: 96, endPoint x: 133, endPoint y: 105, distance: 155.0
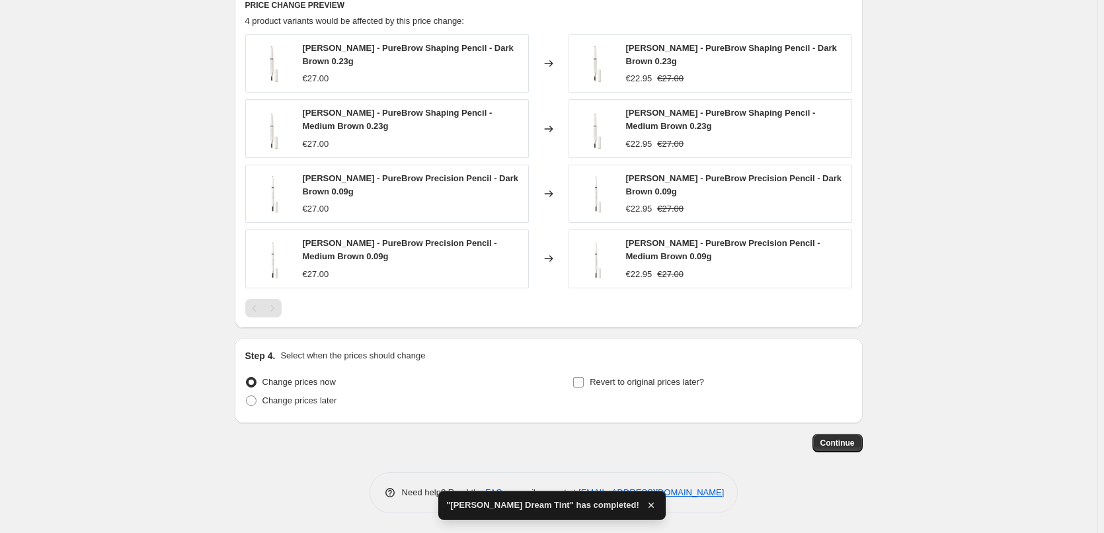
type input "[PERSON_NAME] Pencil"
click at [662, 388] on span "Revert to original prices later?" at bounding box center [647, 381] width 114 height 13
click at [584, 387] on input "Revert to original prices later?" at bounding box center [578, 382] width 11 height 11
checkbox input "true"
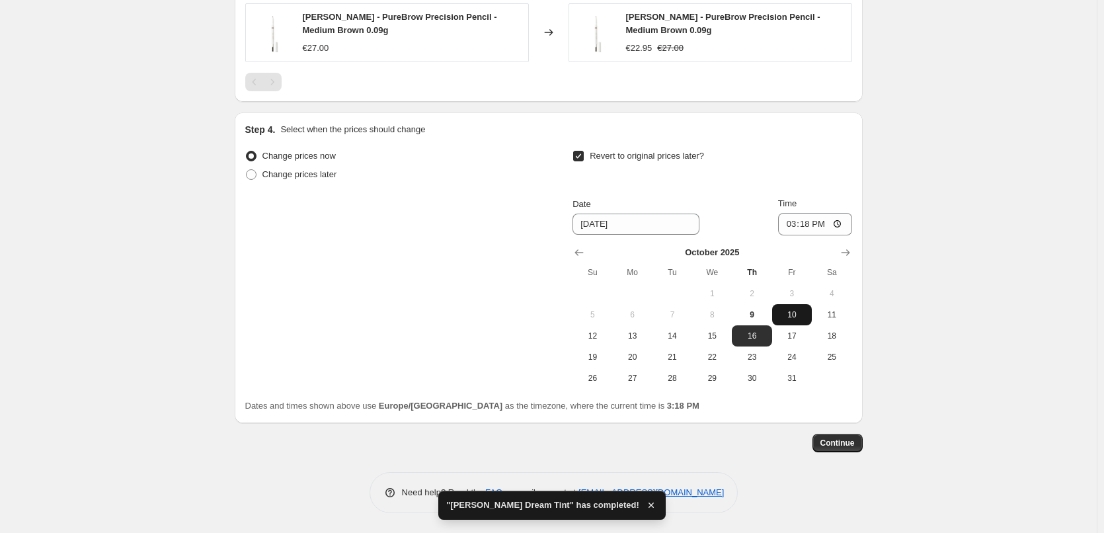
click at [809, 307] on button "10" at bounding box center [792, 314] width 40 height 21
type input "[DATE]"
click at [792, 229] on input "15:18" at bounding box center [815, 224] width 74 height 22
type input "03:00"
click at [845, 440] on span "Continue" at bounding box center [837, 443] width 34 height 11
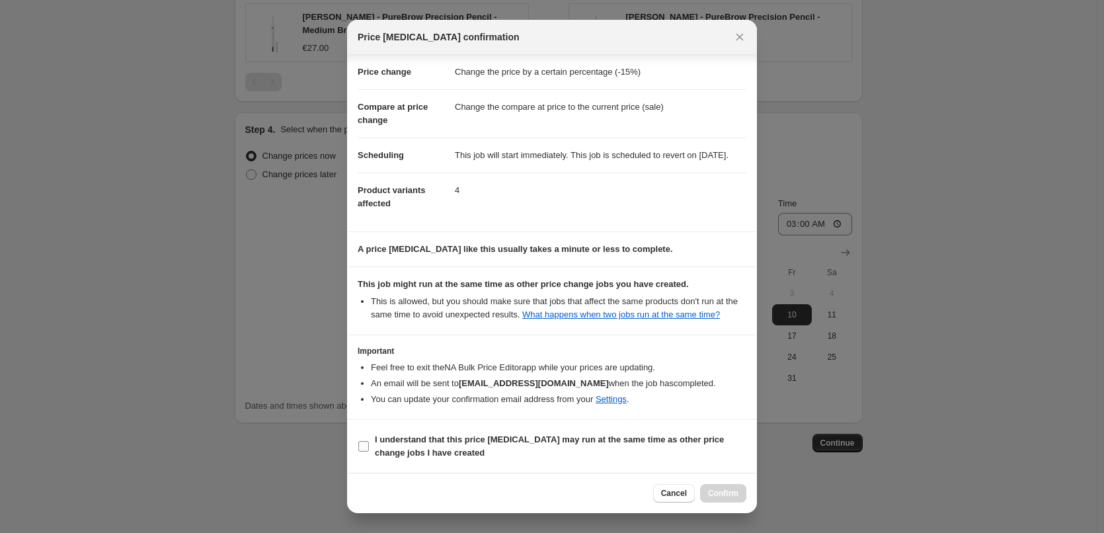
click at [457, 436] on b "I understand that this price [MEDICAL_DATA] may run at the same time as other p…" at bounding box center [549, 445] width 349 height 23
click at [369, 441] on input "I understand that this price [MEDICAL_DATA] may run at the same time as other p…" at bounding box center [363, 446] width 11 height 11
checkbox input "true"
click at [724, 500] on button "Confirm" at bounding box center [723, 493] width 46 height 19
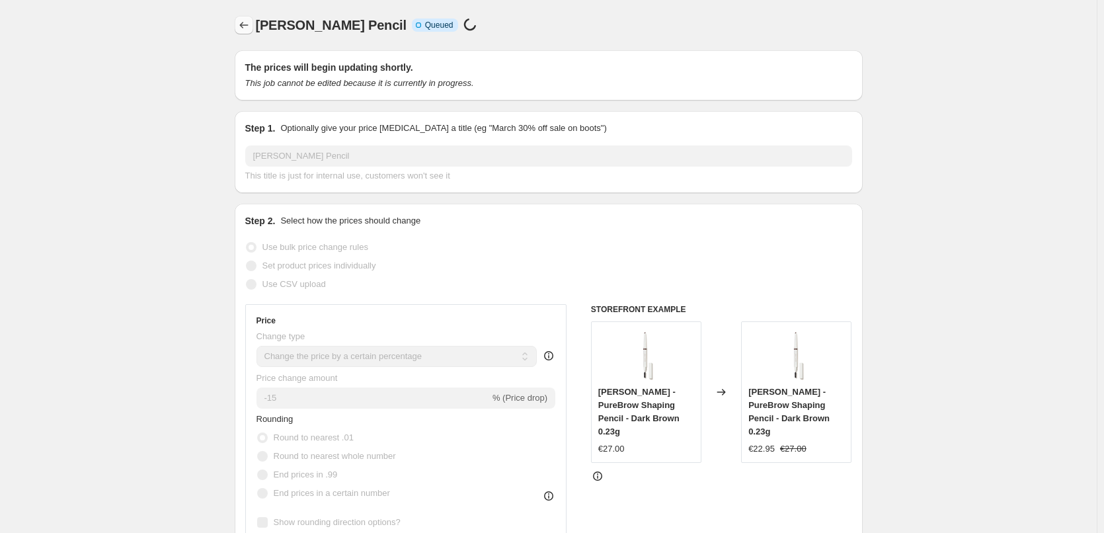
click at [243, 22] on icon "Price change jobs" at bounding box center [243, 25] width 13 height 13
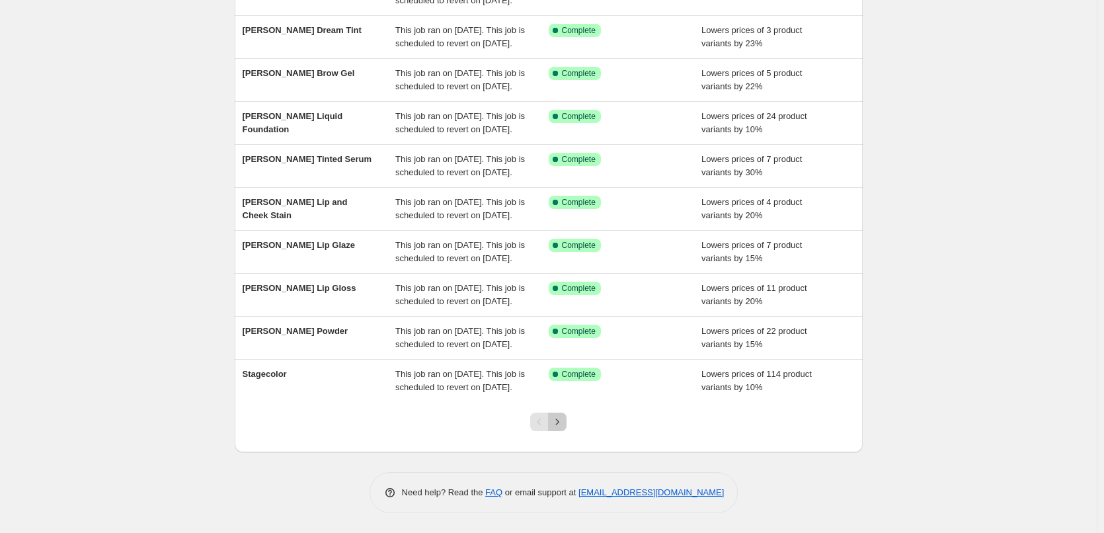
click at [561, 422] on icon "Next" at bounding box center [557, 421] width 13 height 13
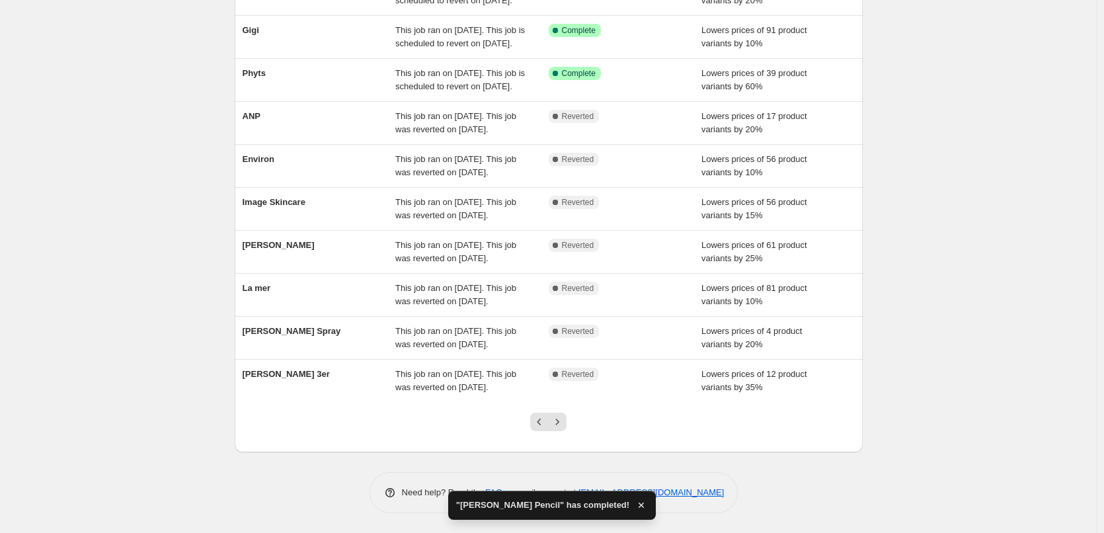
click at [563, 412] on div at bounding box center [549, 427] width 54 height 50
click at [562, 416] on icon "Next" at bounding box center [557, 421] width 13 height 13
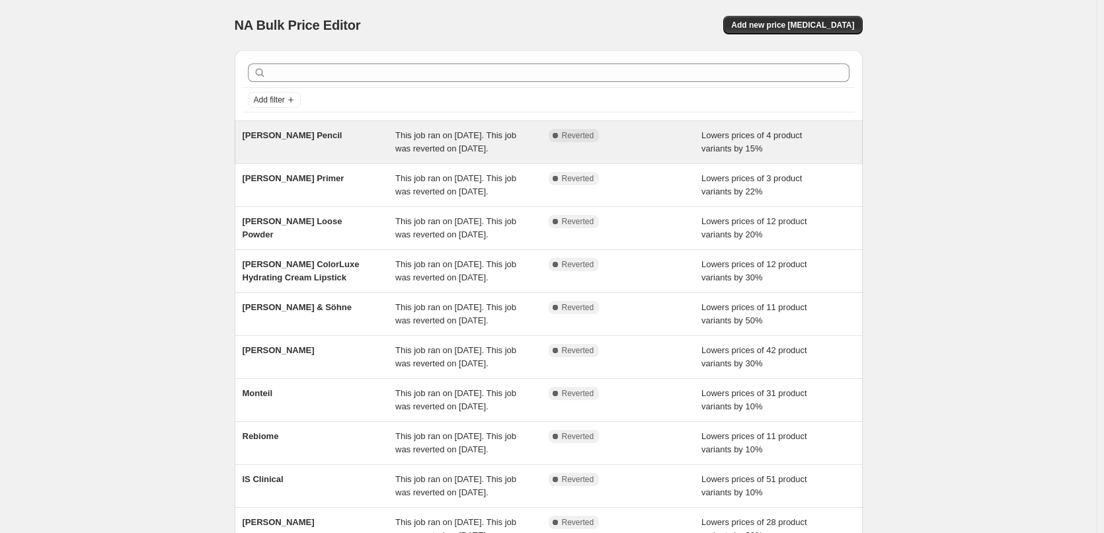
click at [307, 141] on div "[PERSON_NAME] Pencil" at bounding box center [319, 142] width 153 height 26
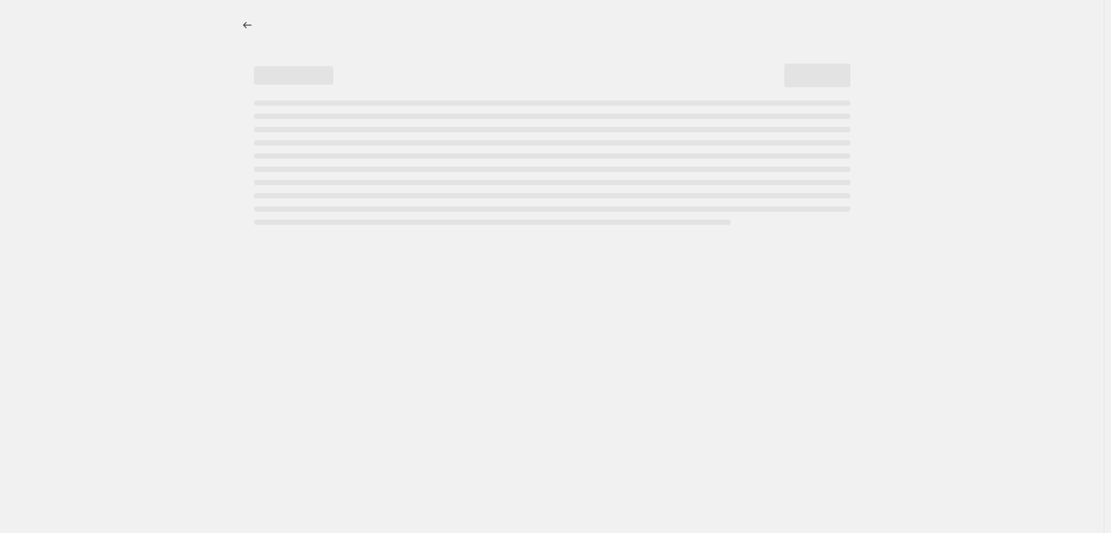
select select "percentage"
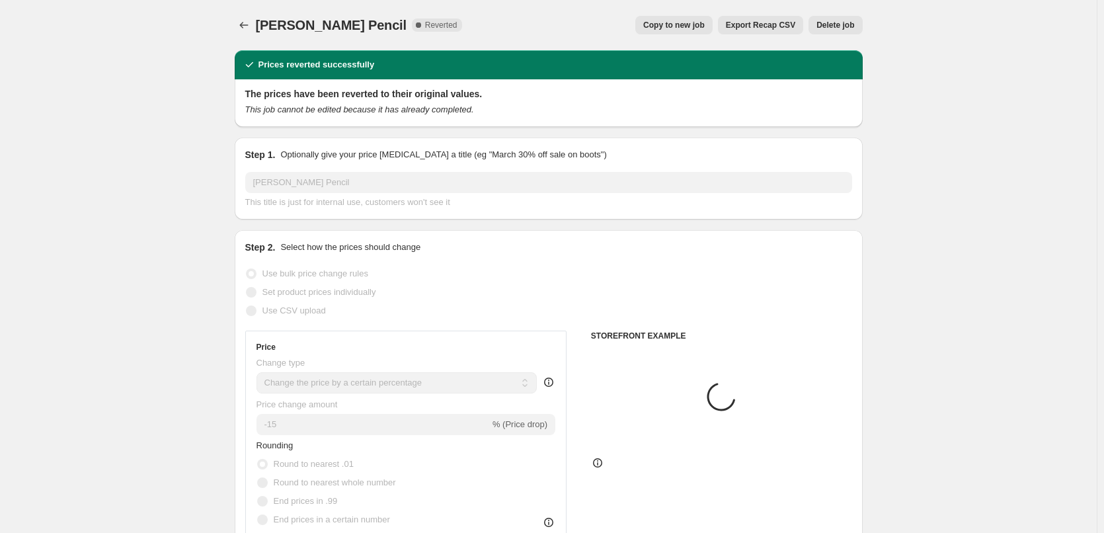
click at [845, 28] on span "Delete job" at bounding box center [835, 25] width 38 height 11
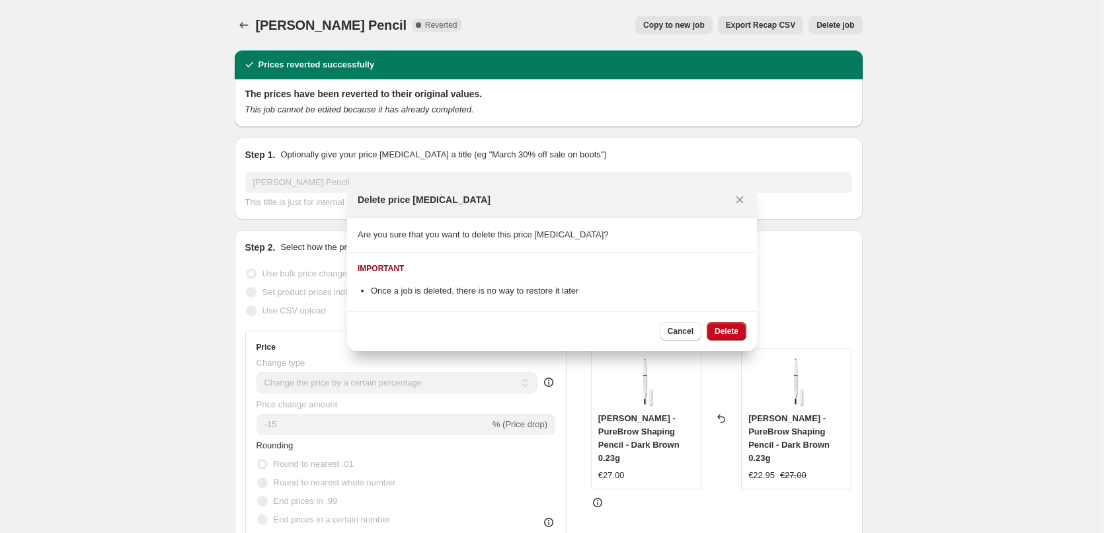
click at [724, 340] on div "Cancel Delete" at bounding box center [552, 331] width 410 height 40
click at [729, 324] on button "Delete" at bounding box center [727, 331] width 40 height 19
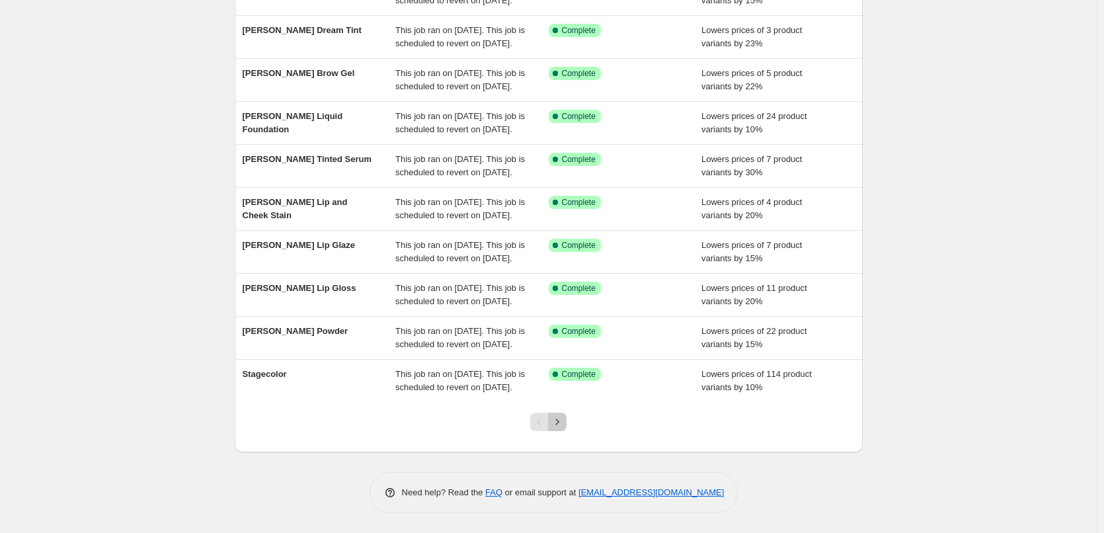
click at [561, 422] on icon "Next" at bounding box center [557, 421] width 13 height 13
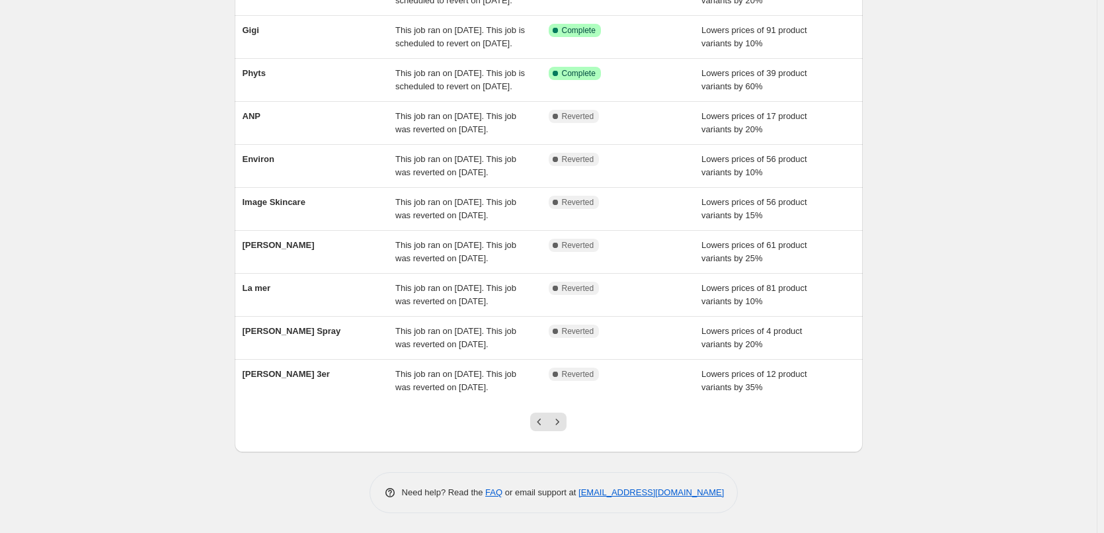
click at [561, 422] on icon "Next" at bounding box center [557, 421] width 13 height 13
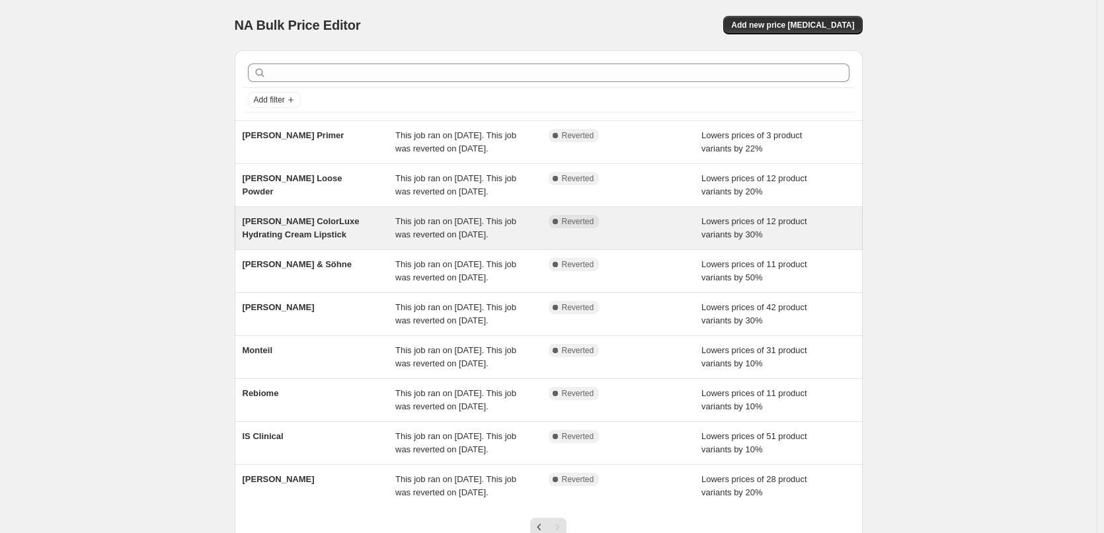
click at [320, 239] on span "[PERSON_NAME] ColorLuxe Hydrating Cream Lipstick" at bounding box center [301, 227] width 117 height 23
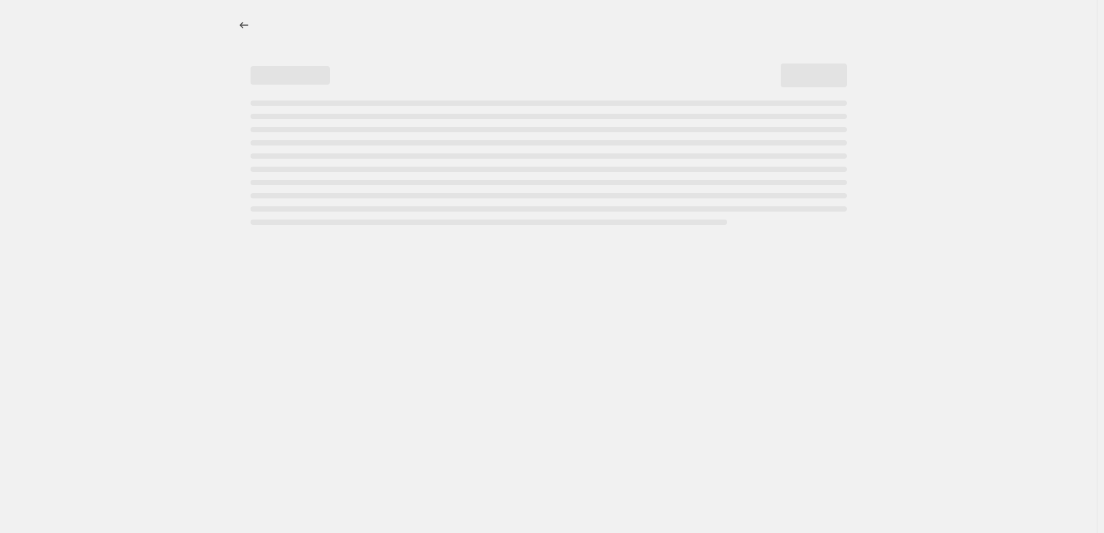
select select "percentage"
select select "tag"
select select "vendor"
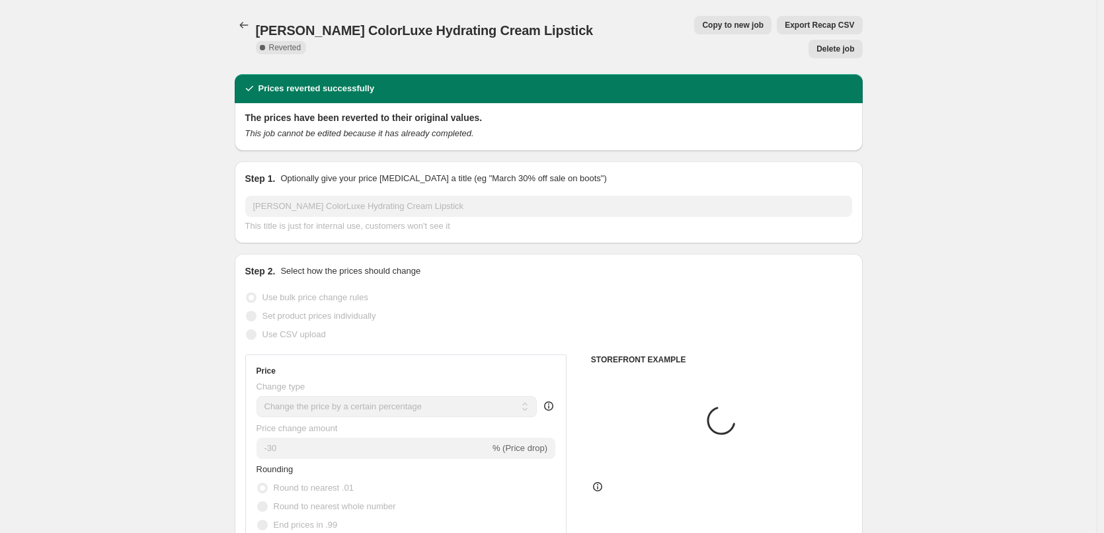
click at [702, 27] on span "Copy to new job" at bounding box center [732, 25] width 61 height 11
select select "percentage"
select select "tag"
select select "vendor"
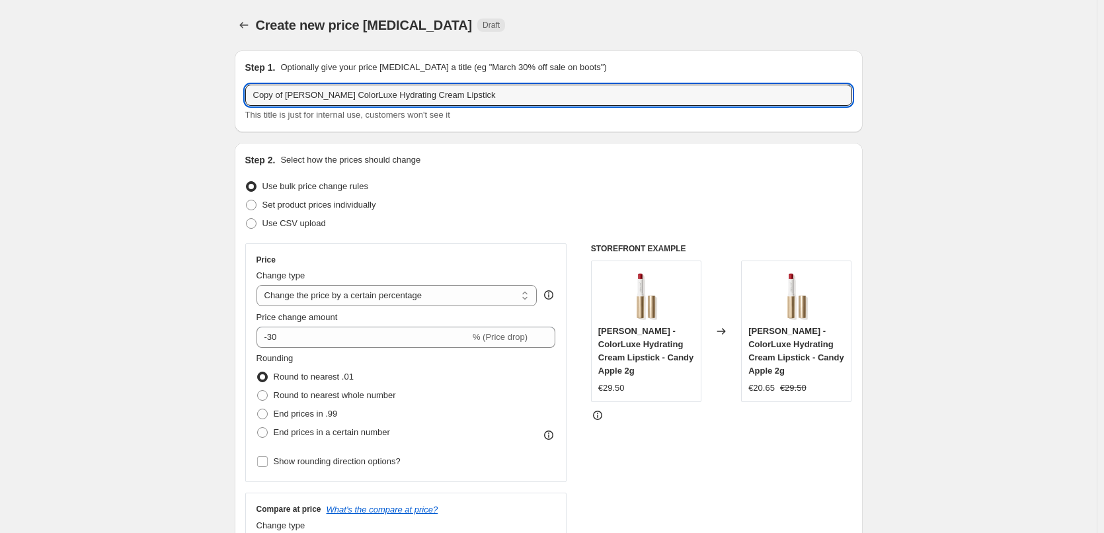
drag, startPoint x: 288, startPoint y: 95, endPoint x: 195, endPoint y: 98, distance: 93.3
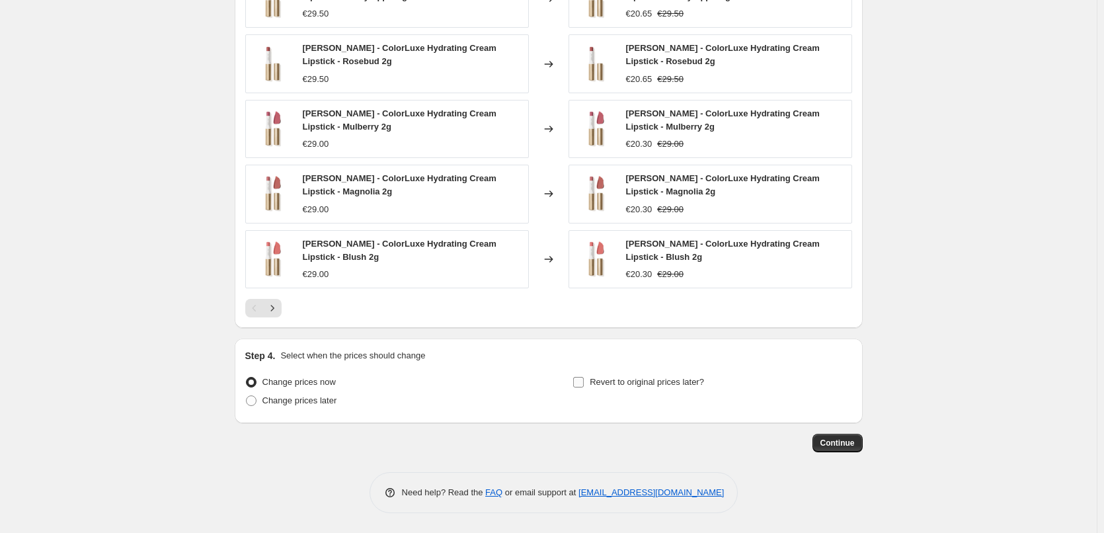
type input "[PERSON_NAME] ColorLuxe Hydrating Cream Lipstick"
click at [648, 381] on span "Revert to original prices later?" at bounding box center [647, 382] width 114 height 10
click at [584, 381] on input "Revert to original prices later?" at bounding box center [578, 382] width 11 height 11
checkbox input "true"
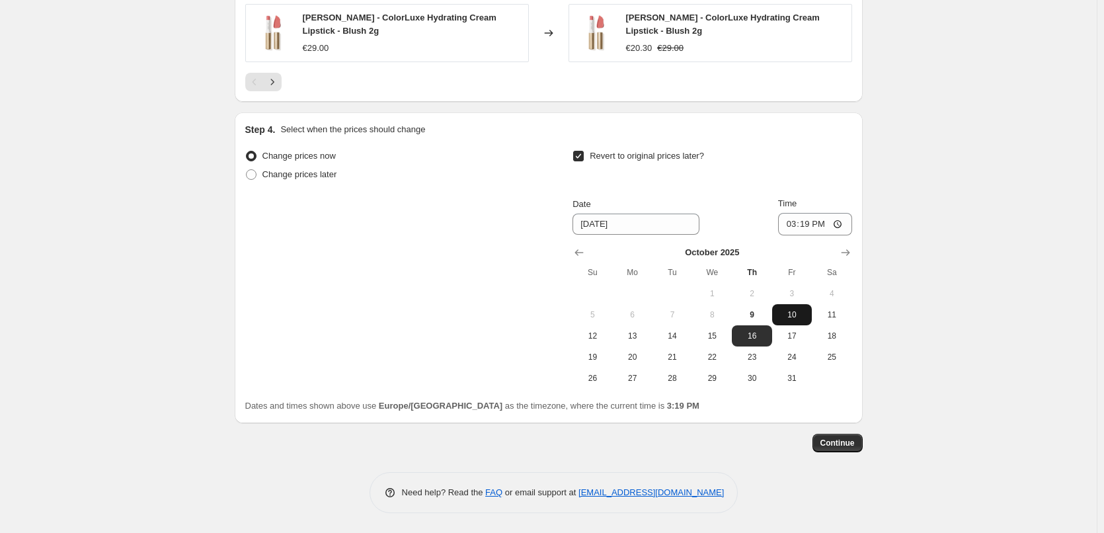
click at [803, 307] on button "10" at bounding box center [792, 314] width 40 height 21
type input "[DATE]"
click at [786, 223] on input "15:19" at bounding box center [815, 224] width 74 height 22
type input "03:00"
click at [842, 451] on button "Continue" at bounding box center [837, 443] width 50 height 19
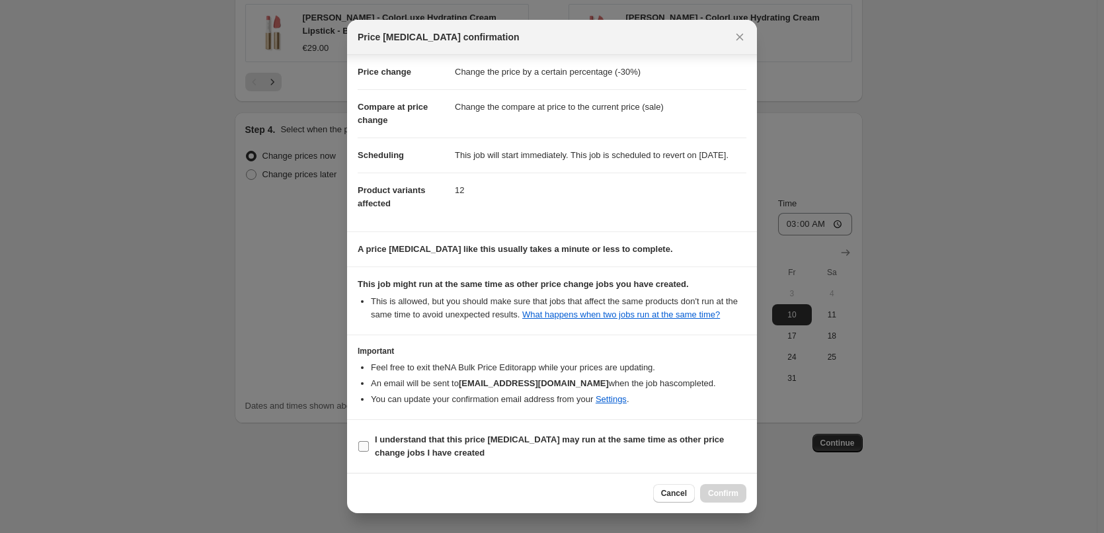
click at [421, 430] on label "I understand that this price [MEDICAL_DATA] may run at the same time as other p…" at bounding box center [552, 446] width 389 height 32
click at [369, 441] on input "I understand that this price [MEDICAL_DATA] may run at the same time as other p…" at bounding box center [363, 446] width 11 height 11
checkbox input "true"
click at [715, 493] on span "Confirm" at bounding box center [723, 493] width 30 height 11
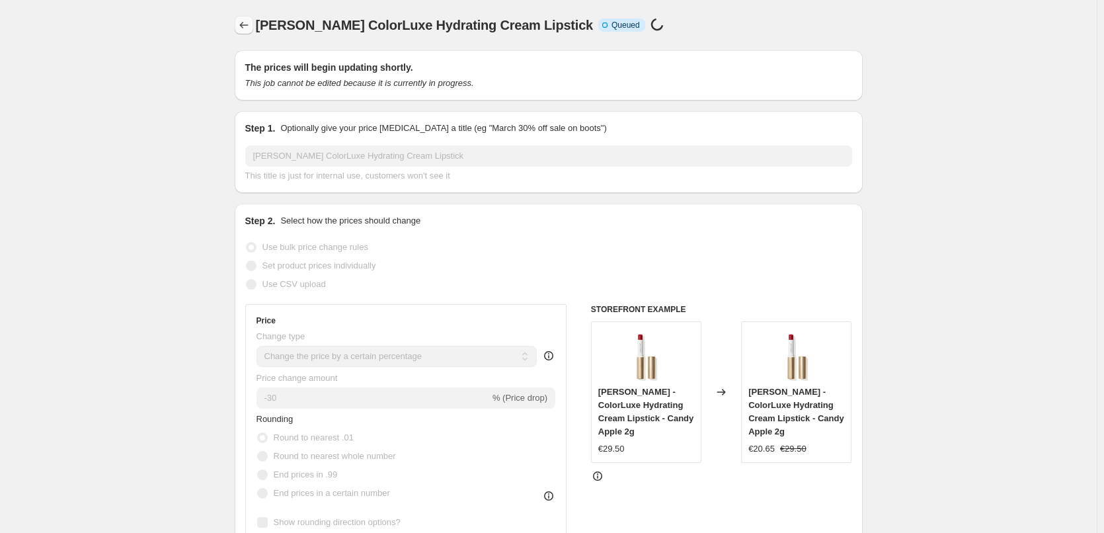
click at [251, 26] on icon "Price change jobs" at bounding box center [243, 25] width 13 height 13
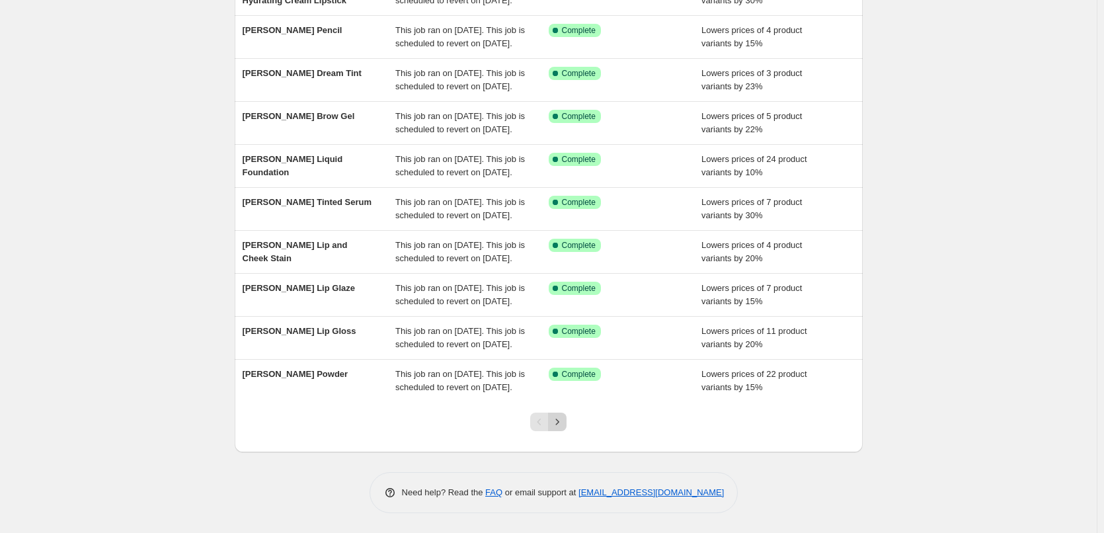
click at [564, 426] on icon "Next" at bounding box center [557, 421] width 13 height 13
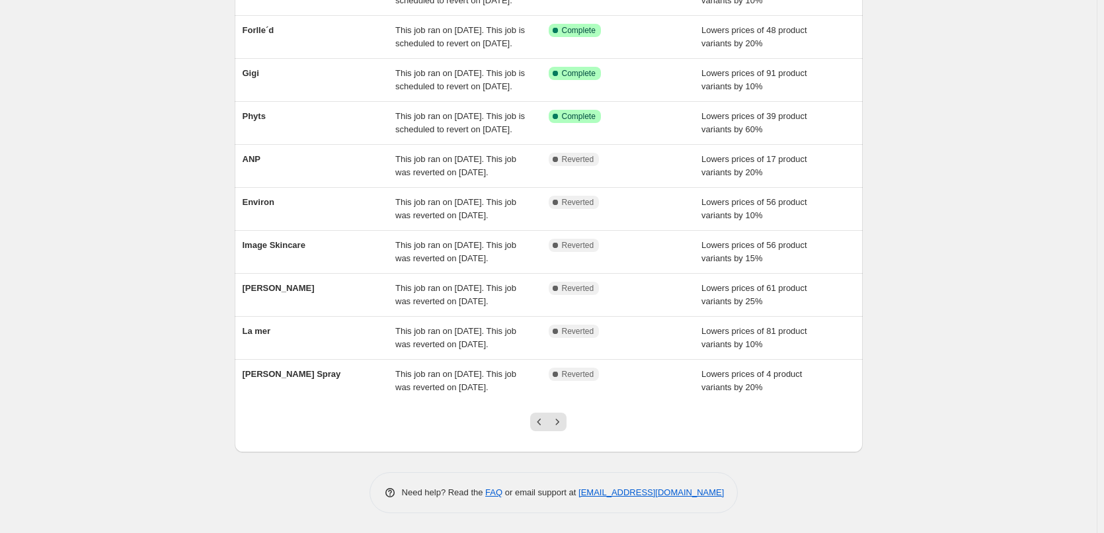
click at [564, 426] on div at bounding box center [549, 427] width 54 height 50
click at [563, 428] on icon "Next" at bounding box center [557, 421] width 13 height 13
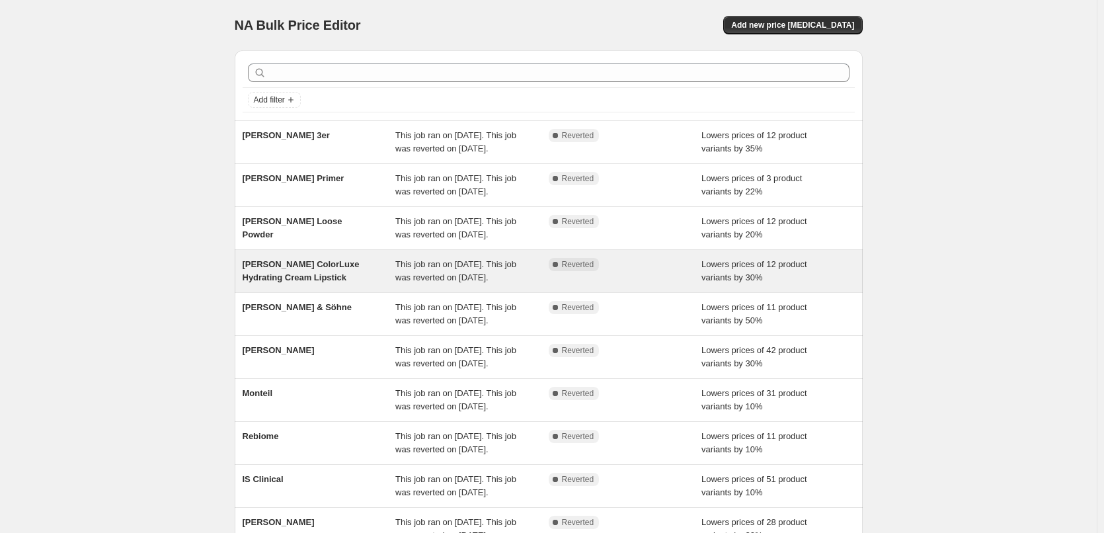
click at [300, 282] on span "[PERSON_NAME] ColorLuxe Hydrating Cream Lipstick" at bounding box center [301, 270] width 117 height 23
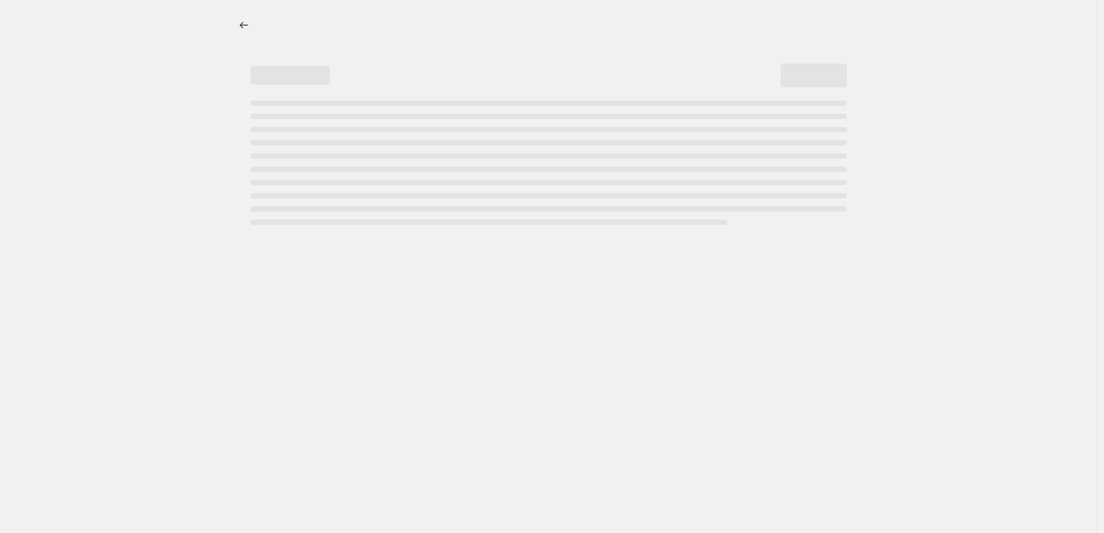
select select "percentage"
select select "tag"
select select "vendor"
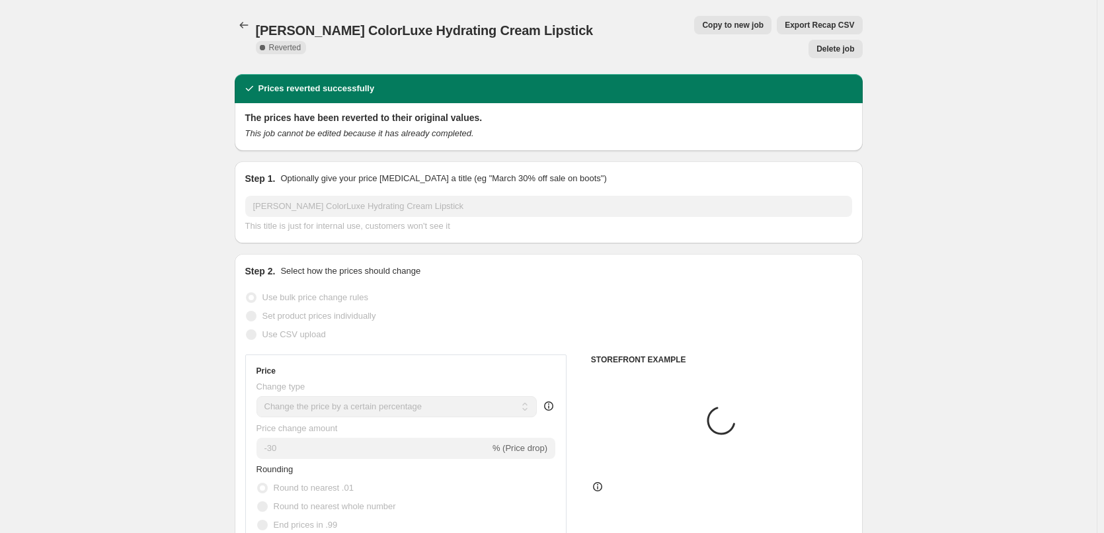
click at [846, 44] on span "Delete job" at bounding box center [835, 49] width 38 height 11
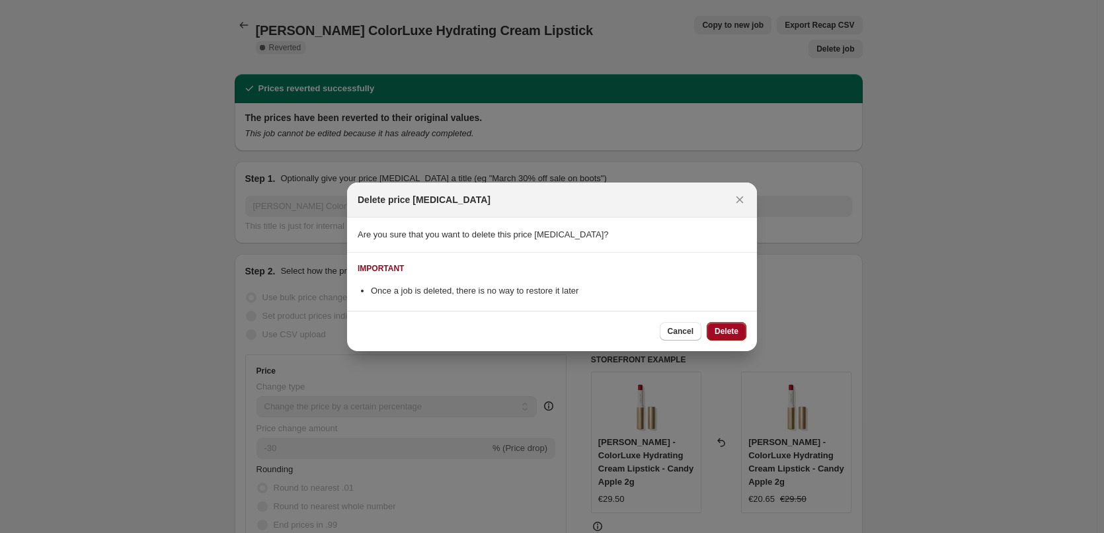
click at [725, 327] on span "Delete" at bounding box center [727, 331] width 24 height 11
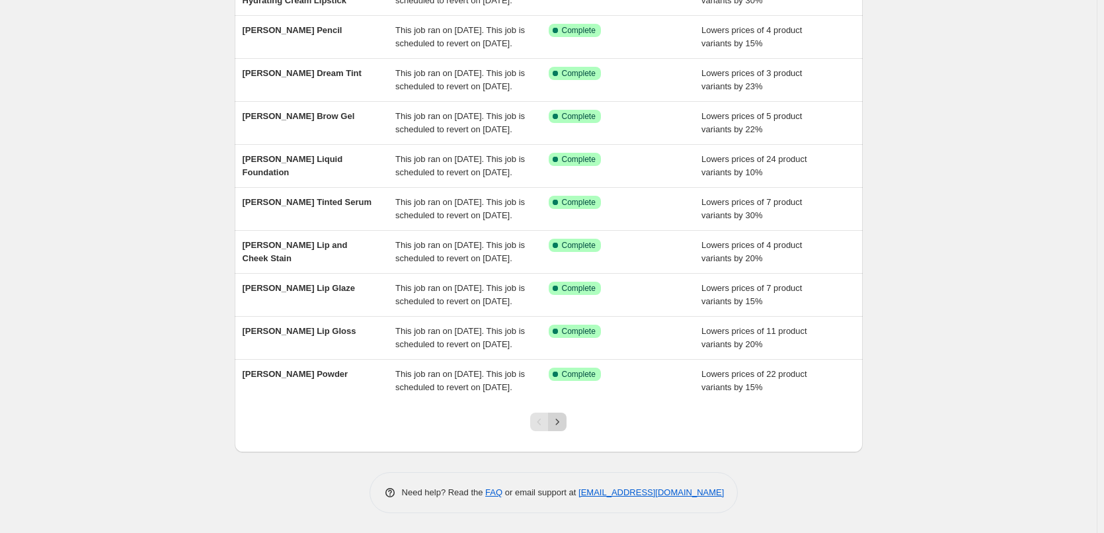
click at [567, 418] on button "Next" at bounding box center [557, 422] width 19 height 19
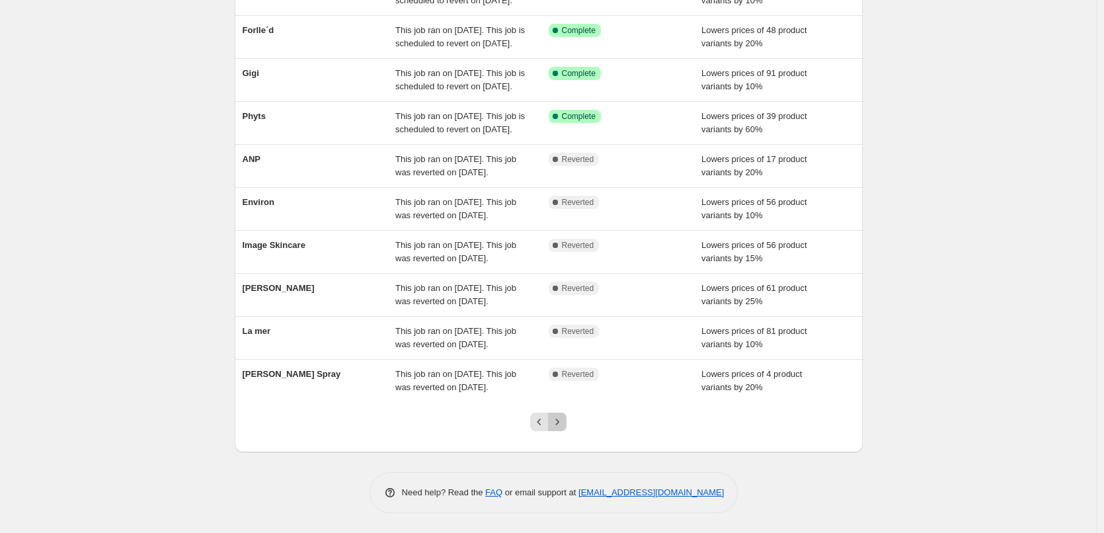
click at [563, 419] on icon "Next" at bounding box center [557, 421] width 13 height 13
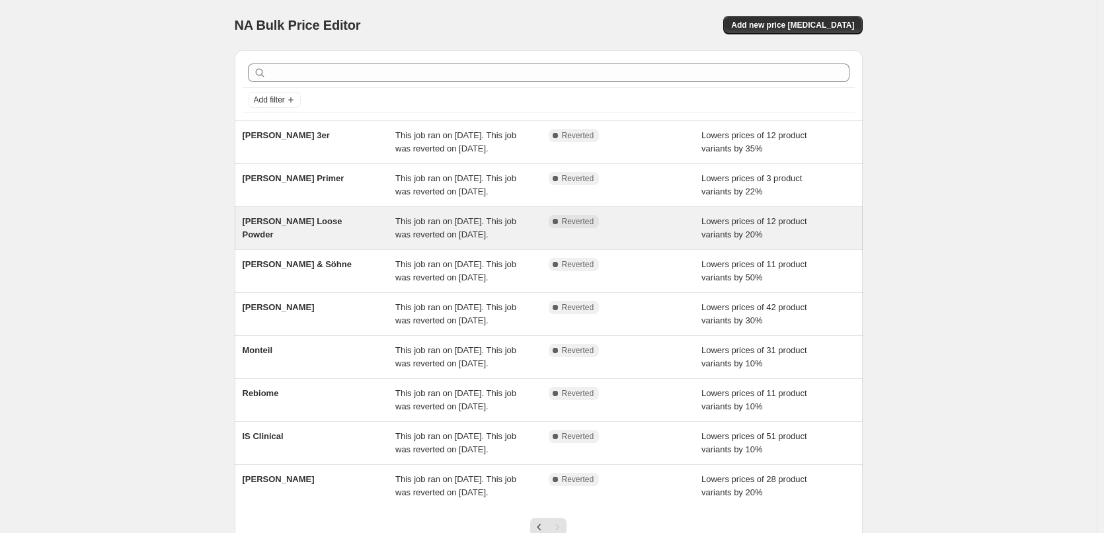
click at [340, 241] on div "[PERSON_NAME] Loose Powder" at bounding box center [319, 228] width 153 height 26
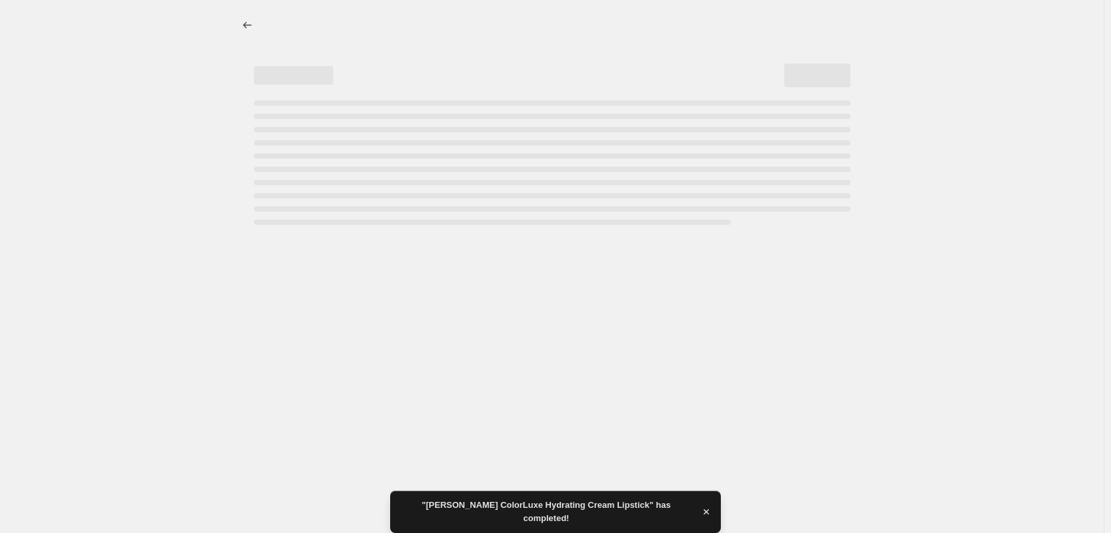
select select "percentage"
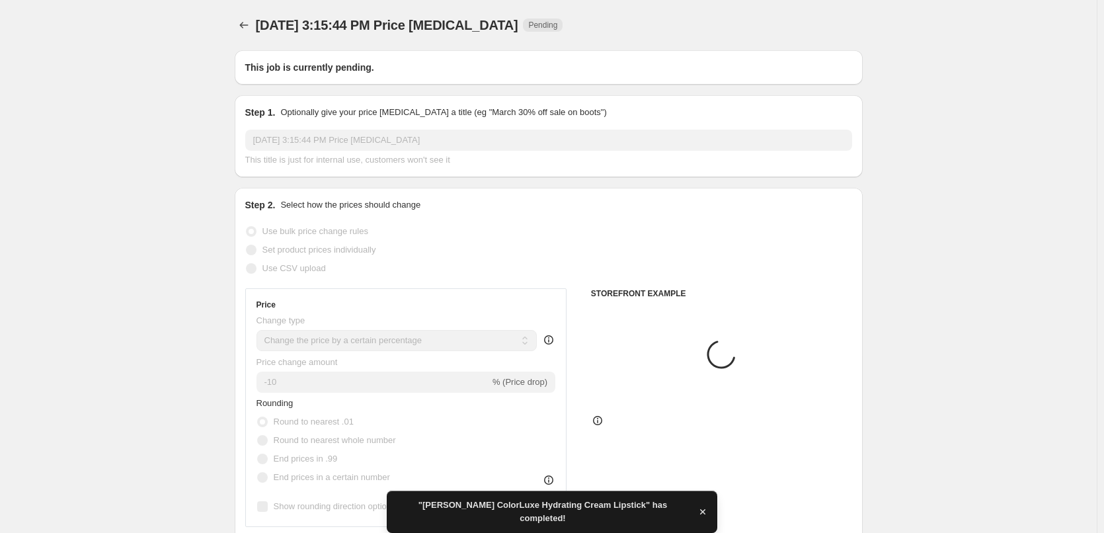
type input "[PERSON_NAME] Loose Powder"
radio input "false"
radio input "true"
checkbox input "true"
select select "tag"
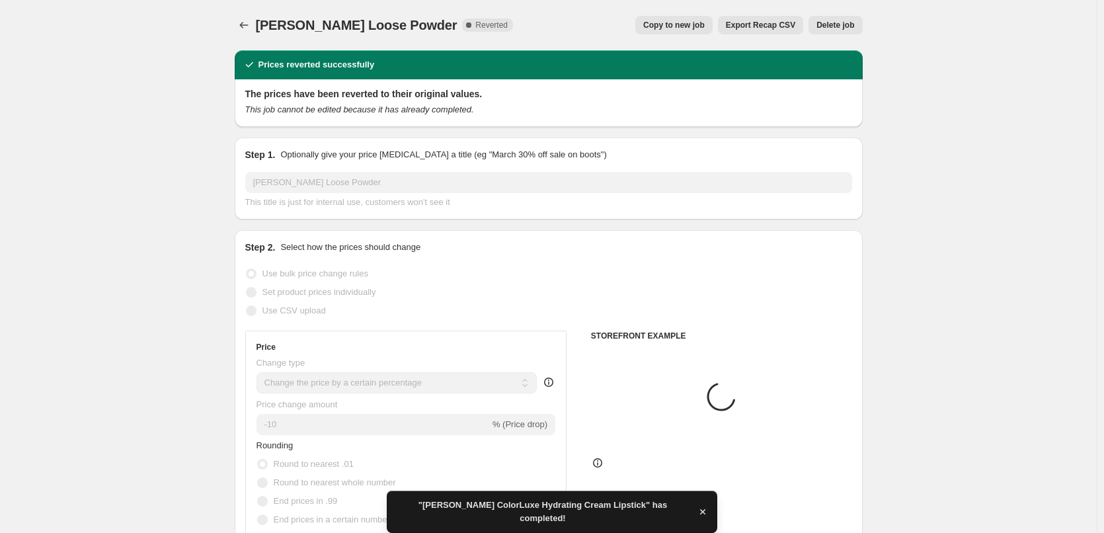
click at [674, 27] on span "Copy to new job" at bounding box center [673, 25] width 61 height 11
select select "percentage"
select select "tag"
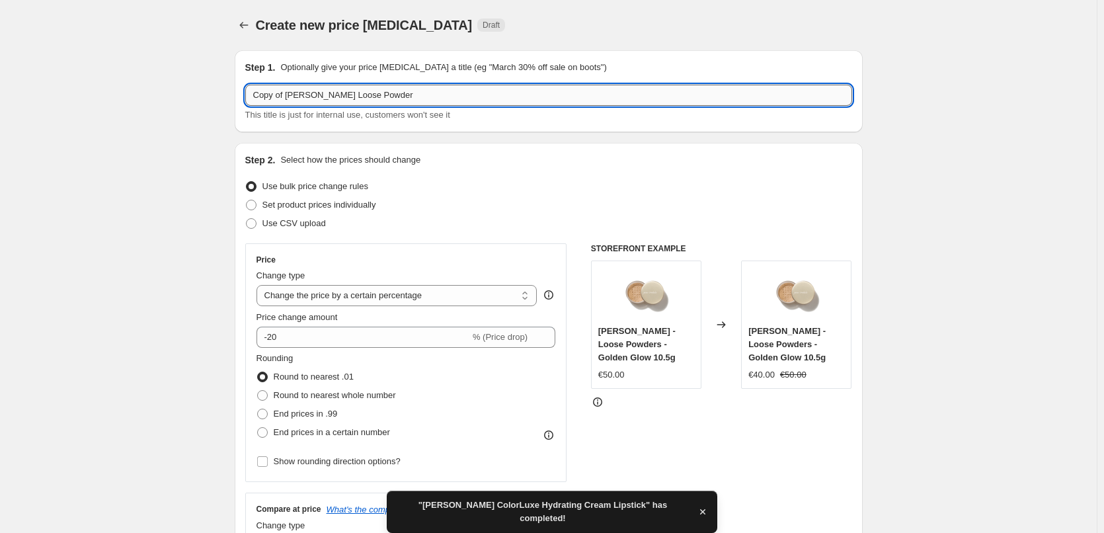
drag, startPoint x: 288, startPoint y: 93, endPoint x: 264, endPoint y: 96, distance: 23.9
click at [262, 96] on input "Copy of [PERSON_NAME] Loose Powder" at bounding box center [548, 95] width 607 height 21
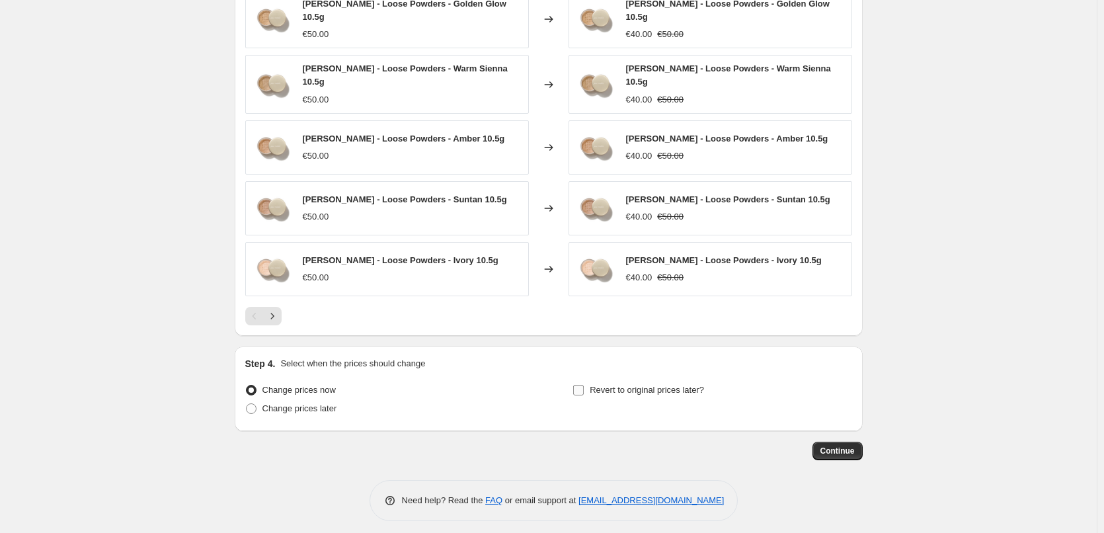
type input "[PERSON_NAME] Loose Powder"
drag, startPoint x: 686, startPoint y: 385, endPoint x: 677, endPoint y: 378, distance: 11.3
click at [678, 381] on label "Revert to original prices later?" at bounding box center [639, 390] width 132 height 19
click at [677, 385] on span "Revert to original prices later?" at bounding box center [647, 390] width 114 height 10
click at [584, 385] on input "Revert to original prices later?" at bounding box center [578, 390] width 11 height 11
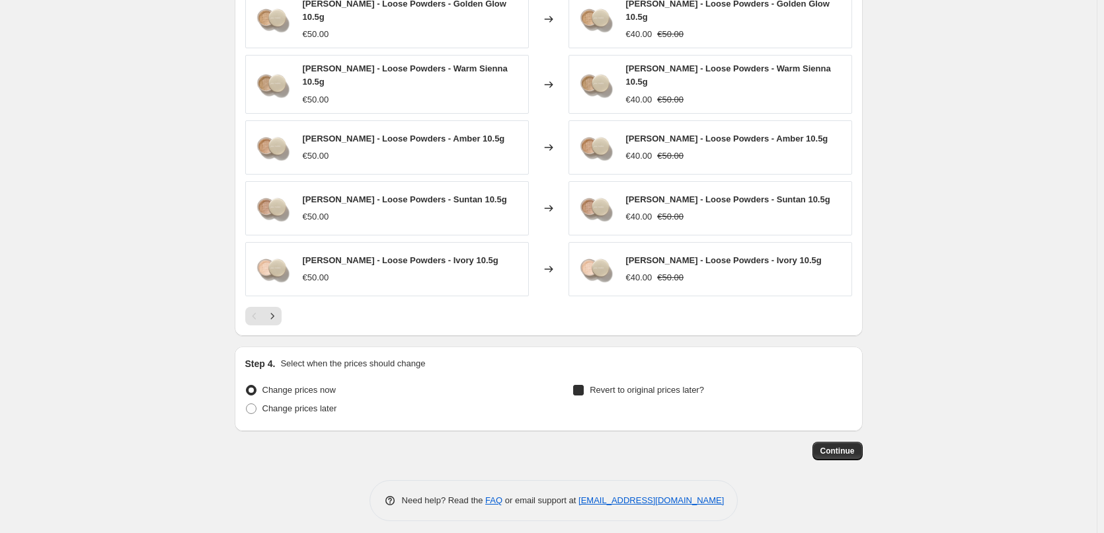
checkbox input "true"
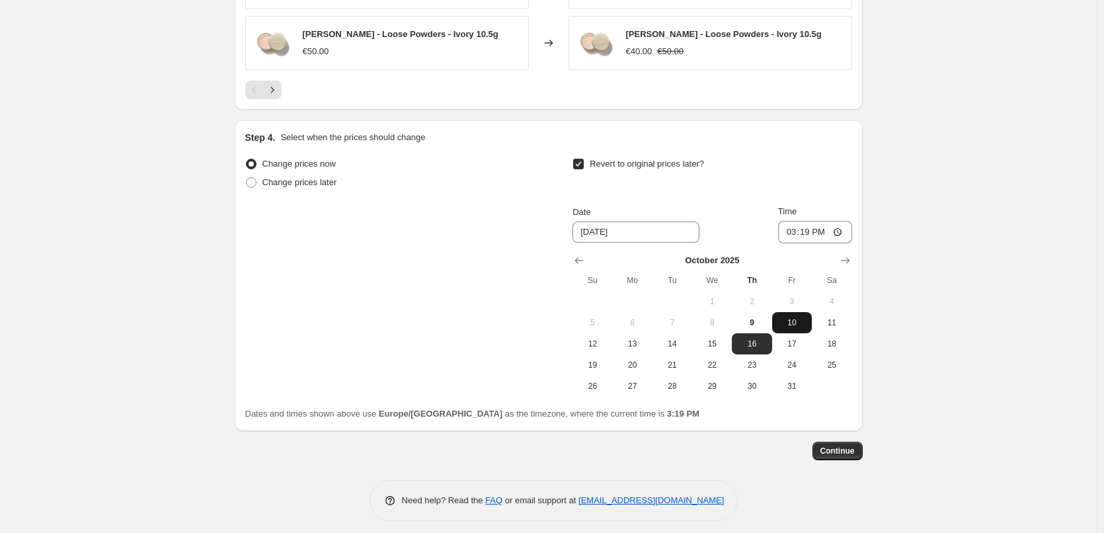
click at [789, 322] on button "10" at bounding box center [792, 322] width 40 height 21
type input "[DATE]"
click at [791, 229] on input "15:19" at bounding box center [815, 232] width 74 height 22
type input "03:00"
click at [834, 446] on span "Continue" at bounding box center [837, 451] width 34 height 11
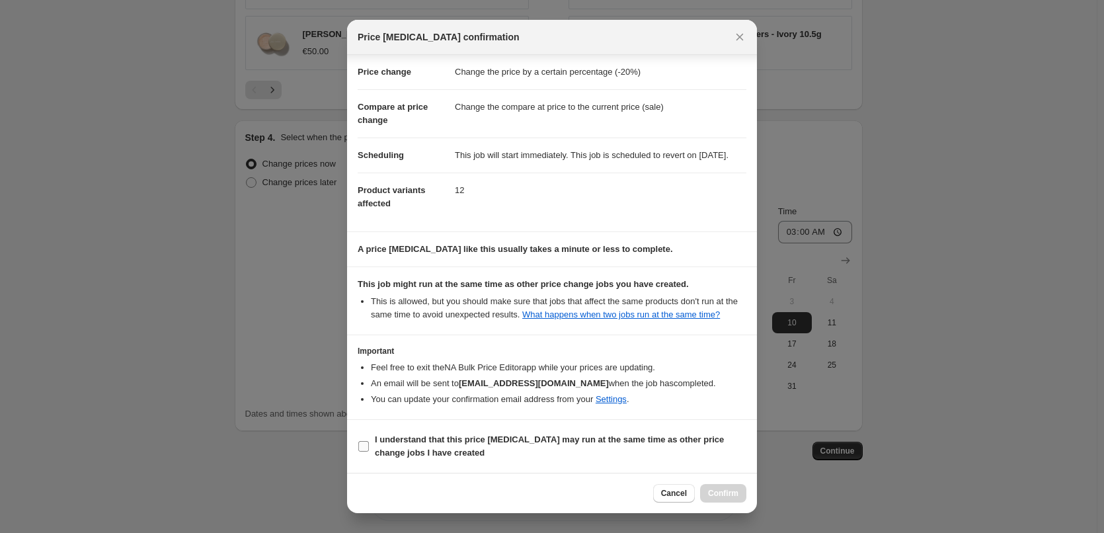
click at [422, 439] on b "I understand that this price [MEDICAL_DATA] may run at the same time as other p…" at bounding box center [549, 445] width 349 height 23
click at [369, 441] on input "I understand that this price [MEDICAL_DATA] may run at the same time as other p…" at bounding box center [363, 446] width 11 height 11
checkbox input "true"
click at [713, 491] on span "Confirm" at bounding box center [723, 493] width 30 height 11
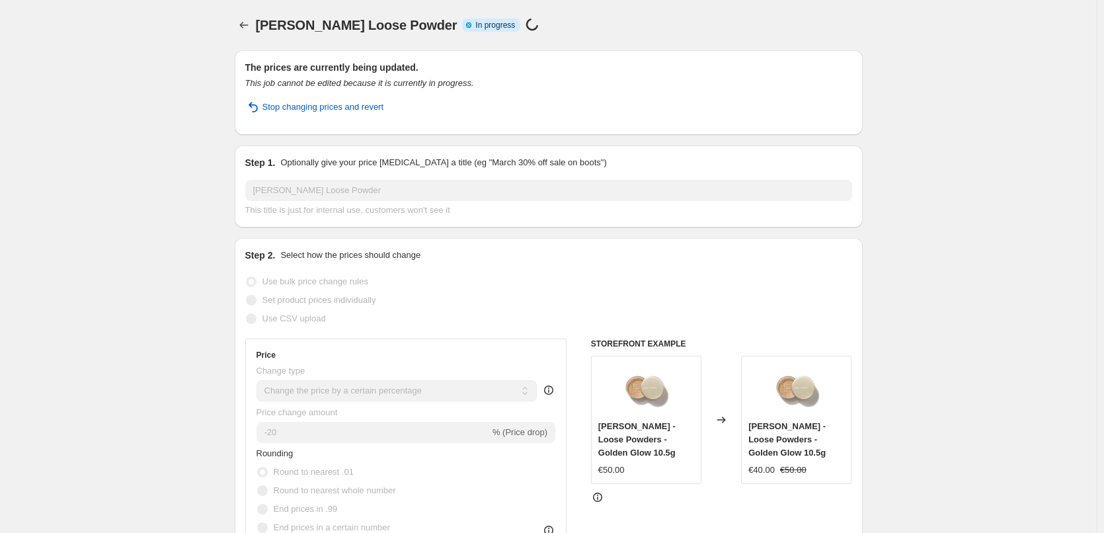
click at [243, 22] on icon "Price change jobs" at bounding box center [243, 25] width 13 height 13
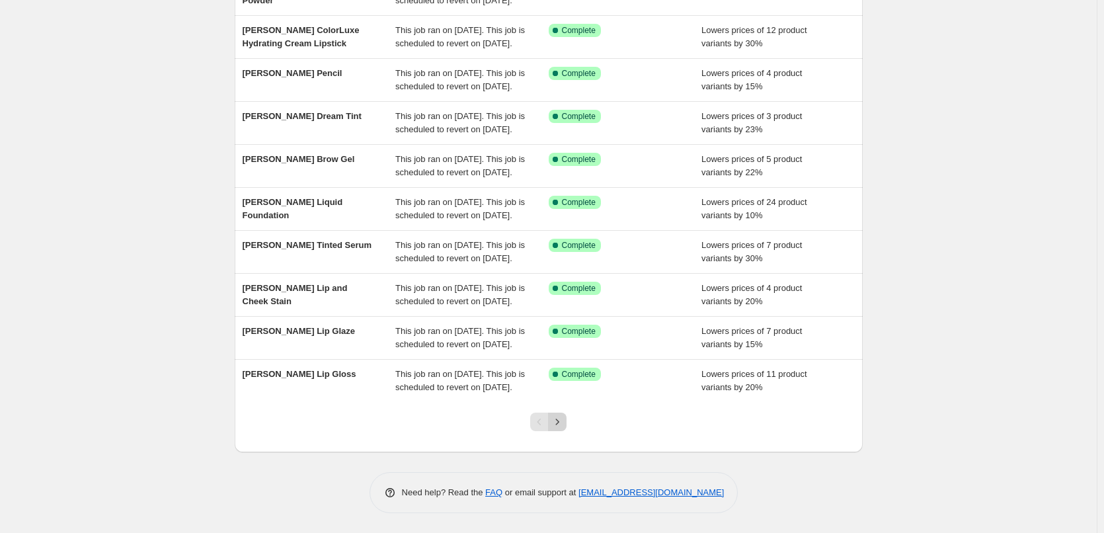
click at [559, 418] on icon "Next" at bounding box center [557, 421] width 13 height 13
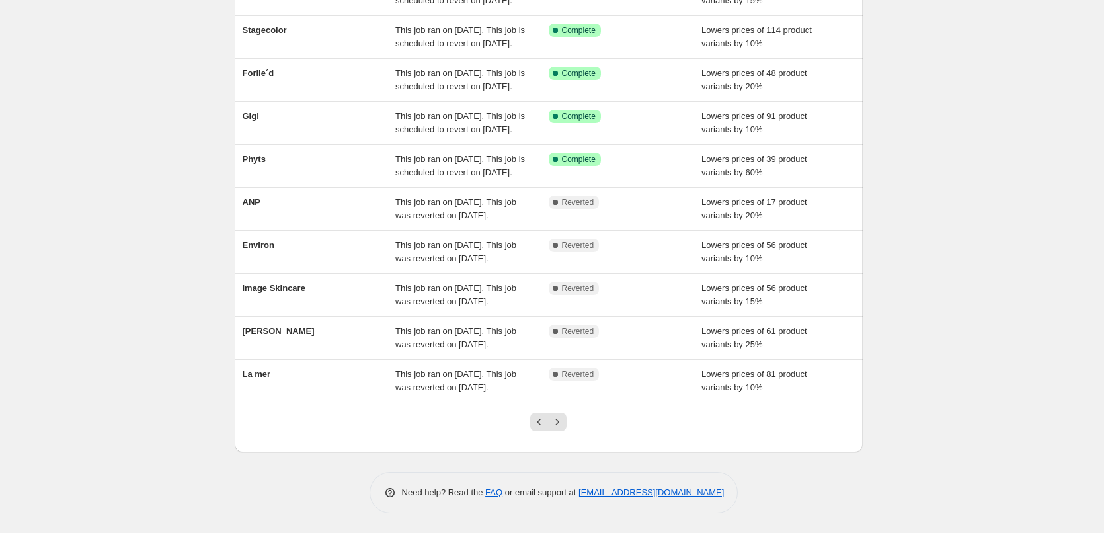
click at [559, 418] on icon "Next" at bounding box center [557, 421] width 13 height 13
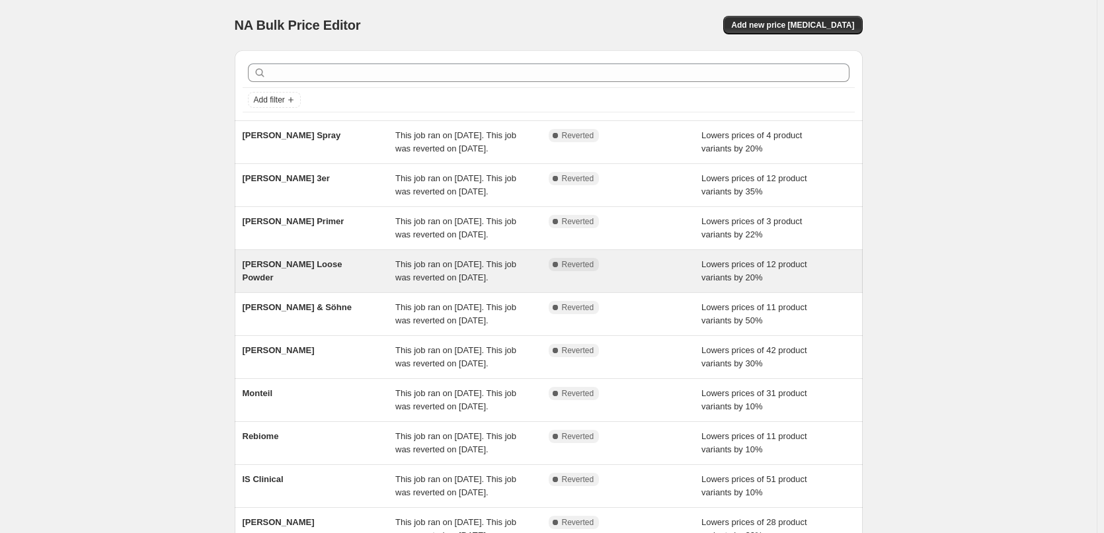
click at [337, 284] on div "[PERSON_NAME] Loose Powder" at bounding box center [319, 271] width 153 height 26
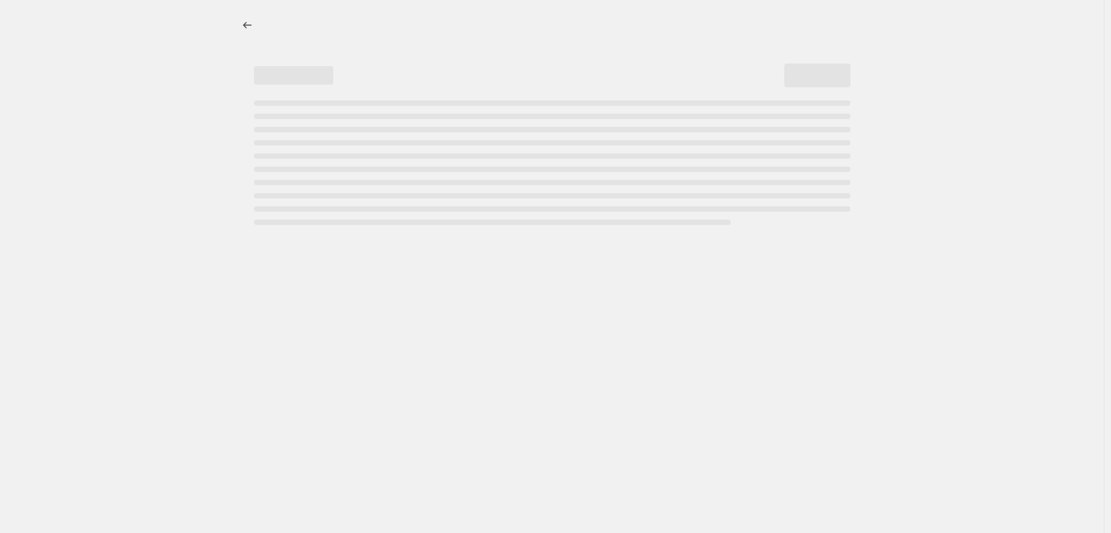
select select "percentage"
select select "tag"
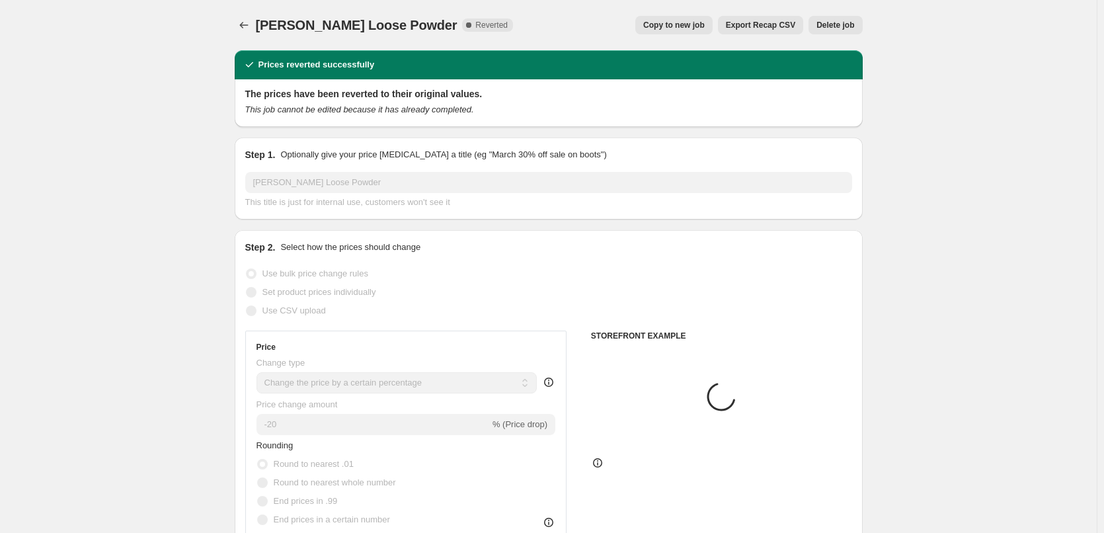
click at [843, 28] on span "Delete job" at bounding box center [835, 25] width 38 height 11
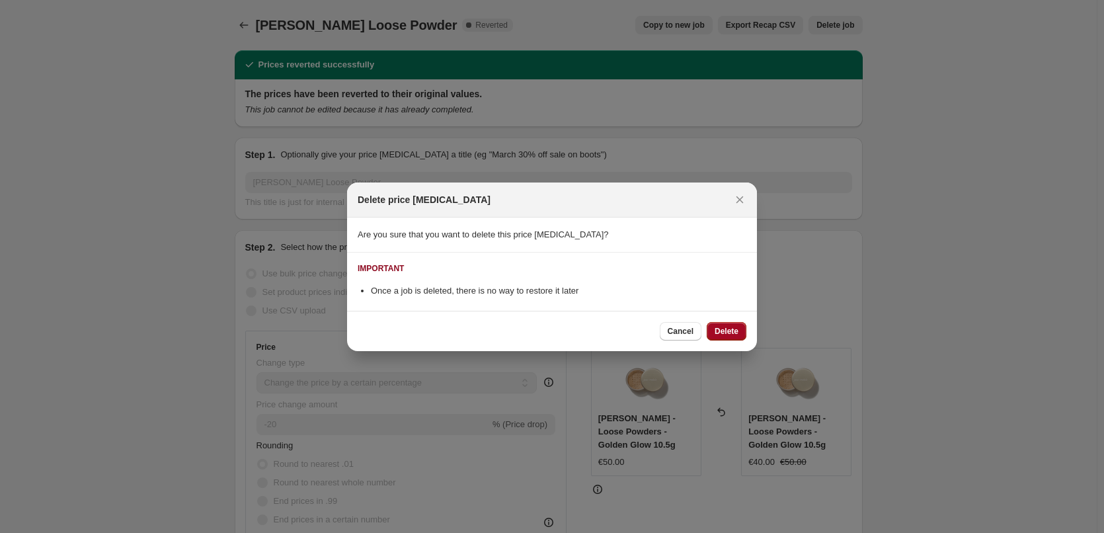
click at [727, 326] on span "Delete" at bounding box center [727, 331] width 24 height 11
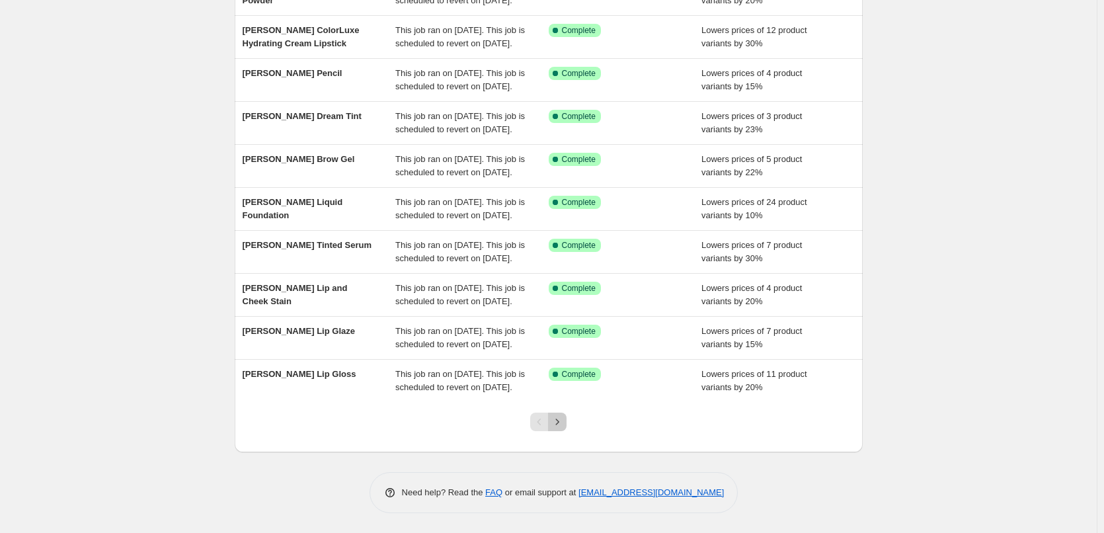
click at [562, 428] on button "Next" at bounding box center [557, 422] width 19 height 19
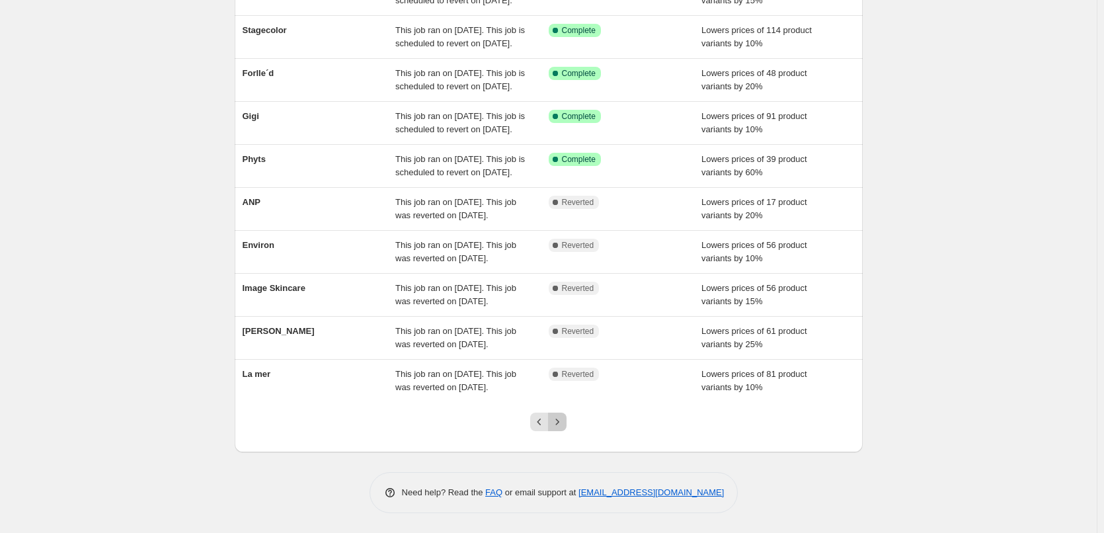
click at [562, 428] on icon "Next" at bounding box center [557, 421] width 13 height 13
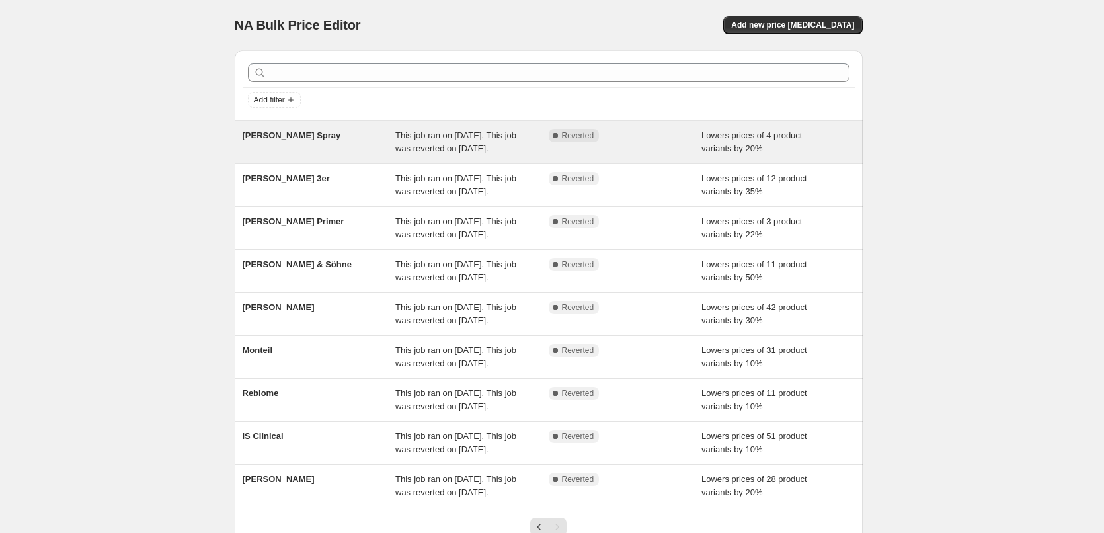
click at [299, 143] on div "[PERSON_NAME] Spray" at bounding box center [319, 142] width 153 height 26
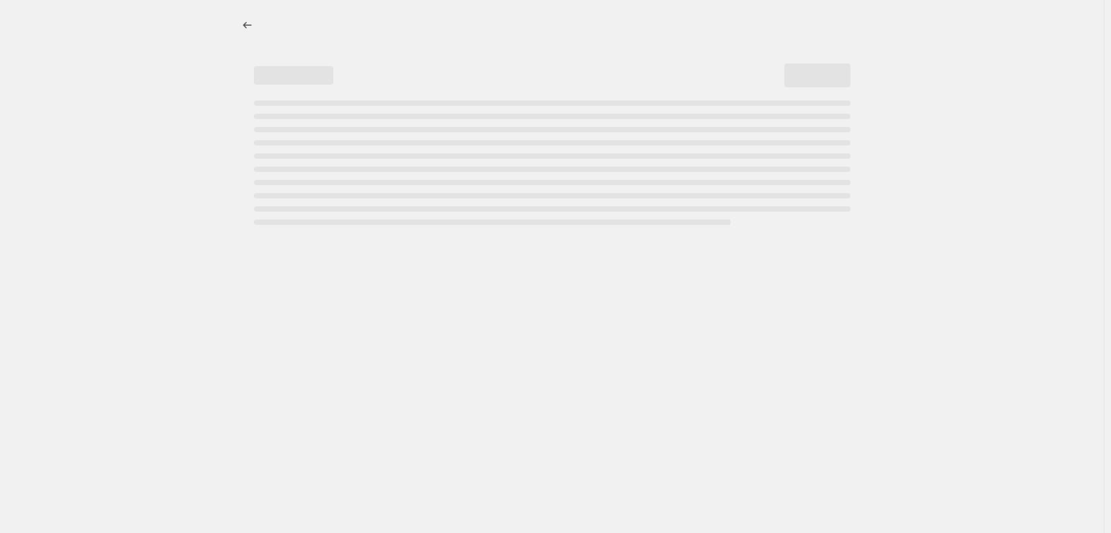
select select "percentage"
select select "tag"
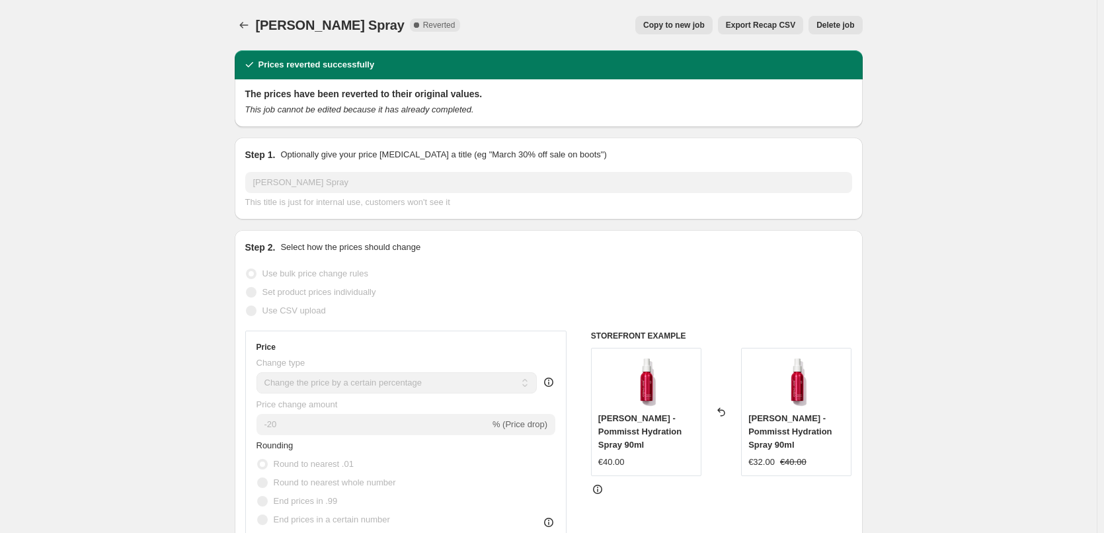
click at [678, 20] on span "Copy to new job" at bounding box center [673, 25] width 61 height 11
select select "percentage"
select select "tag"
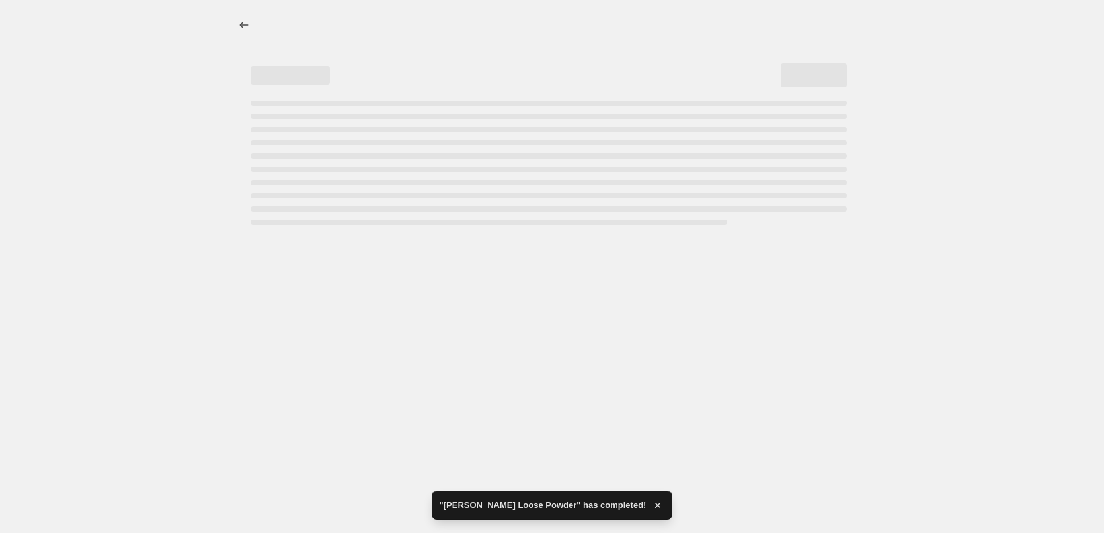
select select "percentage"
select select "tag"
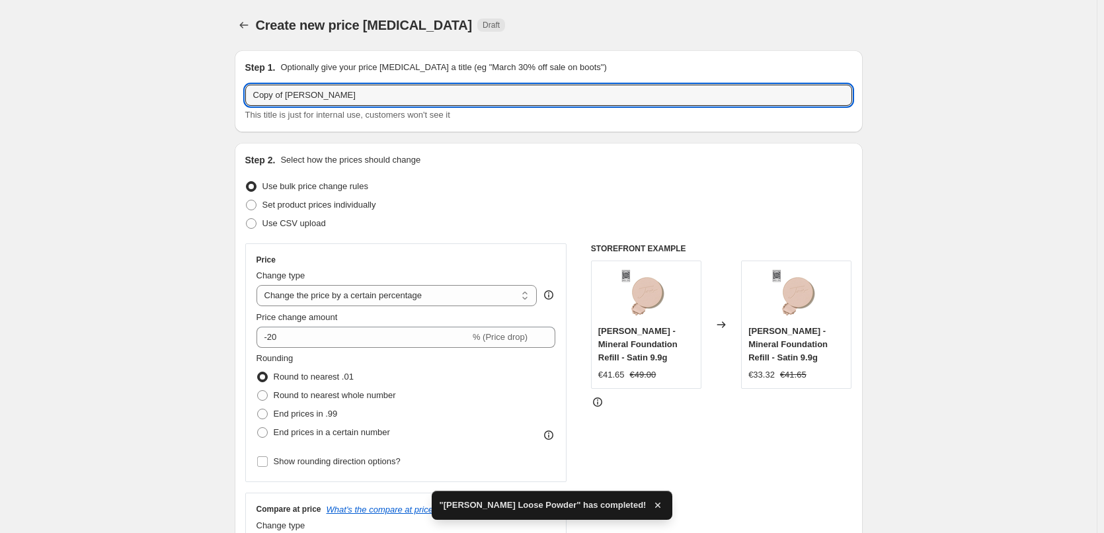
drag, startPoint x: 288, startPoint y: 97, endPoint x: 243, endPoint y: 94, distance: 45.7
click at [243, 94] on div "Step 1. Optionally give your price [MEDICAL_DATA] a title (eg "March 30% off sa…" at bounding box center [549, 91] width 628 height 82
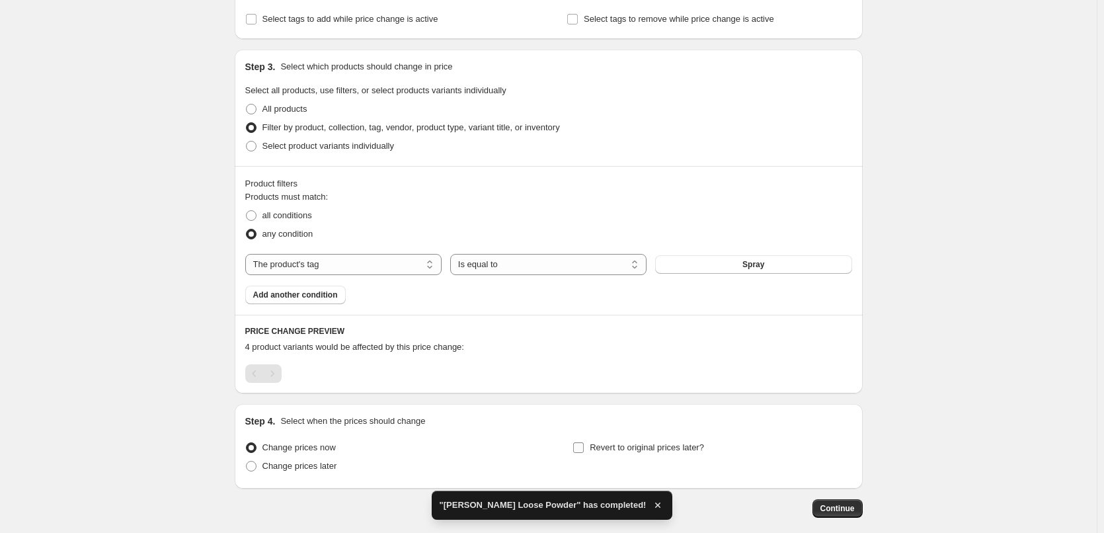
type input "[PERSON_NAME] Spray"
click at [675, 446] on span "Revert to original prices later?" at bounding box center [647, 447] width 114 height 10
click at [584, 446] on input "Revert to original prices later?" at bounding box center [578, 447] width 11 height 11
checkbox input "true"
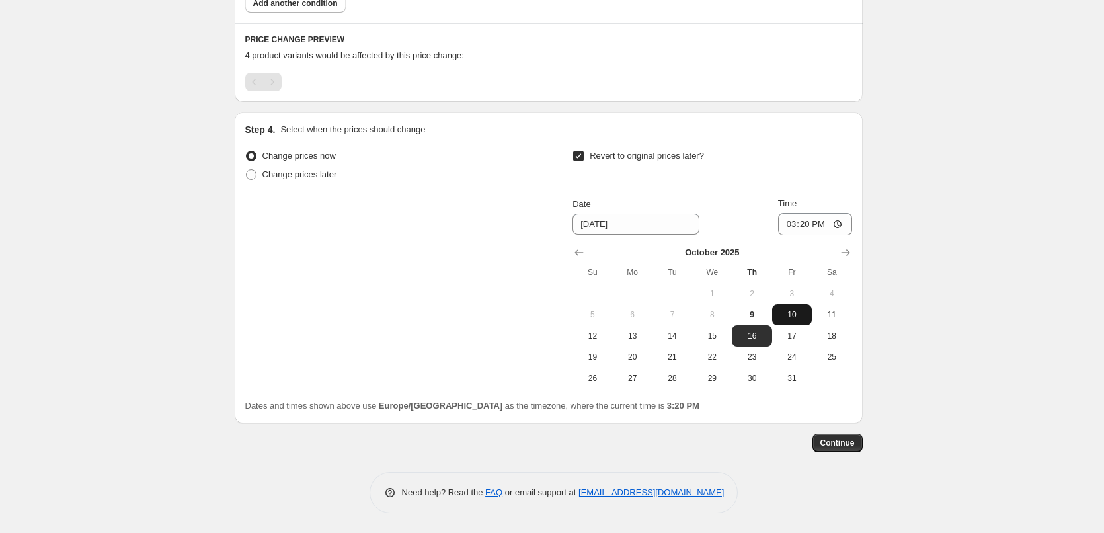
click at [800, 311] on span "10" at bounding box center [791, 314] width 29 height 11
type input "[DATE]"
click at [793, 223] on input "15:20" at bounding box center [815, 224] width 74 height 22
type input "03:00"
click at [859, 439] on button "Continue" at bounding box center [837, 443] width 50 height 19
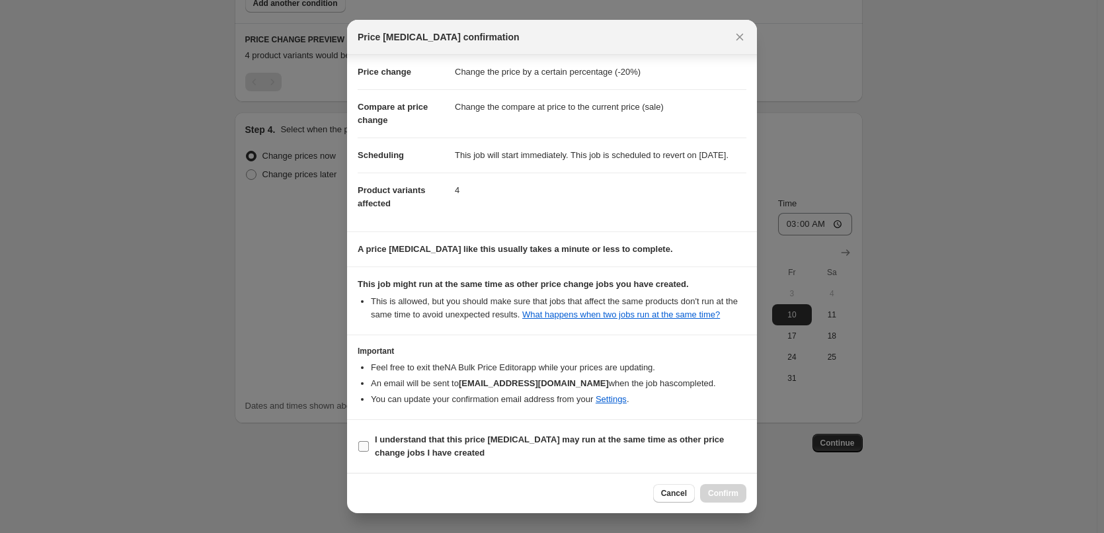
click at [414, 444] on b "I understand that this price [MEDICAL_DATA] may run at the same time as other p…" at bounding box center [549, 445] width 349 height 23
click at [369, 444] on input "I understand that this price [MEDICAL_DATA] may run at the same time as other p…" at bounding box center [363, 446] width 11 height 11
checkbox input "true"
click at [707, 489] on button "Confirm" at bounding box center [723, 493] width 46 height 19
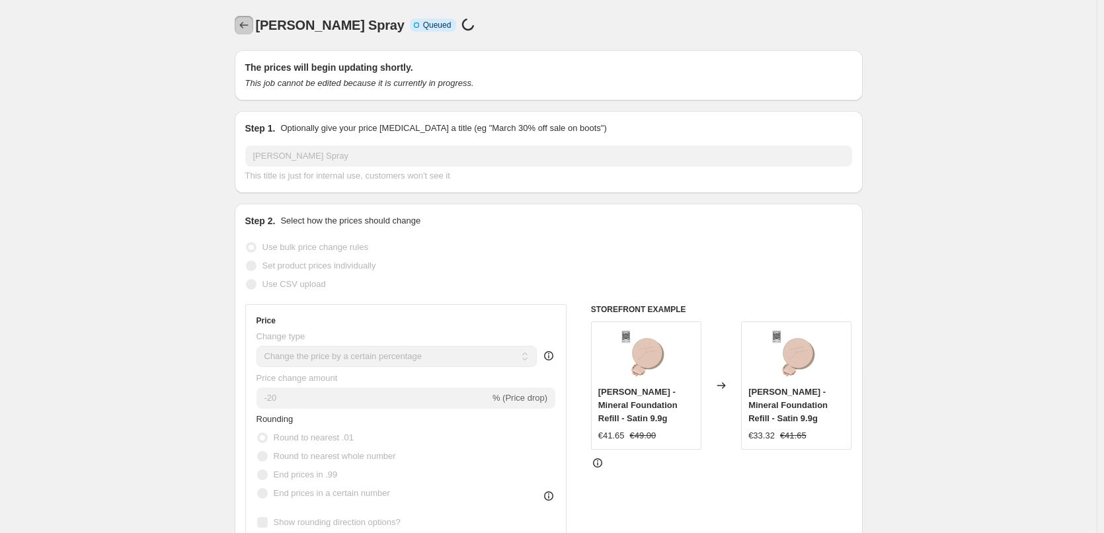
click at [253, 26] on button "Price change jobs" at bounding box center [244, 25] width 19 height 19
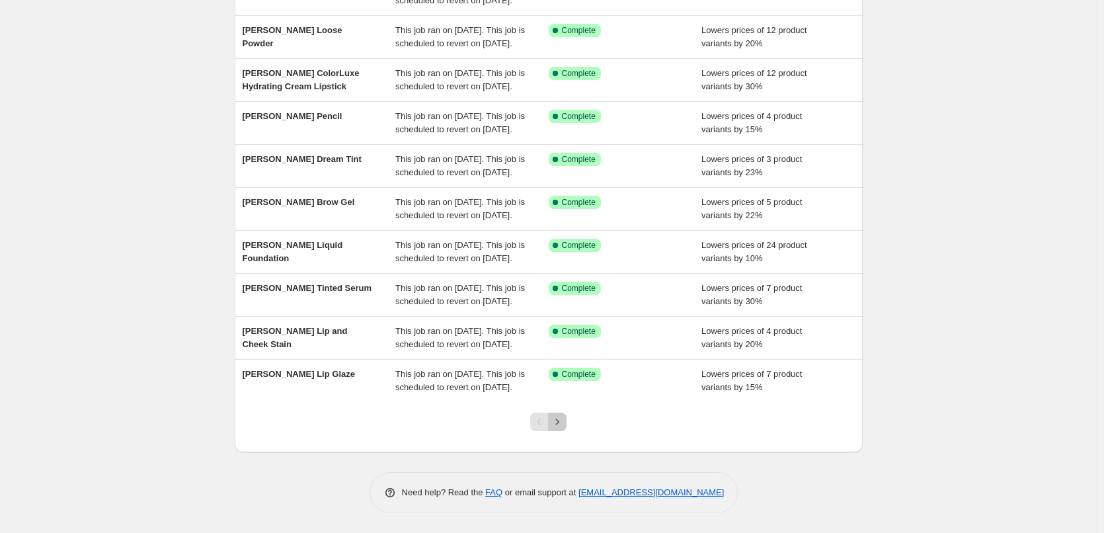
click at [559, 428] on icon "Next" at bounding box center [557, 421] width 13 height 13
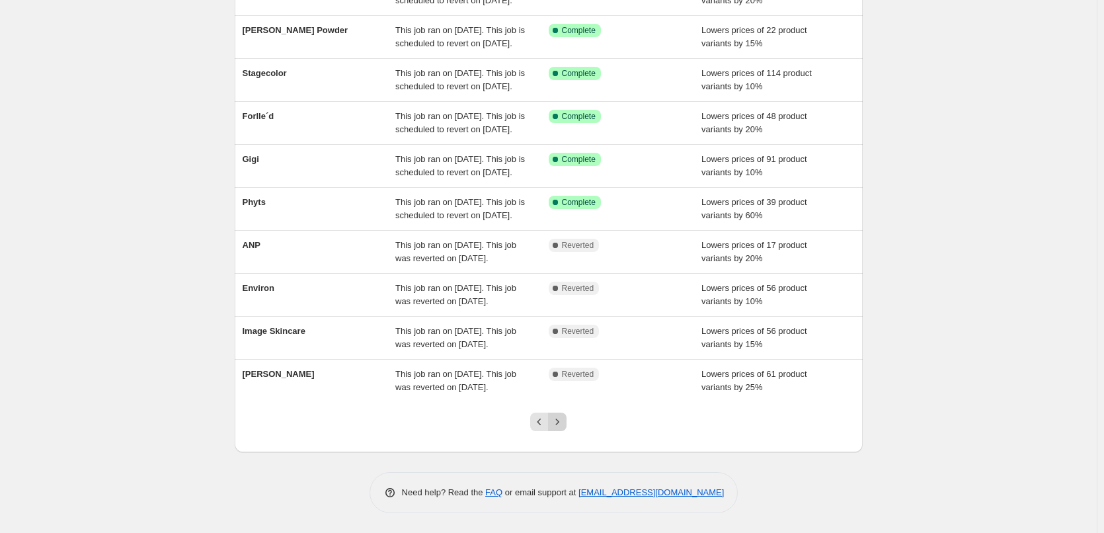
click at [564, 422] on icon "Next" at bounding box center [557, 421] width 13 height 13
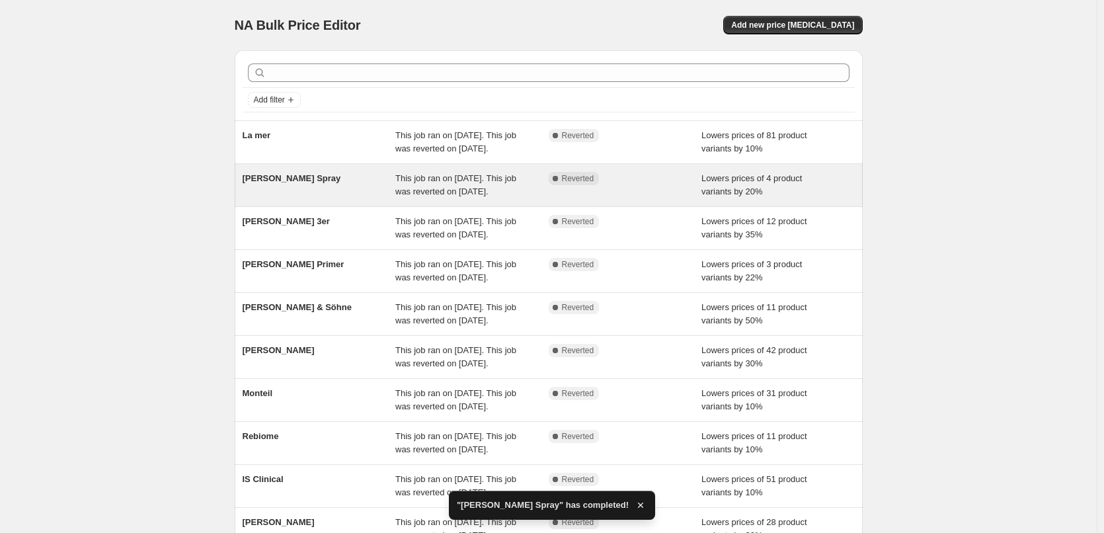
click at [304, 198] on div "[PERSON_NAME] Spray" at bounding box center [319, 185] width 153 height 26
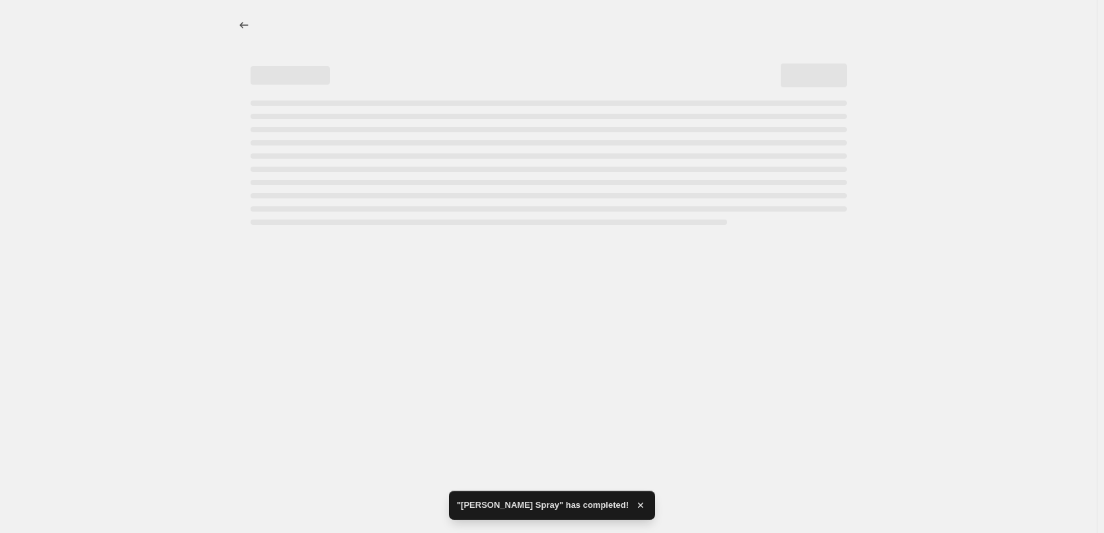
select select "percentage"
select select "tag"
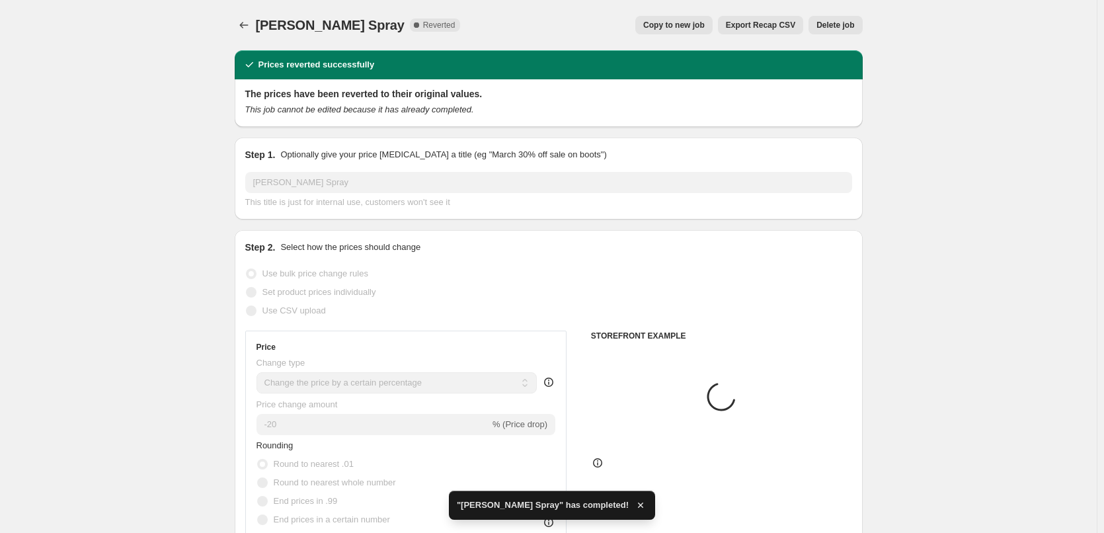
click at [851, 21] on span "Delete job" at bounding box center [835, 25] width 38 height 11
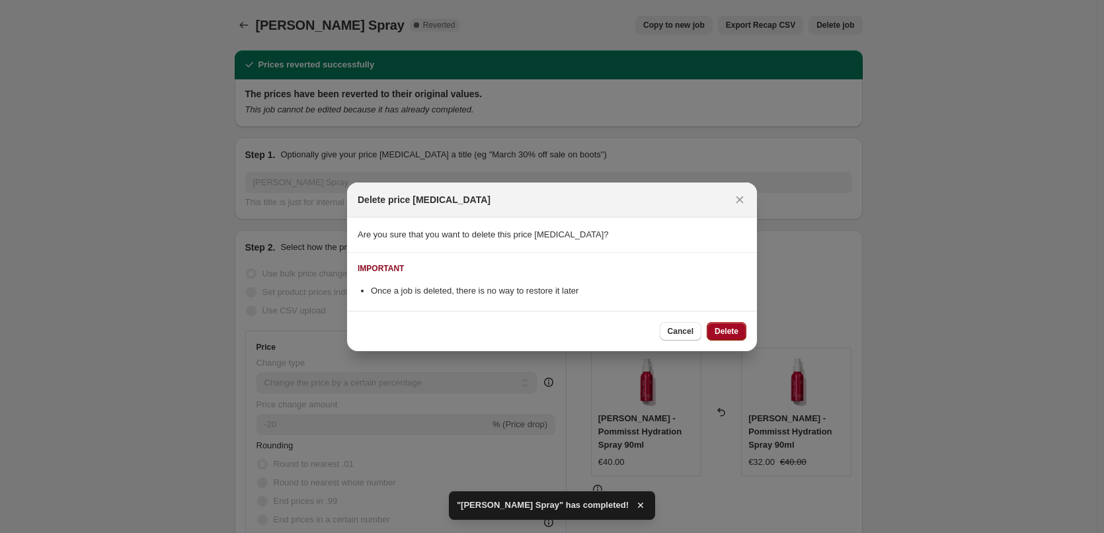
click at [732, 329] on span "Delete" at bounding box center [727, 331] width 24 height 11
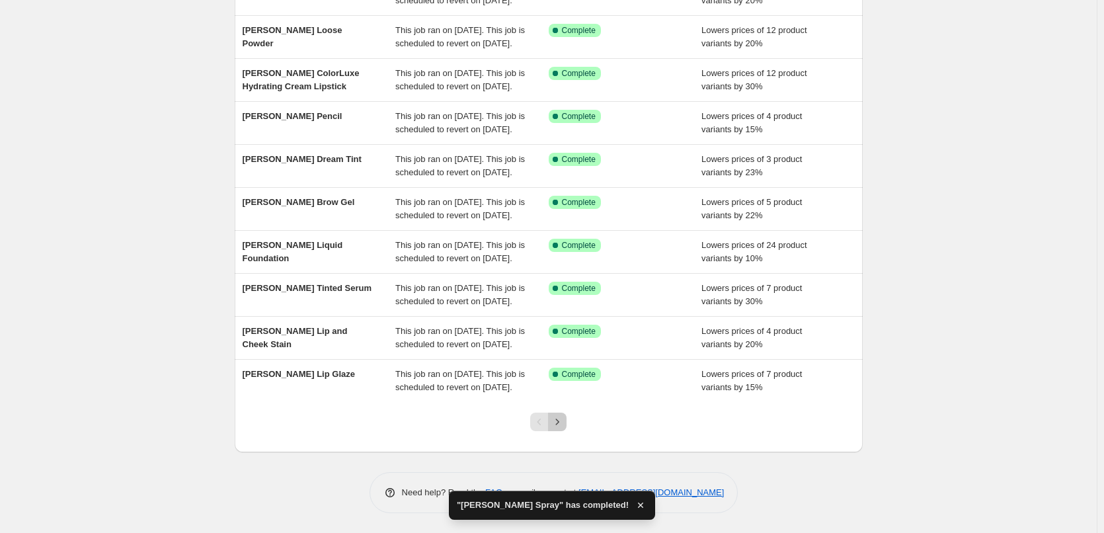
click at [564, 416] on icon "Next" at bounding box center [557, 421] width 13 height 13
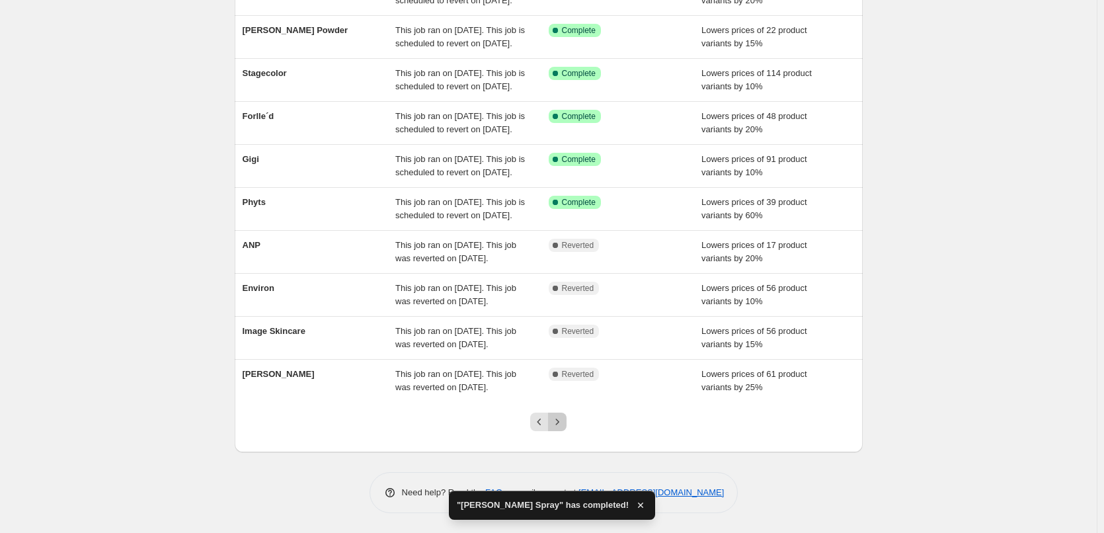
click at [564, 416] on icon "Next" at bounding box center [557, 421] width 13 height 13
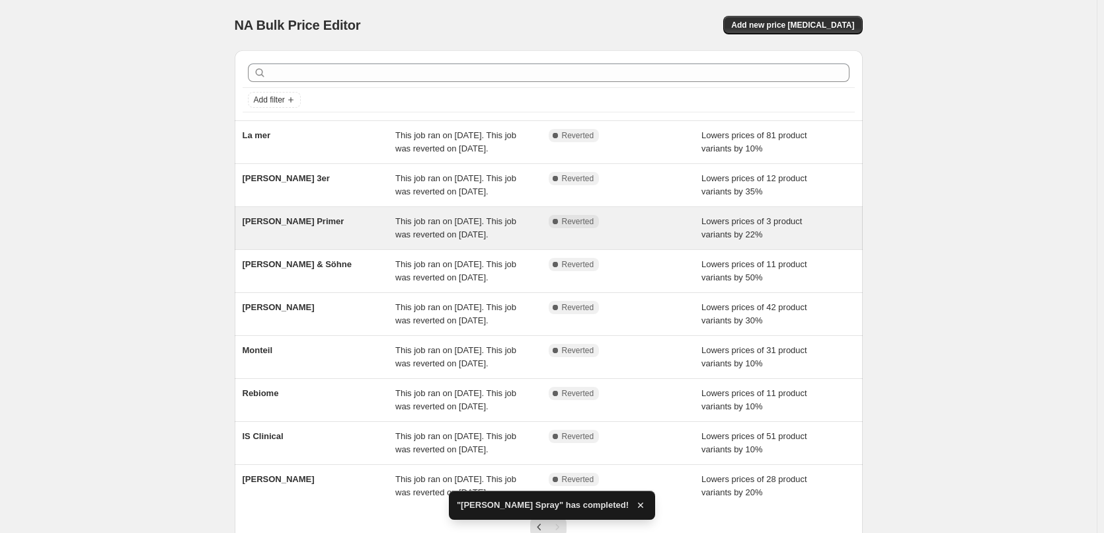
click at [301, 226] on span "[PERSON_NAME] Primer" at bounding box center [294, 221] width 102 height 10
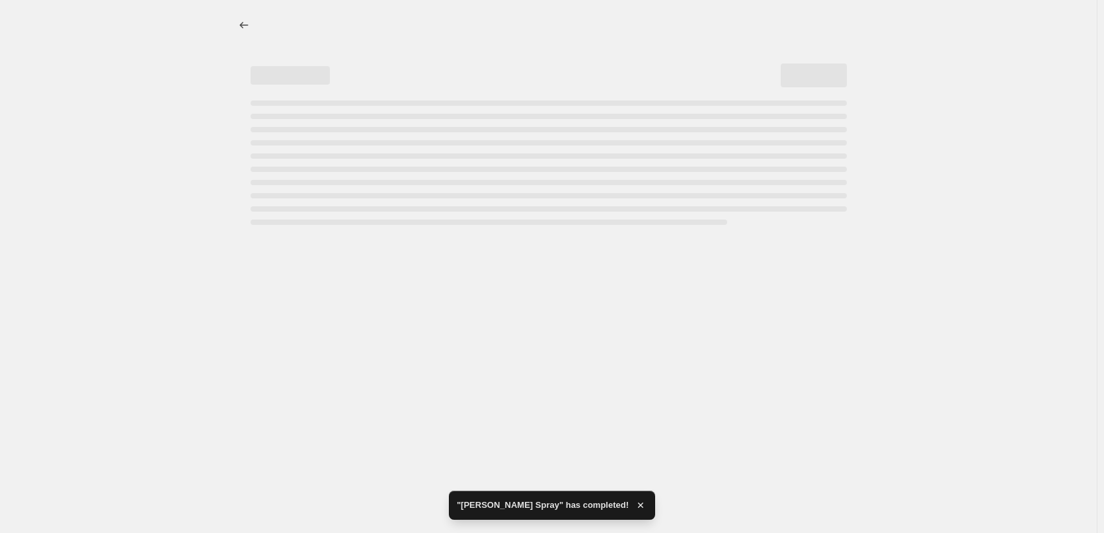
select select "percentage"
select select "tag"
select select "vendor"
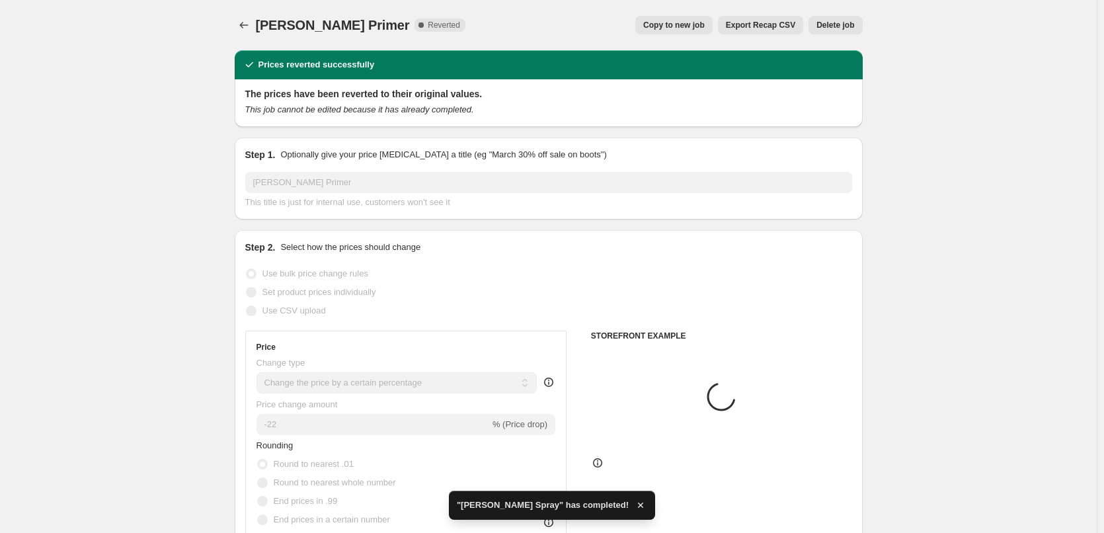
click at [704, 32] on button "Copy to new job" at bounding box center [673, 25] width 77 height 19
select select "percentage"
select select "tag"
select select "vendor"
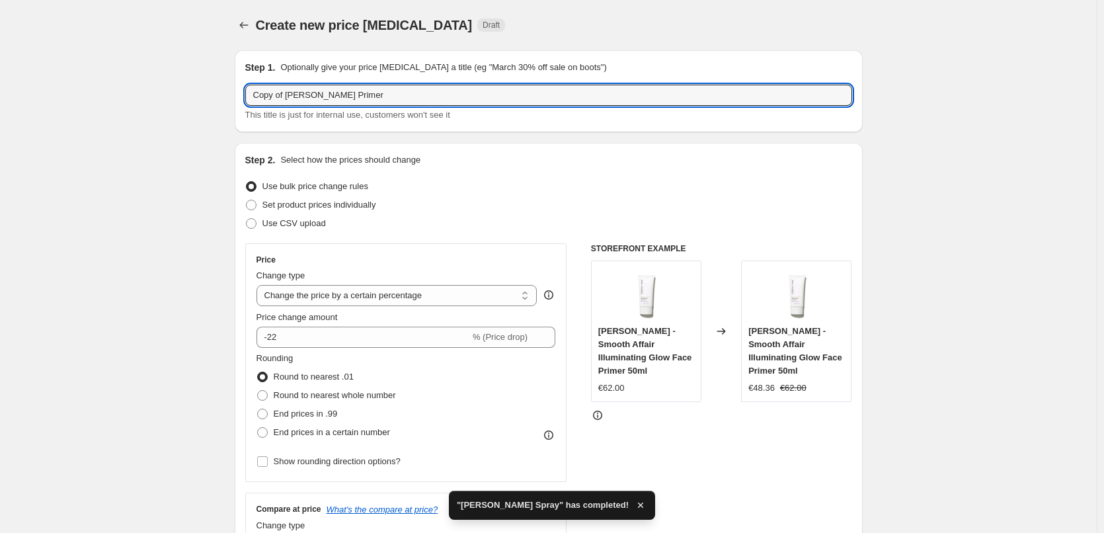
drag, startPoint x: 288, startPoint y: 97, endPoint x: 216, endPoint y: 97, distance: 72.1
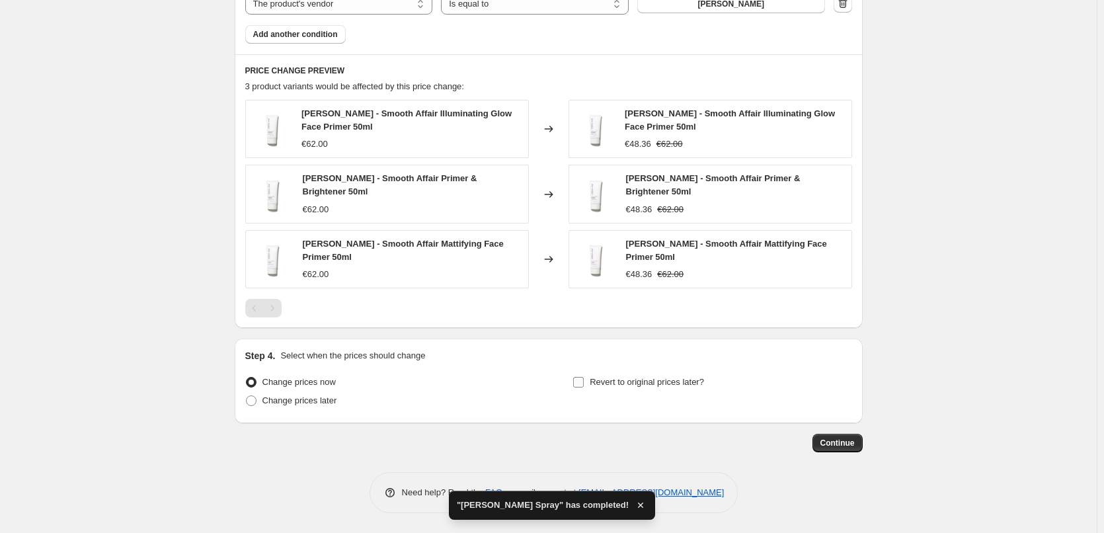
type input "[PERSON_NAME] Primer"
click at [661, 379] on span "Revert to original prices later?" at bounding box center [647, 382] width 114 height 10
click at [584, 379] on input "Revert to original prices later?" at bounding box center [578, 382] width 11 height 11
checkbox input "true"
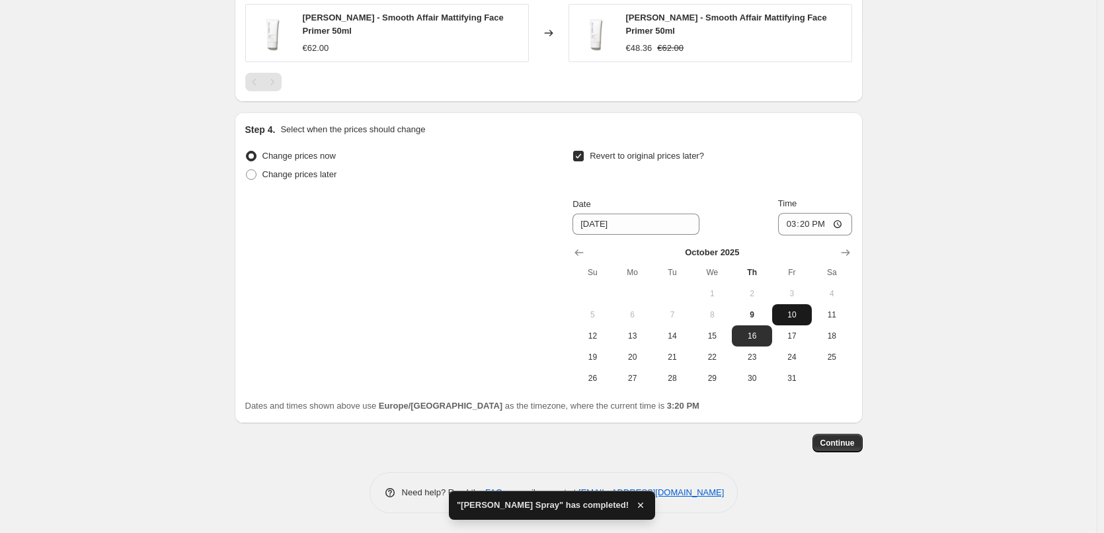
click at [802, 313] on span "10" at bounding box center [791, 314] width 29 height 11
type input "[DATE]"
click at [789, 215] on input "15:20" at bounding box center [815, 224] width 74 height 22
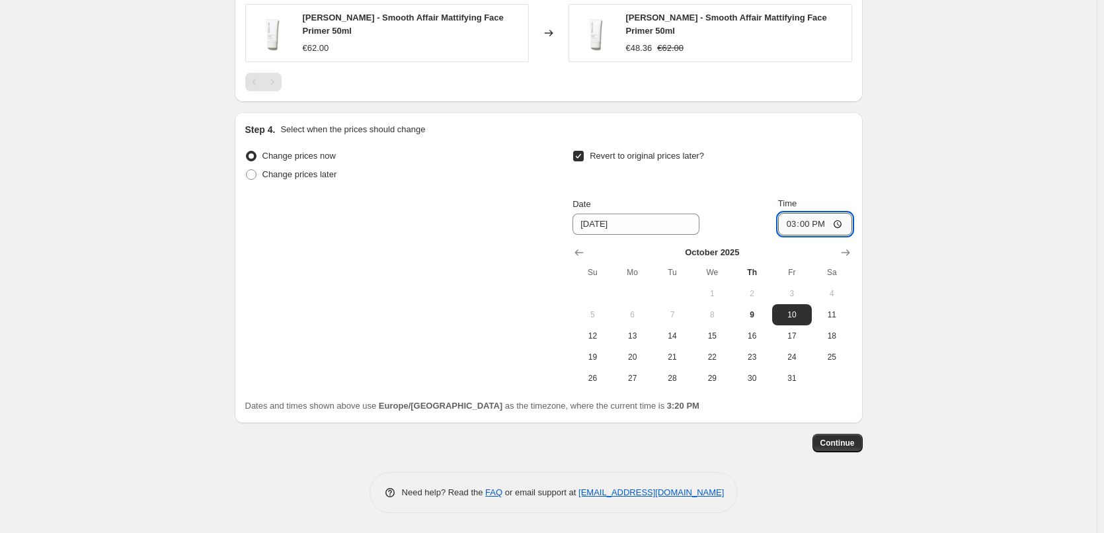
type input "03:00"
click at [851, 446] on span "Continue" at bounding box center [837, 443] width 34 height 11
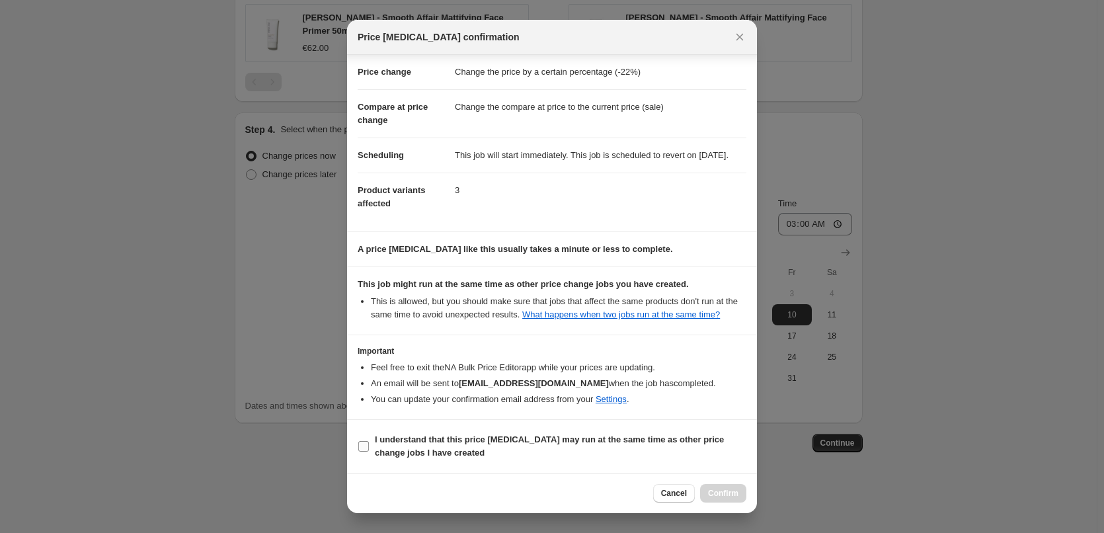
click at [432, 442] on b "I understand that this price [MEDICAL_DATA] may run at the same time as other p…" at bounding box center [549, 445] width 349 height 23
click at [369, 442] on input "I understand that this price [MEDICAL_DATA] may run at the same time as other p…" at bounding box center [363, 446] width 11 height 11
checkbox input "true"
click at [707, 489] on button "Confirm" at bounding box center [723, 493] width 46 height 19
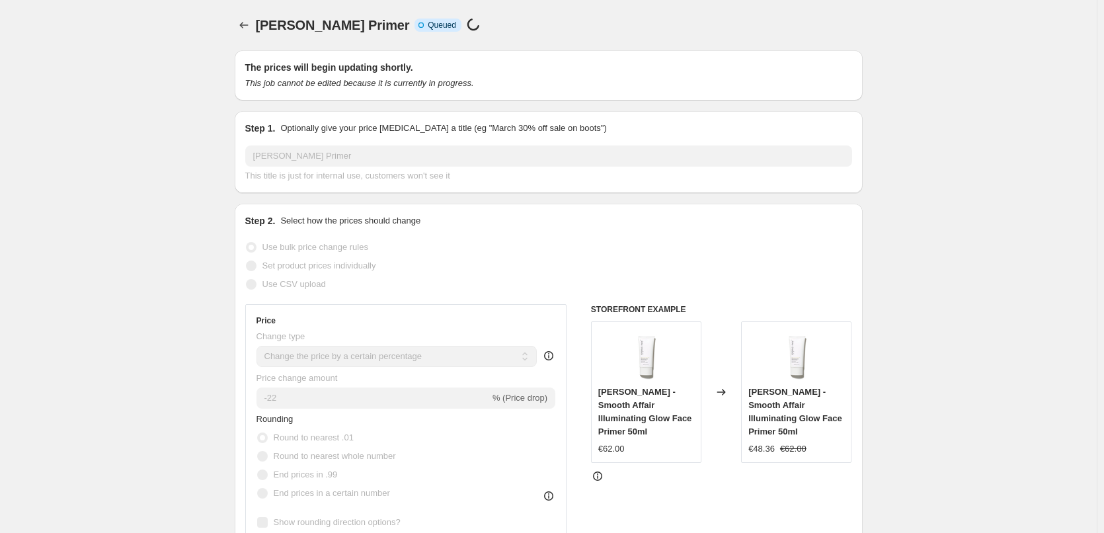
click at [253, 36] on div "[PERSON_NAME] Primer. This page is ready [PERSON_NAME] Primer Info Incomplete Q…" at bounding box center [549, 25] width 628 height 50
click at [247, 22] on icon "Price change jobs" at bounding box center [243, 25] width 13 height 13
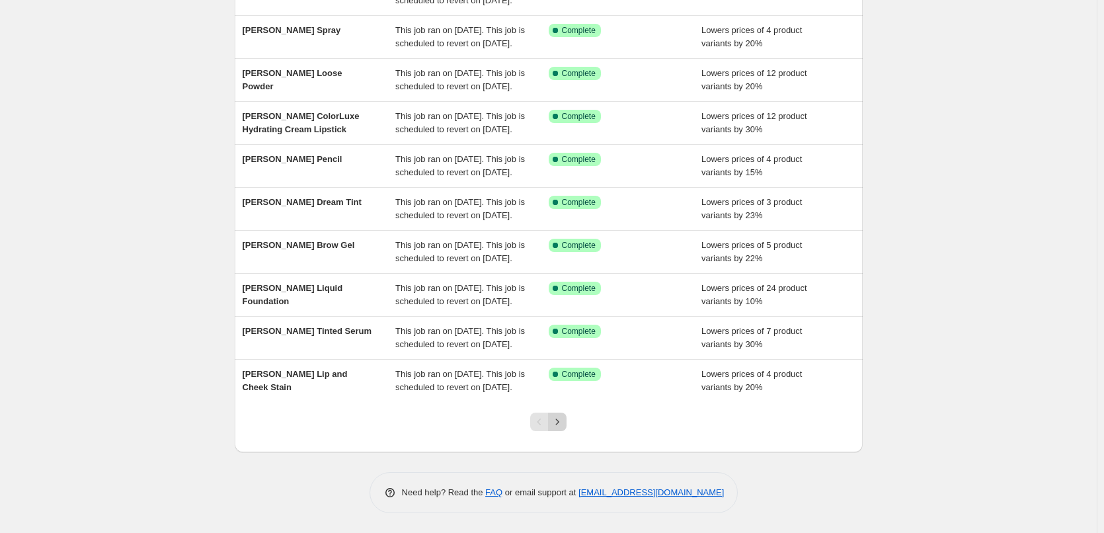
click at [563, 420] on icon "Next" at bounding box center [557, 421] width 13 height 13
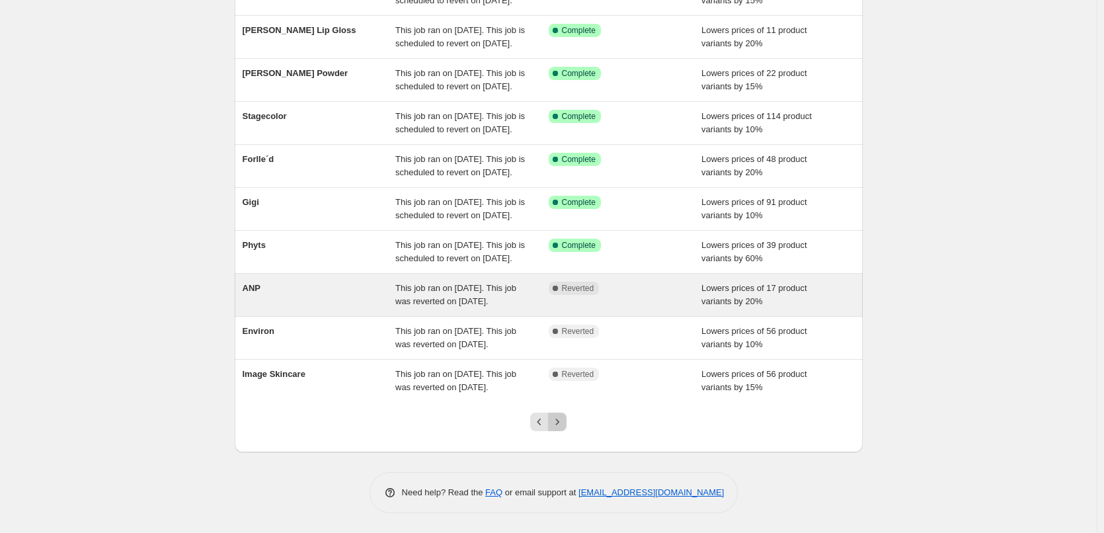
click at [564, 427] on icon "Next" at bounding box center [557, 421] width 13 height 13
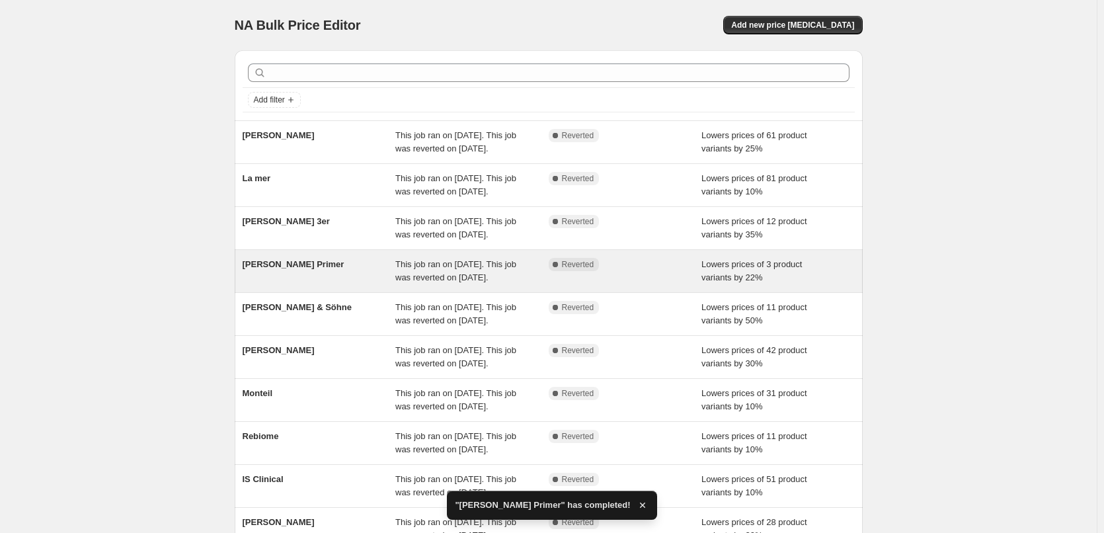
click at [311, 284] on div "[PERSON_NAME] Primer" at bounding box center [319, 271] width 153 height 26
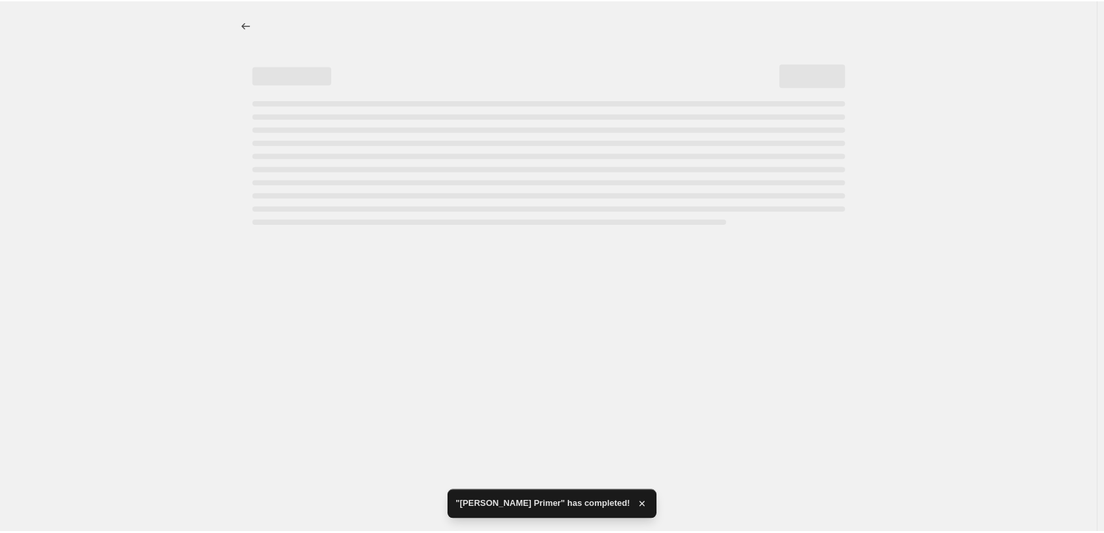
select select "percentage"
select select "tag"
select select "vendor"
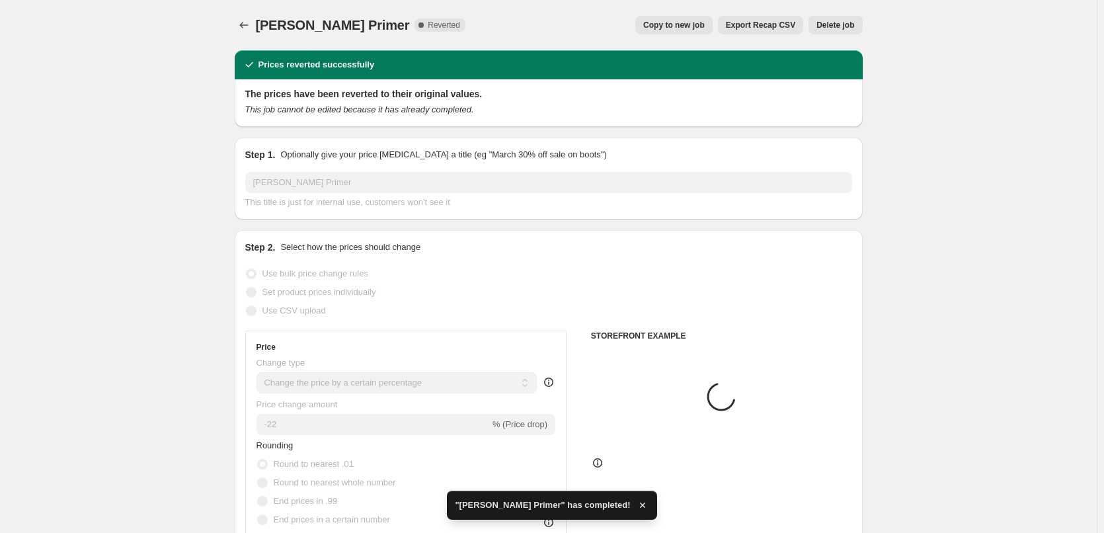
click at [824, 17] on button "Delete job" at bounding box center [836, 25] width 54 height 19
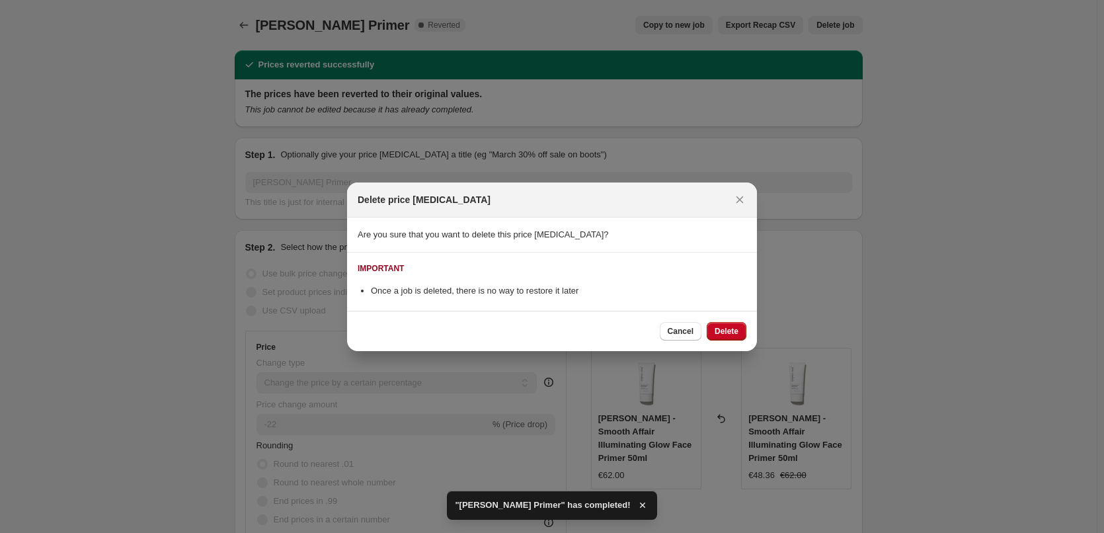
click at [732, 321] on div "Cancel Delete" at bounding box center [552, 331] width 410 height 40
click at [732, 326] on span "Delete" at bounding box center [727, 331] width 24 height 11
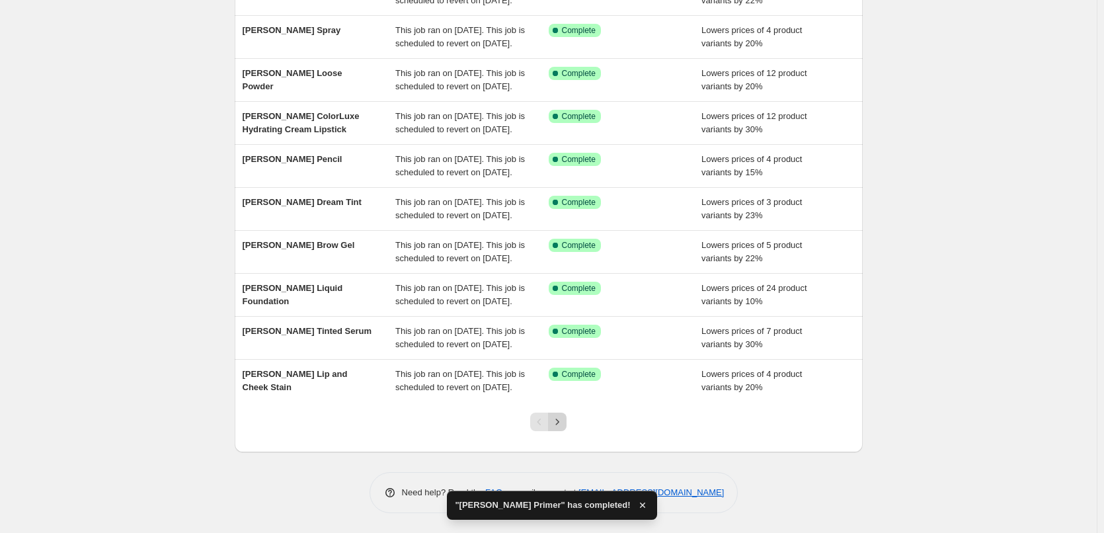
click at [560, 422] on icon "Next" at bounding box center [557, 421] width 13 height 13
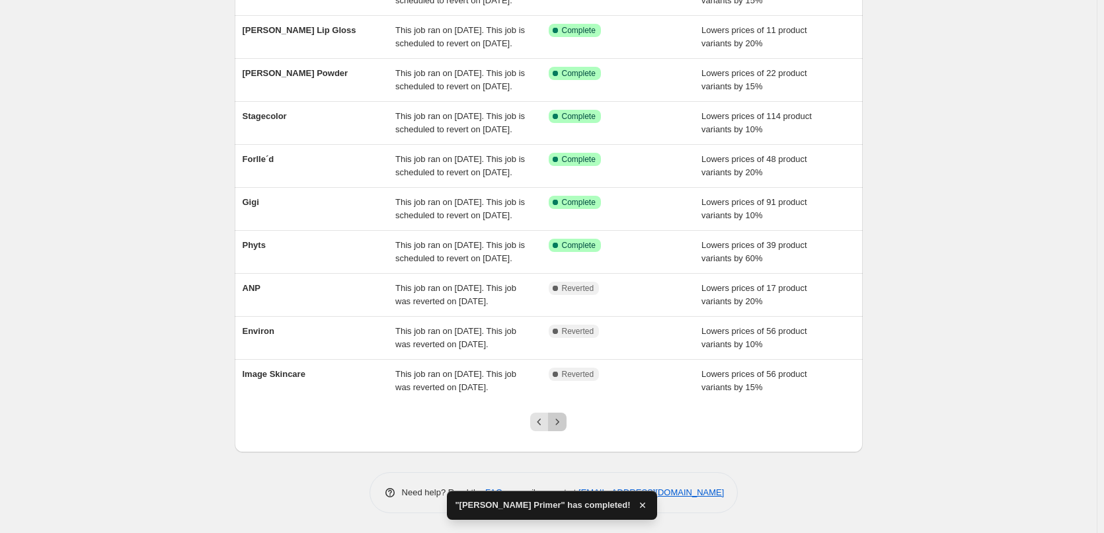
click at [560, 422] on icon "Next" at bounding box center [557, 421] width 13 height 13
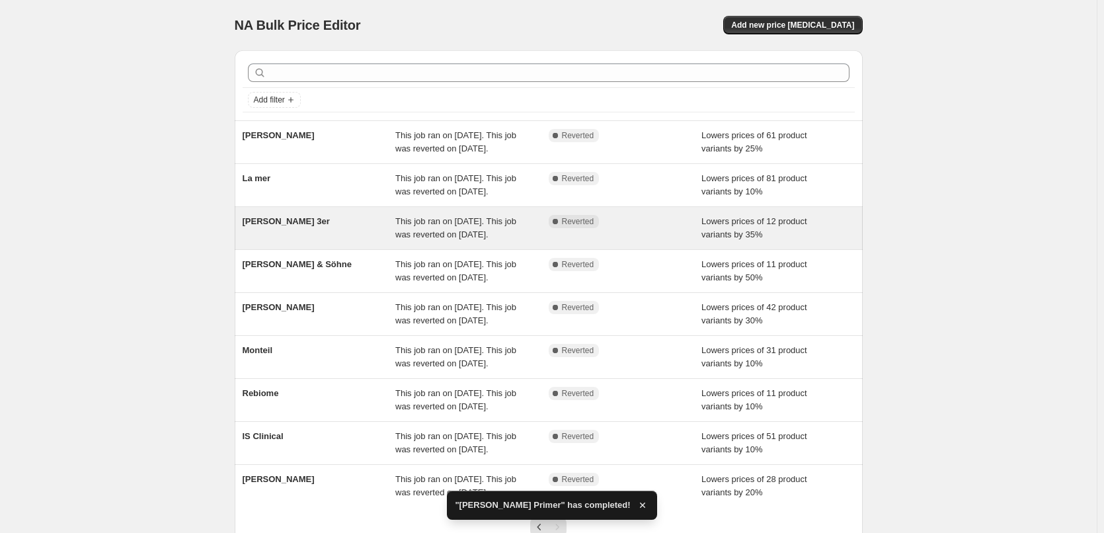
click at [277, 226] on span "[PERSON_NAME] 3er" at bounding box center [286, 221] width 87 height 10
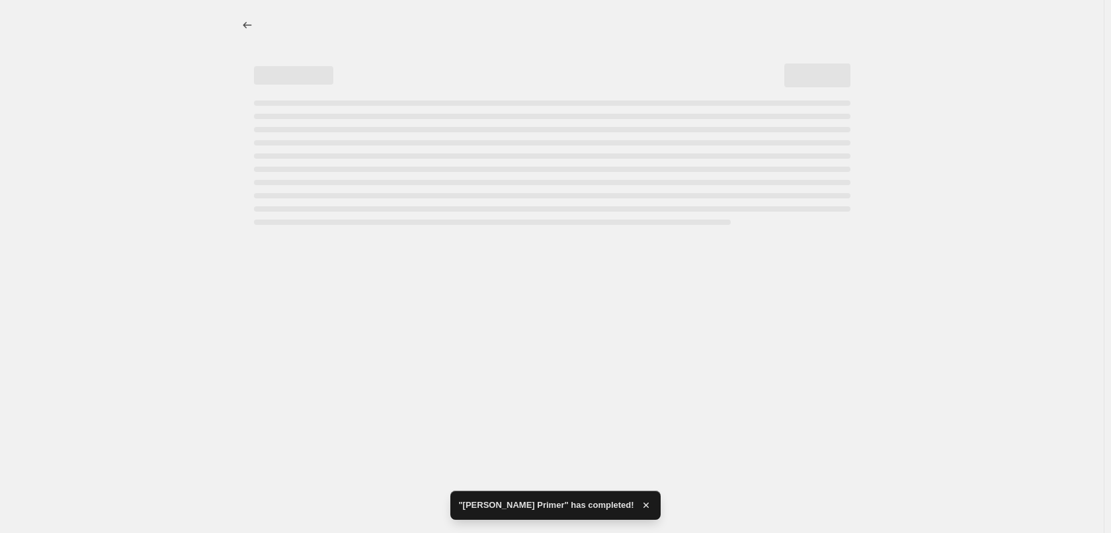
select select "percentage"
select select "tag"
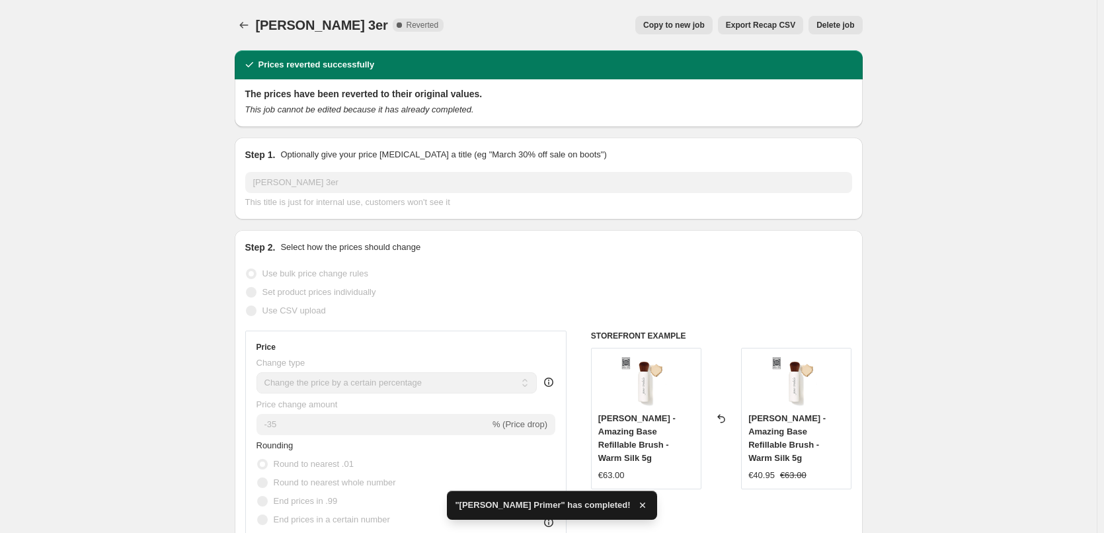
click at [705, 24] on span "Copy to new job" at bounding box center [673, 25] width 61 height 11
select select "percentage"
select select "tag"
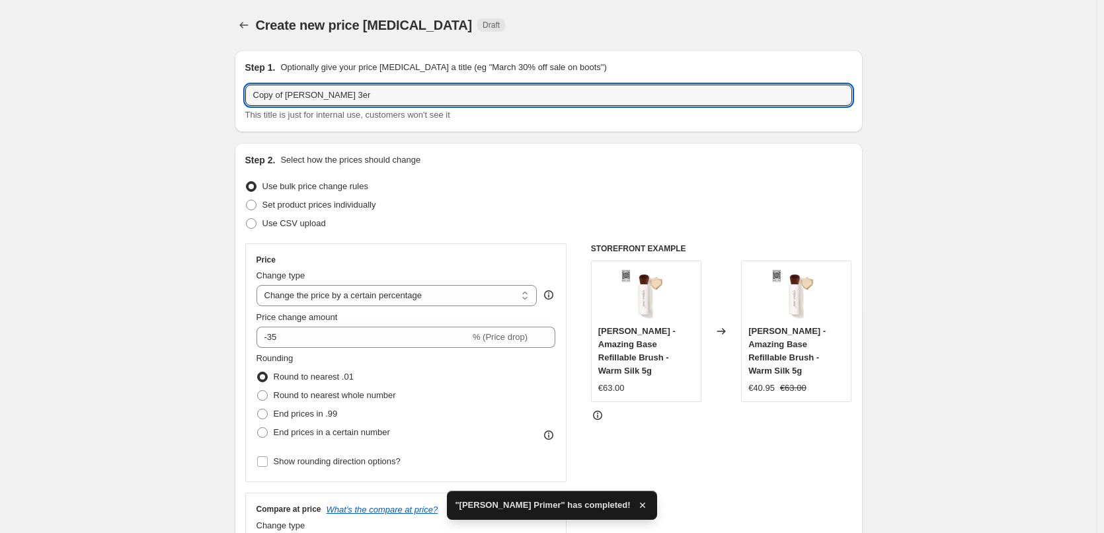
drag, startPoint x: 288, startPoint y: 96, endPoint x: 229, endPoint y: 97, distance: 58.9
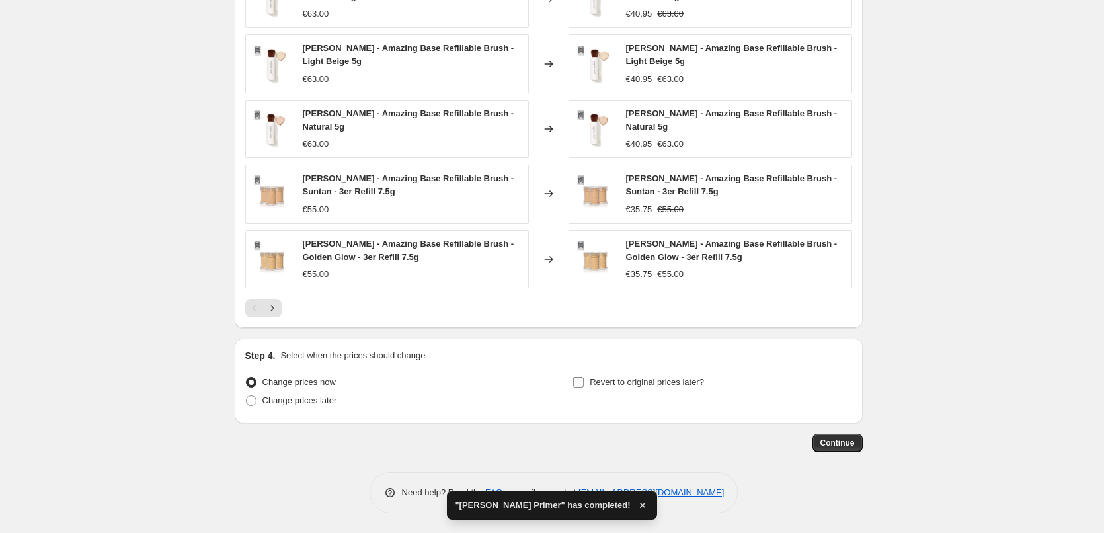
type input "[PERSON_NAME] 3er"
click at [660, 381] on span "Revert to original prices later?" at bounding box center [647, 382] width 114 height 10
click at [584, 381] on input "Revert to original prices later?" at bounding box center [578, 382] width 11 height 11
checkbox input "true"
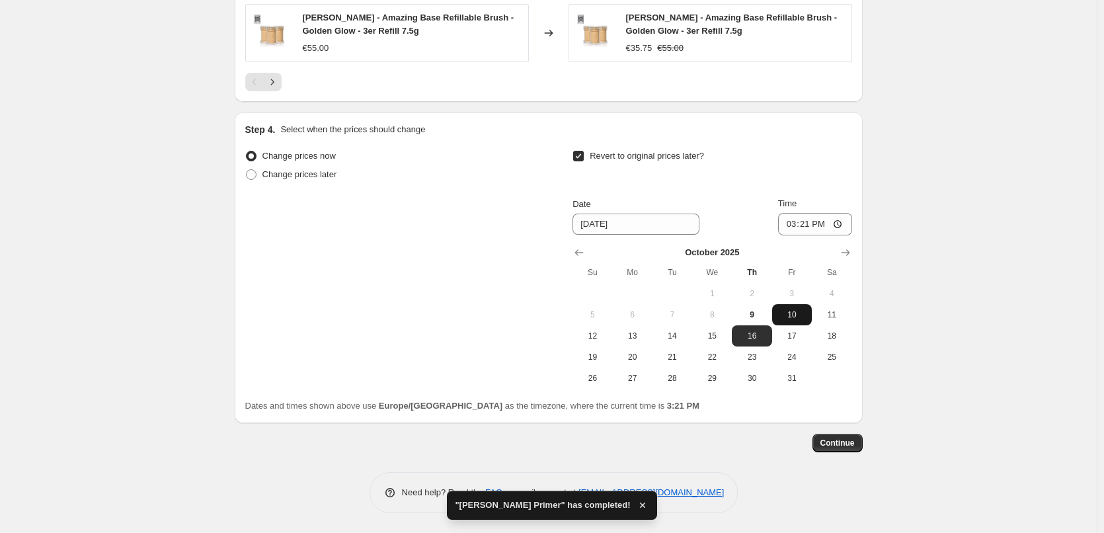
click at [800, 316] on span "10" at bounding box center [791, 314] width 29 height 11
type input "[DATE]"
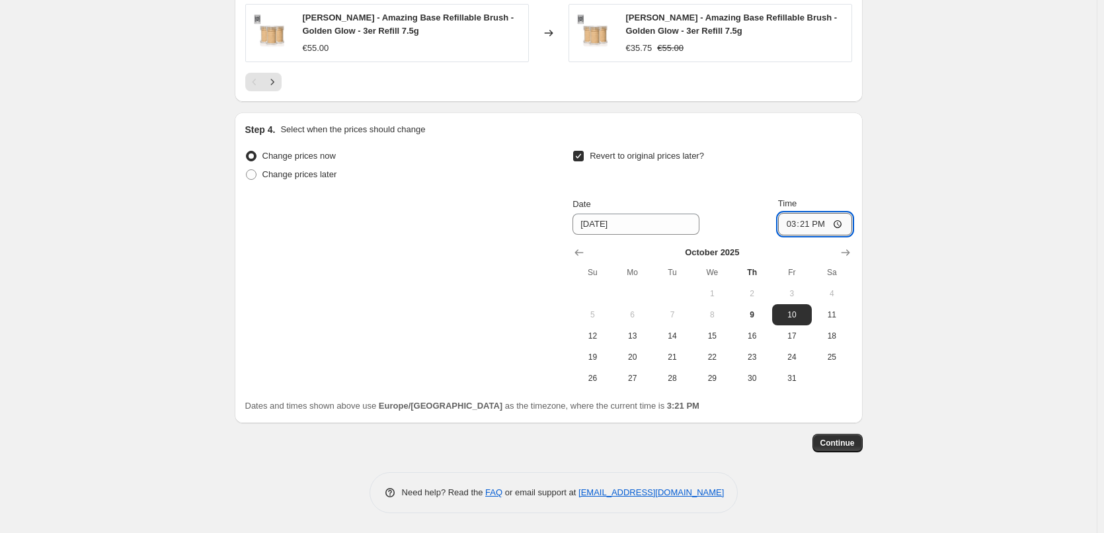
click at [793, 229] on input "15:21" at bounding box center [815, 224] width 74 height 22
type input "03:00"
click at [855, 447] on span "Continue" at bounding box center [837, 443] width 34 height 11
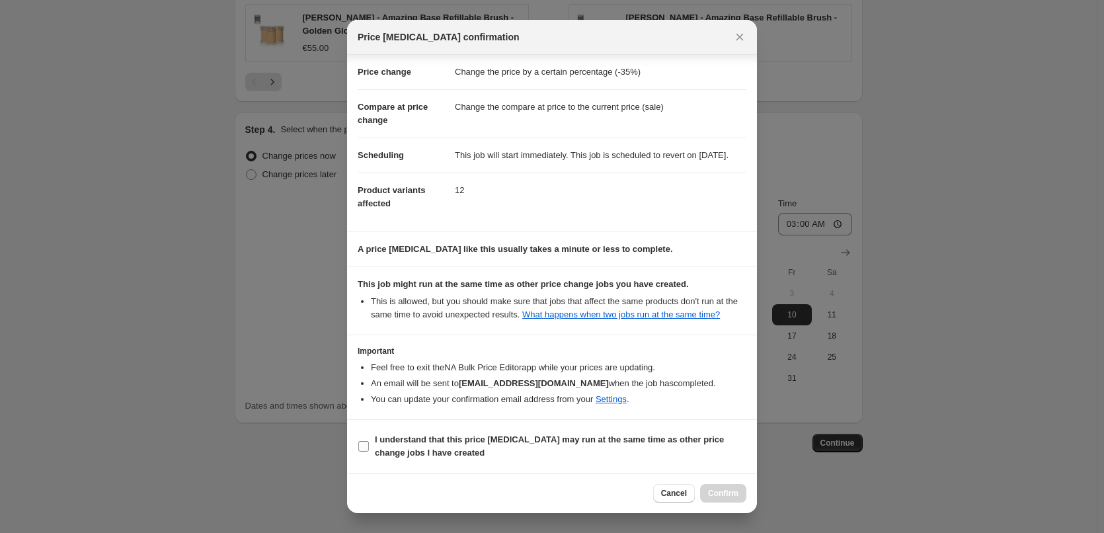
click at [395, 439] on b "I understand that this price [MEDICAL_DATA] may run at the same time as other p…" at bounding box center [549, 445] width 349 height 23
click at [369, 441] on input "I understand that this price [MEDICAL_DATA] may run at the same time as other p…" at bounding box center [363, 446] width 11 height 11
checkbox input "true"
click at [710, 493] on span "Confirm" at bounding box center [723, 493] width 30 height 11
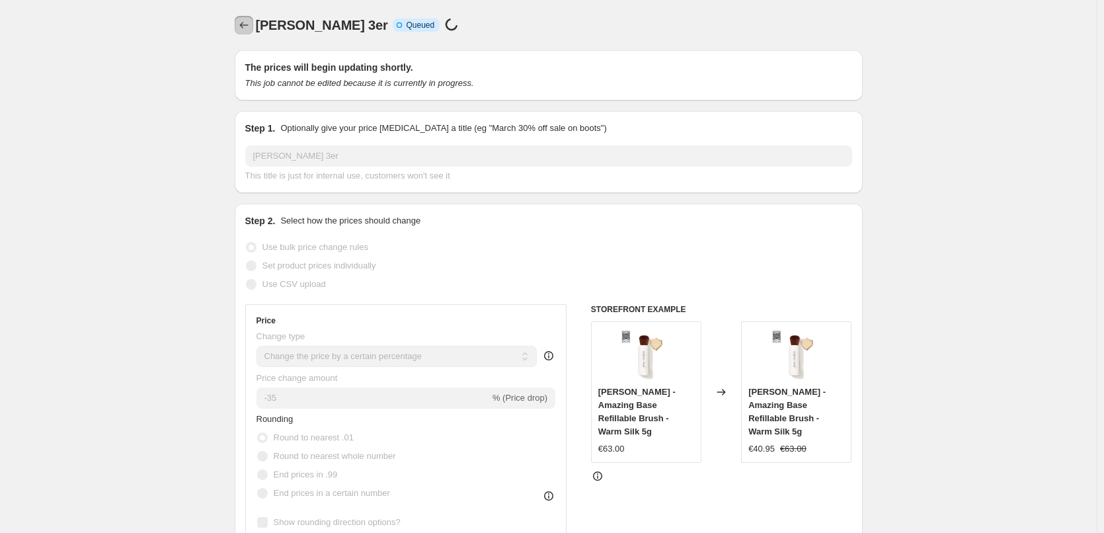
click at [253, 29] on button "Price change jobs" at bounding box center [244, 25] width 19 height 19
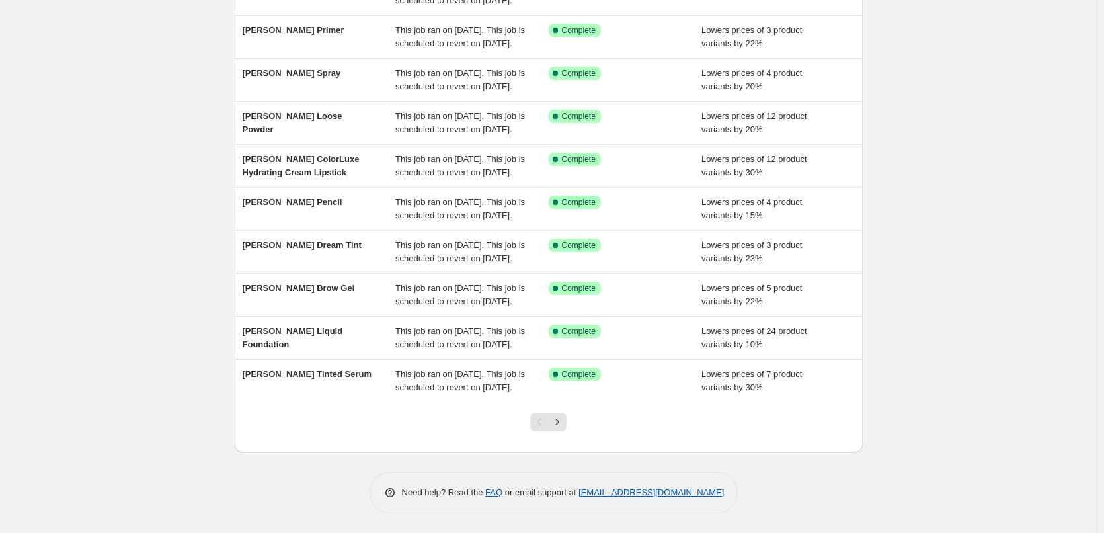
click at [563, 427] on div at bounding box center [549, 427] width 54 height 50
click at [563, 428] on icon "Next" at bounding box center [557, 421] width 13 height 13
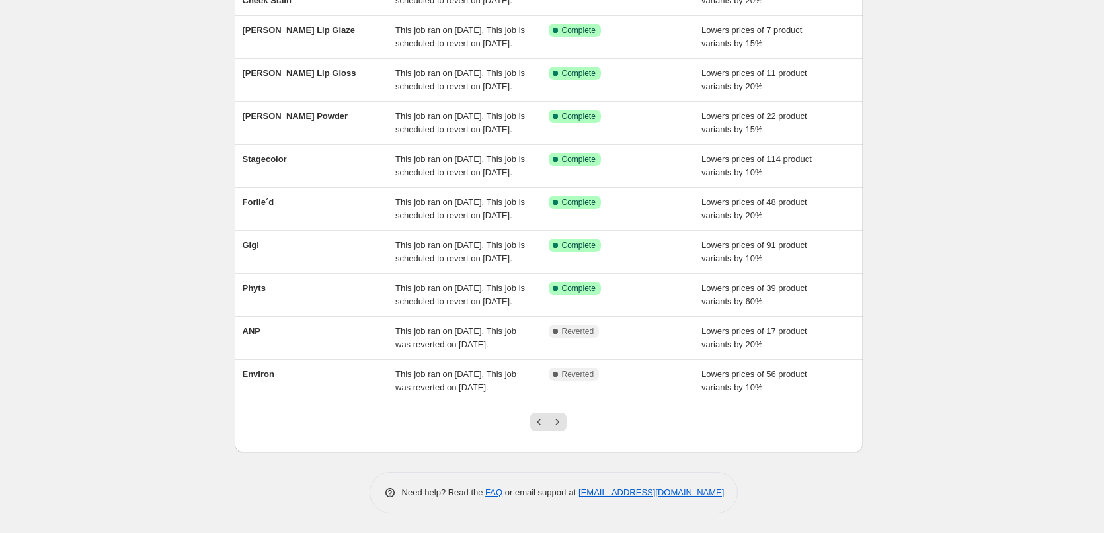
click at [561, 432] on div at bounding box center [549, 427] width 54 height 50
click at [561, 426] on icon "Next" at bounding box center [557, 421] width 13 height 13
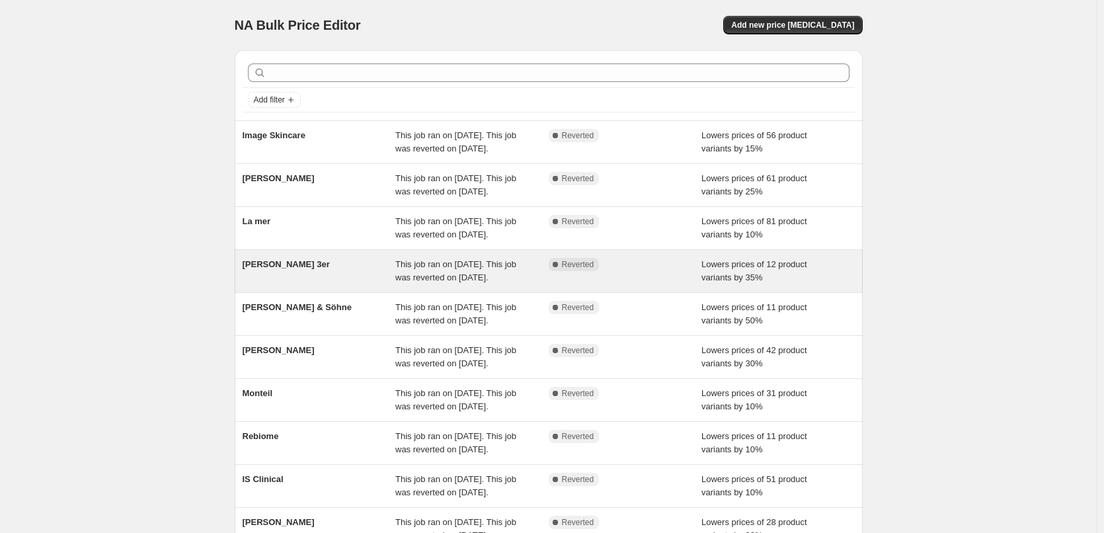
click at [317, 284] on div "[PERSON_NAME] 3er" at bounding box center [319, 271] width 153 height 26
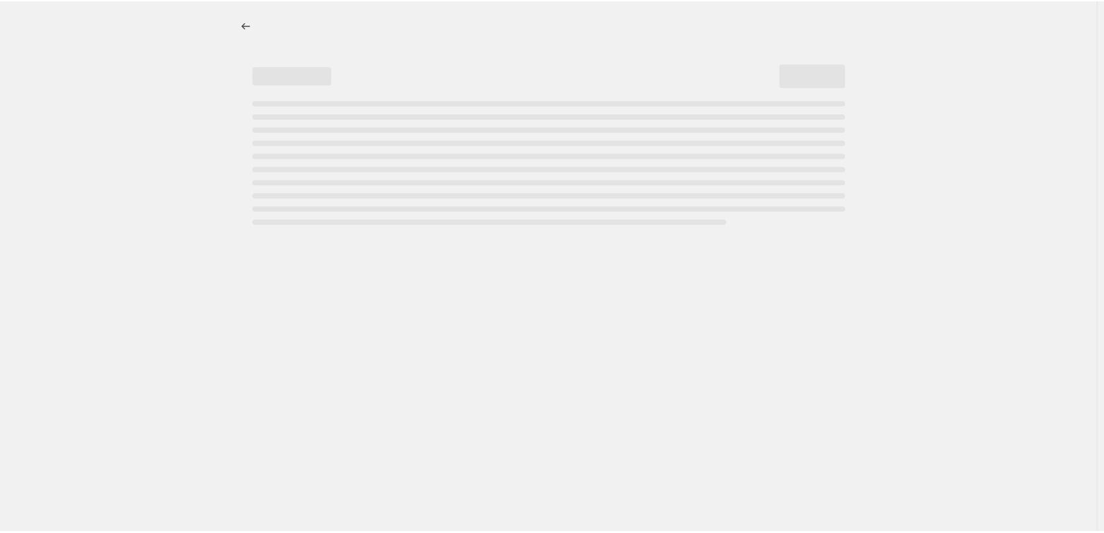
select select "percentage"
select select "tag"
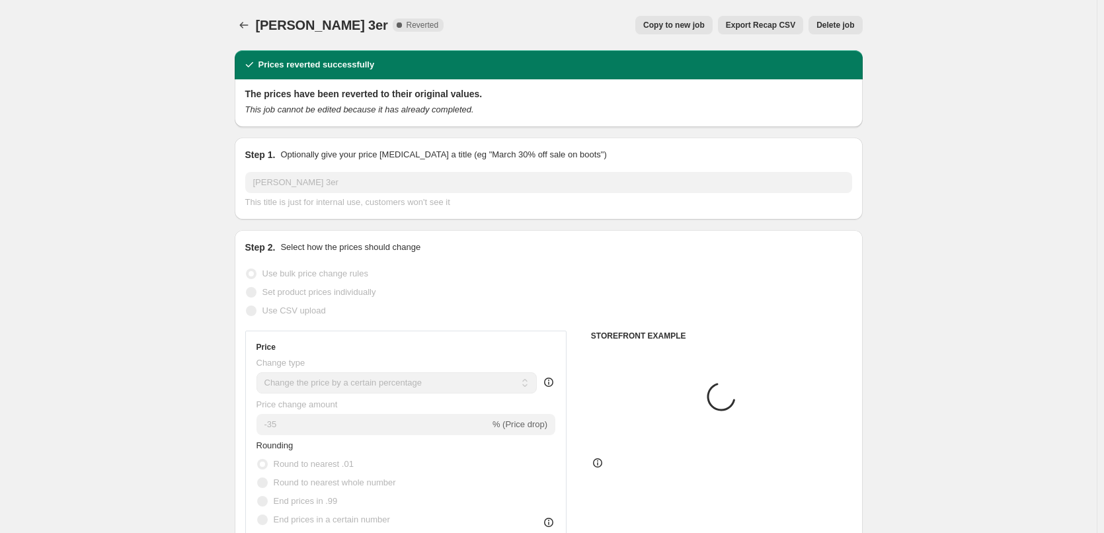
click at [838, 24] on span "Delete job" at bounding box center [835, 25] width 38 height 11
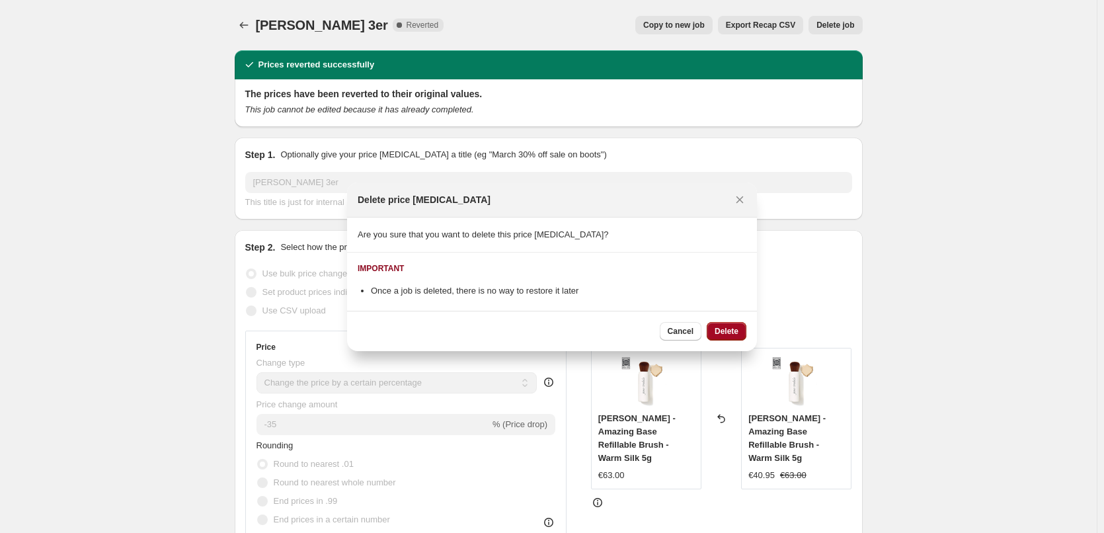
click at [725, 330] on button "Delete" at bounding box center [727, 331] width 40 height 19
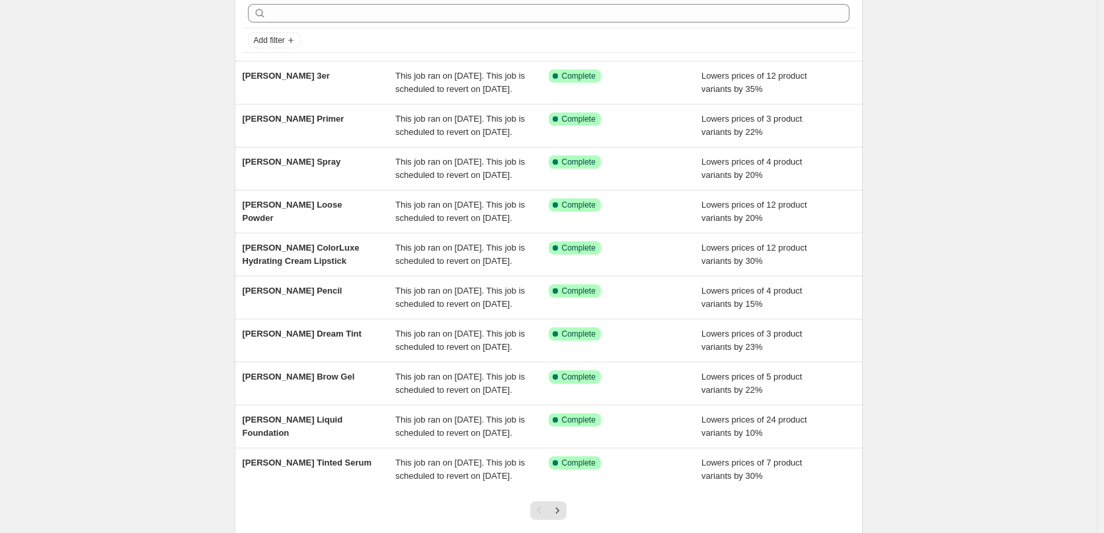
scroll to position [66, 0]
